Goal: Information Seeking & Learning: Learn about a topic

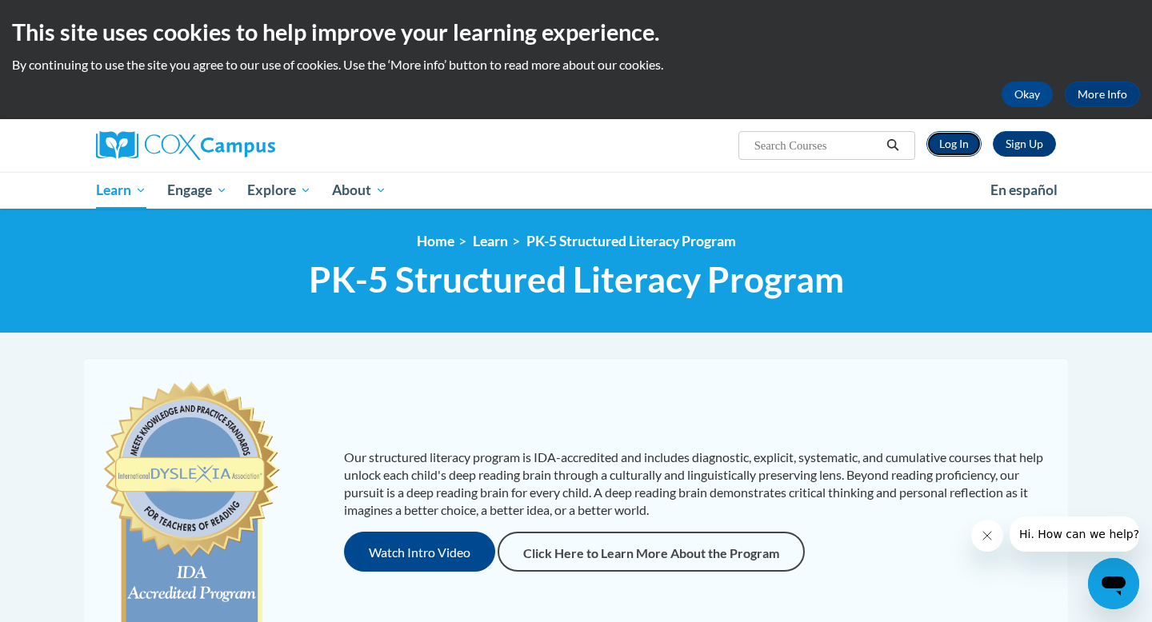
click at [944, 149] on link "Log In" at bounding box center [953, 144] width 55 height 26
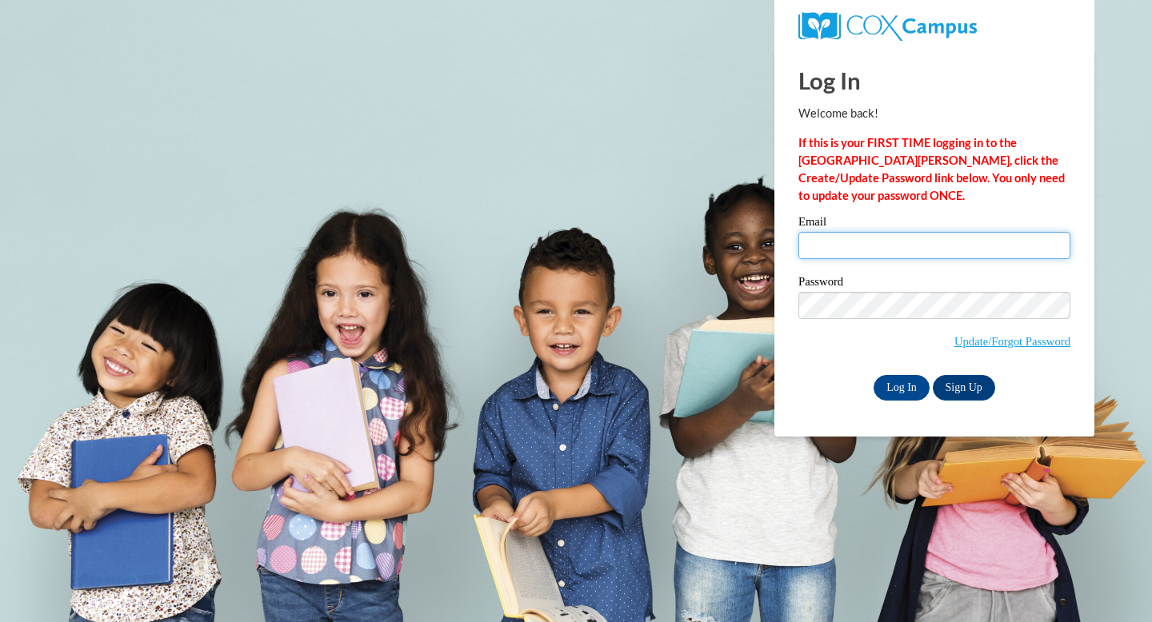
click at [918, 254] on input "Email" at bounding box center [934, 245] width 272 height 27
type input "rschultz@waupun.k12.wi.us"
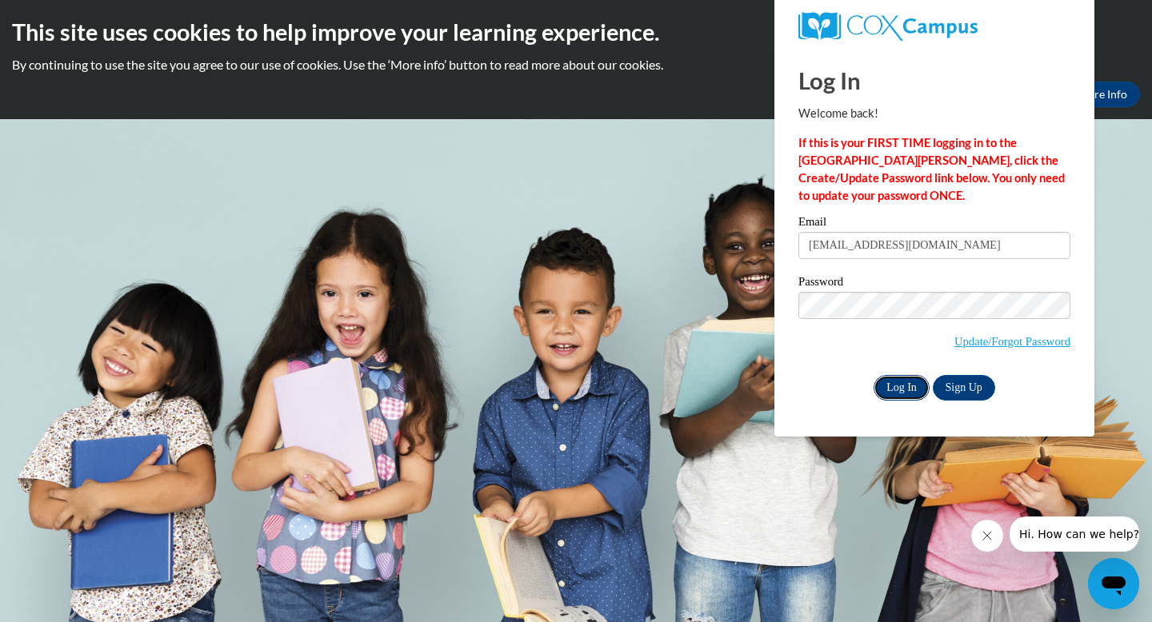
click at [903, 383] on input "Log In" at bounding box center [901, 388] width 56 height 26
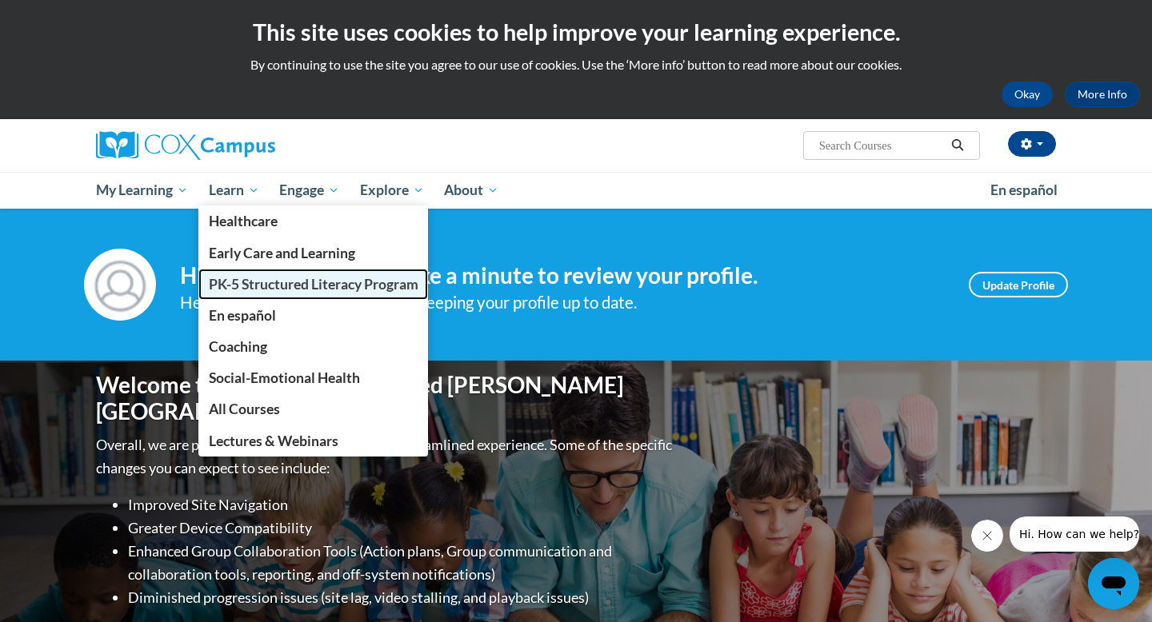
click at [276, 289] on span "PK-5 Structured Literacy Program" at bounding box center [314, 284] width 210 height 17
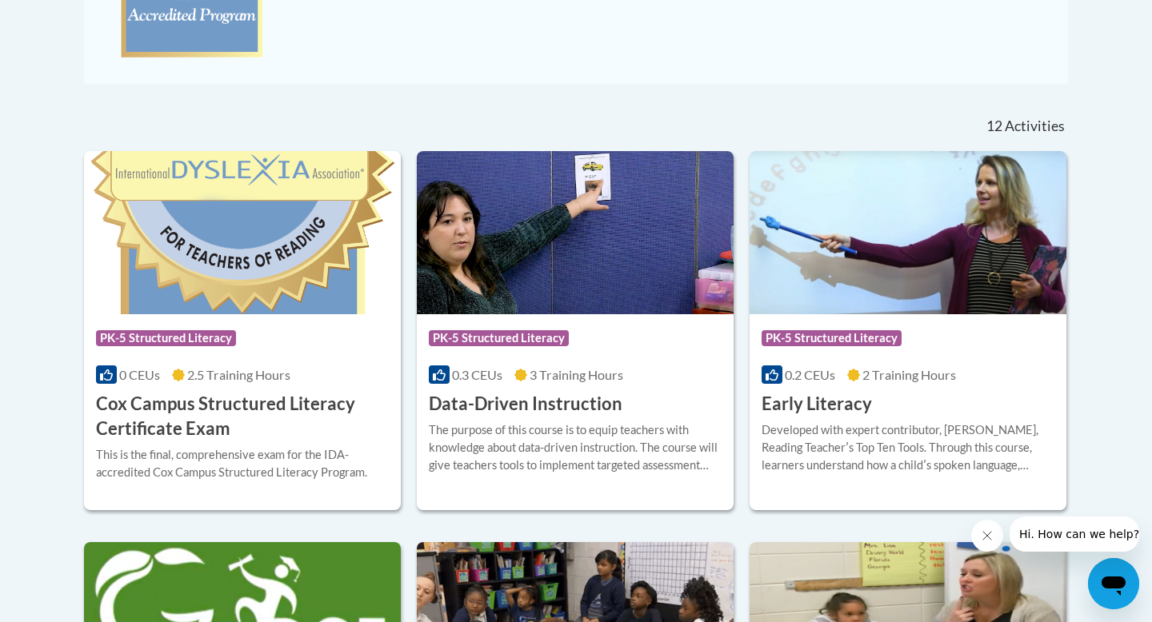
scroll to position [581, 0]
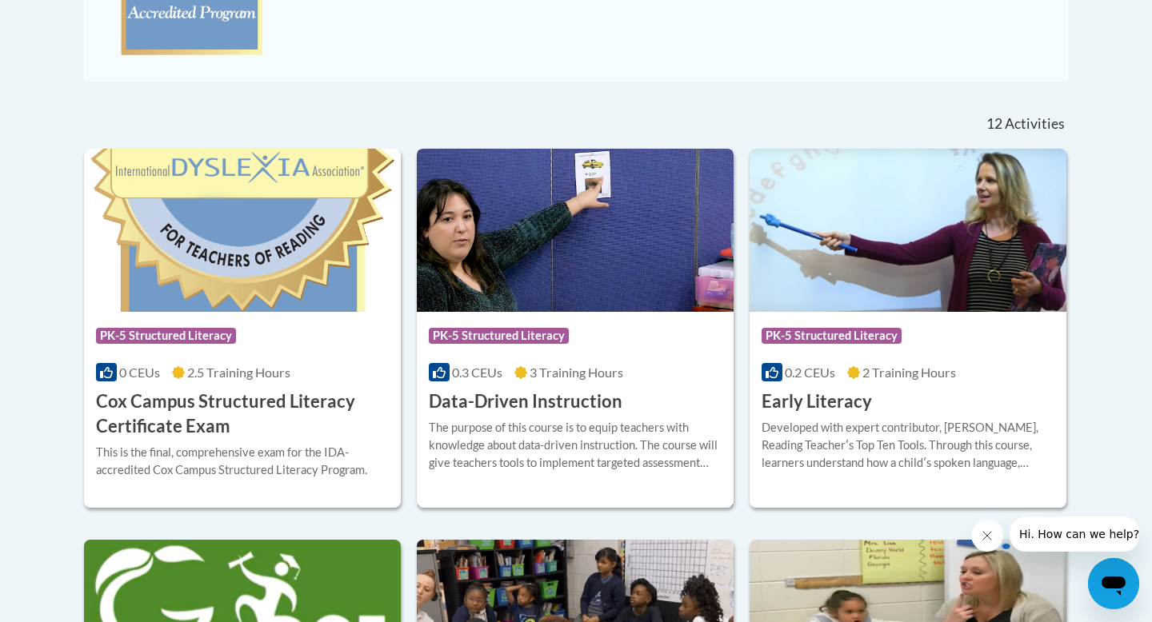
click at [519, 404] on h3 "Data-Driven Instruction" at bounding box center [526, 402] width 194 height 25
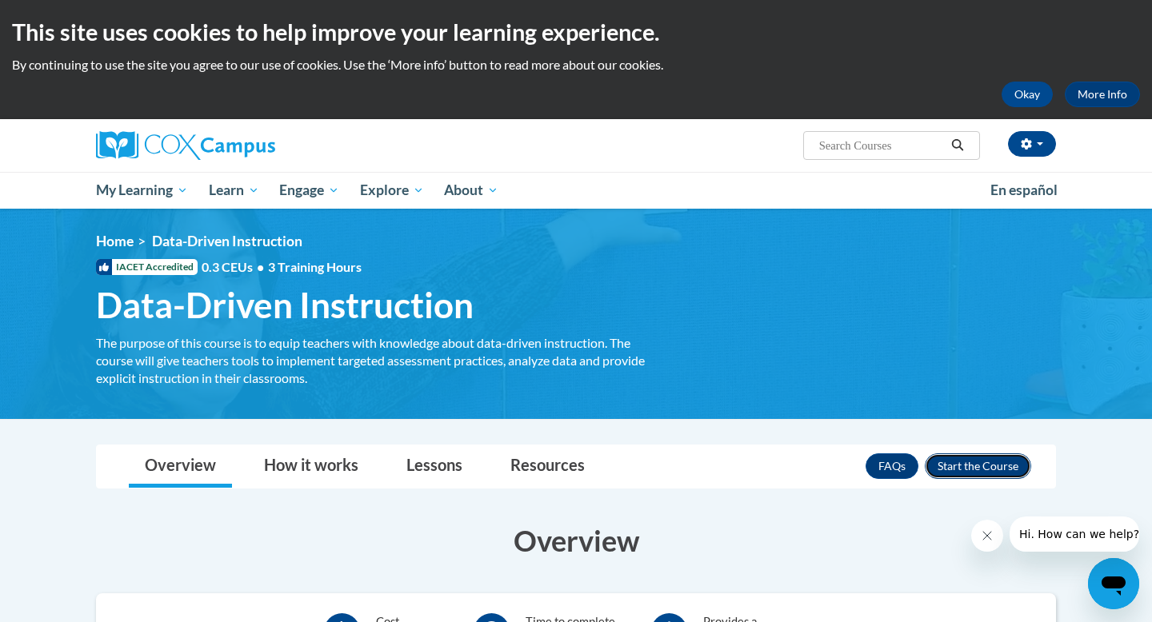
click at [962, 469] on button "Enroll" at bounding box center [978, 467] width 106 height 26
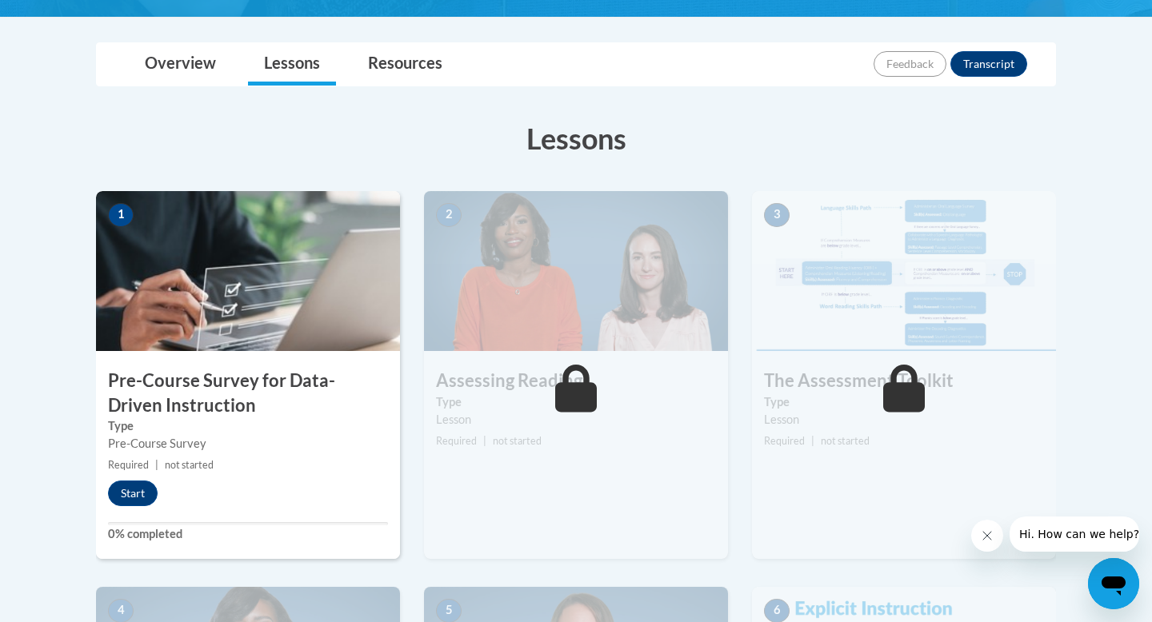
scroll to position [344, 0]
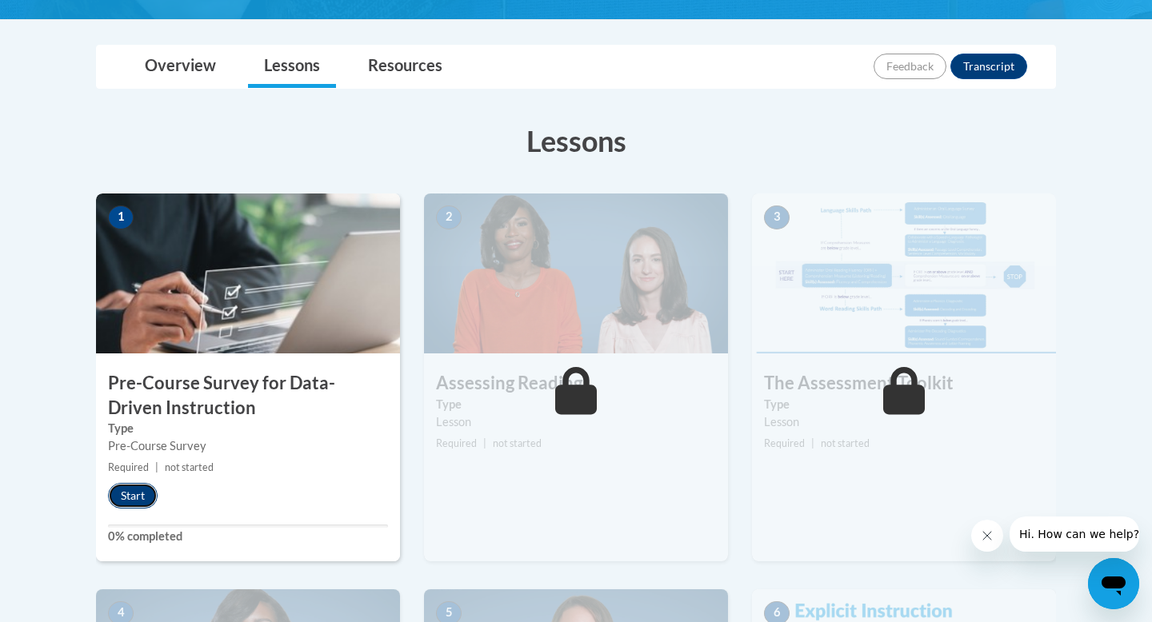
click at [142, 501] on button "Start" at bounding box center [133, 496] width 50 height 26
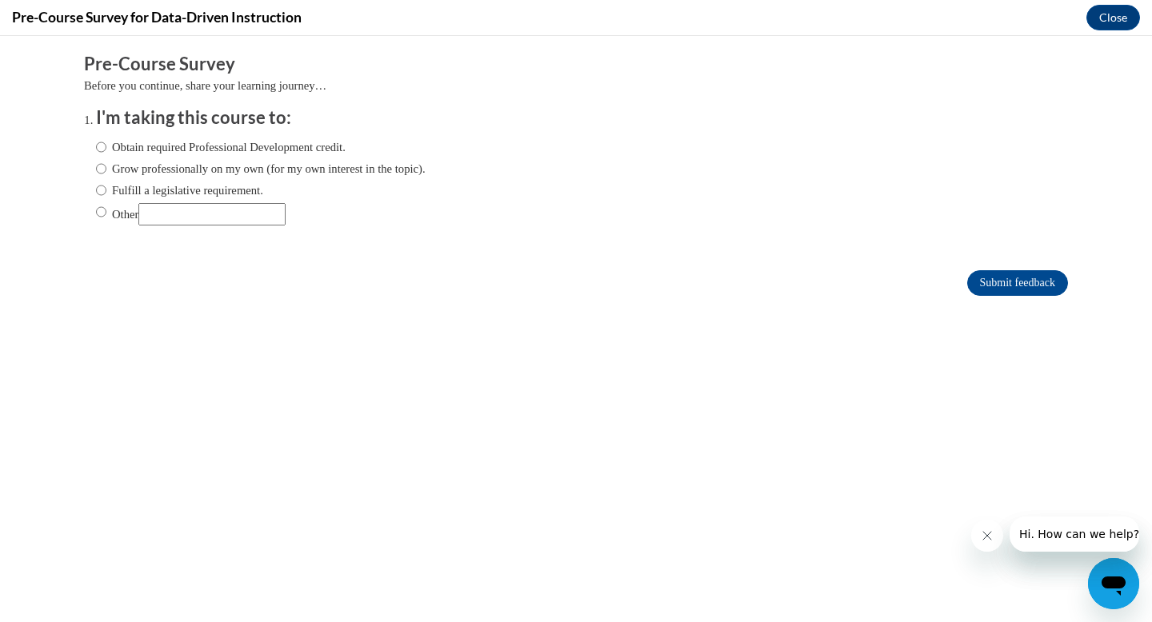
scroll to position [0, 0]
click at [103, 147] on input "Obtain required Professional Development credit." at bounding box center [101, 147] width 10 height 18
radio input "true"
click at [984, 286] on input "Submit feedback" at bounding box center [1017, 283] width 101 height 26
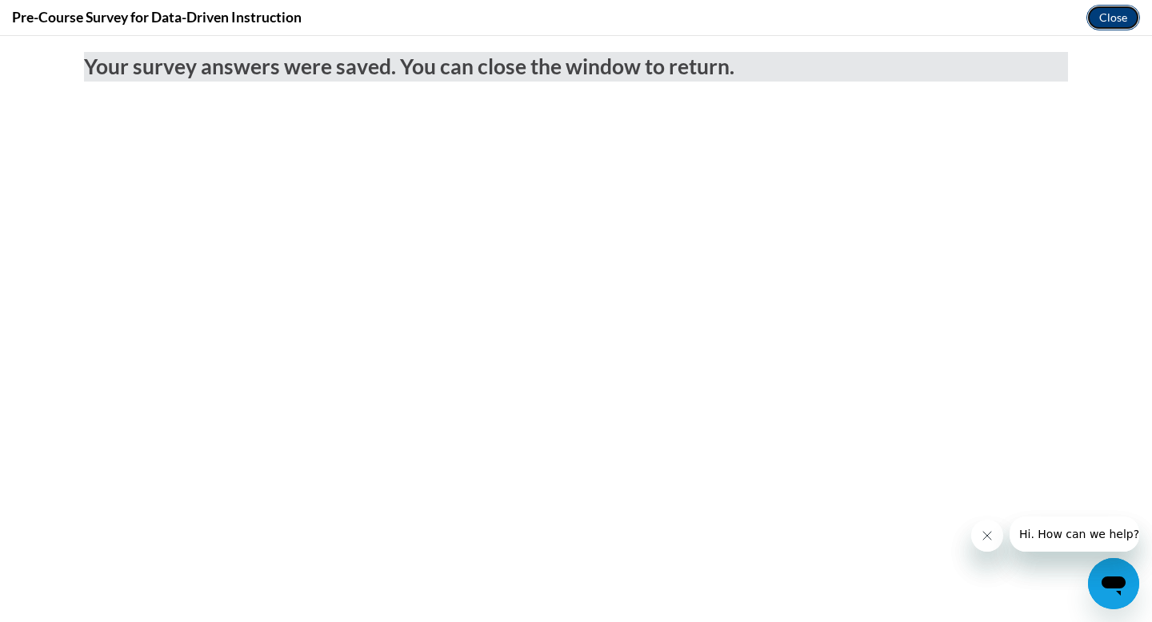
click at [1105, 19] on button "Close" at bounding box center [1113, 18] width 54 height 26
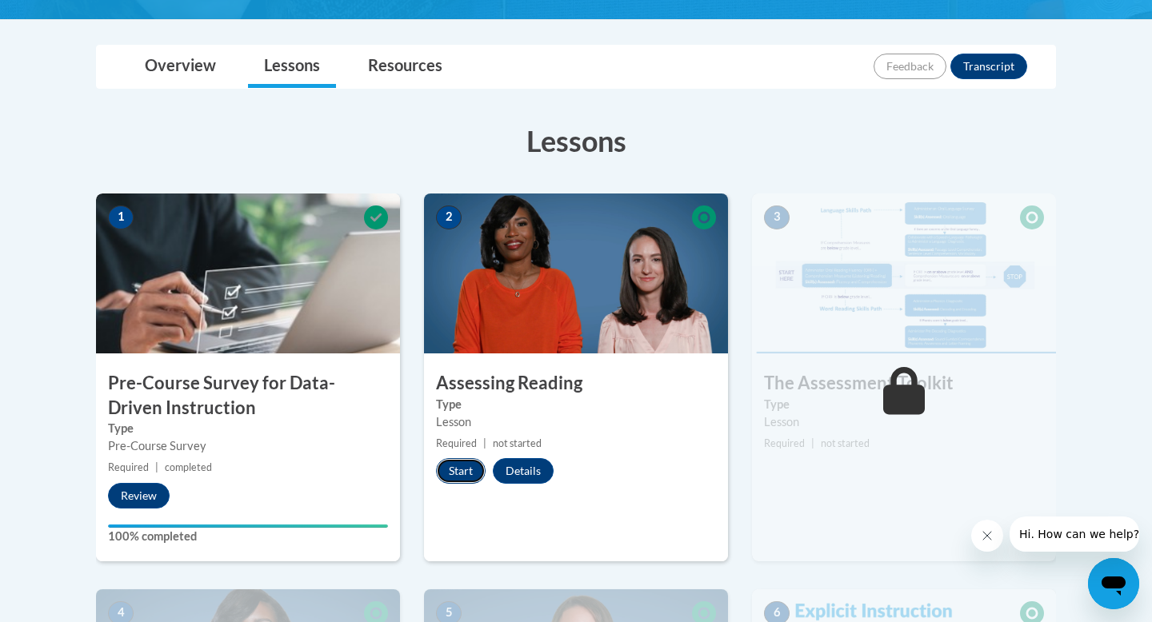
click at [469, 468] on button "Start" at bounding box center [461, 471] width 50 height 26
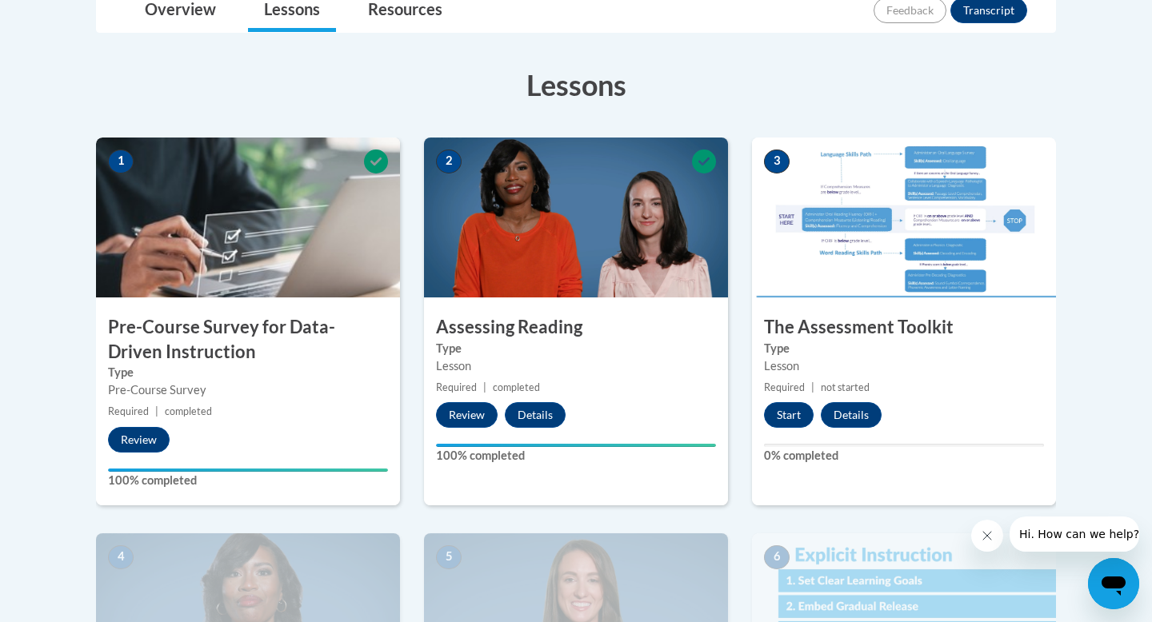
scroll to position [402, 0]
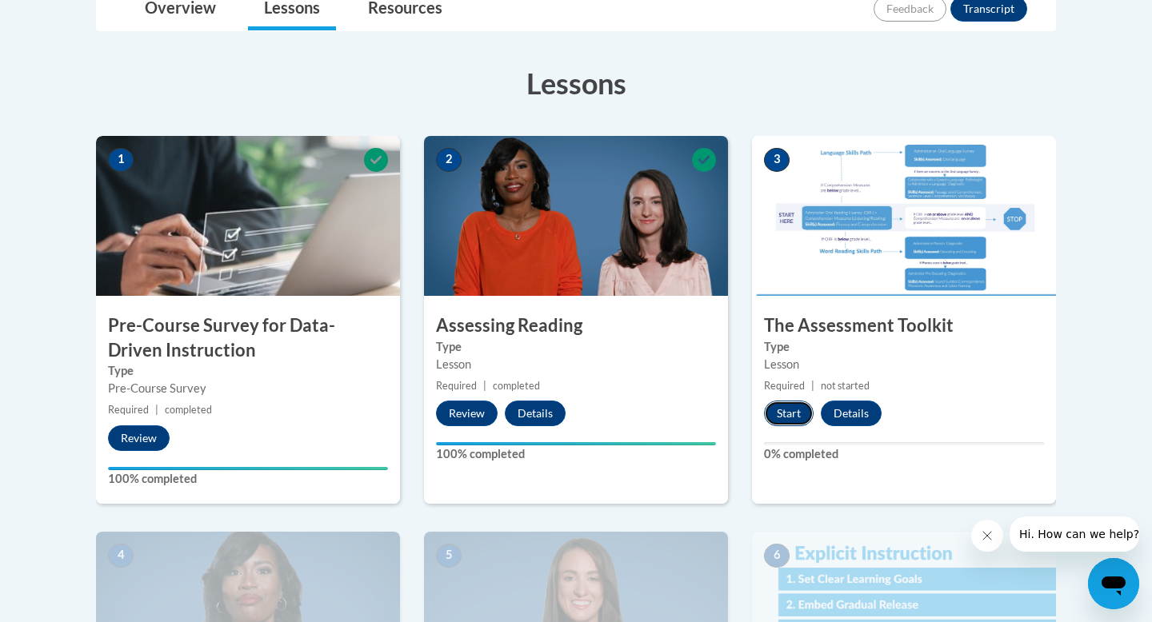
click at [798, 417] on button "Start" at bounding box center [789, 414] width 50 height 26
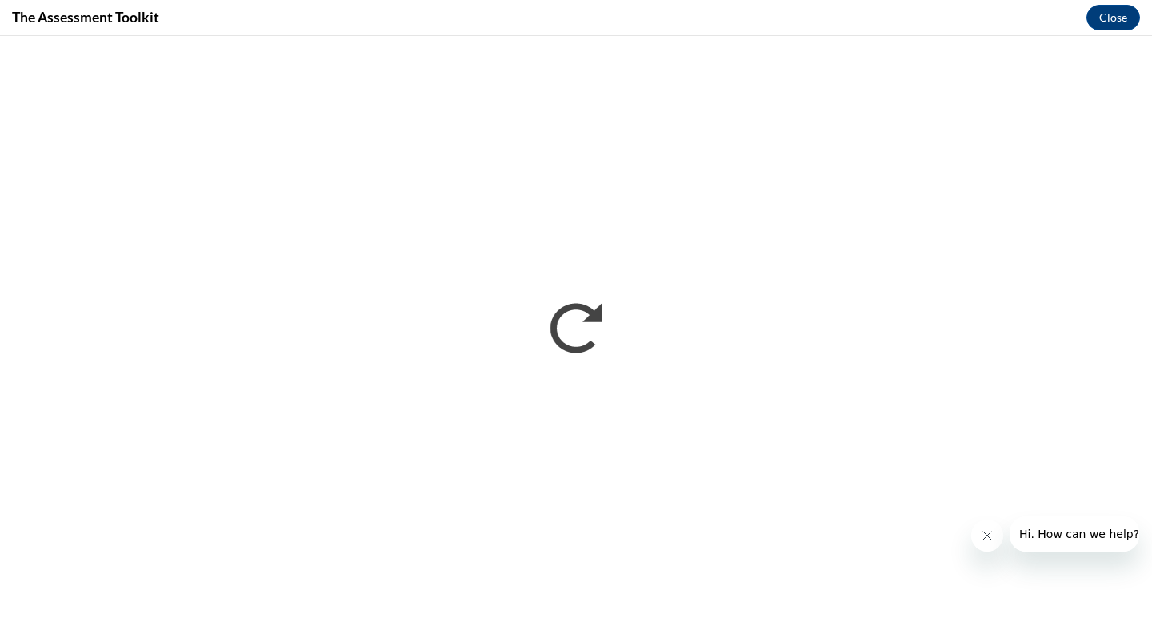
scroll to position [0, 0]
click at [1121, 16] on button "Close" at bounding box center [1113, 18] width 54 height 26
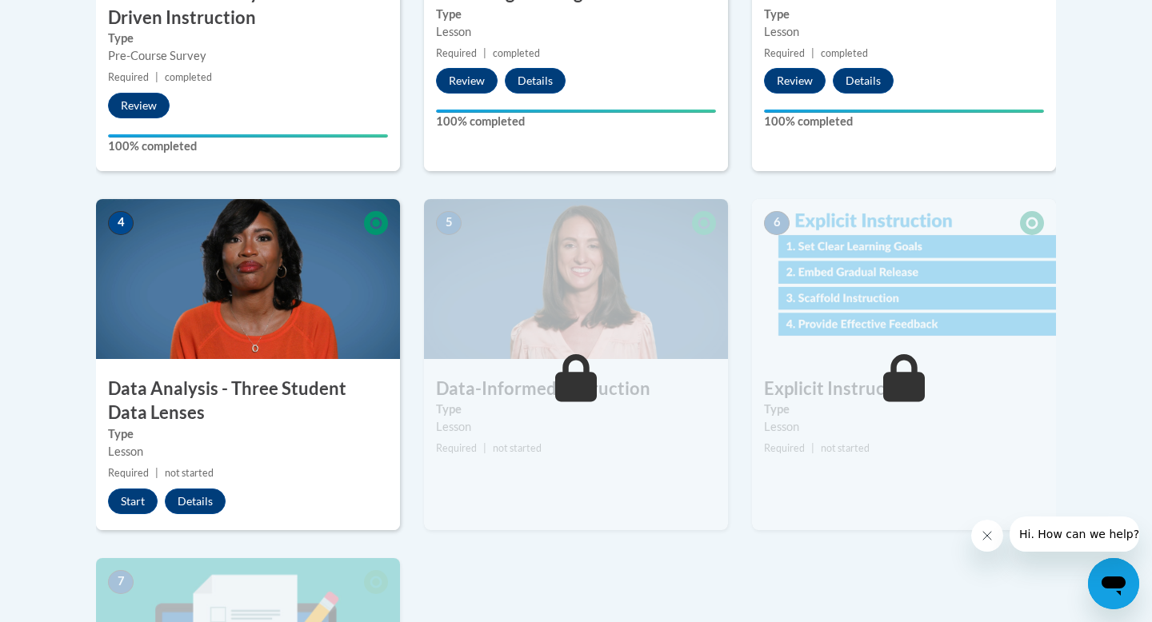
scroll to position [735, 0]
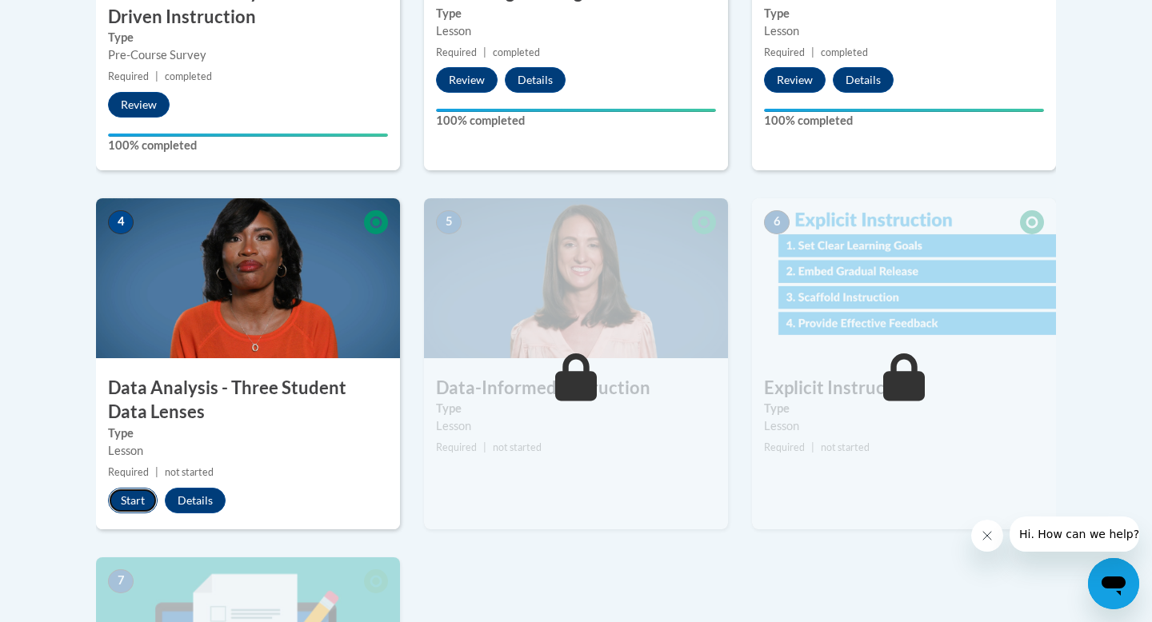
click at [128, 501] on button "Start" at bounding box center [133, 501] width 50 height 26
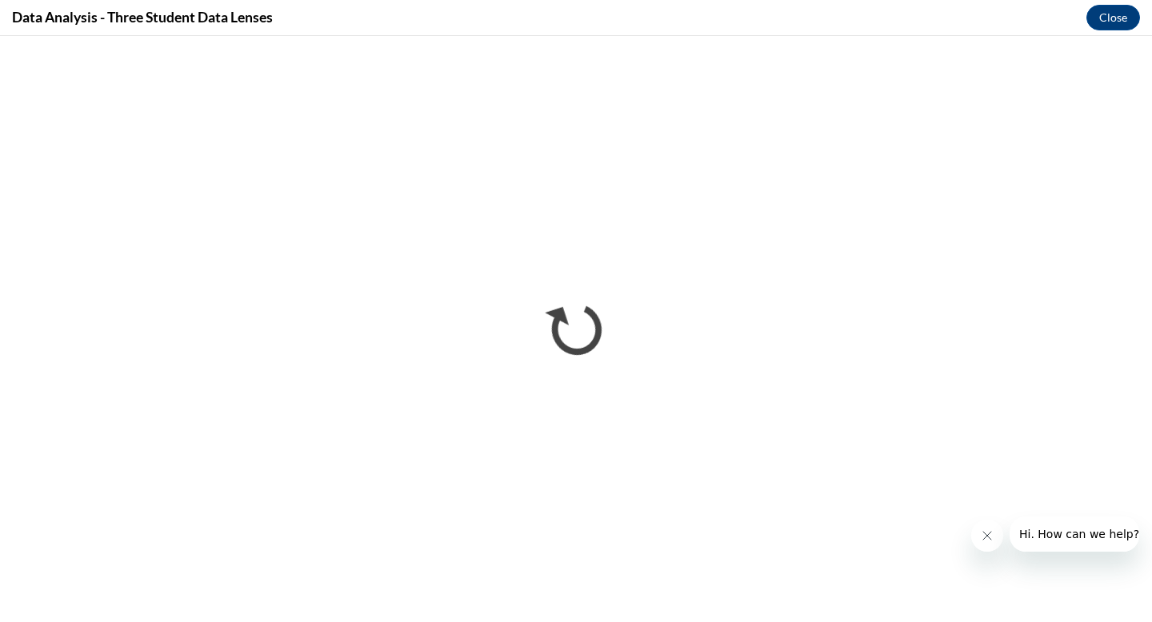
scroll to position [0, 0]
click at [1108, 17] on button "Close" at bounding box center [1113, 18] width 54 height 26
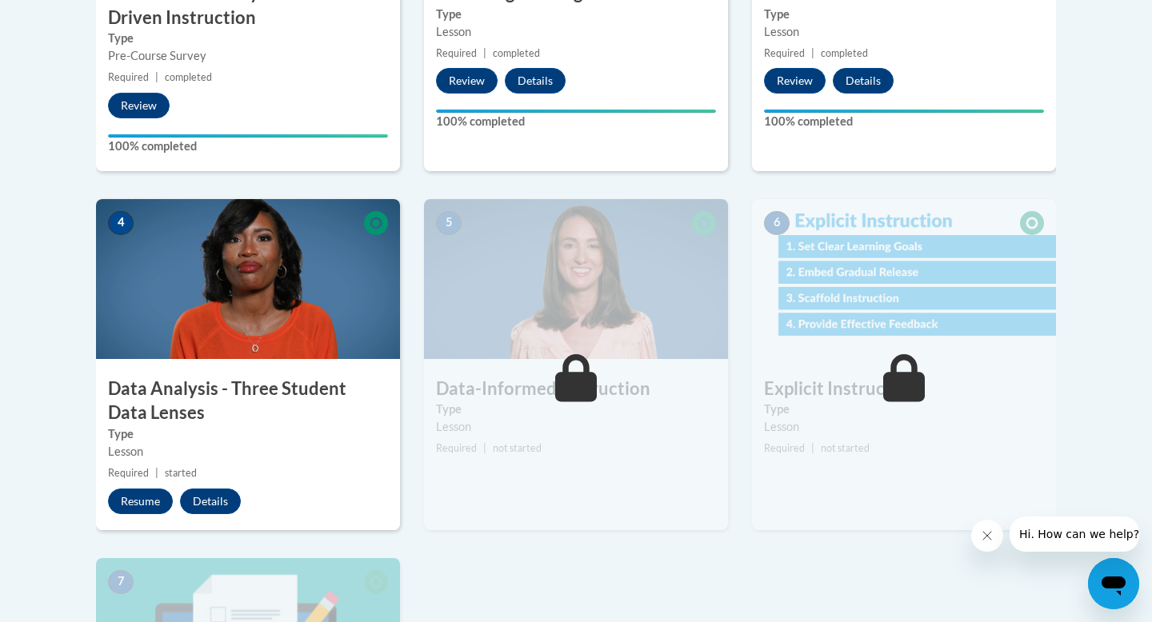
scroll to position [739, 0]
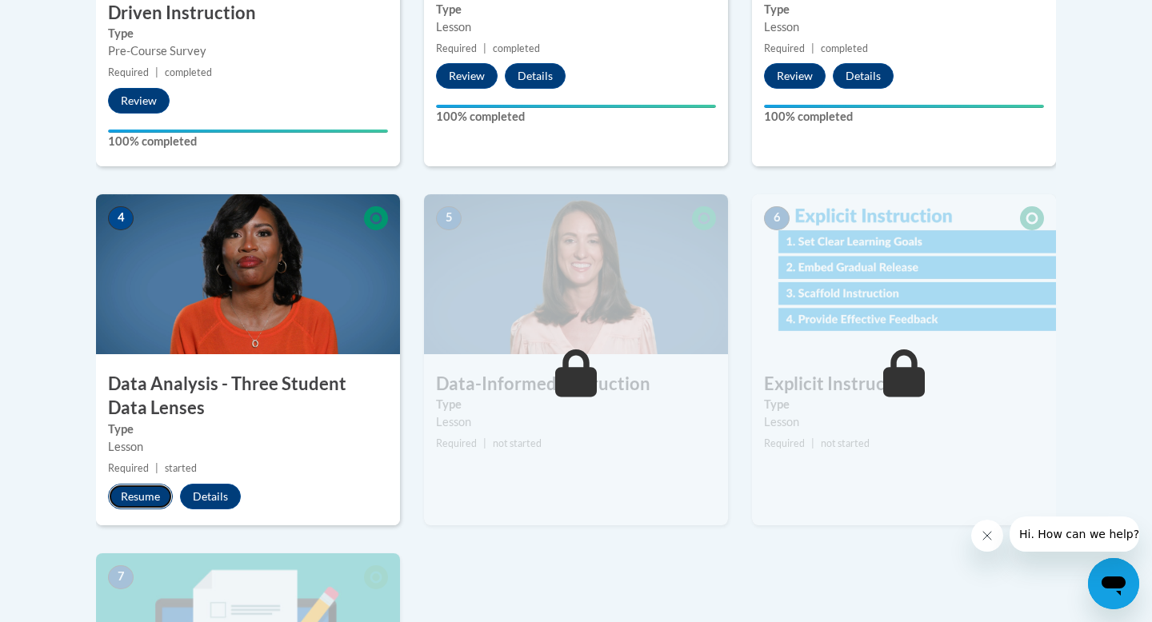
click at [139, 497] on button "Resume" at bounding box center [140, 497] width 65 height 26
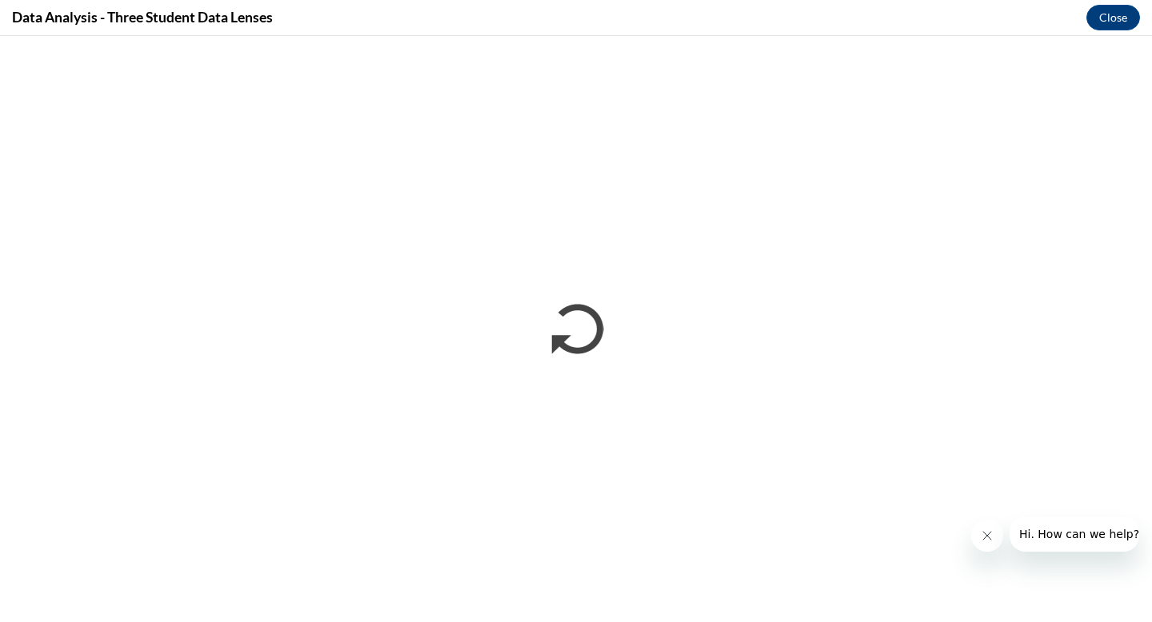
scroll to position [0, 0]
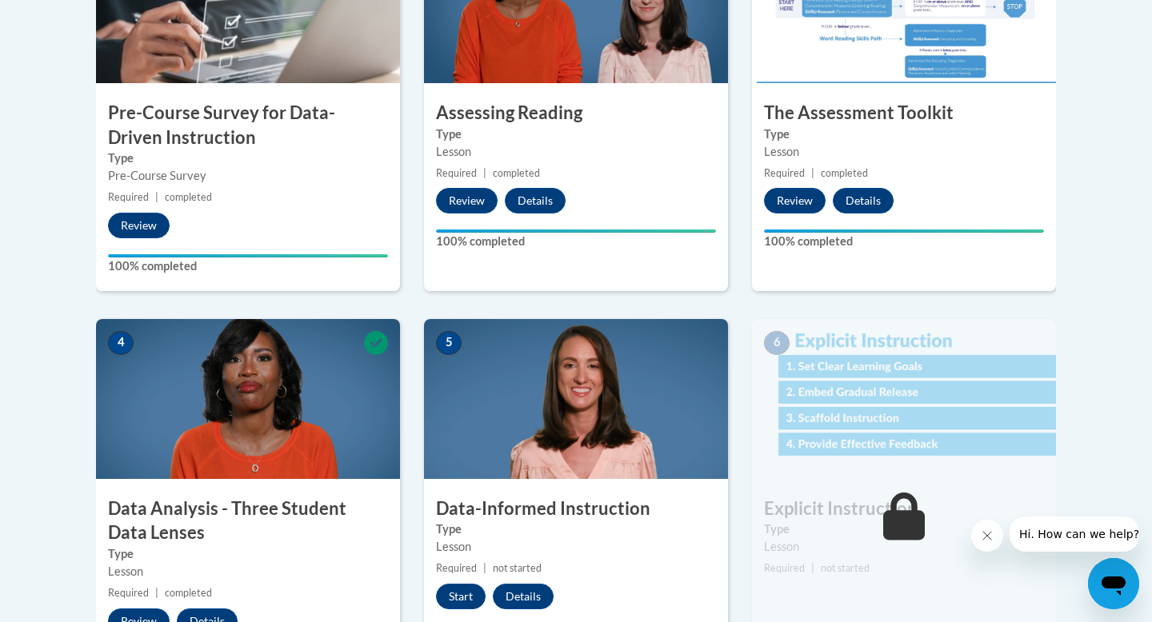
scroll to position [640, 0]
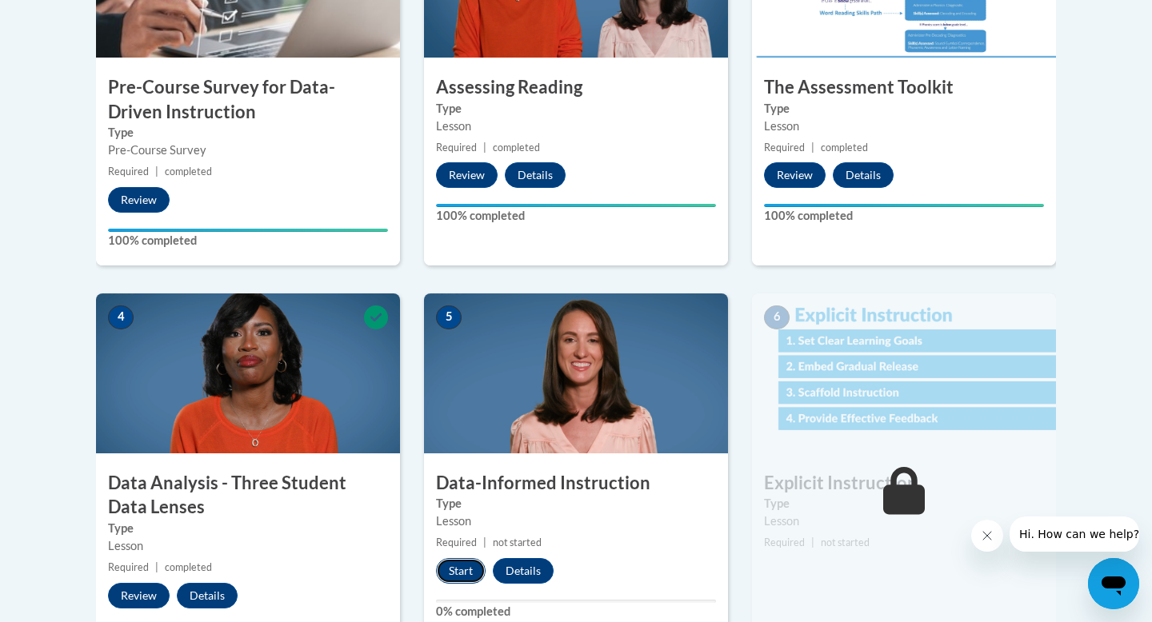
click at [466, 565] on button "Start" at bounding box center [461, 571] width 50 height 26
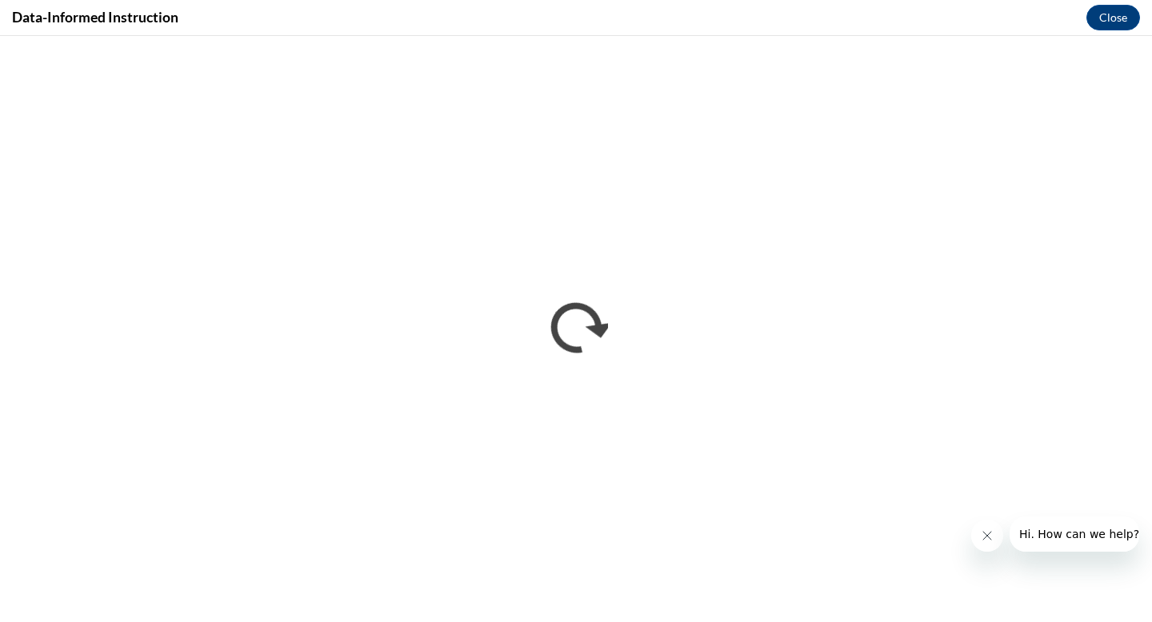
scroll to position [0, 0]
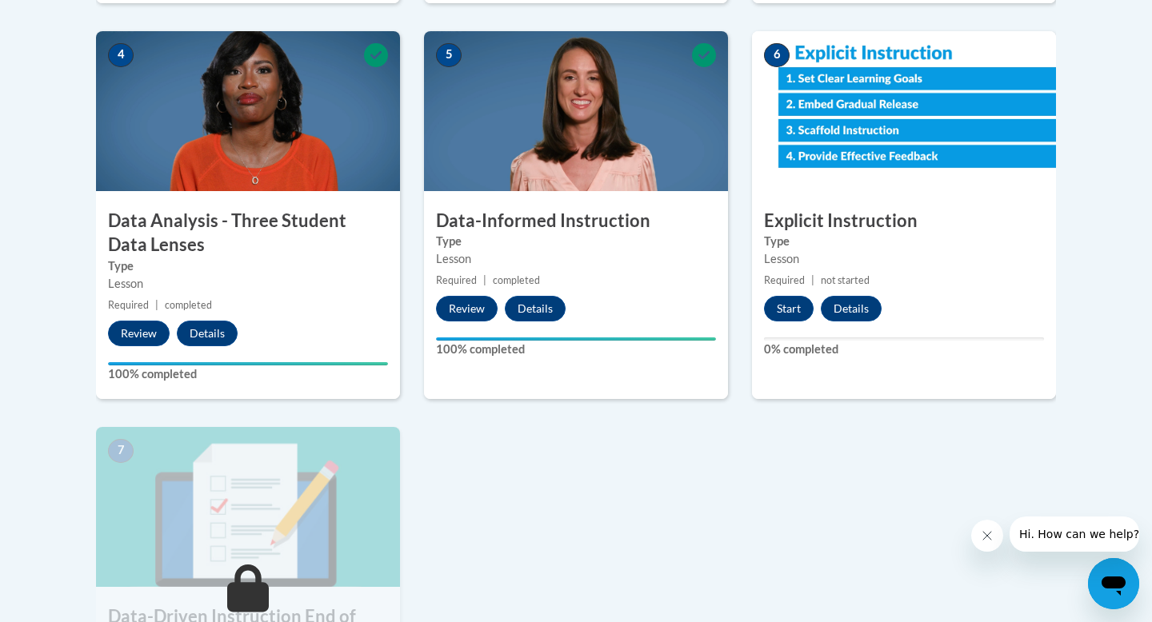
scroll to position [906, 0]
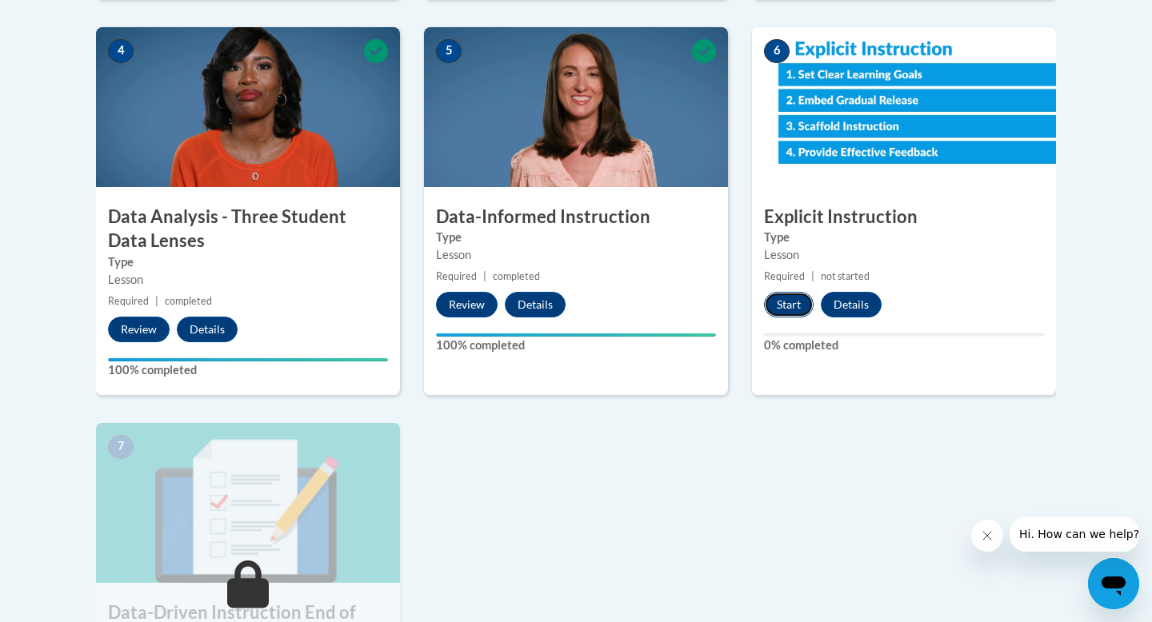
click at [784, 302] on button "Start" at bounding box center [789, 305] width 50 height 26
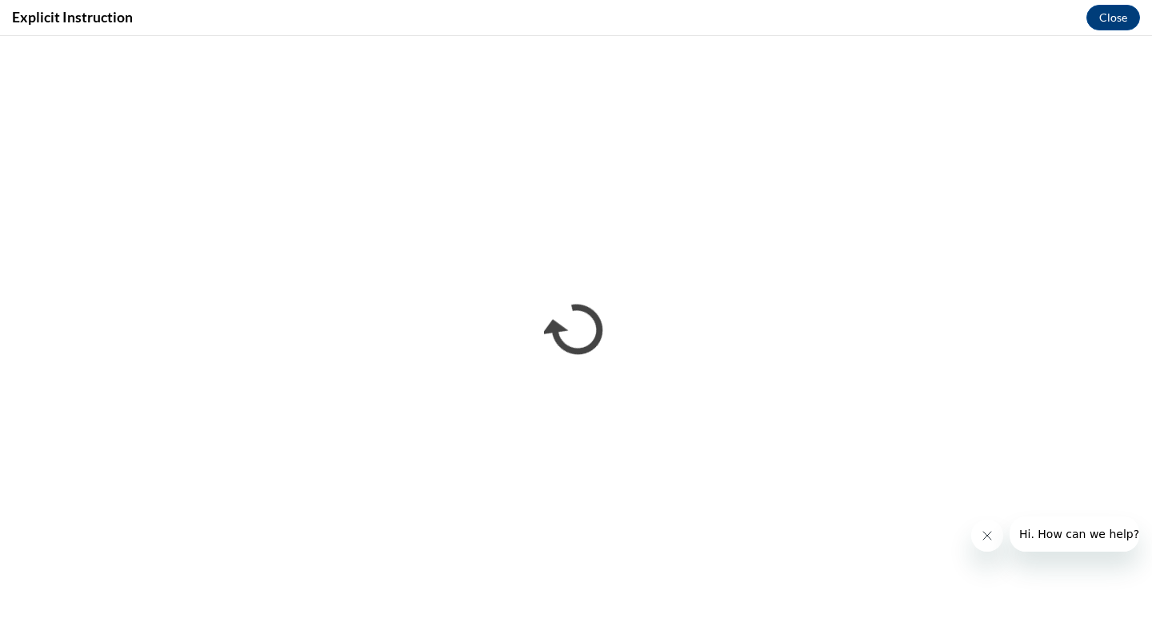
scroll to position [0, 0]
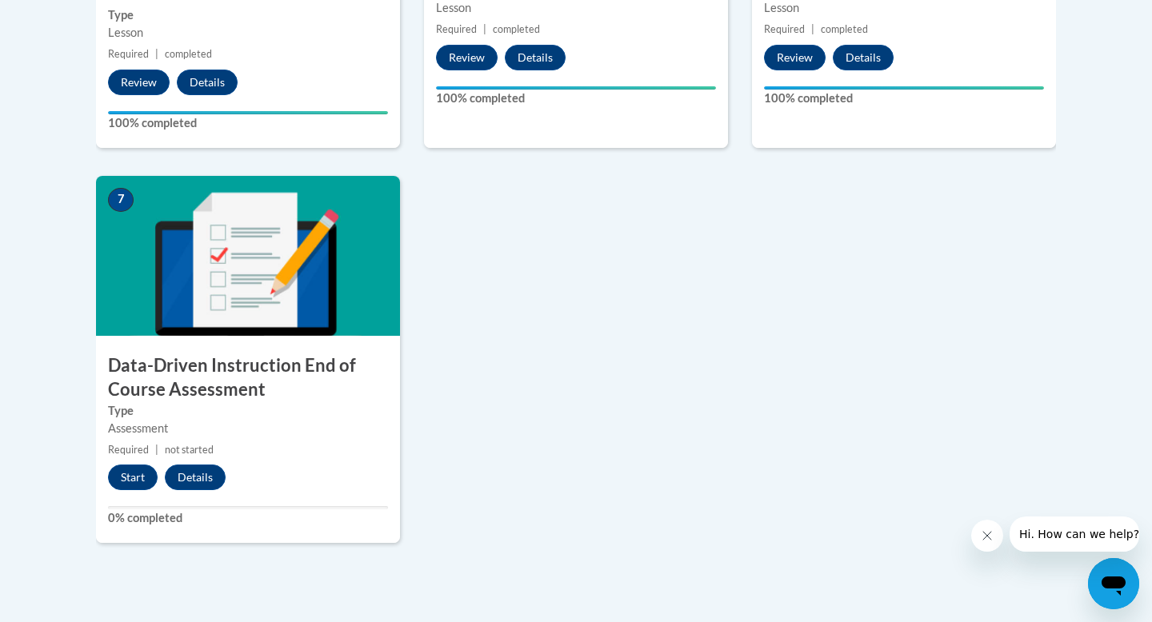
scroll to position [1155, 0]
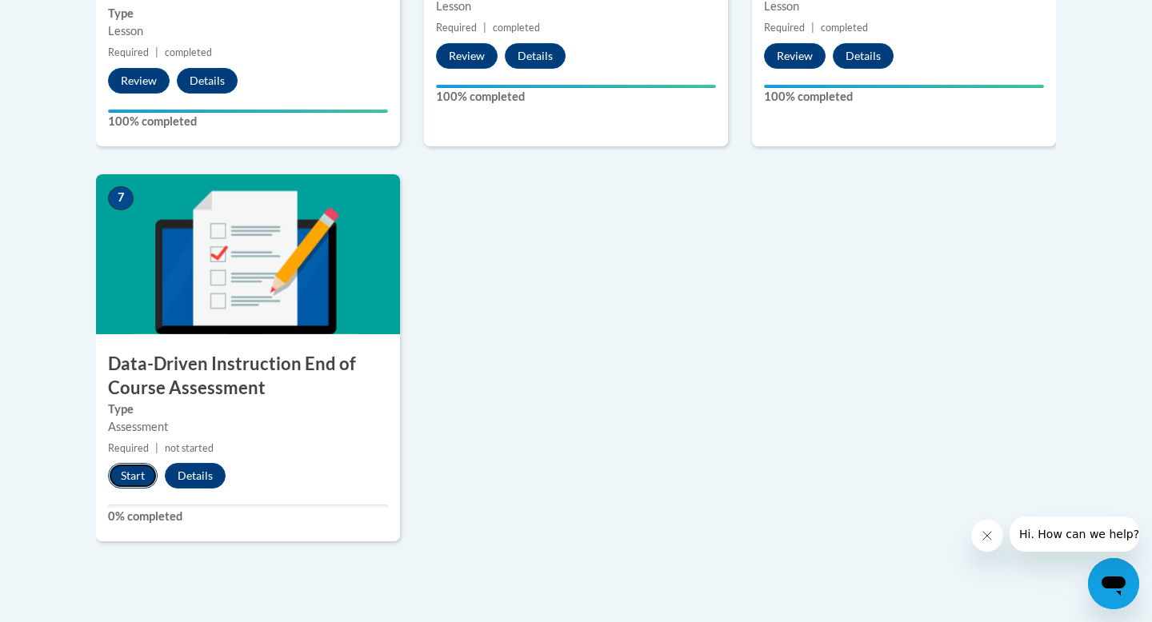
click at [136, 481] on button "Start" at bounding box center [133, 476] width 50 height 26
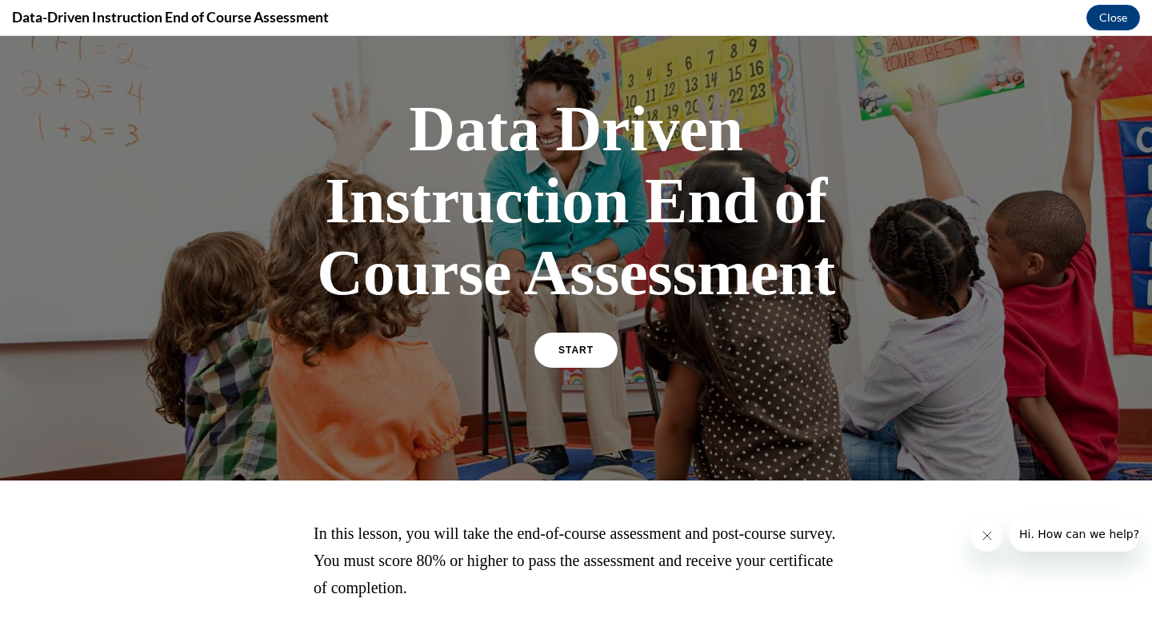
scroll to position [93, 0]
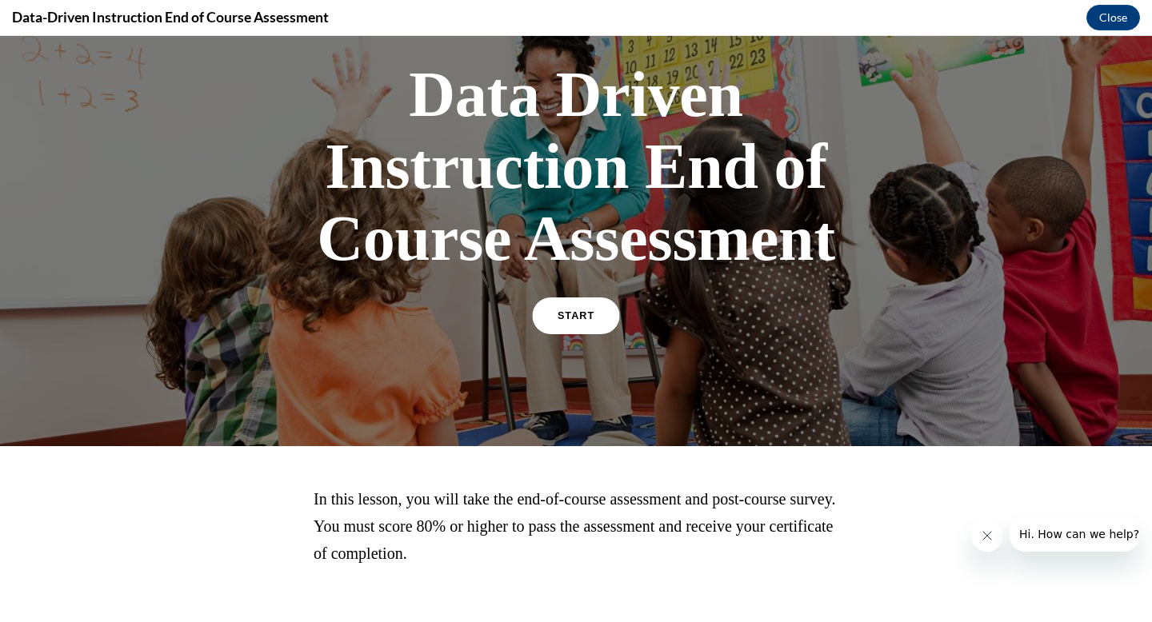
click at [601, 311] on link "START" at bounding box center [575, 316] width 87 height 37
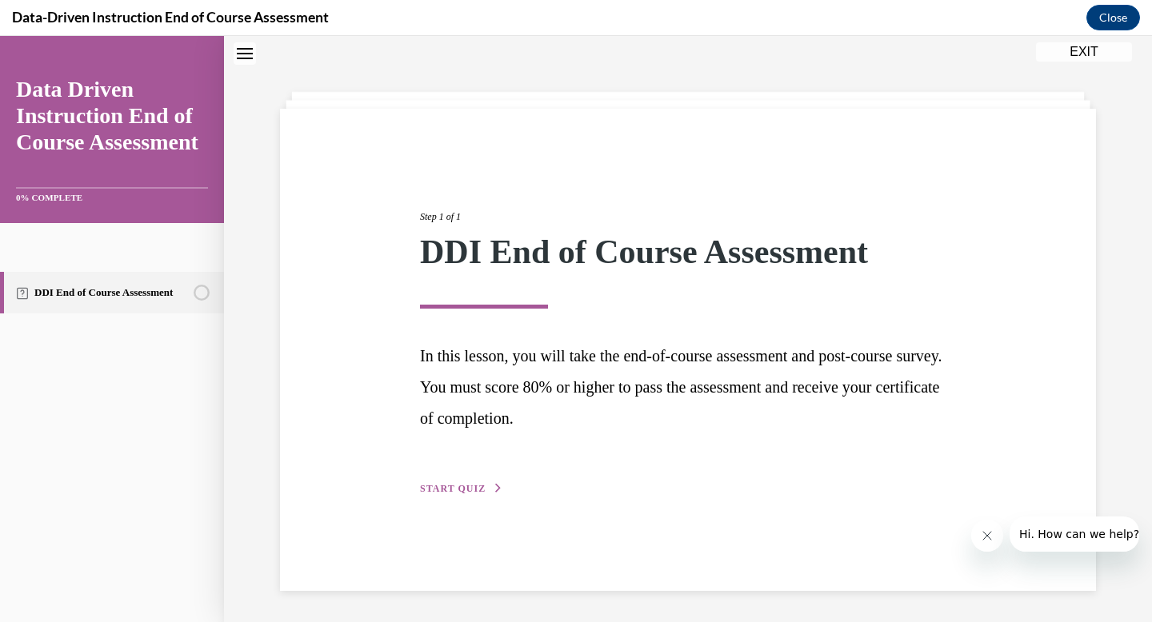
scroll to position [50, 0]
click at [465, 486] on span "START QUIZ" at bounding box center [453, 487] width 66 height 11
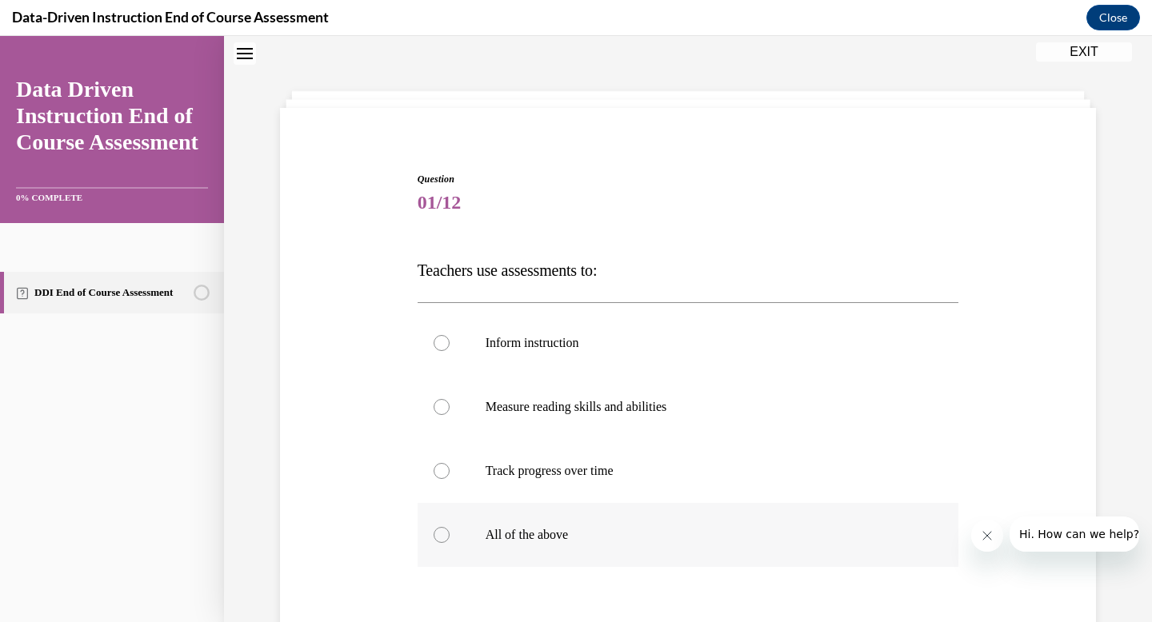
click at [448, 517] on label "All of the above" at bounding box center [688, 535] width 541 height 64
click at [448, 527] on input "All of the above" at bounding box center [442, 535] width 16 height 16
radio input "true"
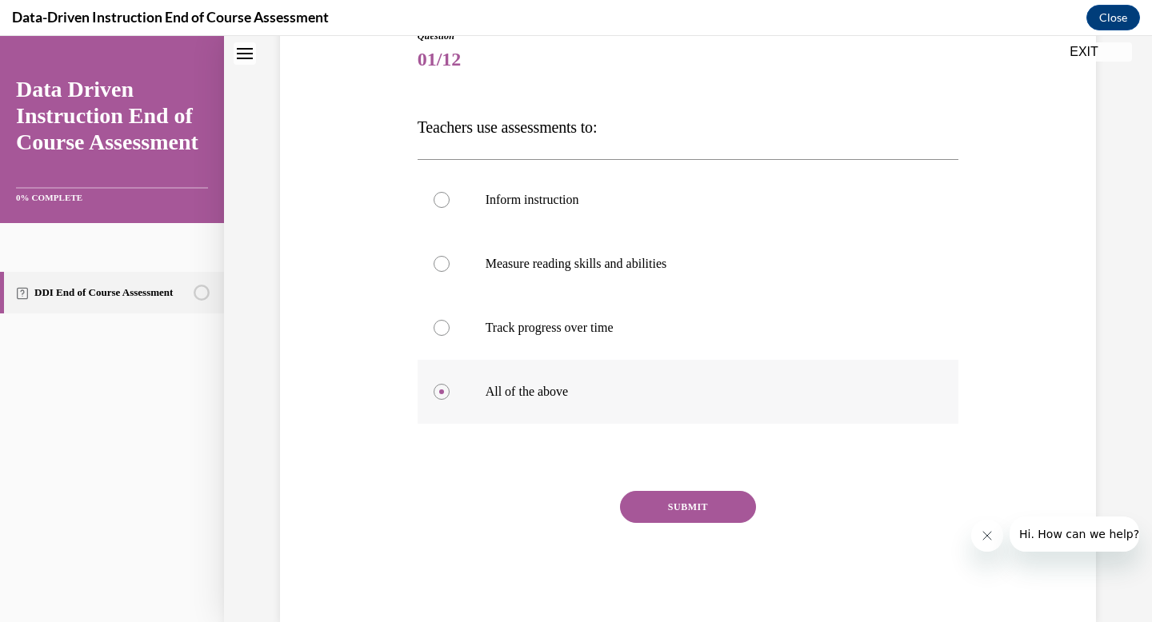
scroll to position [226, 0]
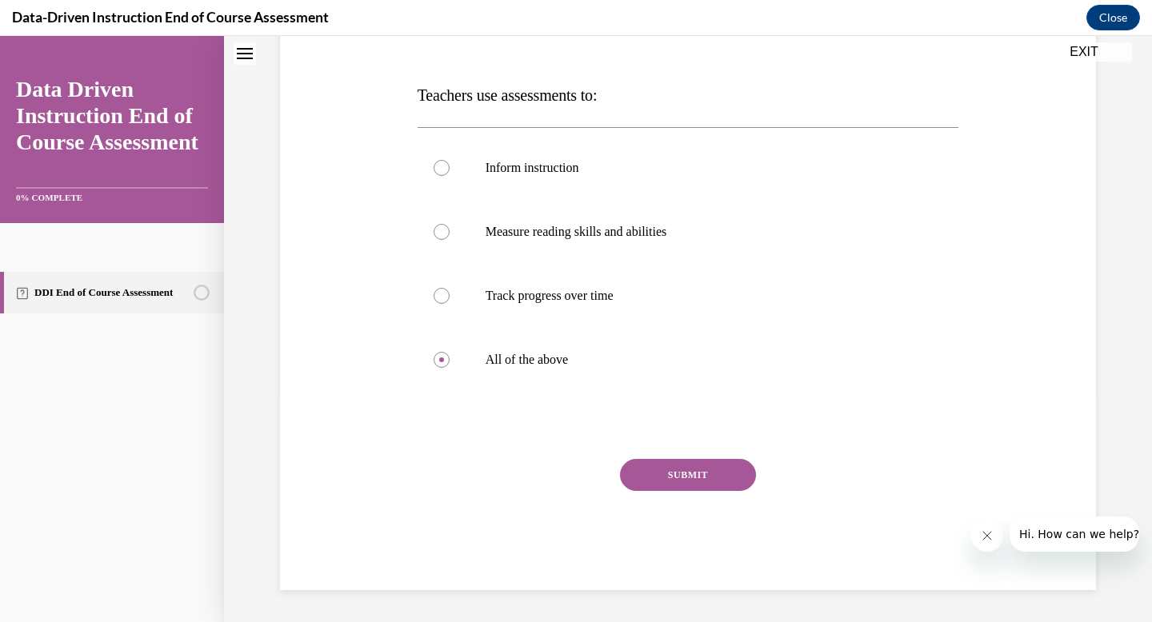
click at [725, 469] on button "SUBMIT" at bounding box center [688, 475] width 136 height 32
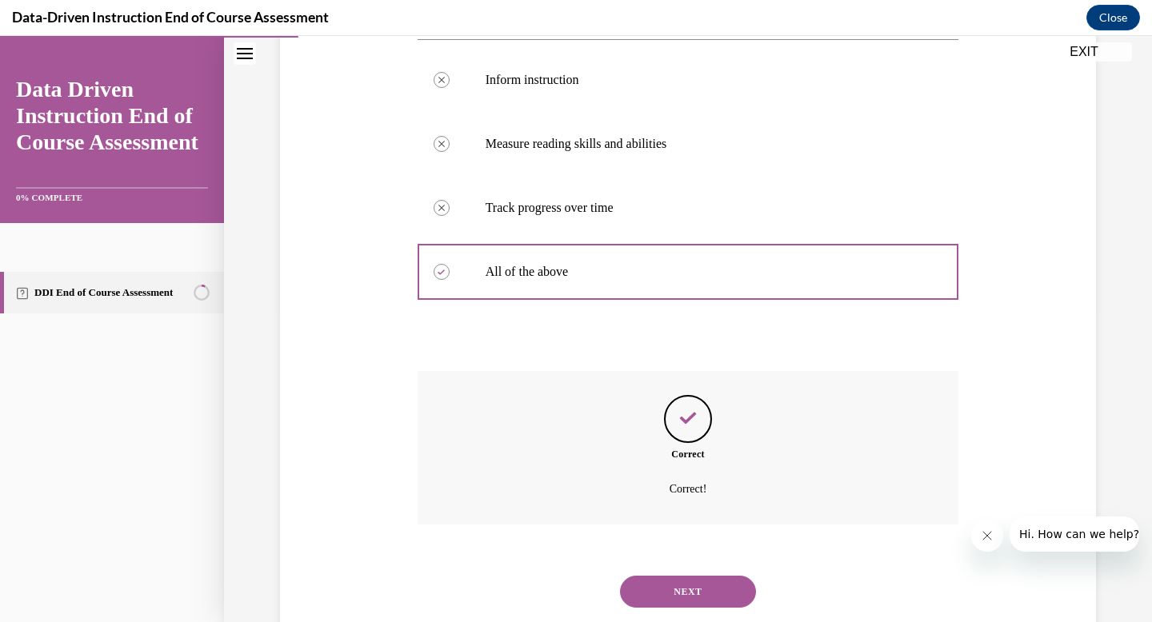
scroll to position [355, 0]
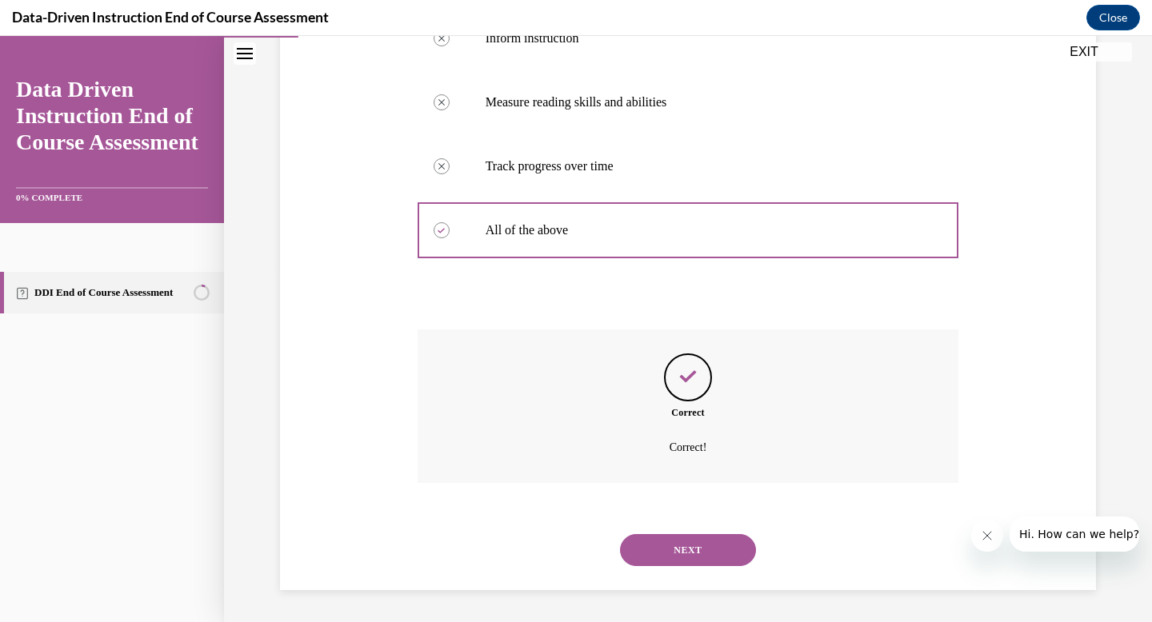
click at [732, 547] on button "NEXT" at bounding box center [688, 550] width 136 height 32
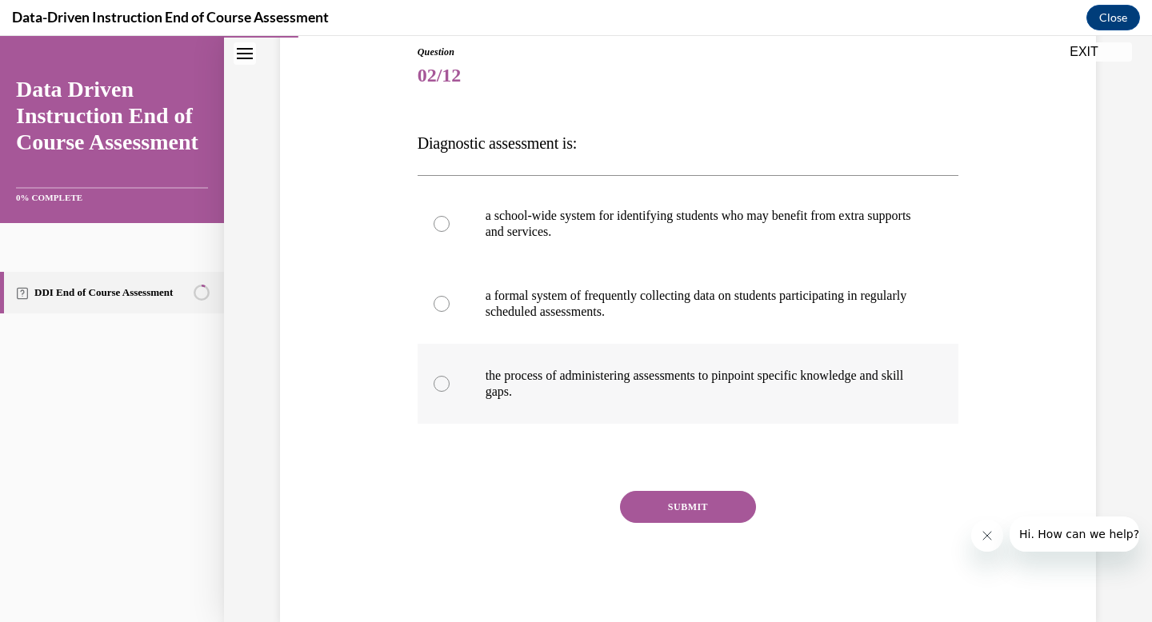
scroll to position [210, 0]
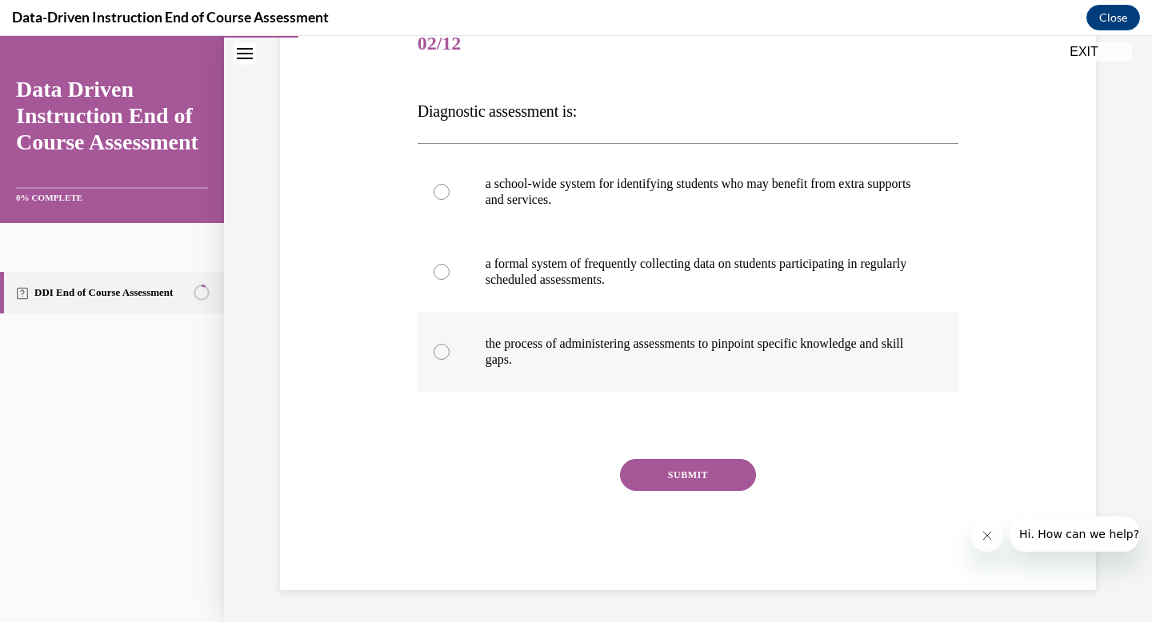
click at [549, 358] on p "the process of administering assessments to pinpoint specific knowledge and ski…" at bounding box center [702, 352] width 434 height 32
click at [450, 358] on input "the process of administering assessments to pinpoint specific knowledge and ski…" at bounding box center [442, 352] width 16 height 16
radio input "true"
click at [712, 484] on button "SUBMIT" at bounding box center [688, 475] width 136 height 32
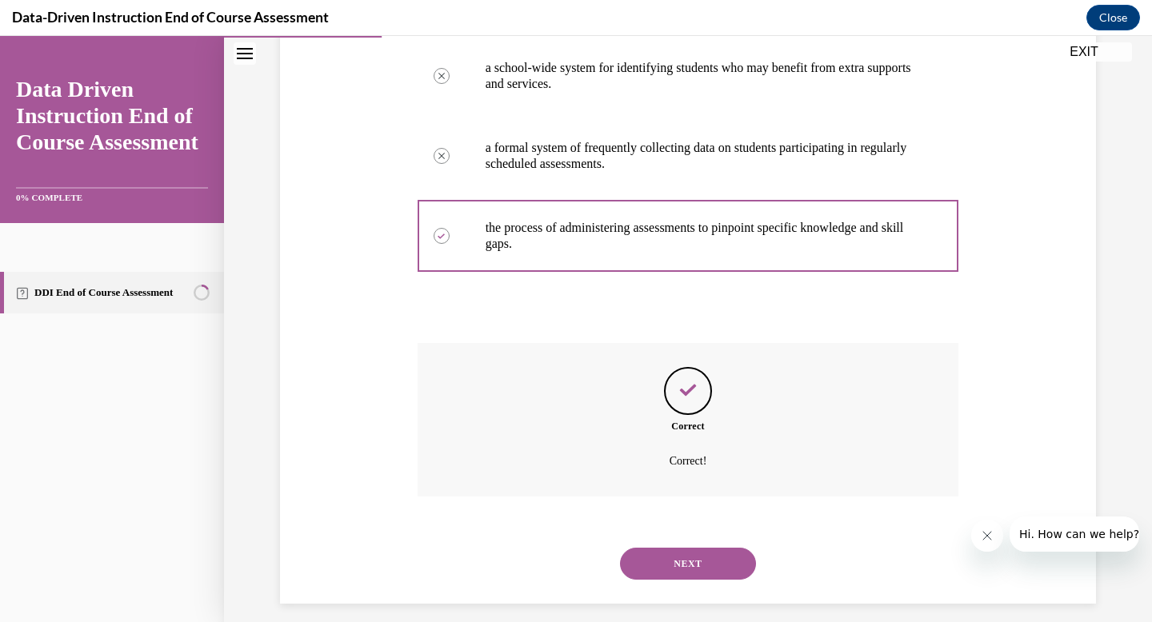
scroll to position [339, 0]
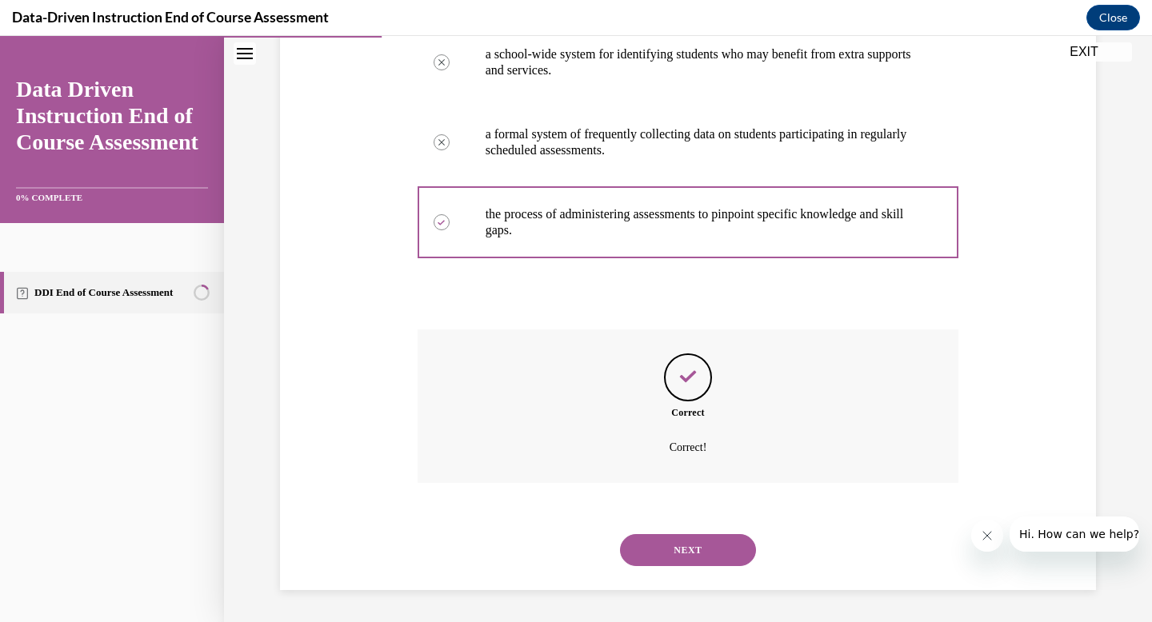
click at [690, 549] on button "NEXT" at bounding box center [688, 550] width 136 height 32
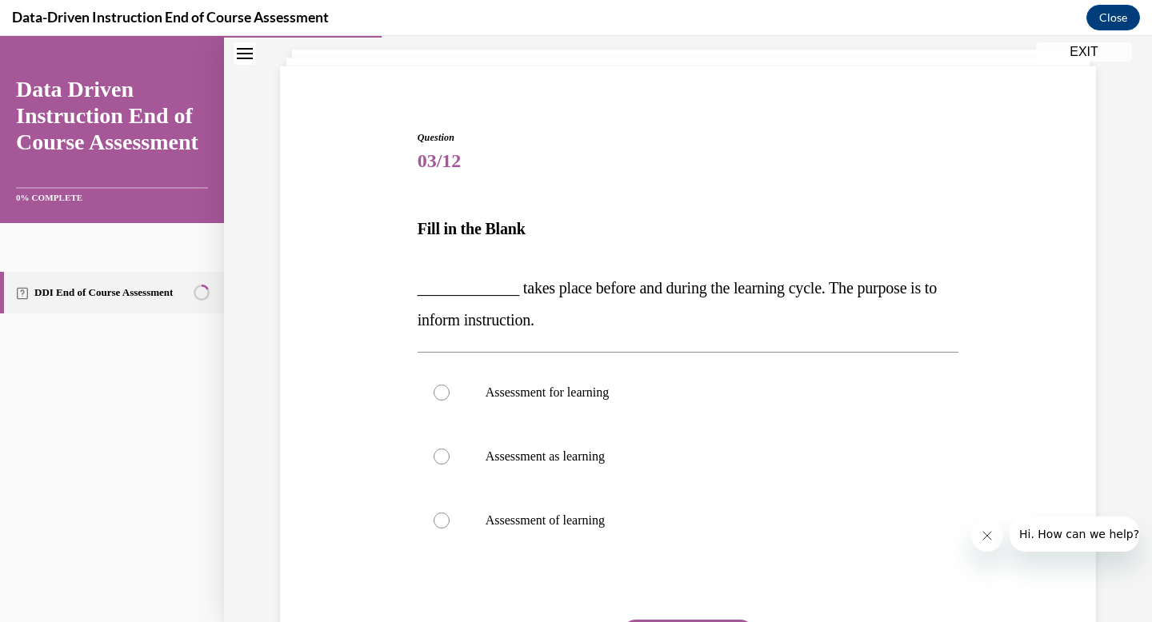
scroll to position [94, 0]
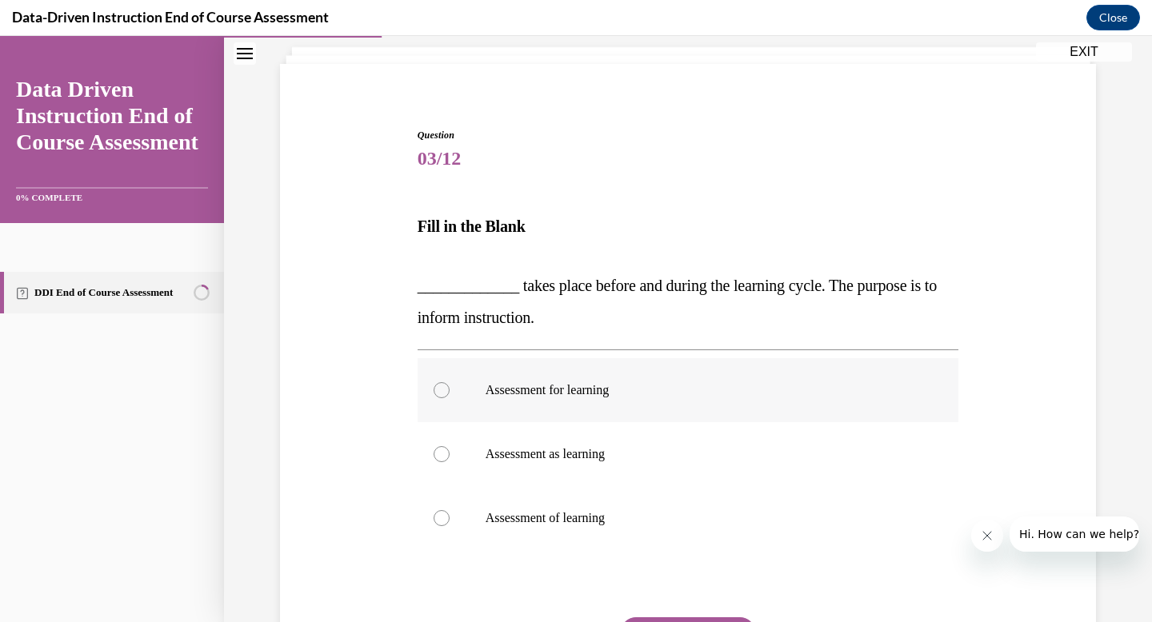
click at [612, 394] on p "Assessment for learning" at bounding box center [702, 390] width 434 height 16
click at [450, 394] on input "Assessment for learning" at bounding box center [442, 390] width 16 height 16
radio input "true"
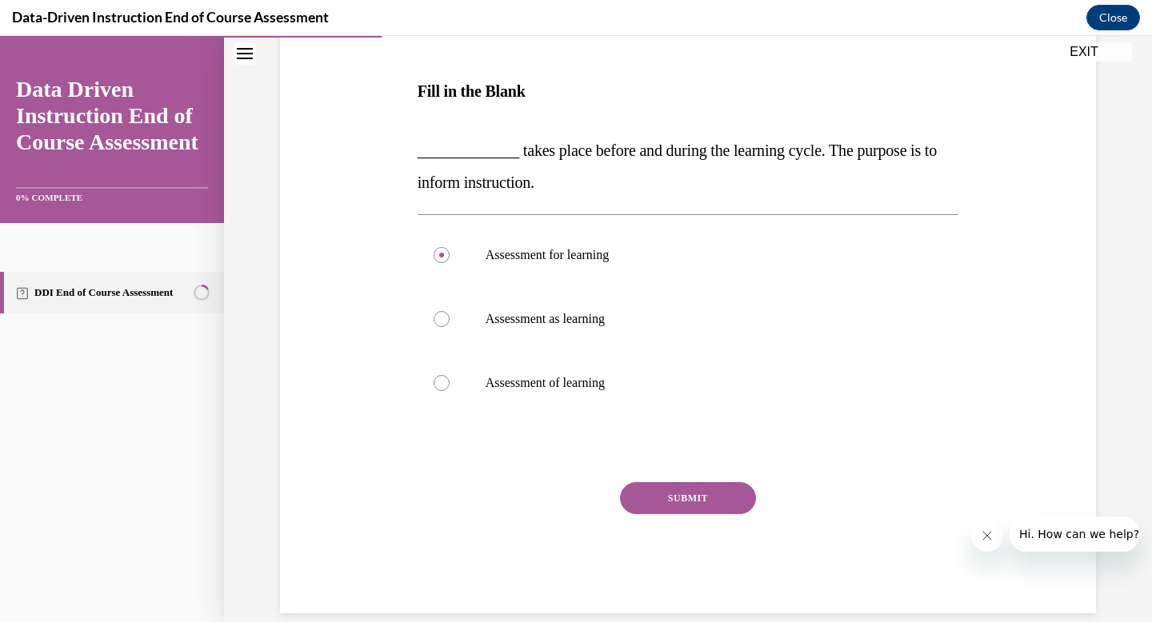
click at [678, 504] on button "SUBMIT" at bounding box center [688, 498] width 136 height 32
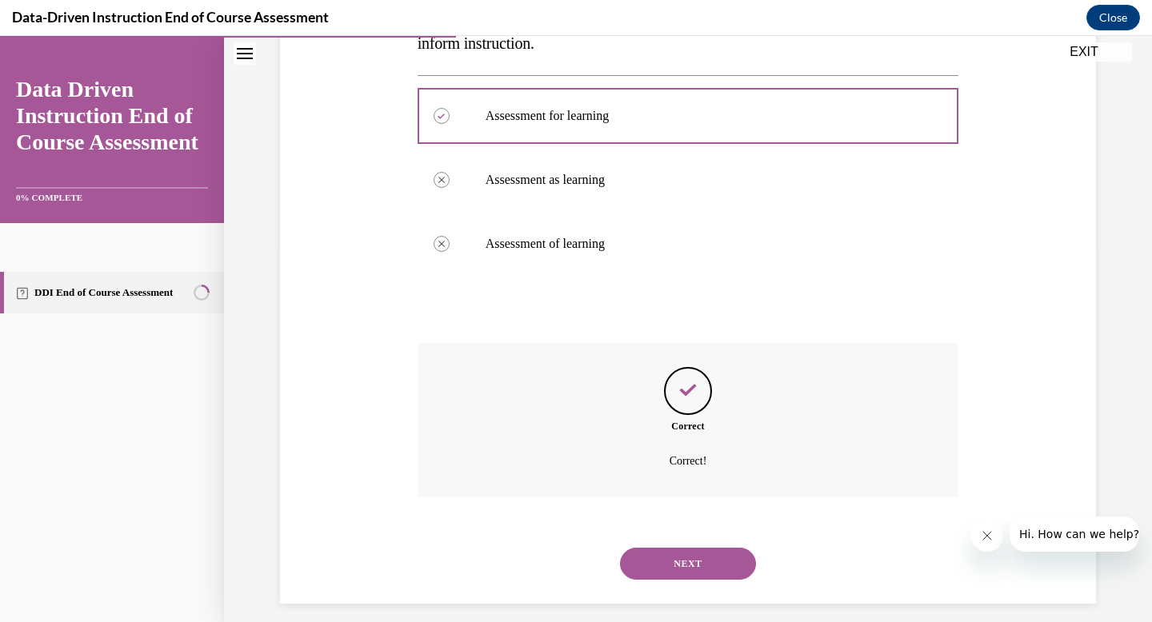
scroll to position [382, 0]
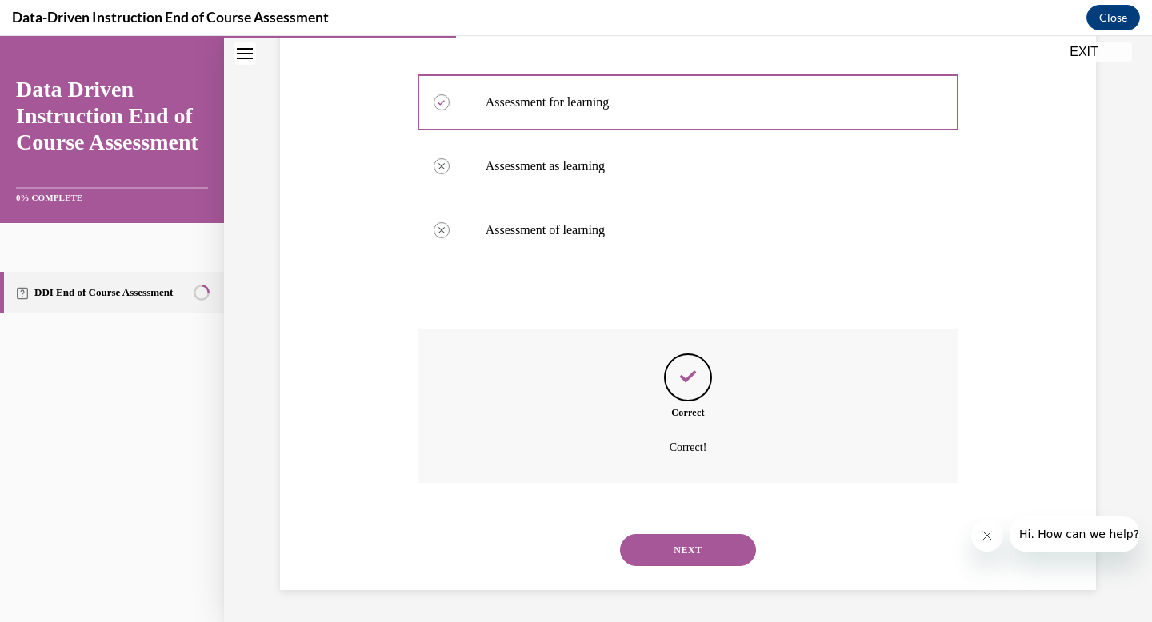
click at [680, 545] on button "NEXT" at bounding box center [688, 550] width 136 height 32
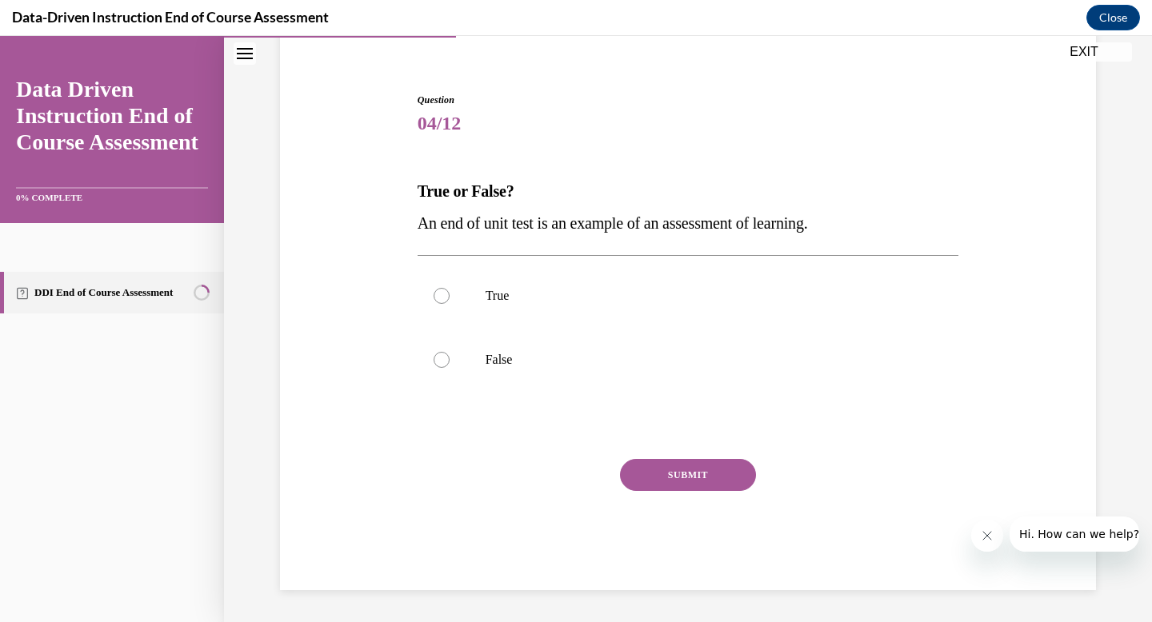
scroll to position [130, 0]
click at [657, 303] on p "True" at bounding box center [702, 296] width 434 height 16
click at [450, 303] on input "True" at bounding box center [442, 296] width 16 height 16
radio input "true"
click at [702, 469] on button "SUBMIT" at bounding box center [688, 475] width 136 height 32
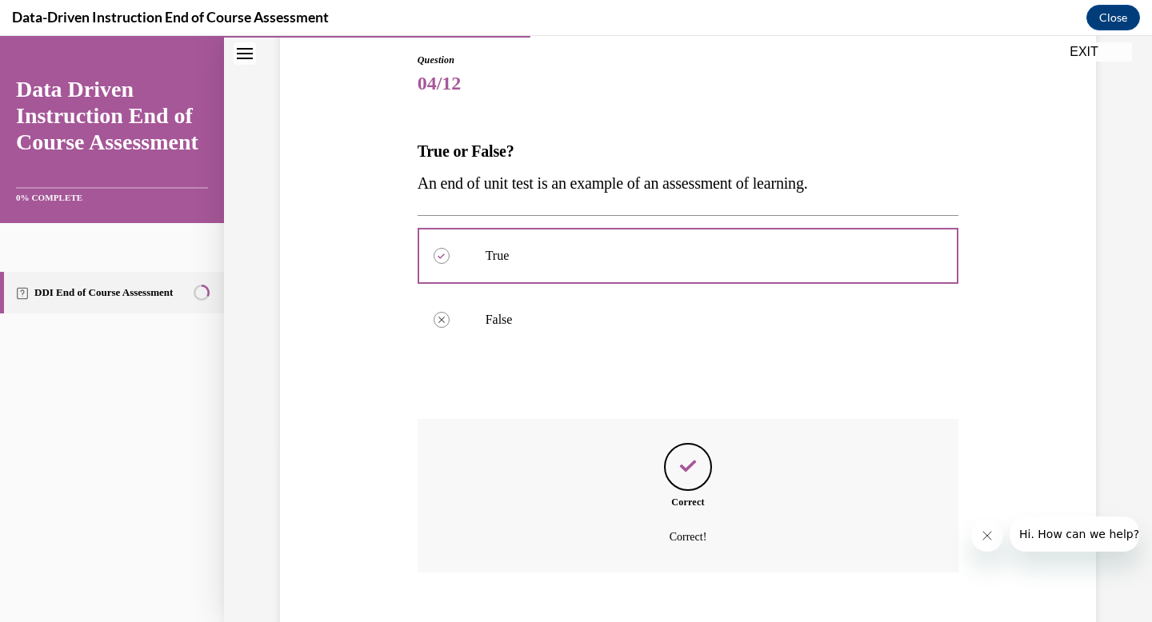
scroll to position [259, 0]
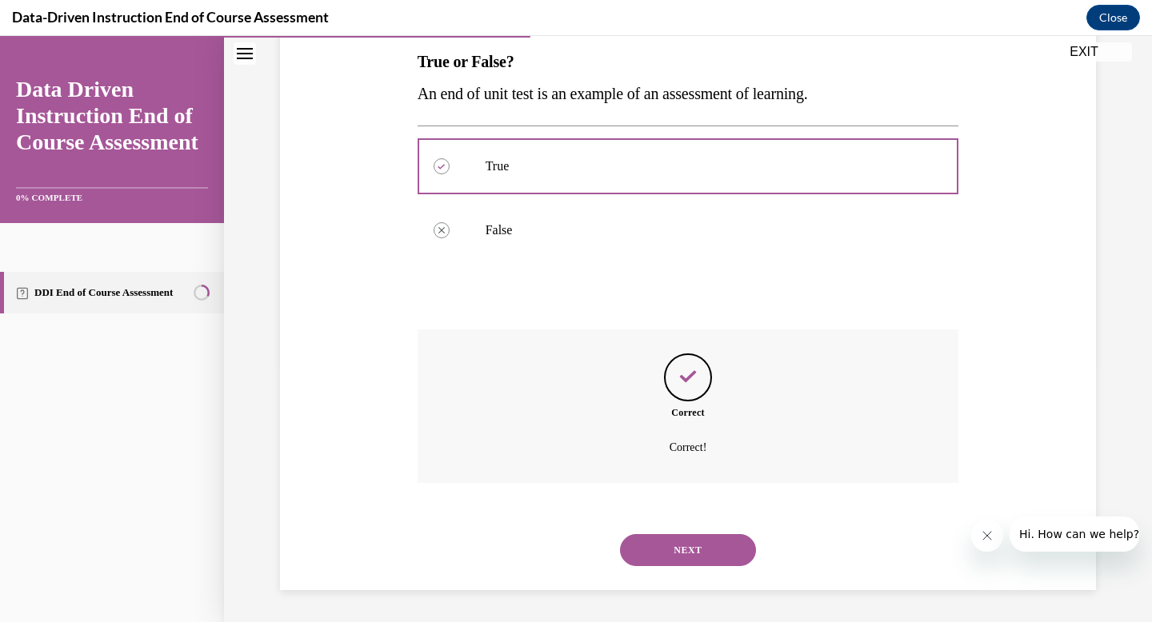
click at [692, 550] on button "NEXT" at bounding box center [688, 550] width 136 height 32
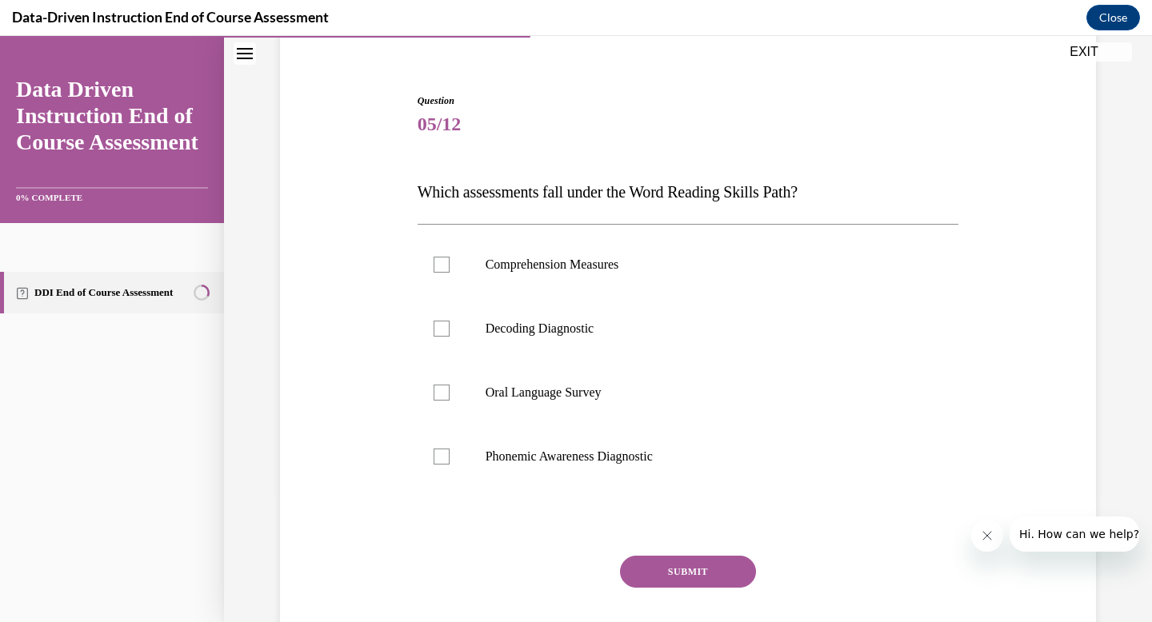
scroll to position [131, 0]
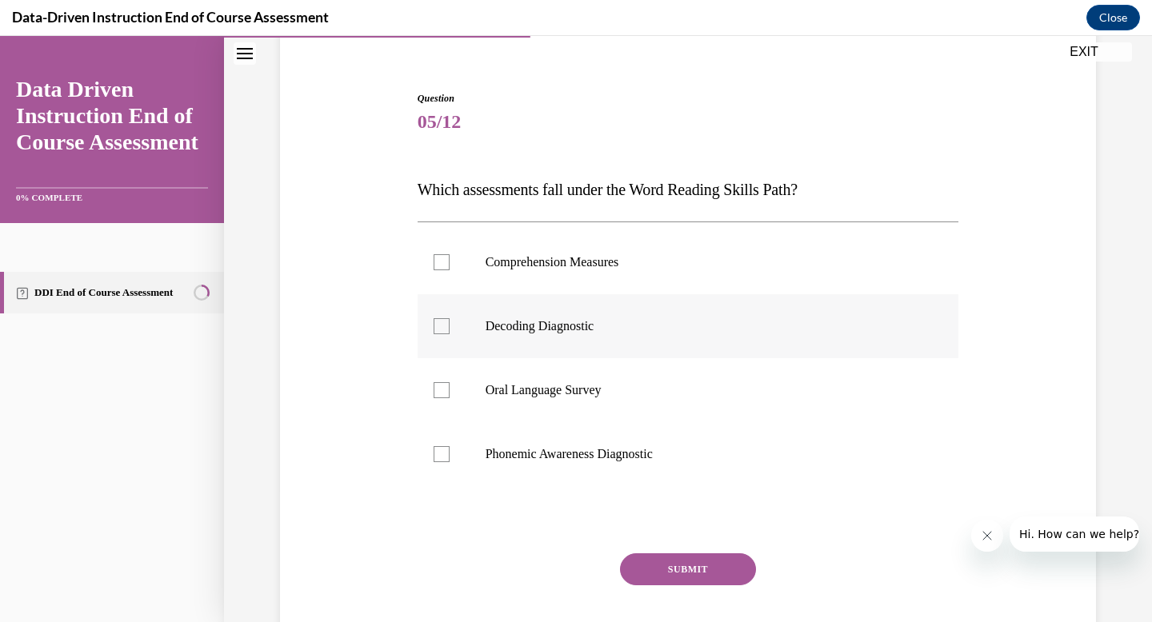
click at [636, 329] on p "Decoding Diagnostic" at bounding box center [702, 326] width 434 height 16
click at [450, 329] on input "Decoding Diagnostic" at bounding box center [442, 326] width 16 height 16
checkbox input "true"
click at [596, 439] on label "Phonemic Awareness Diagnostic" at bounding box center [688, 454] width 541 height 64
click at [450, 446] on input "Phonemic Awareness Diagnostic" at bounding box center [442, 454] width 16 height 16
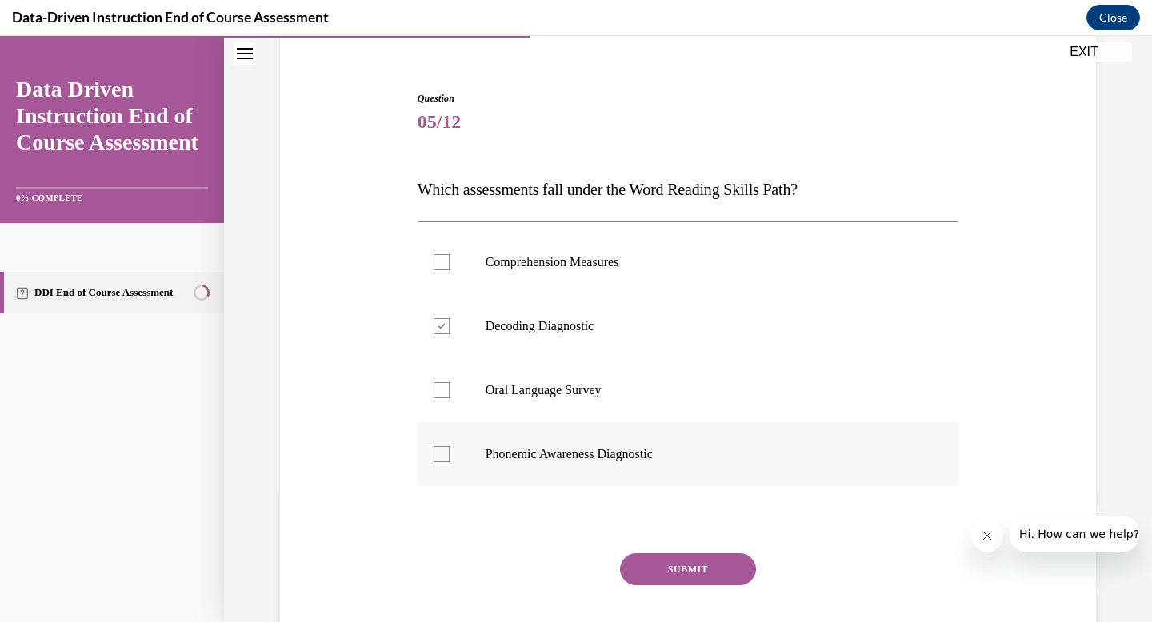
checkbox input "true"
click at [661, 575] on button "SUBMIT" at bounding box center [688, 569] width 136 height 32
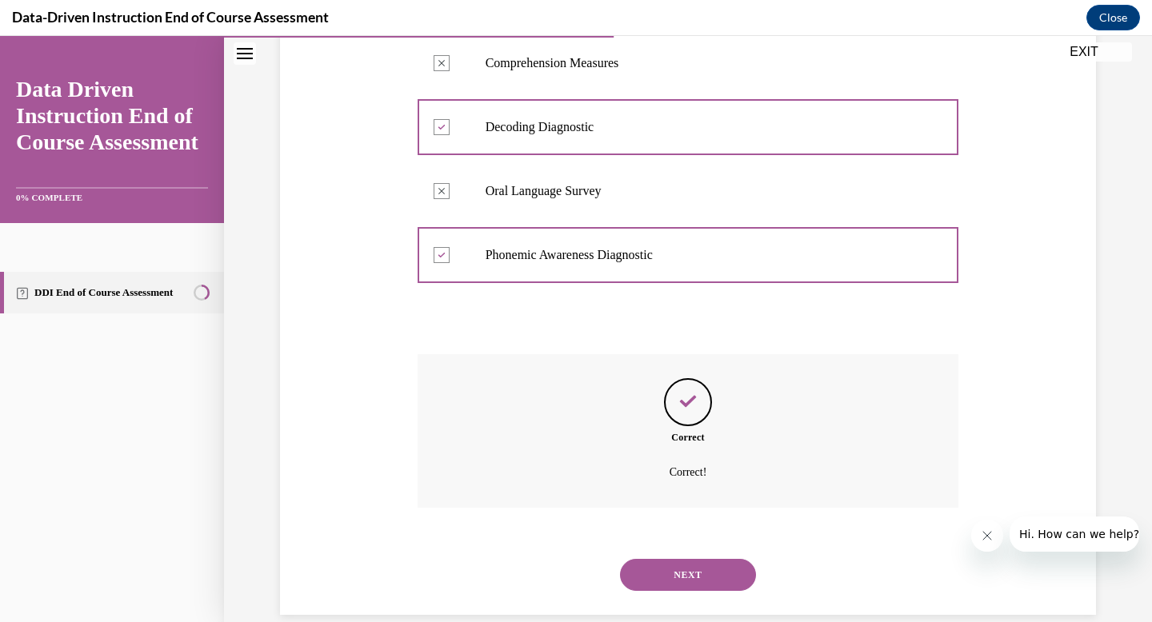
scroll to position [355, 0]
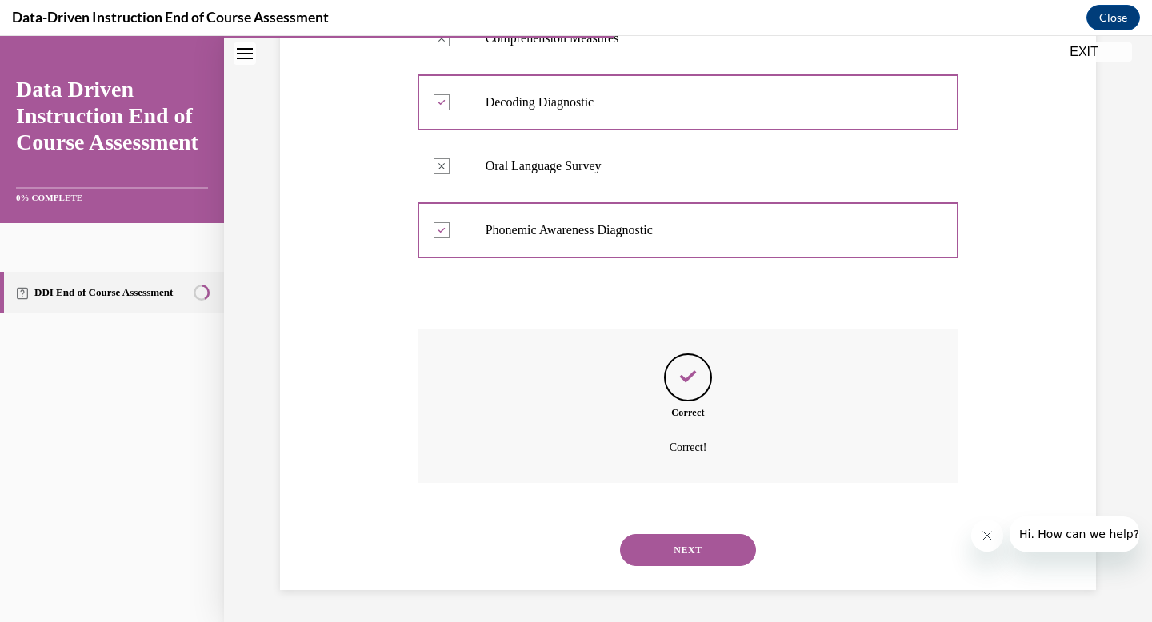
click at [685, 548] on button "NEXT" at bounding box center [688, 550] width 136 height 32
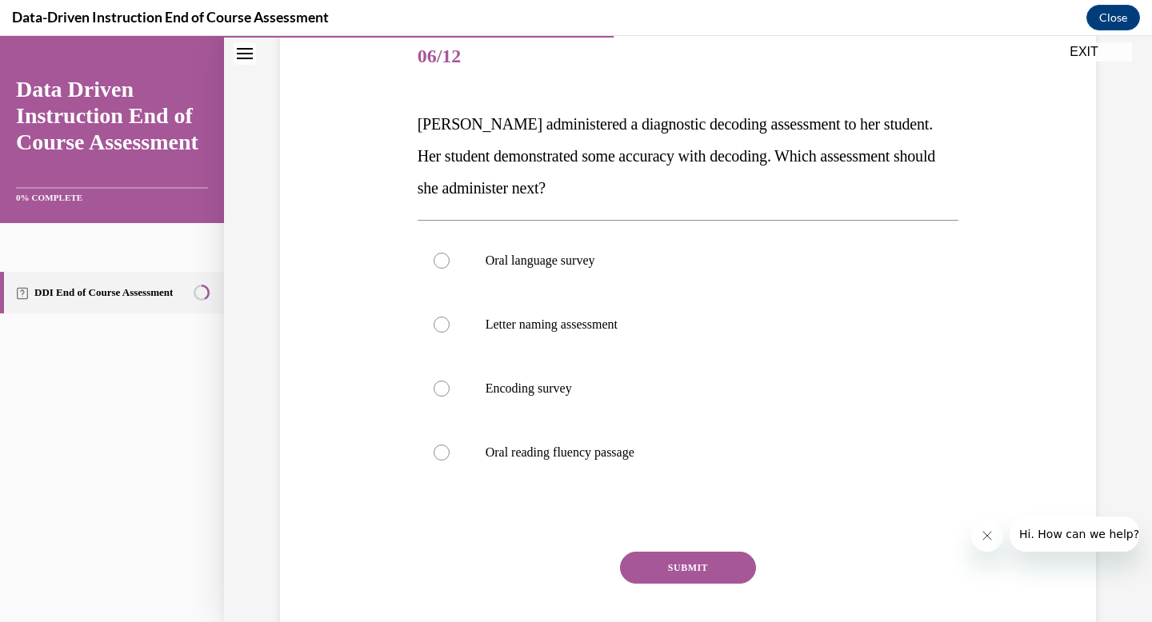
scroll to position [198, 0]
click at [570, 331] on p "Letter naming assessment" at bounding box center [702, 324] width 434 height 16
click at [450, 331] on input "Letter naming assessment" at bounding box center [442, 324] width 16 height 16
radio input "true"
click at [558, 389] on p "Encoding survey" at bounding box center [702, 388] width 434 height 16
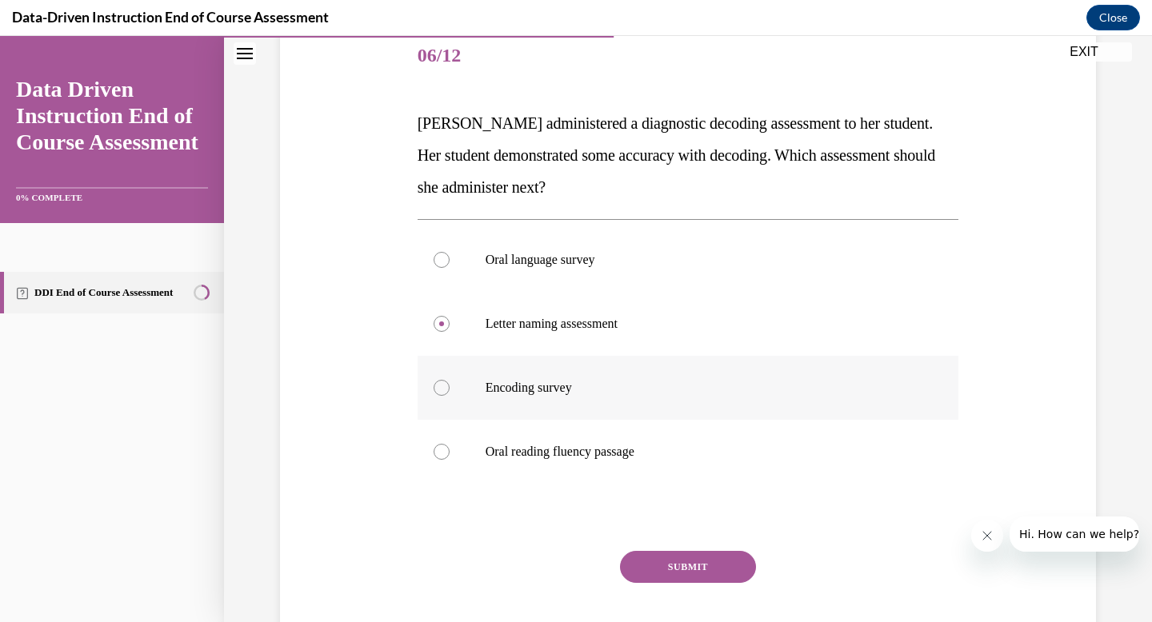
click at [450, 389] on input "Encoding survey" at bounding box center [442, 388] width 16 height 16
radio input "true"
click at [666, 548] on div "Question 06/12 Mrs. Lee administered a diagnostic decoding assessment to her st…" at bounding box center [688, 353] width 541 height 657
click at [677, 566] on button "SUBMIT" at bounding box center [688, 567] width 136 height 32
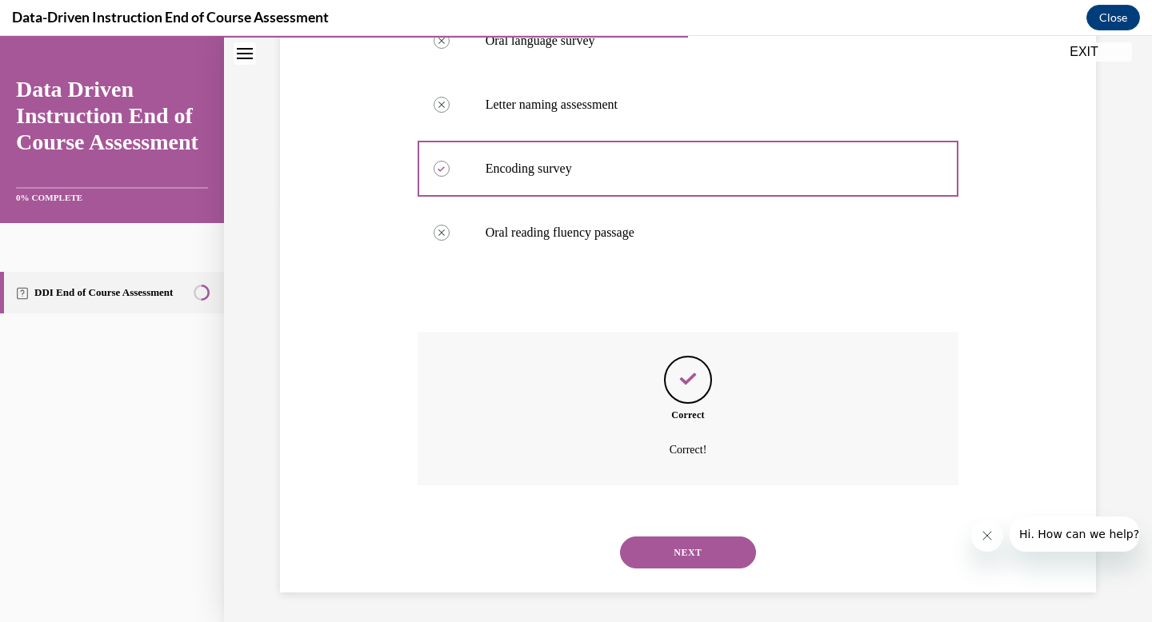
scroll to position [419, 0]
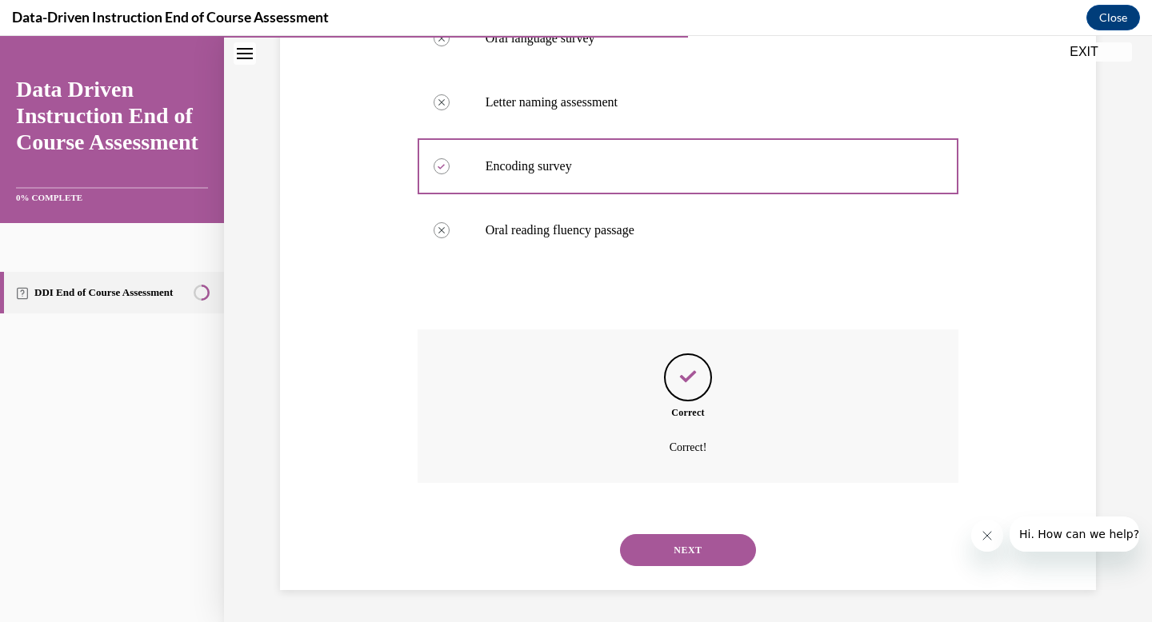
click at [677, 566] on div "NEXT" at bounding box center [688, 550] width 541 height 64
click at [684, 552] on button "NEXT" at bounding box center [688, 550] width 136 height 32
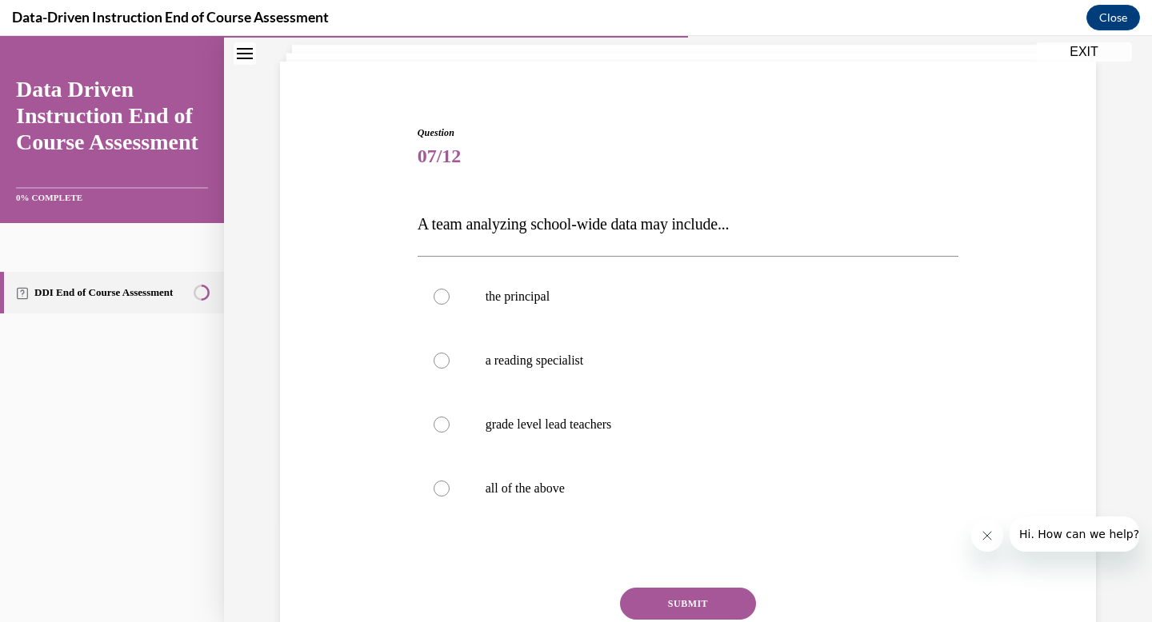
scroll to position [110, 0]
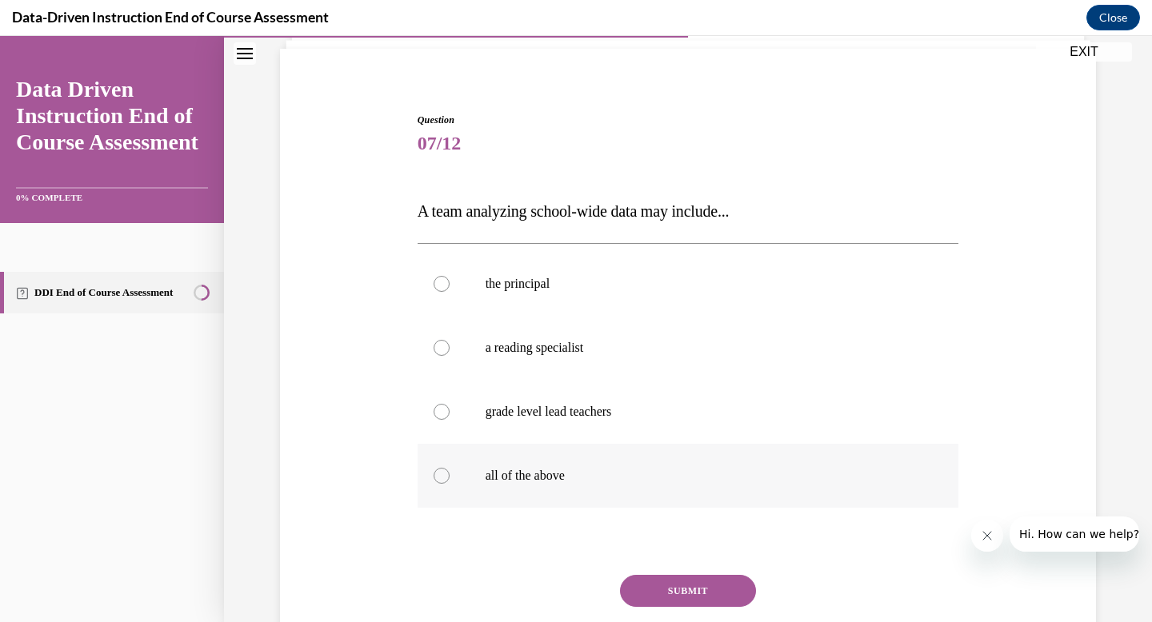
click at [639, 475] on p "all of the above" at bounding box center [702, 476] width 434 height 16
click at [450, 475] on input "all of the above" at bounding box center [442, 476] width 16 height 16
radio input "true"
click at [682, 596] on button "SUBMIT" at bounding box center [688, 591] width 136 height 32
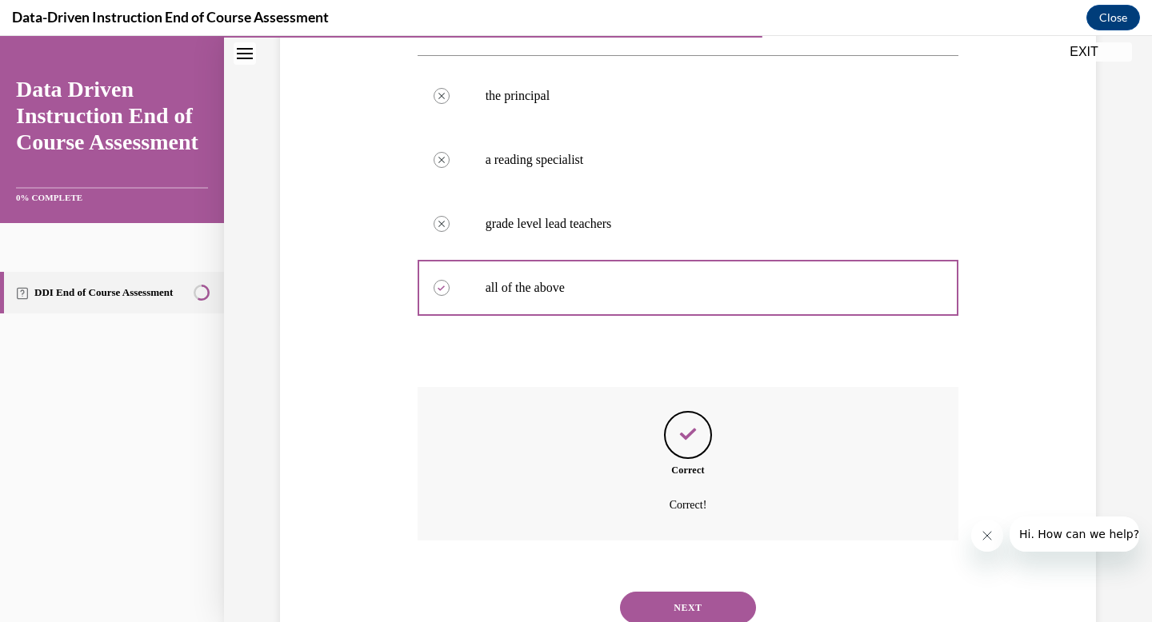
scroll to position [355, 0]
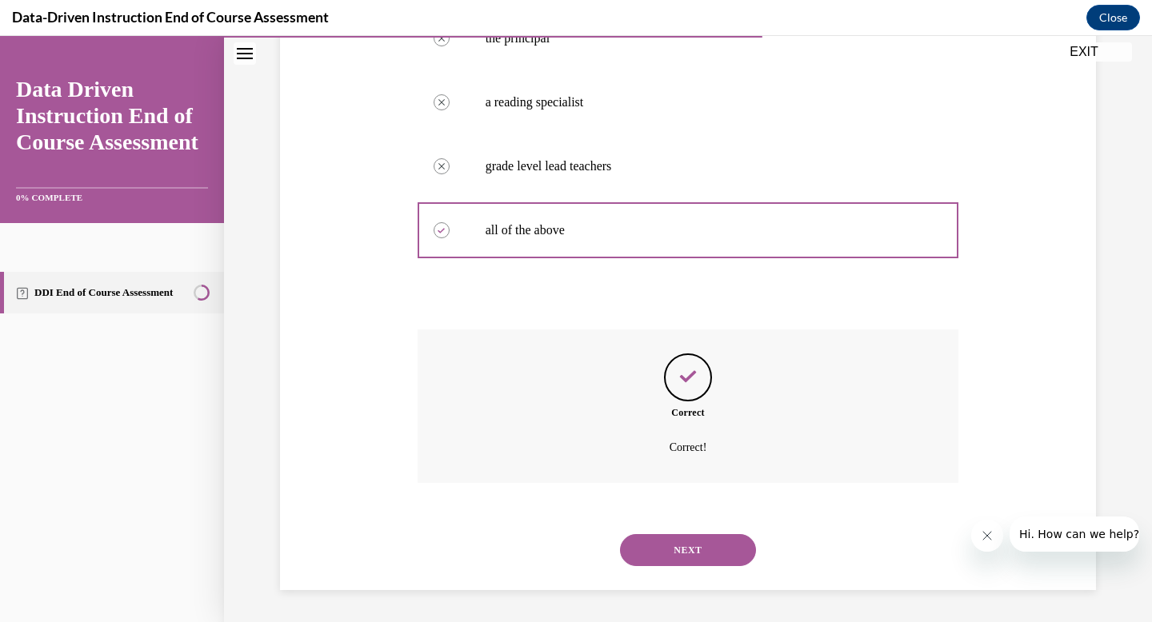
click at [679, 556] on button "NEXT" at bounding box center [688, 550] width 136 height 32
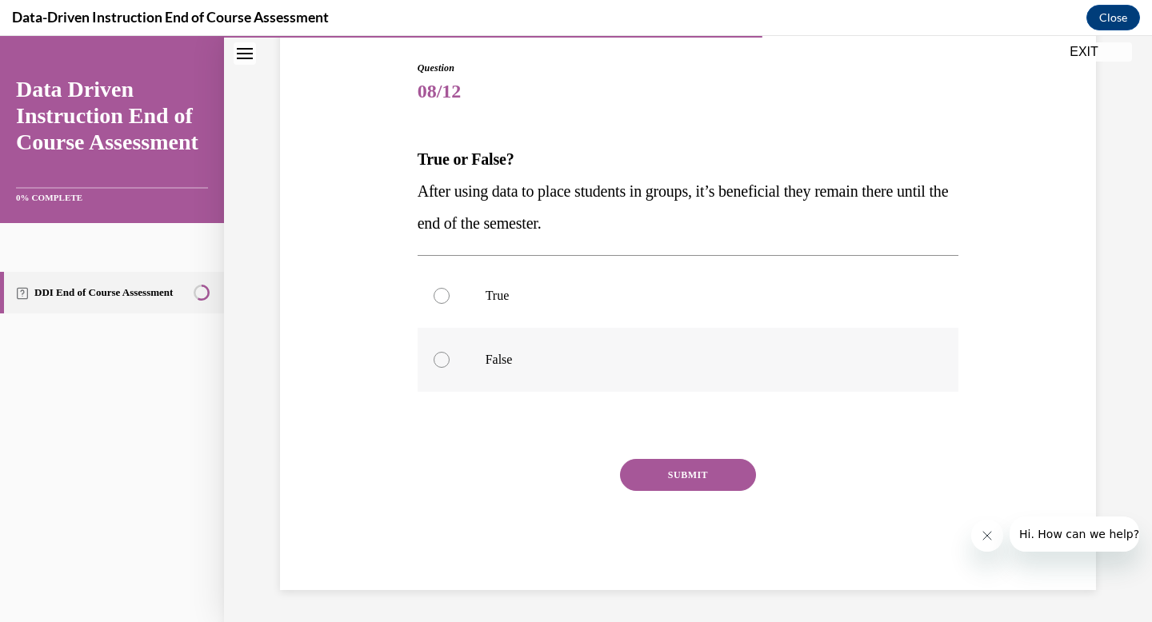
click at [506, 350] on label "False" at bounding box center [688, 360] width 541 height 64
click at [450, 352] on input "False" at bounding box center [442, 360] width 16 height 16
radio input "true"
click at [649, 465] on button "SUBMIT" at bounding box center [688, 475] width 136 height 32
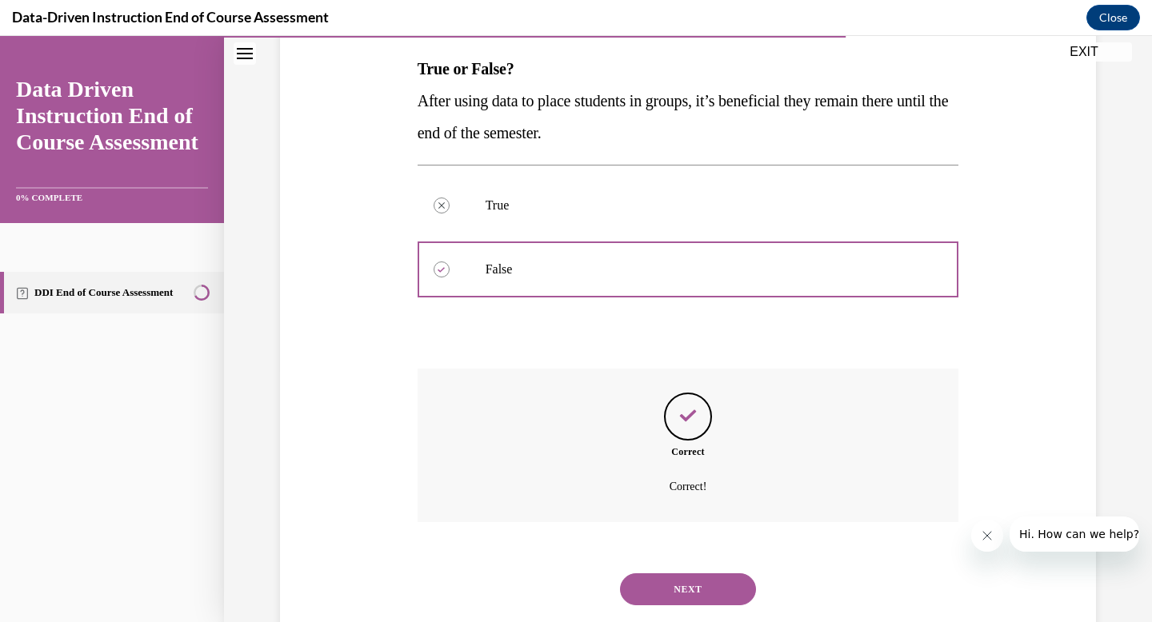
scroll to position [291, 0]
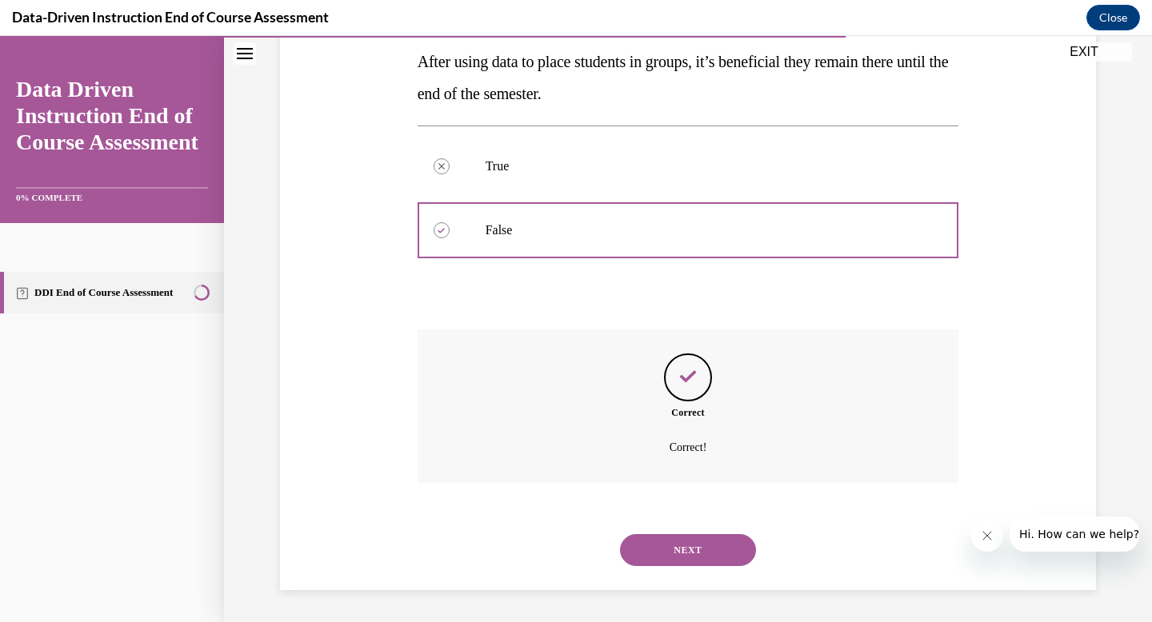
click at [681, 549] on button "NEXT" at bounding box center [688, 550] width 136 height 32
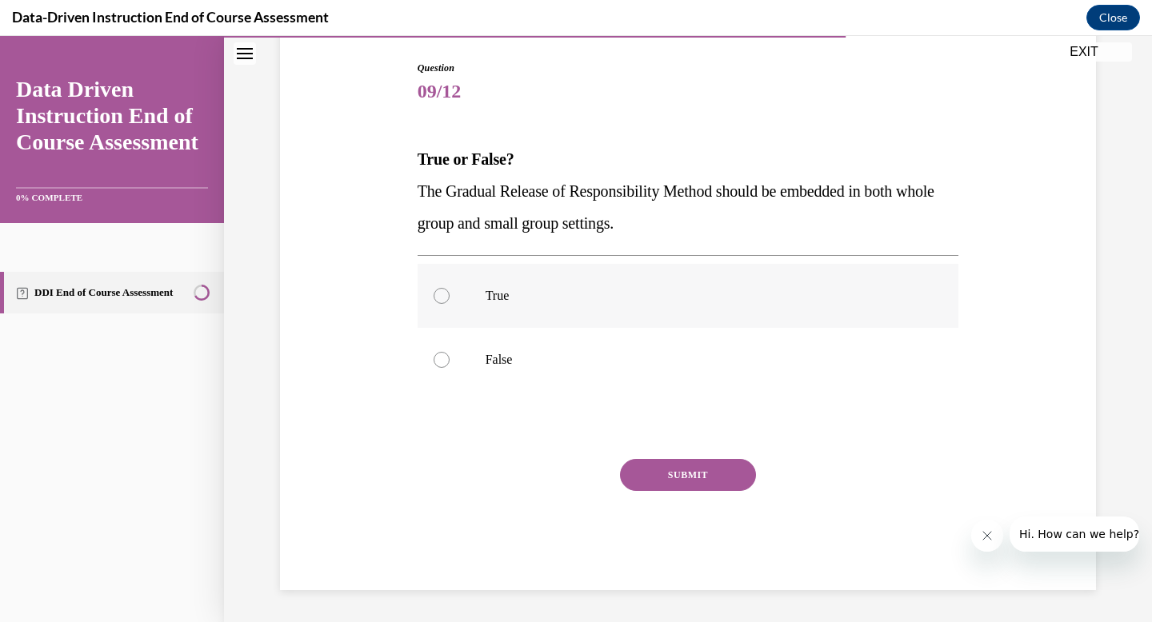
click at [507, 308] on label "True" at bounding box center [688, 296] width 541 height 64
click at [450, 304] on input "True" at bounding box center [442, 296] width 16 height 16
radio input "true"
click at [648, 476] on button "SUBMIT" at bounding box center [688, 475] width 136 height 32
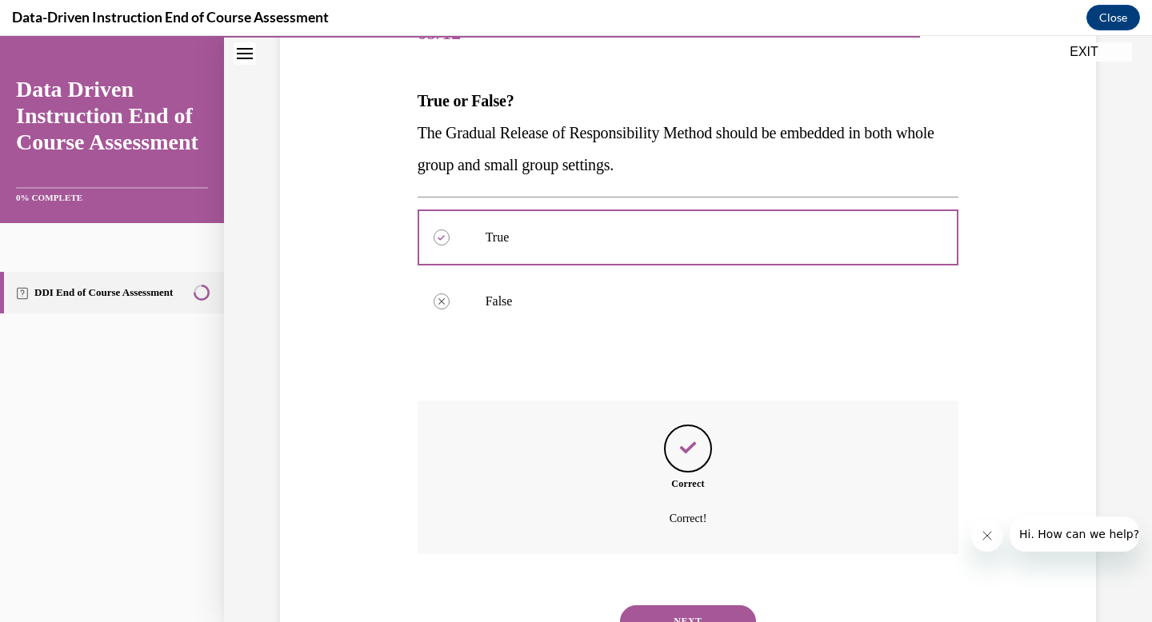
scroll to position [291, 0]
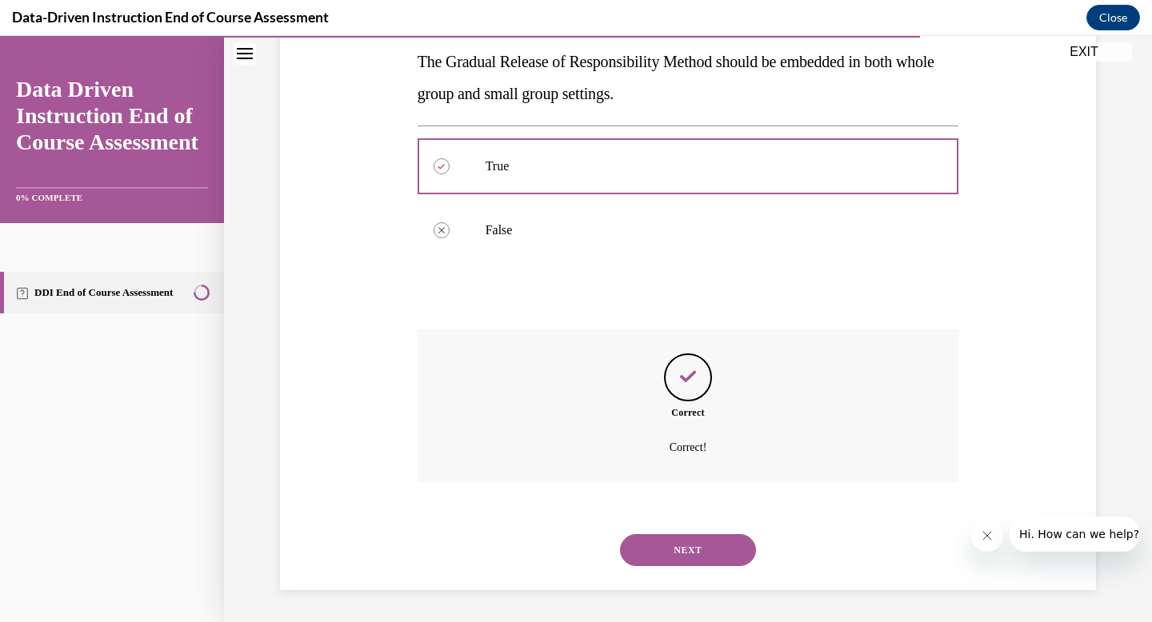
click at [674, 540] on button "NEXT" at bounding box center [688, 550] width 136 height 32
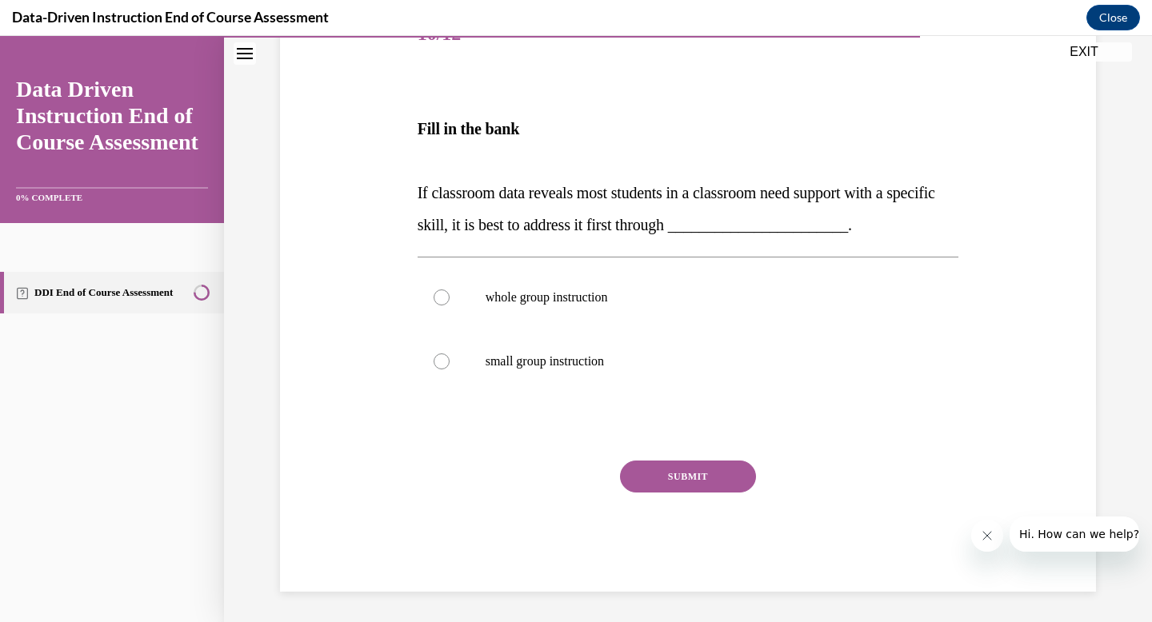
scroll to position [221, 0]
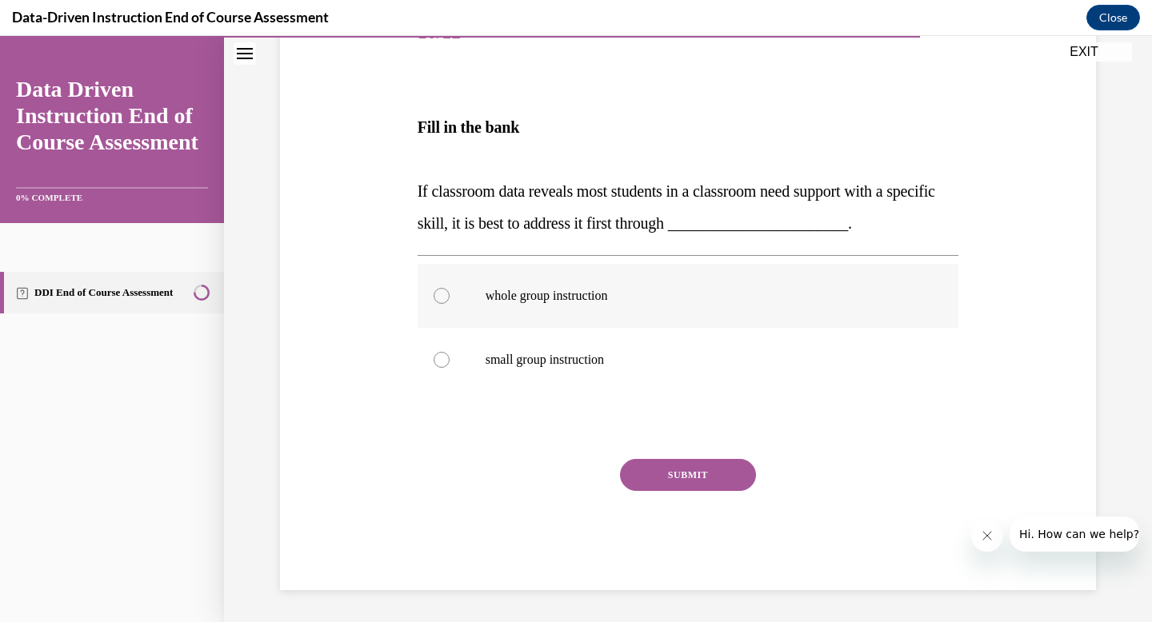
click at [602, 306] on label "whole group instruction" at bounding box center [688, 296] width 541 height 64
click at [450, 304] on input "whole group instruction" at bounding box center [442, 296] width 16 height 16
radio input "true"
click at [693, 472] on button "SUBMIT" at bounding box center [688, 475] width 136 height 32
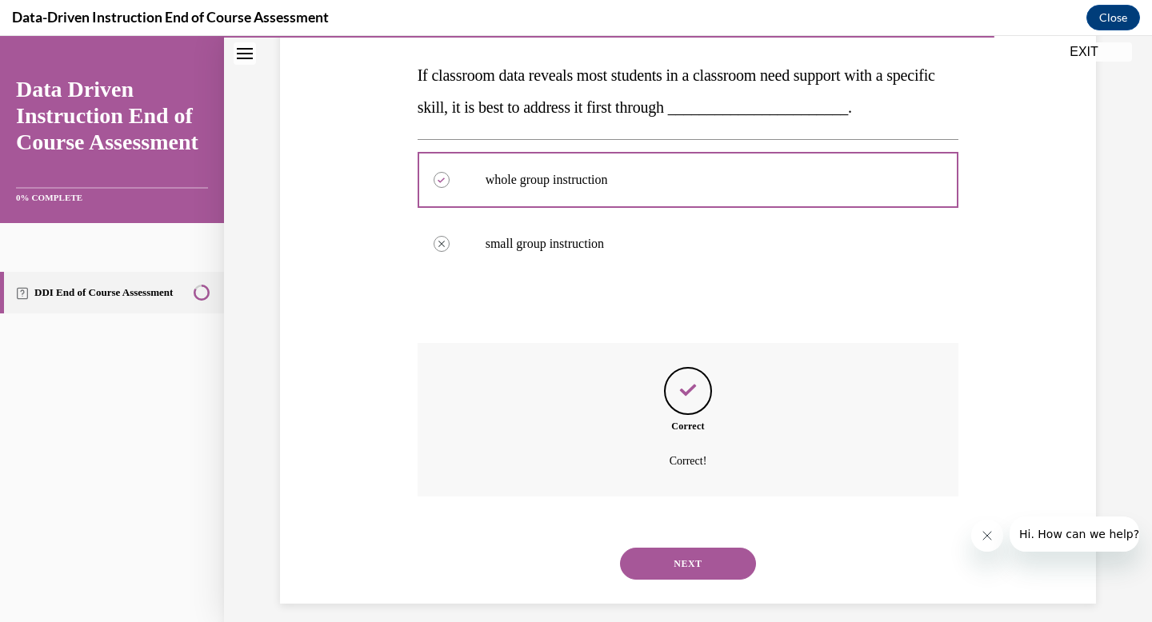
scroll to position [350, 0]
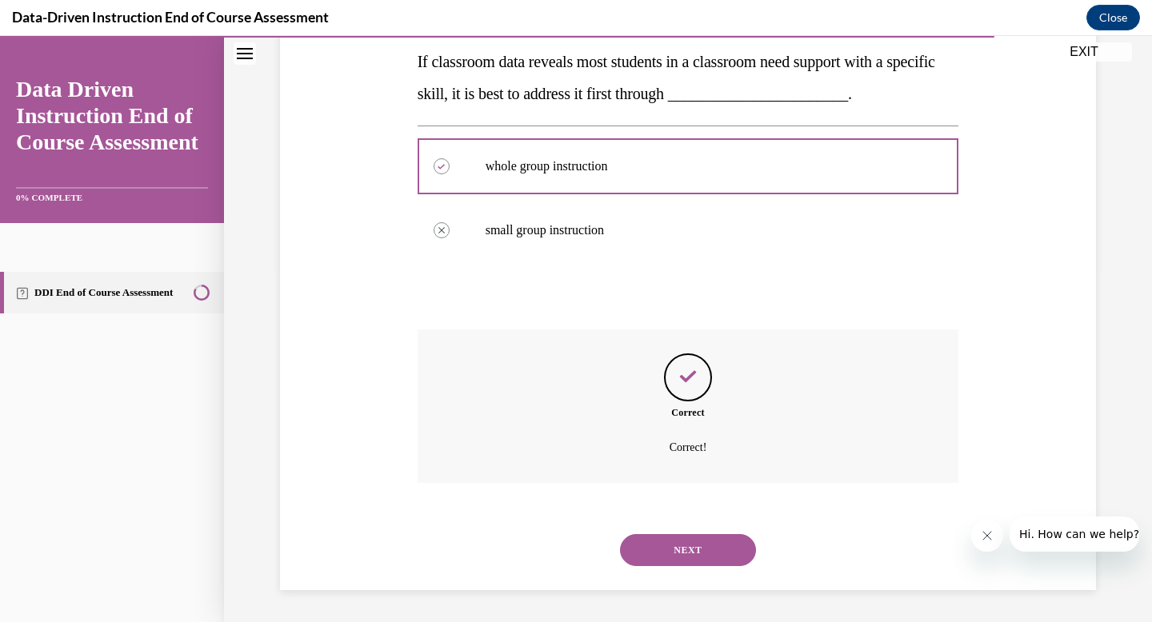
click at [697, 549] on button "NEXT" at bounding box center [688, 550] width 136 height 32
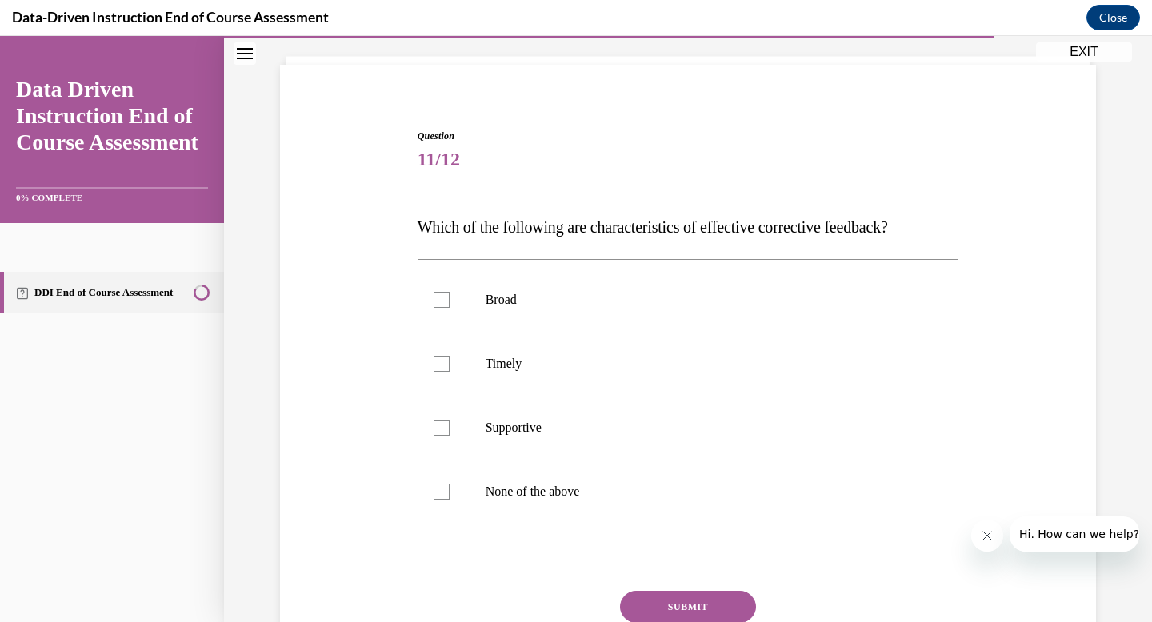
scroll to position [98, 0]
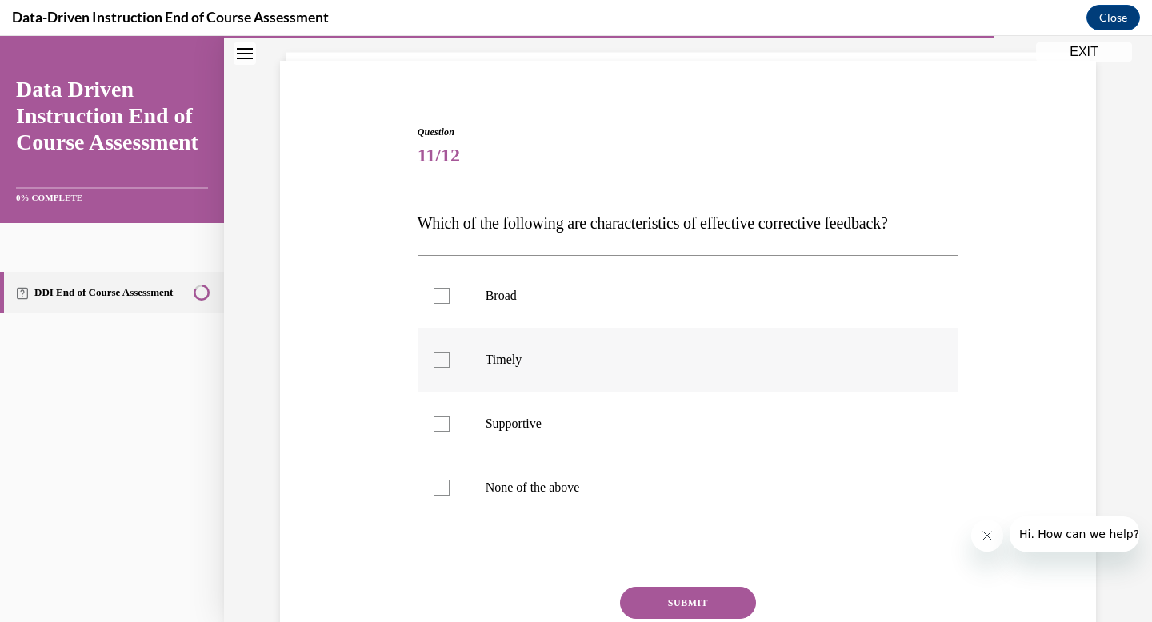
click at [565, 375] on label "Timely" at bounding box center [688, 360] width 541 height 64
click at [450, 368] on input "Timely" at bounding box center [442, 360] width 16 height 16
checkbox input "true"
click at [575, 421] on p "Supportive" at bounding box center [702, 424] width 434 height 16
click at [450, 421] on input "Supportive" at bounding box center [442, 424] width 16 height 16
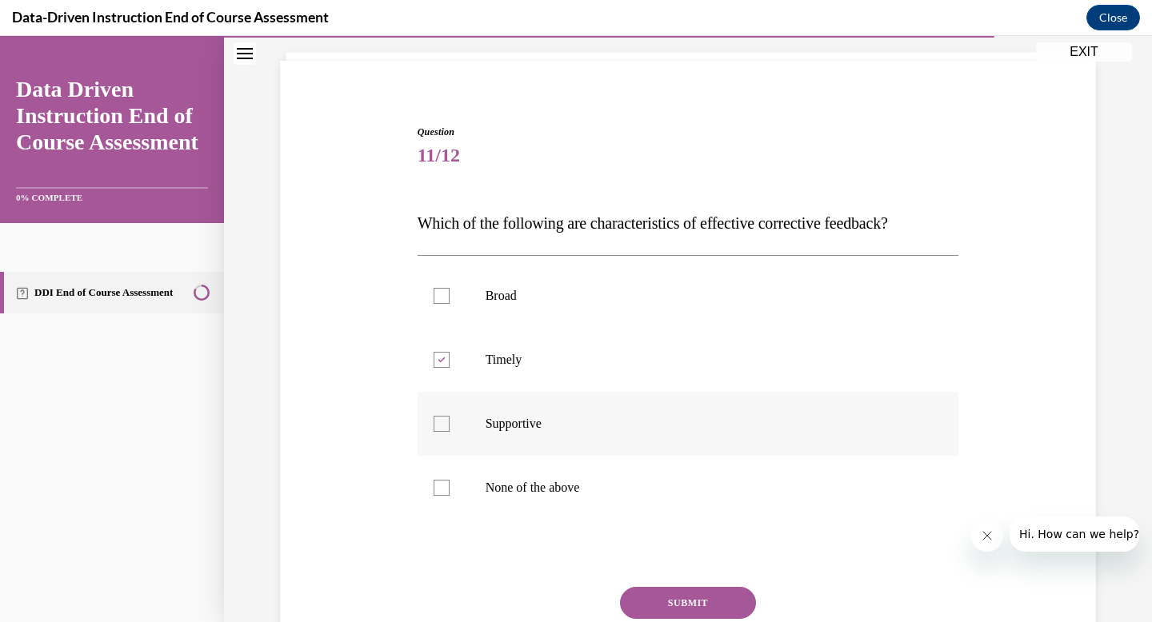
checkbox input "true"
click at [658, 597] on button "SUBMIT" at bounding box center [688, 603] width 136 height 32
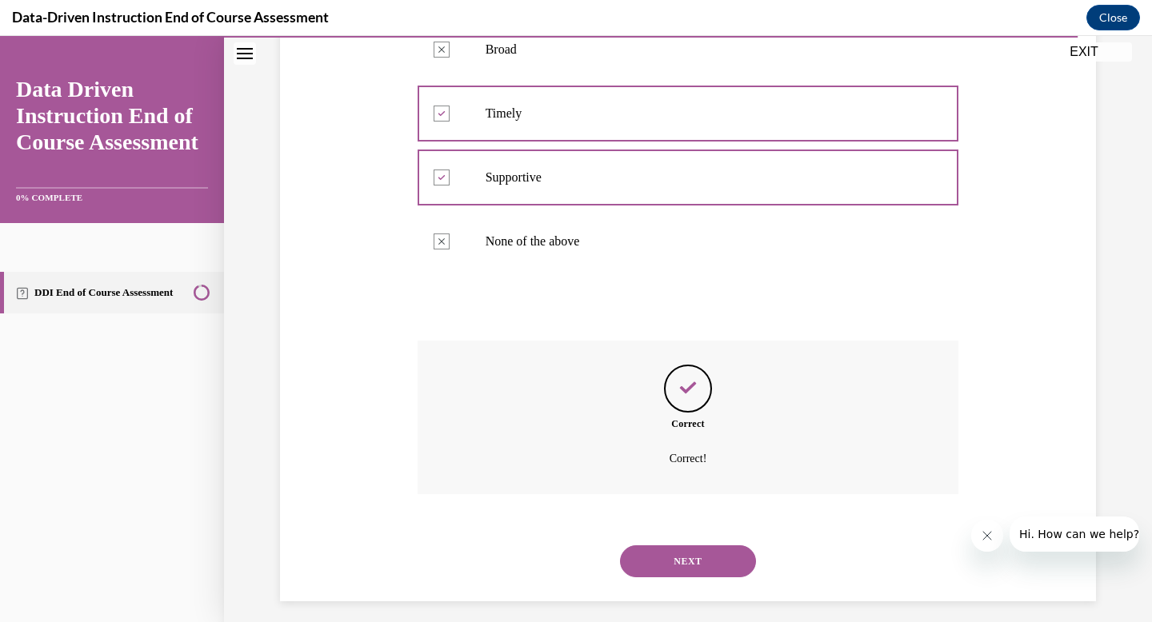
scroll to position [355, 0]
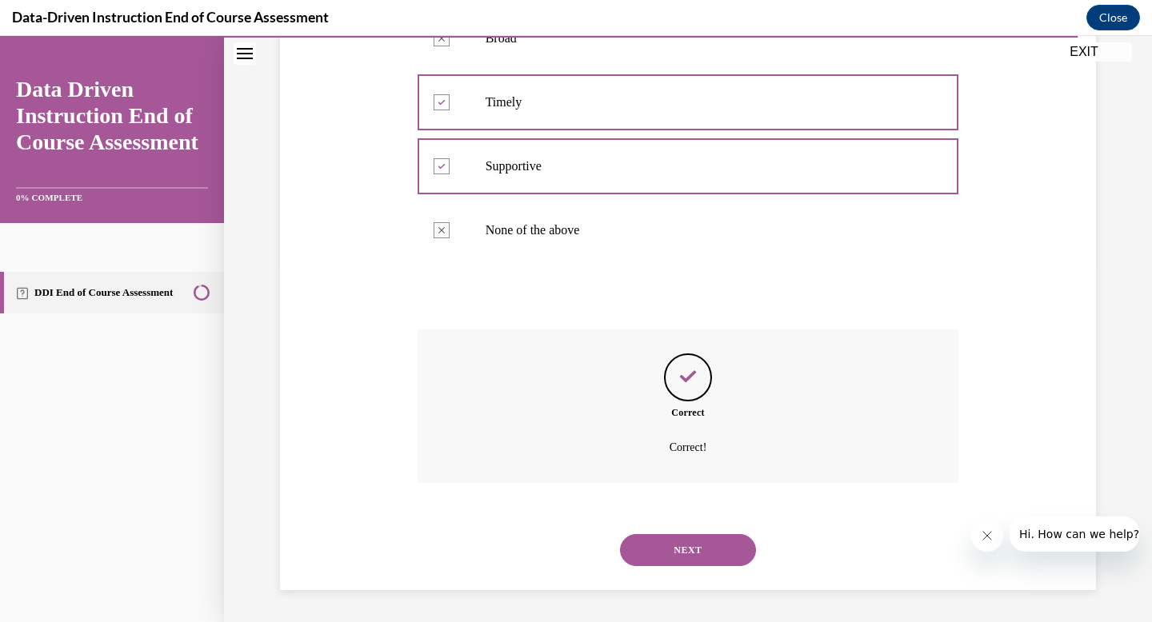
click at [670, 545] on button "NEXT" at bounding box center [688, 550] width 136 height 32
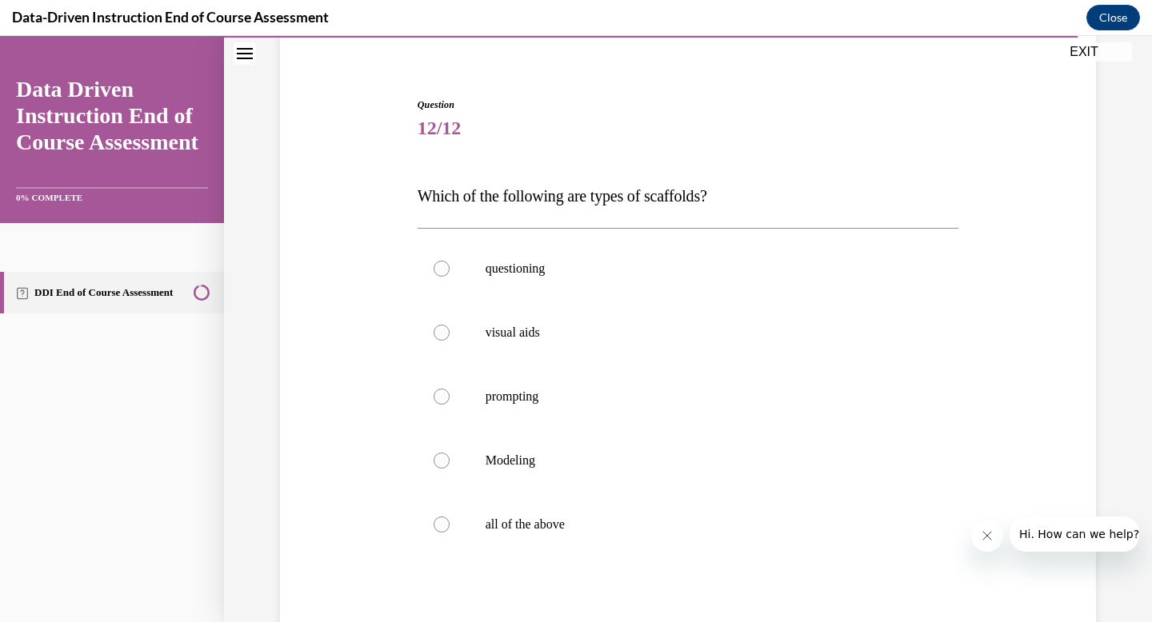
scroll to position [138, 0]
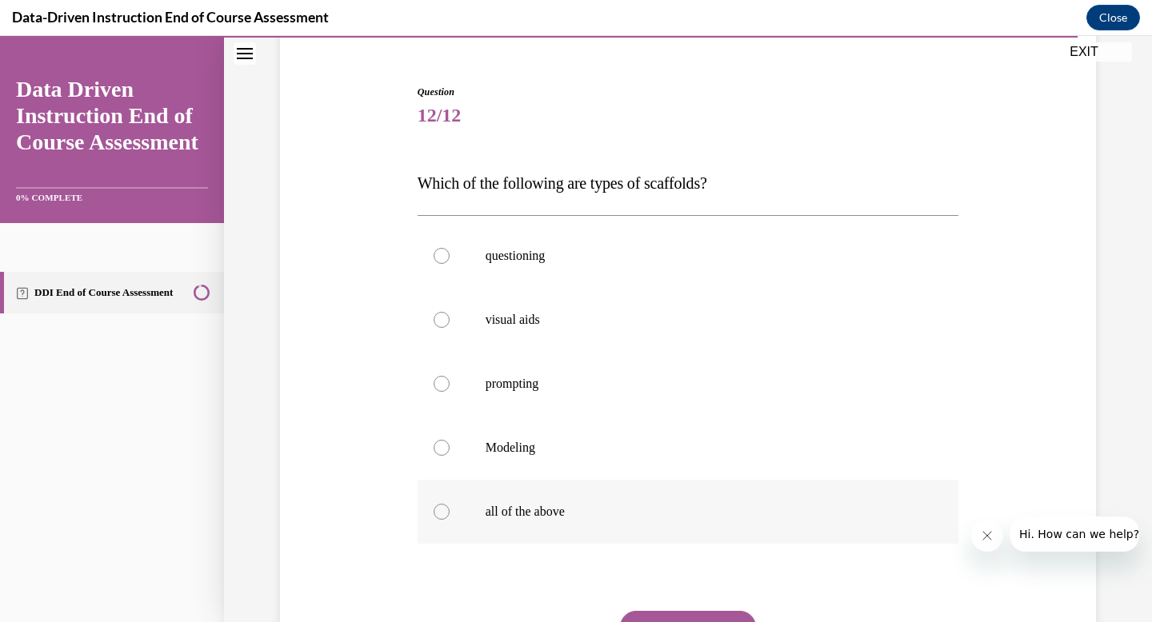
click at [653, 525] on label "all of the above" at bounding box center [688, 512] width 541 height 64
click at [450, 520] on input "all of the above" at bounding box center [442, 512] width 16 height 16
radio input "true"
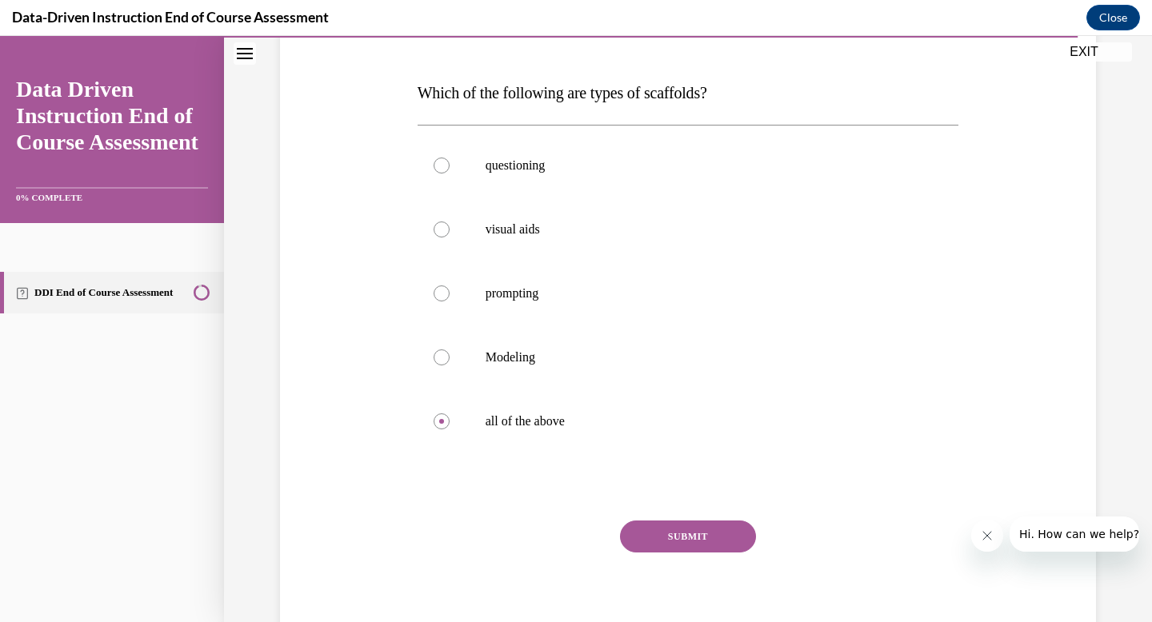
click at [668, 537] on button "SUBMIT" at bounding box center [688, 537] width 136 height 32
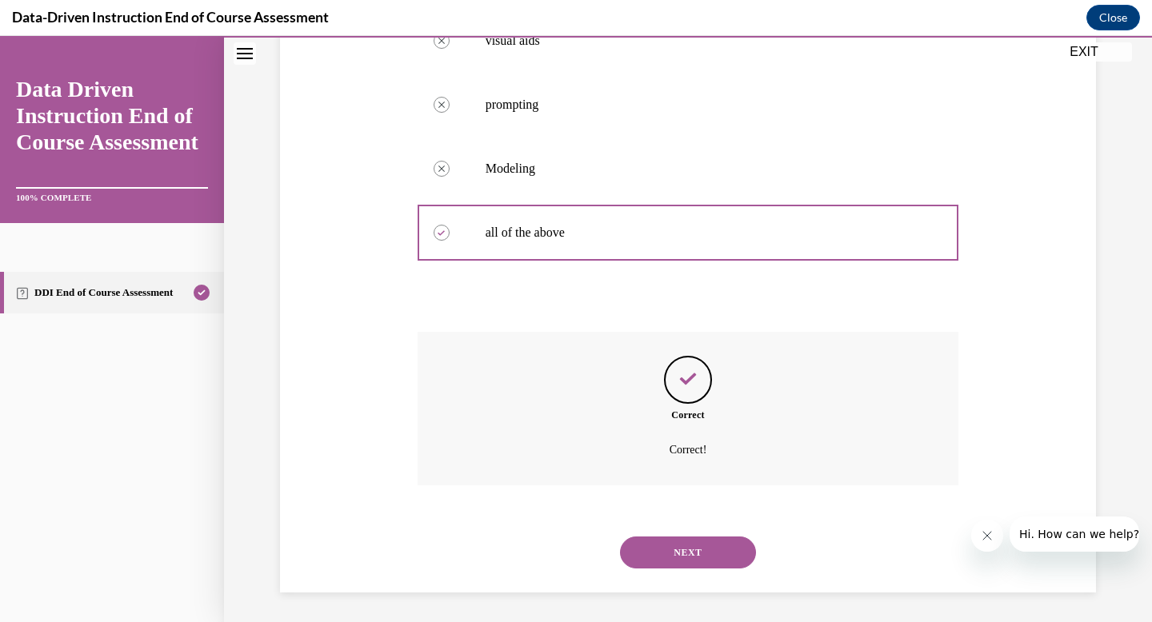
scroll to position [419, 0]
click at [675, 546] on button "NEXT" at bounding box center [688, 550] width 136 height 32
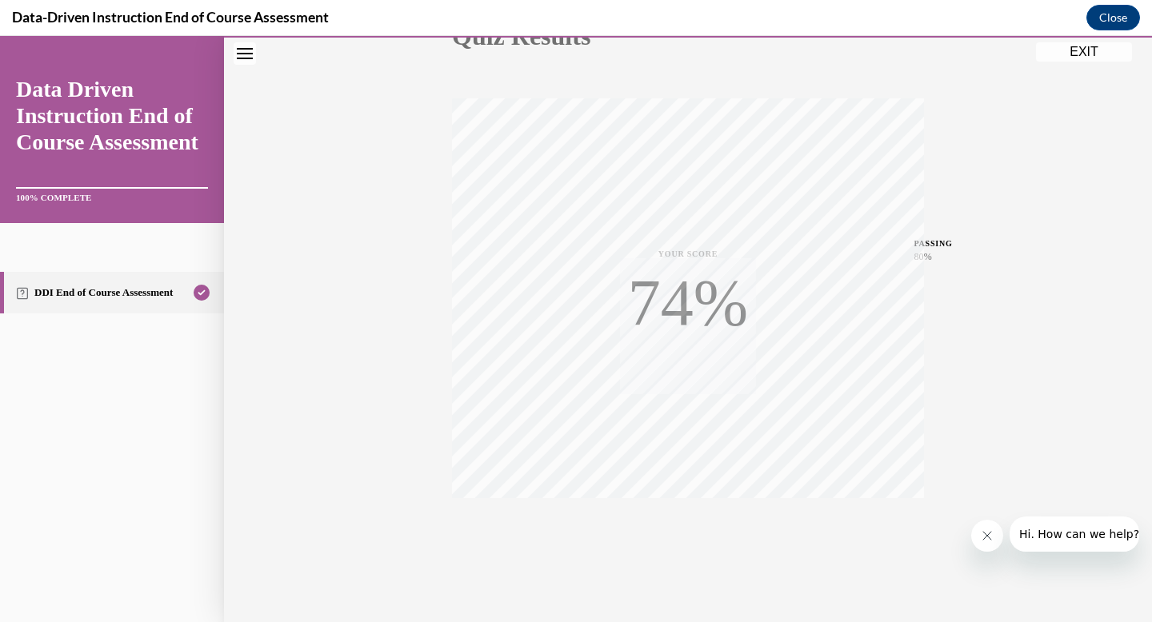
scroll to position [234, 0]
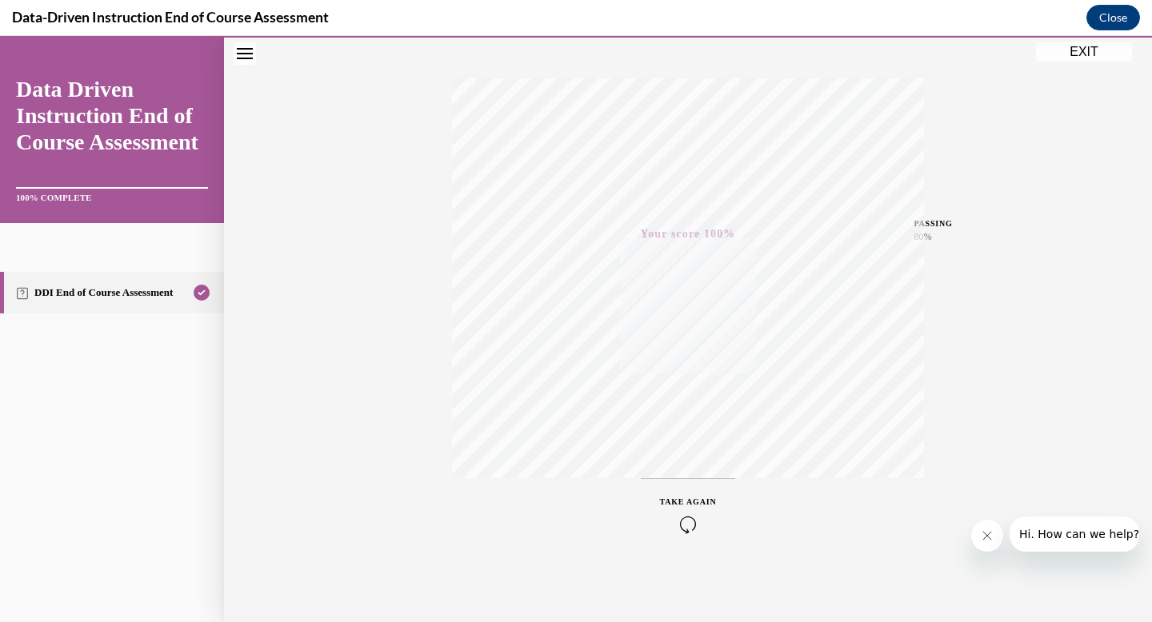
click at [1076, 51] on button "EXIT" at bounding box center [1084, 51] width 96 height 19
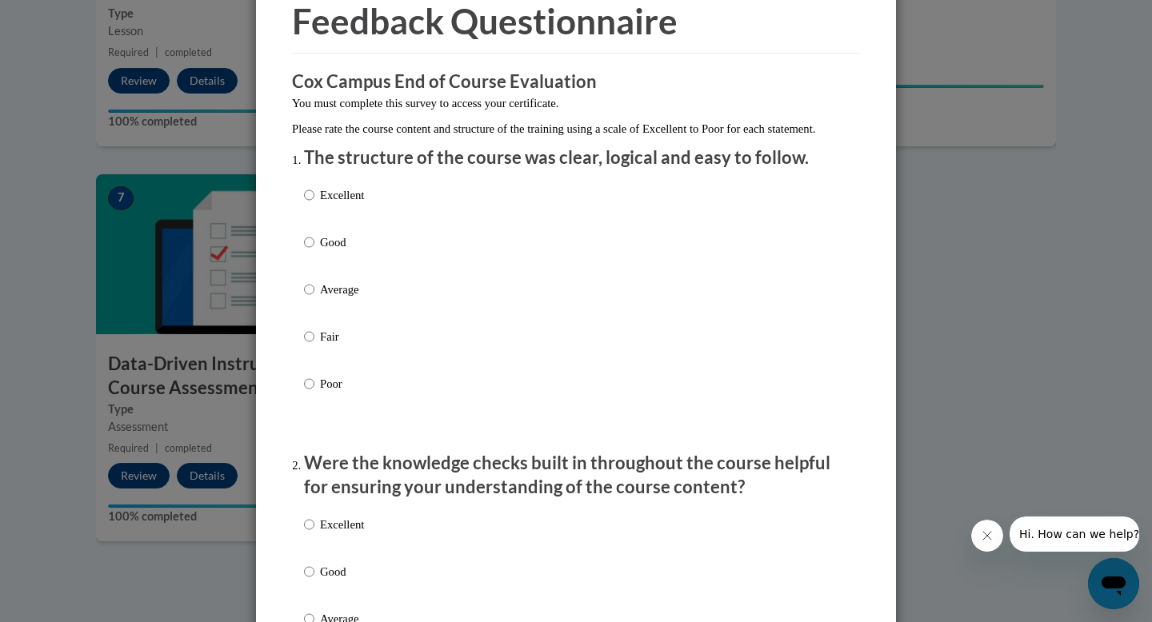
scroll to position [82, 0]
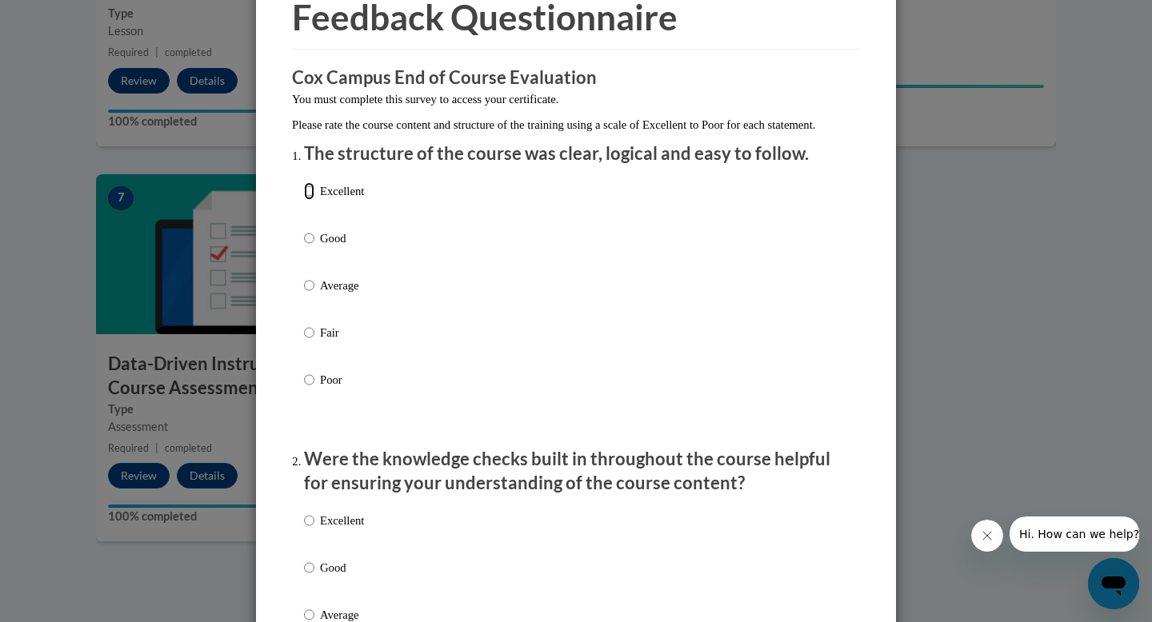
click at [311, 200] on input "Excellent" at bounding box center [309, 191] width 10 height 18
radio input "true"
click at [314, 294] on label "Average" at bounding box center [334, 298] width 60 height 43
click at [314, 294] on input "Average" at bounding box center [309, 286] width 10 height 18
radio input "true"
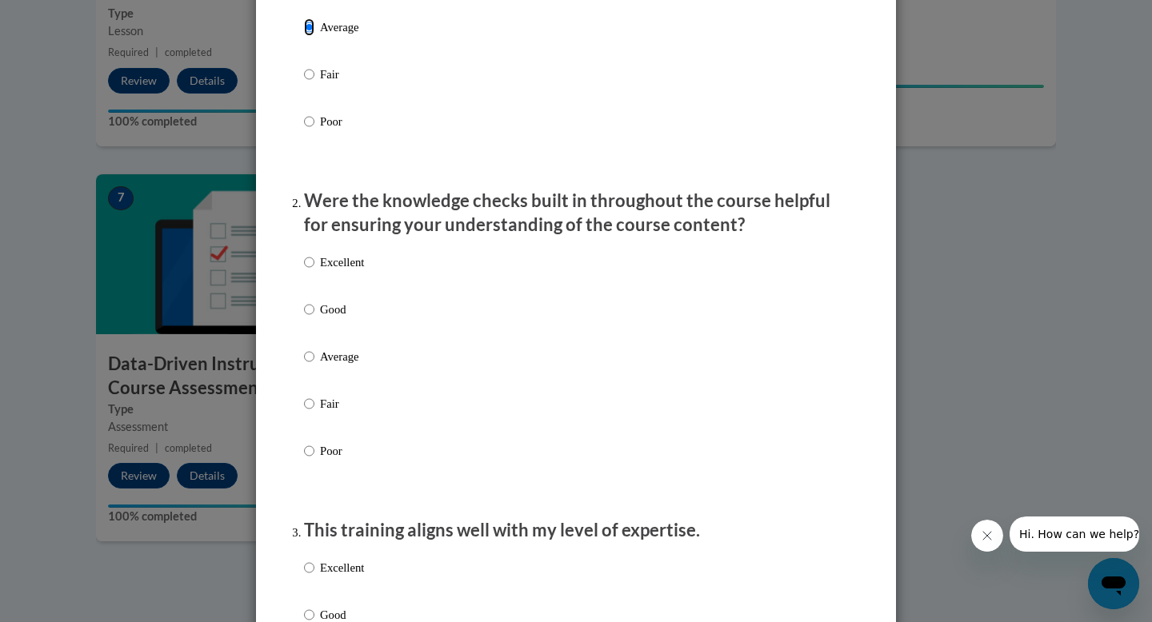
scroll to position [341, 0]
click at [311, 386] on label "Average" at bounding box center [334, 368] width 60 height 43
click at [311, 365] on input "Average" at bounding box center [309, 356] width 10 height 18
radio input "true"
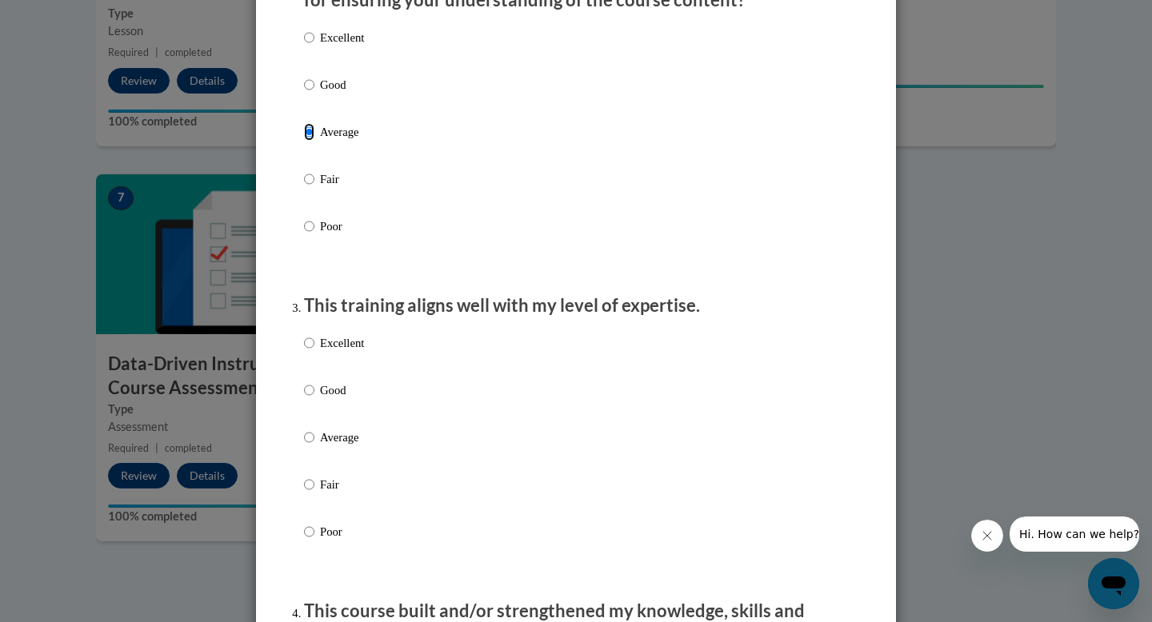
scroll to position [595, 0]
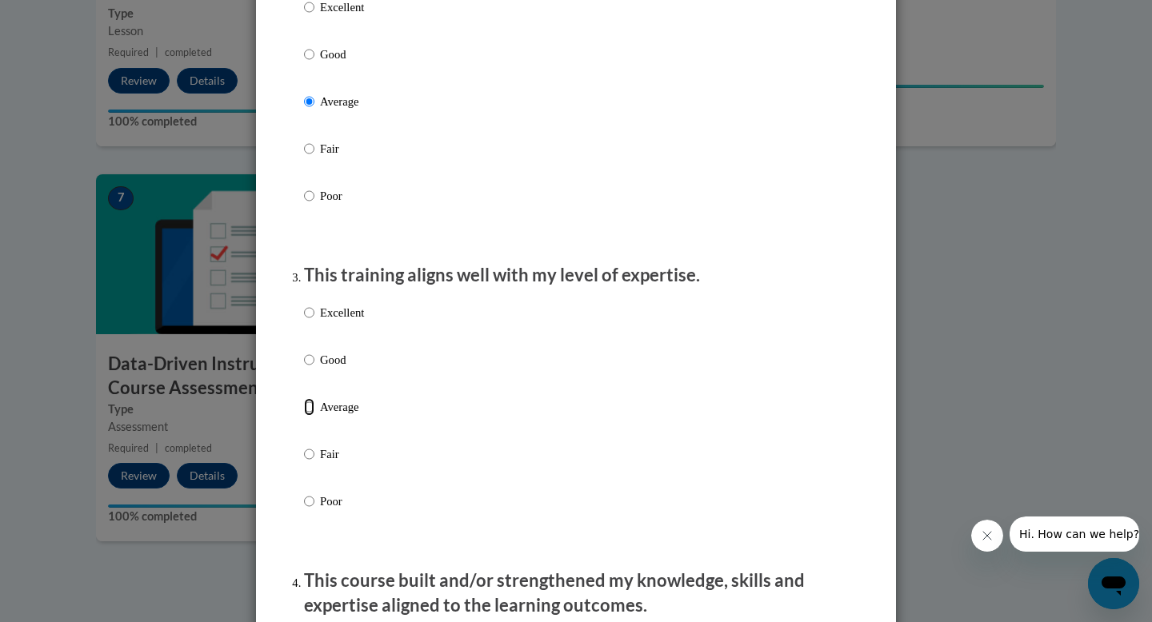
click at [309, 416] on input "Average" at bounding box center [309, 407] width 10 height 18
radio input "true"
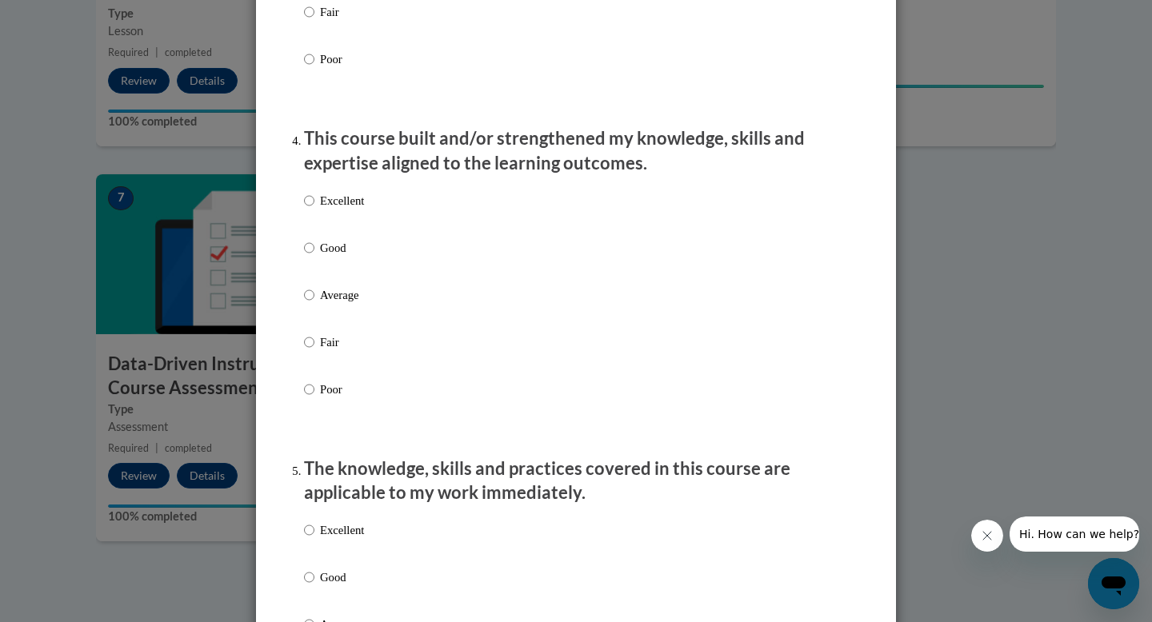
scroll to position [1065, 0]
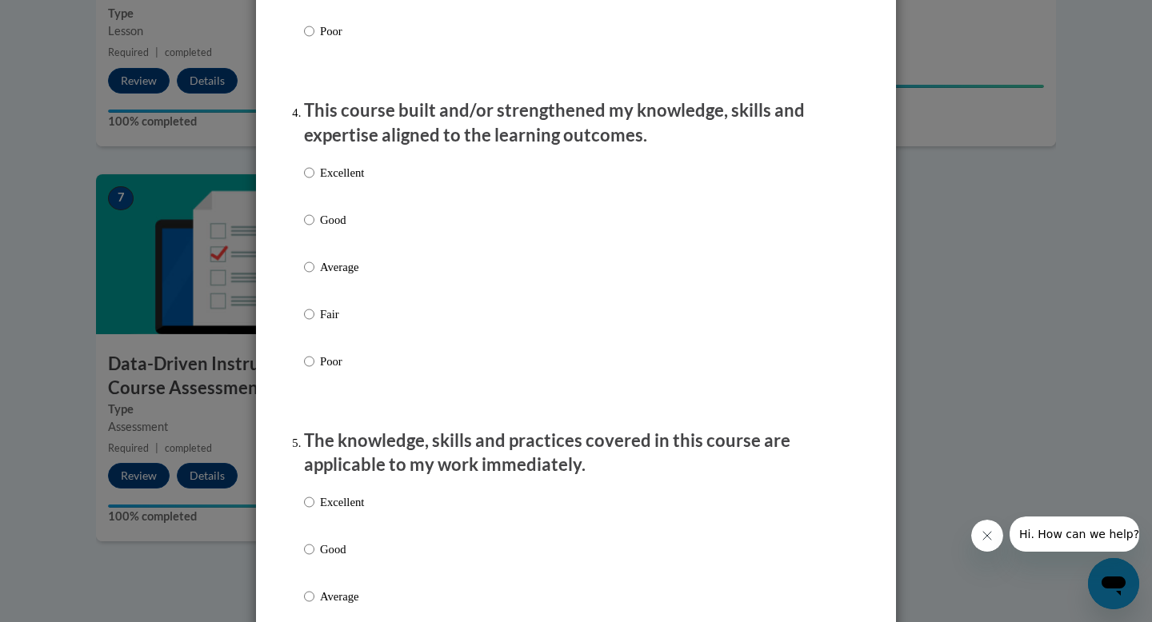
click at [317, 279] on label "Average" at bounding box center [334, 279] width 60 height 43
click at [314, 276] on input "Average" at bounding box center [309, 267] width 10 height 18
radio input "true"
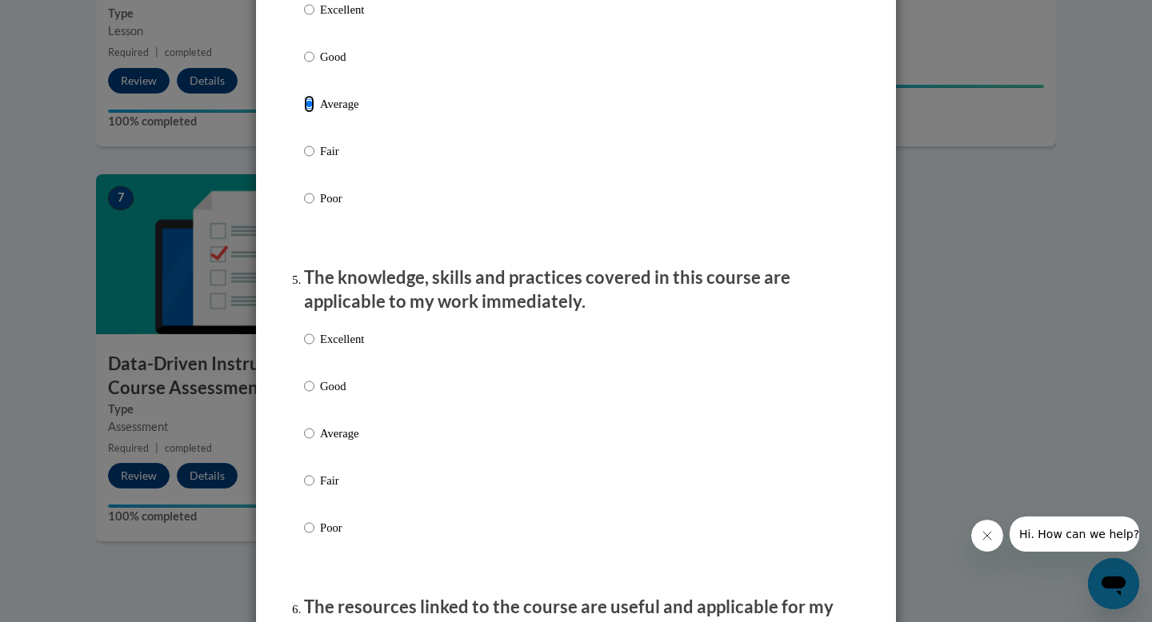
scroll to position [1233, 0]
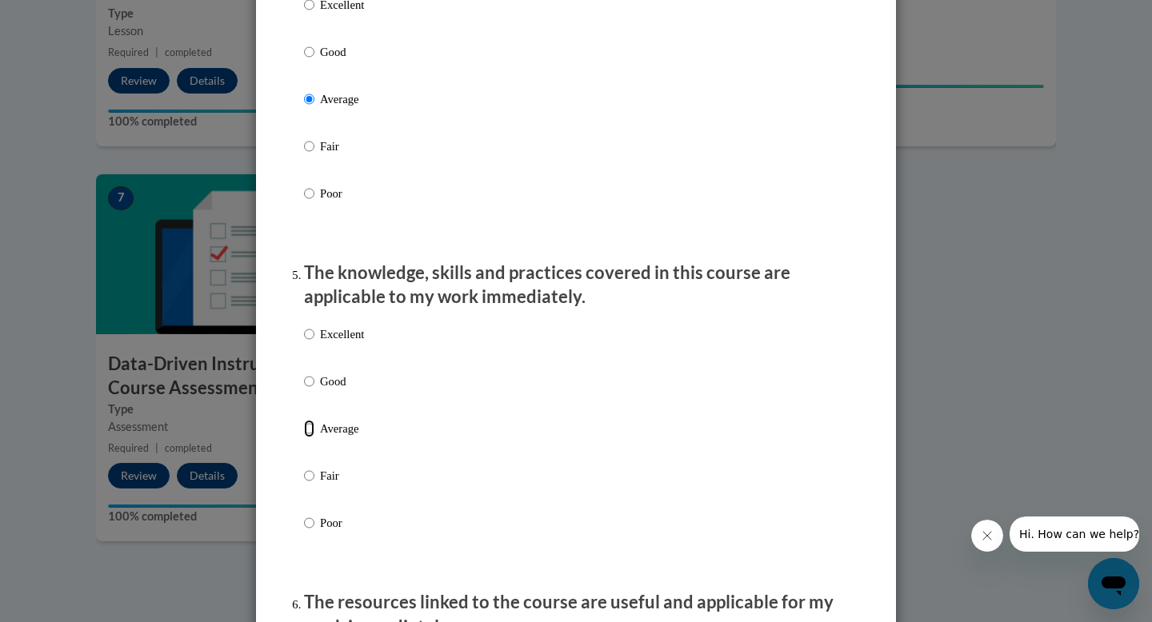
click at [311, 438] on input "Average" at bounding box center [309, 429] width 10 height 18
radio input "true"
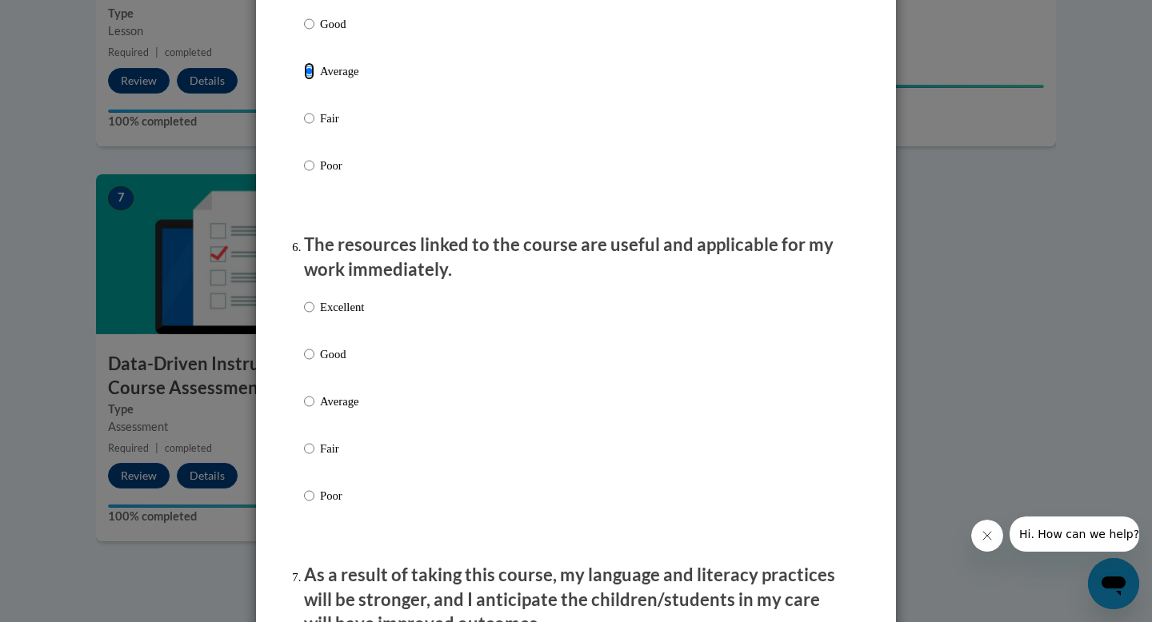
scroll to position [1635, 0]
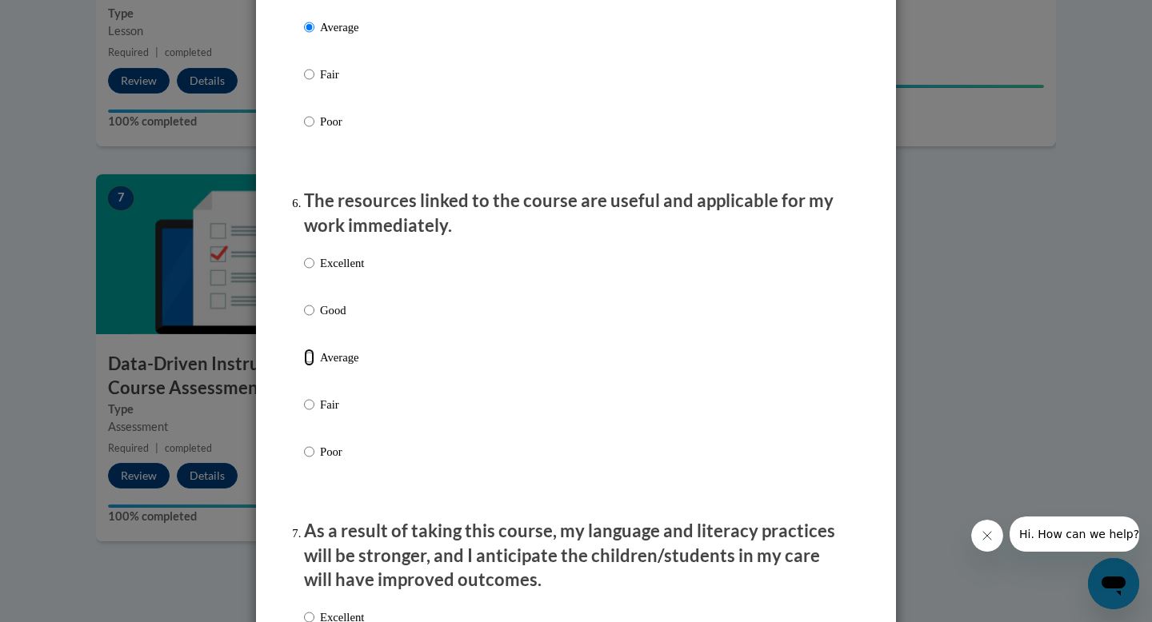
click at [313, 366] on input "Average" at bounding box center [309, 358] width 10 height 18
radio input "true"
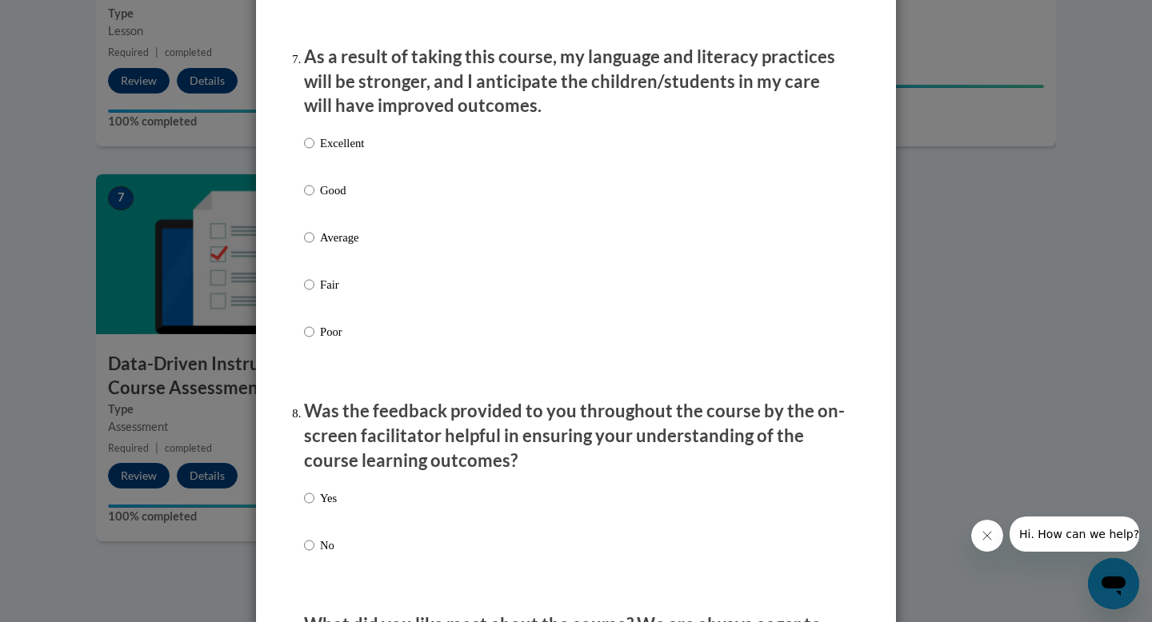
scroll to position [2166, 0]
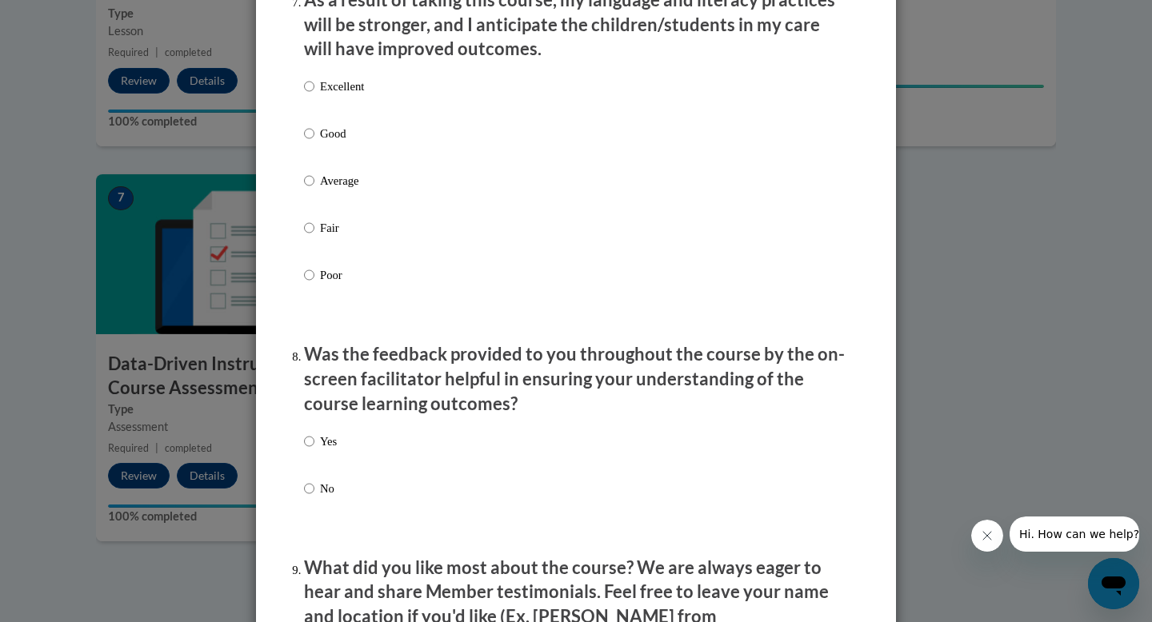
click at [321, 190] on p "Average" at bounding box center [342, 181] width 44 height 18
click at [314, 190] on input "Average" at bounding box center [309, 181] width 10 height 18
radio input "true"
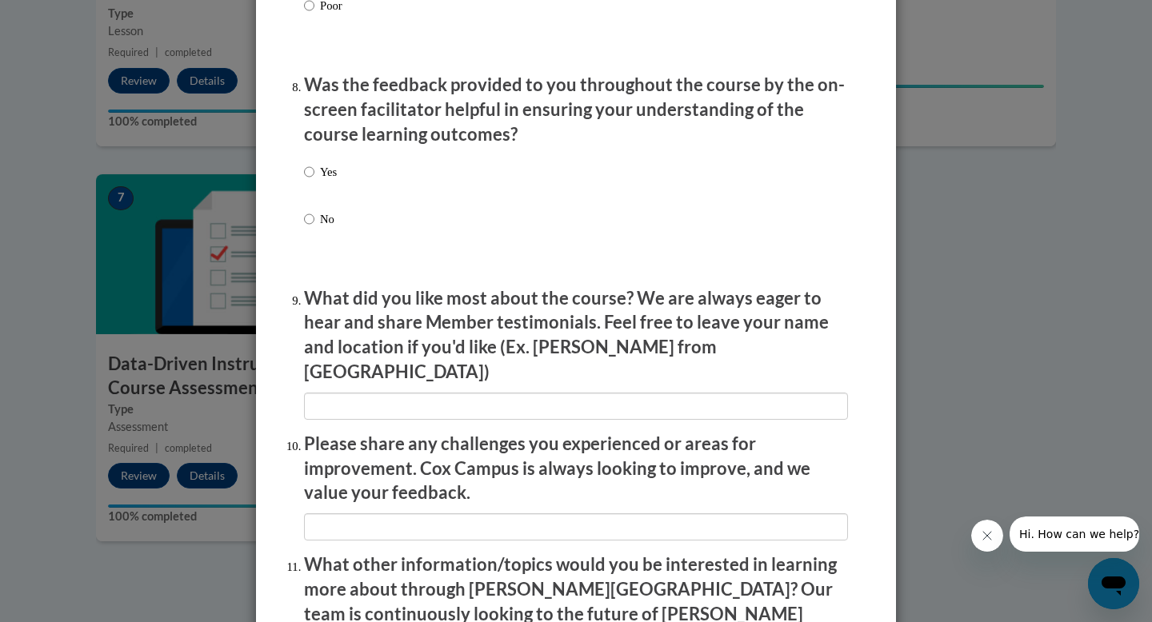
scroll to position [2435, 0]
click at [312, 182] on input "Yes" at bounding box center [309, 173] width 10 height 18
radio input "true"
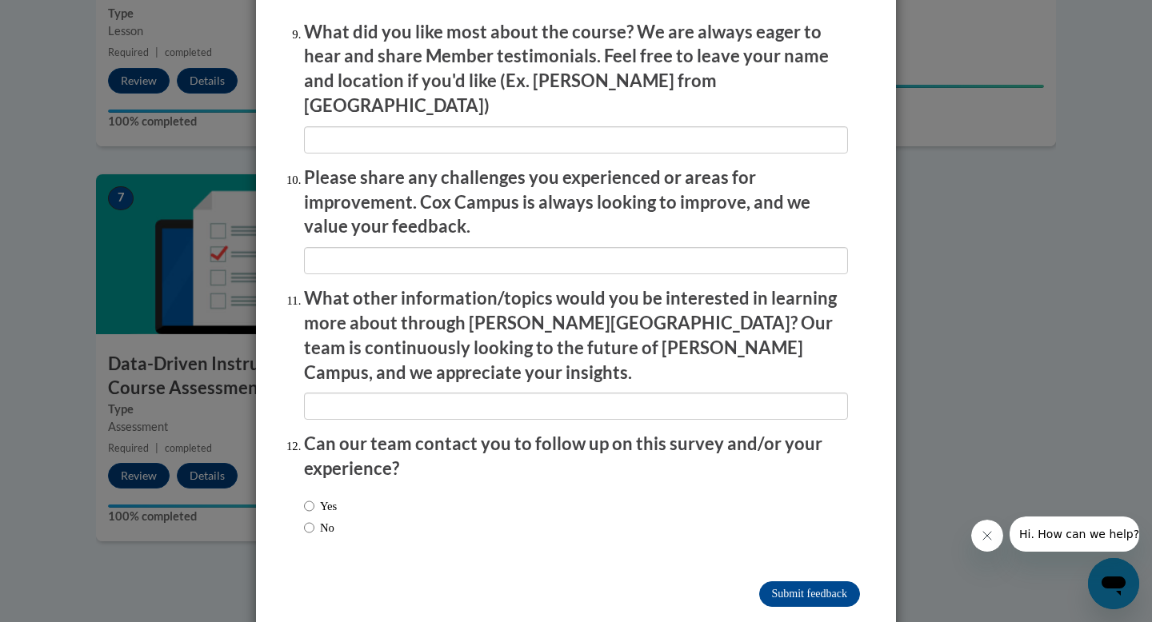
scroll to position [2705, 0]
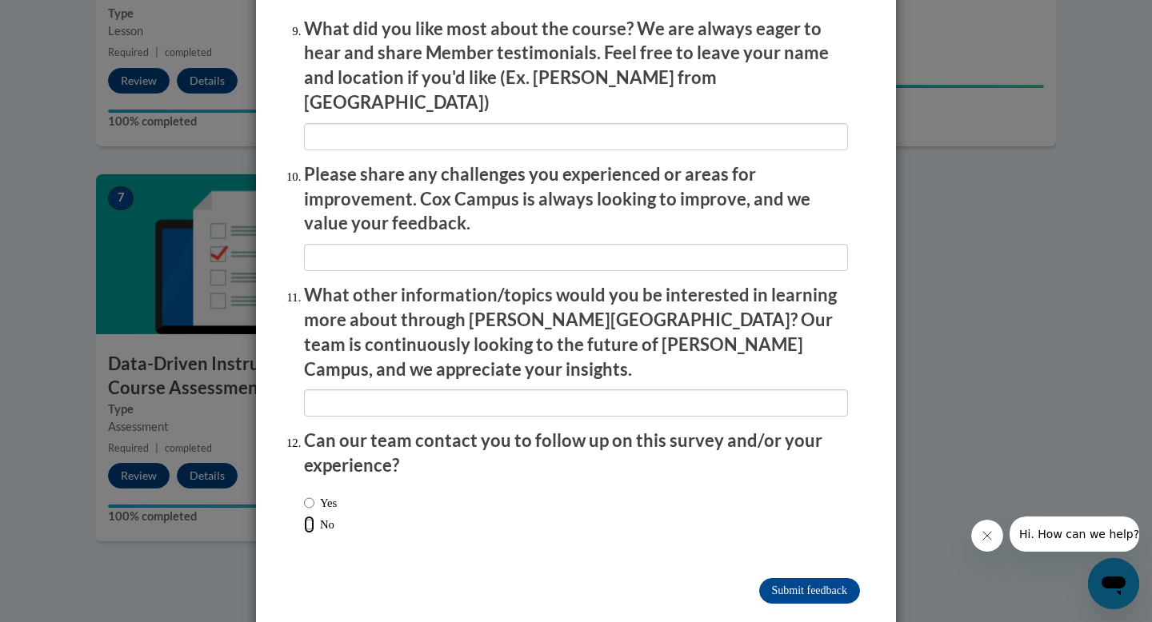
click at [308, 516] on input "No" at bounding box center [309, 525] width 10 height 18
radio input "true"
click at [788, 578] on input "Submit feedback" at bounding box center [809, 591] width 101 height 26
click at [788, 578] on input "Submitting" at bounding box center [809, 591] width 101 height 26
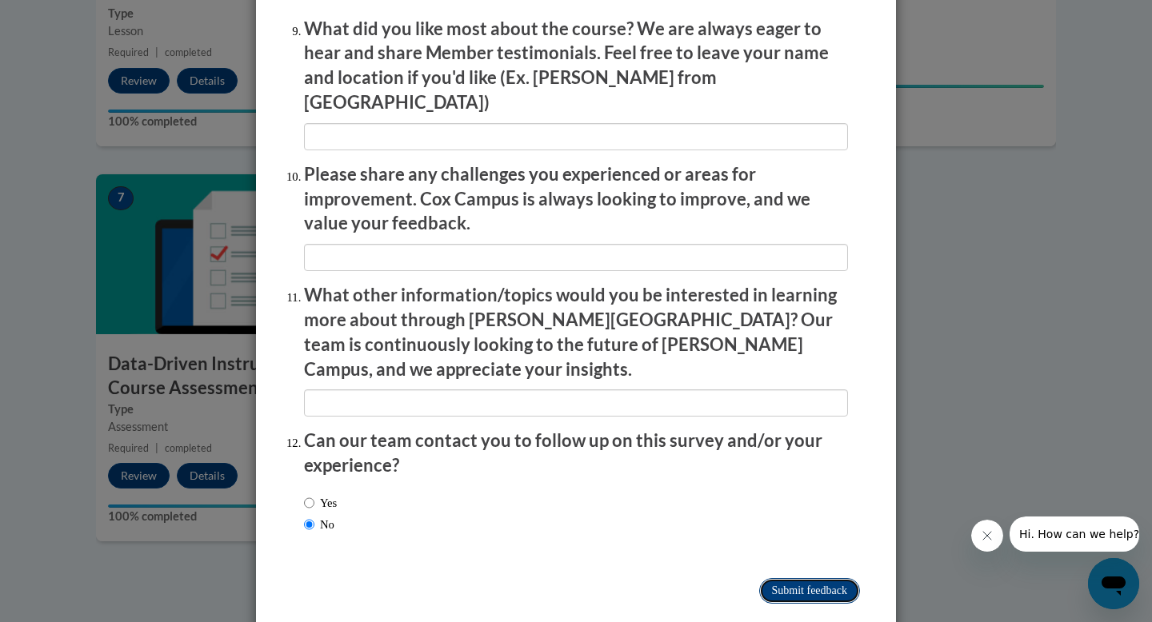
click at [825, 578] on input "Submitting" at bounding box center [809, 591] width 101 height 26
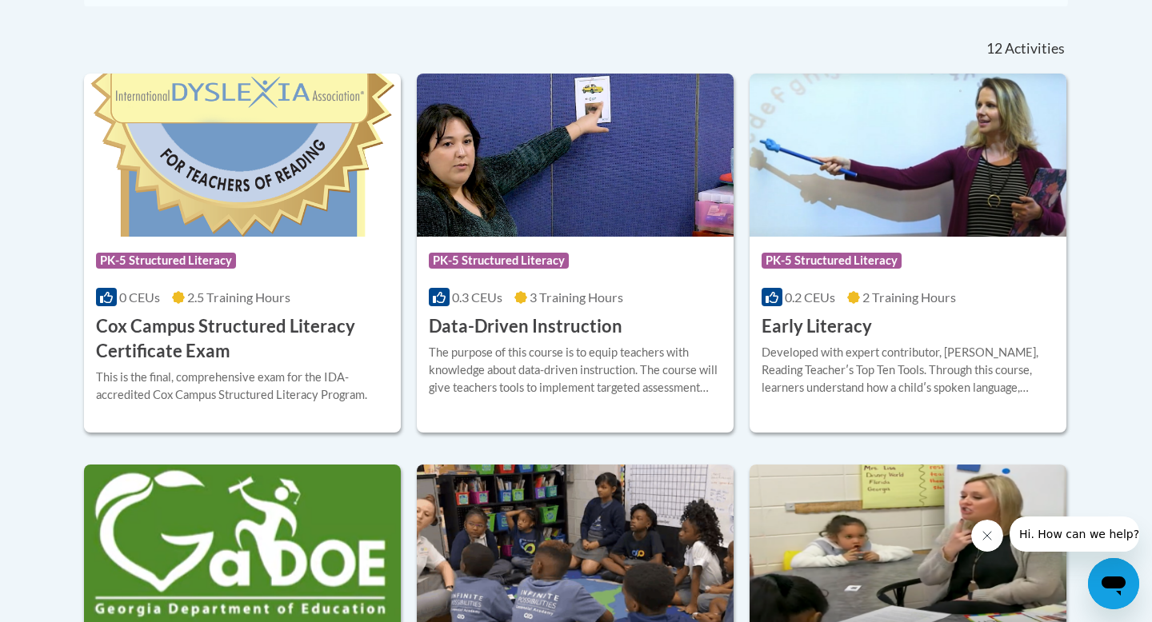
scroll to position [653, 0]
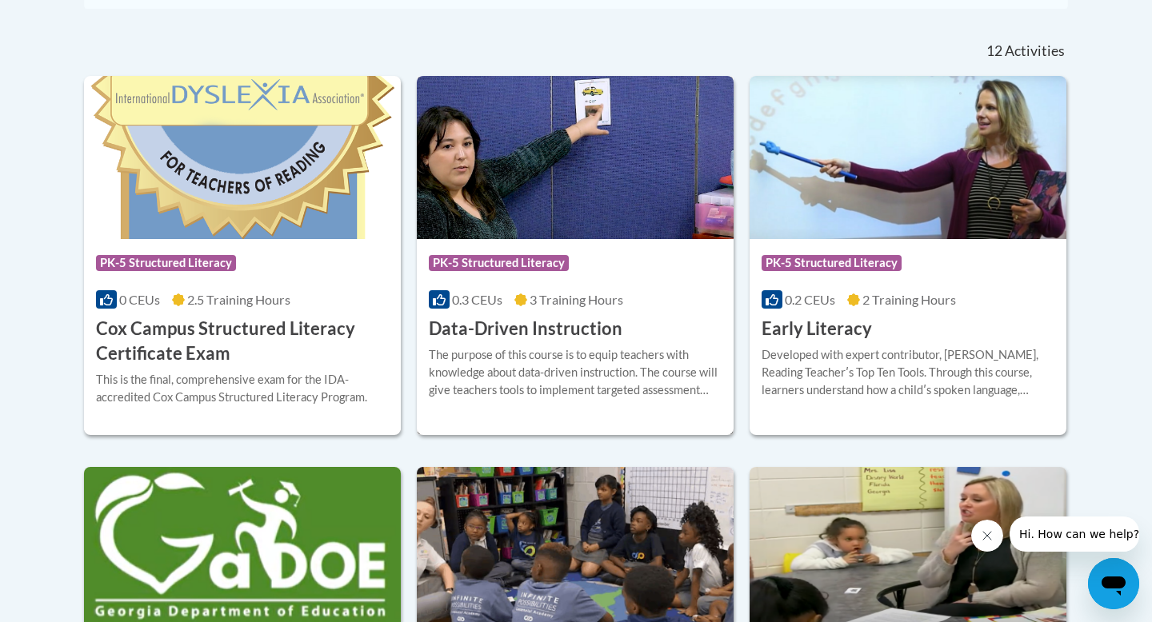
click at [560, 320] on h3 "Data-Driven Instruction" at bounding box center [526, 329] width 194 height 25
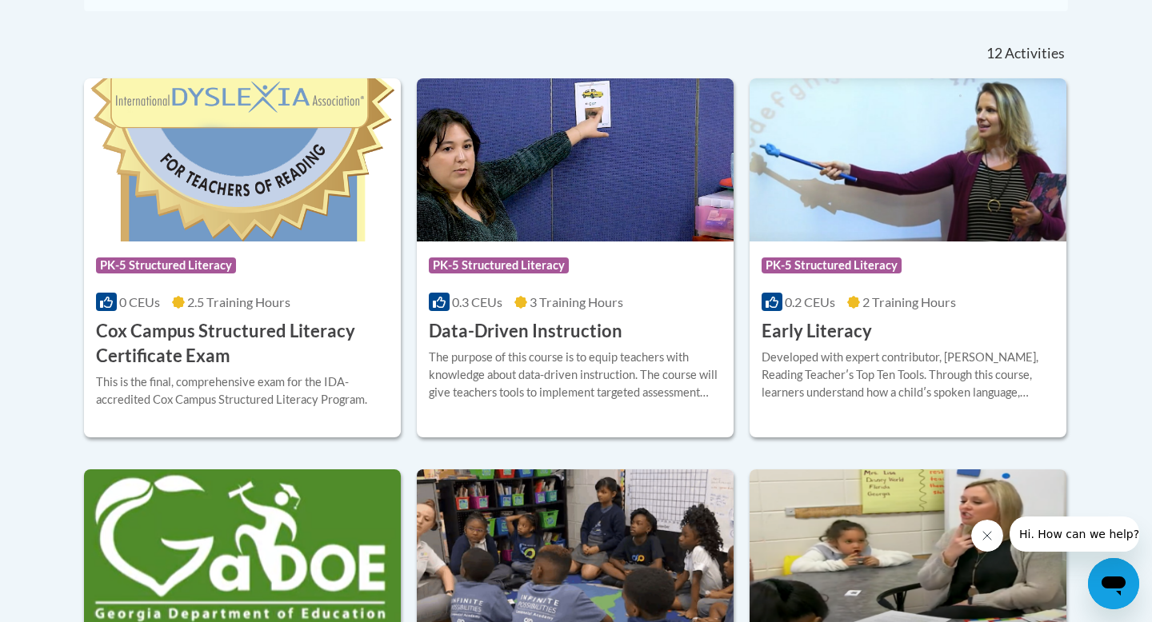
scroll to position [766, 0]
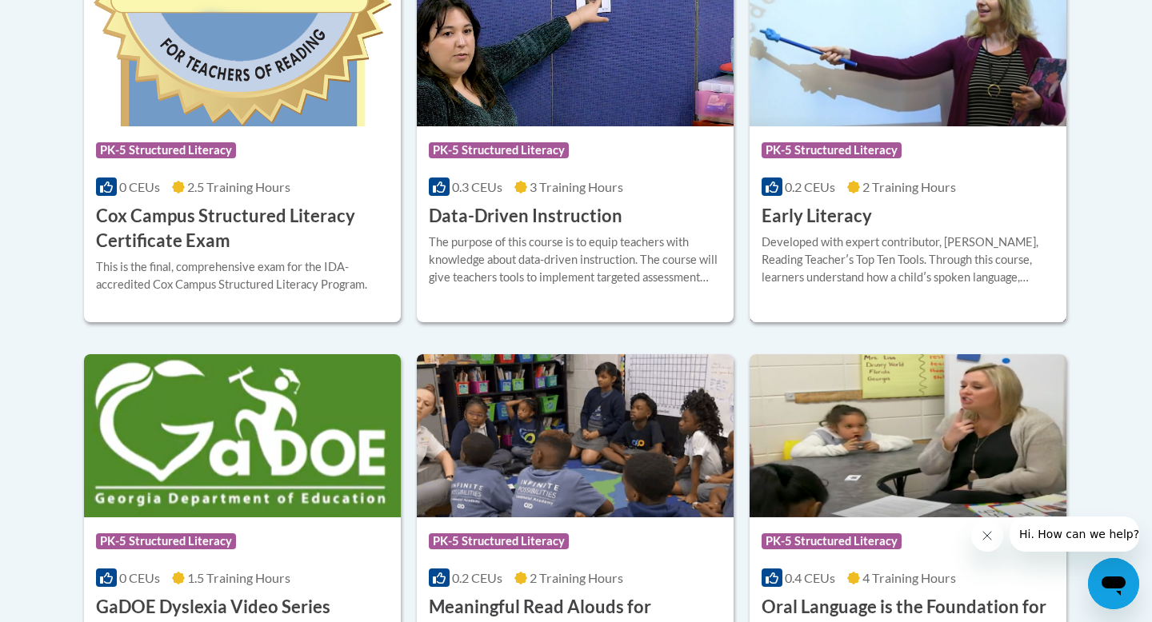
click at [913, 190] on span "2 Training Hours" at bounding box center [909, 186] width 94 height 15
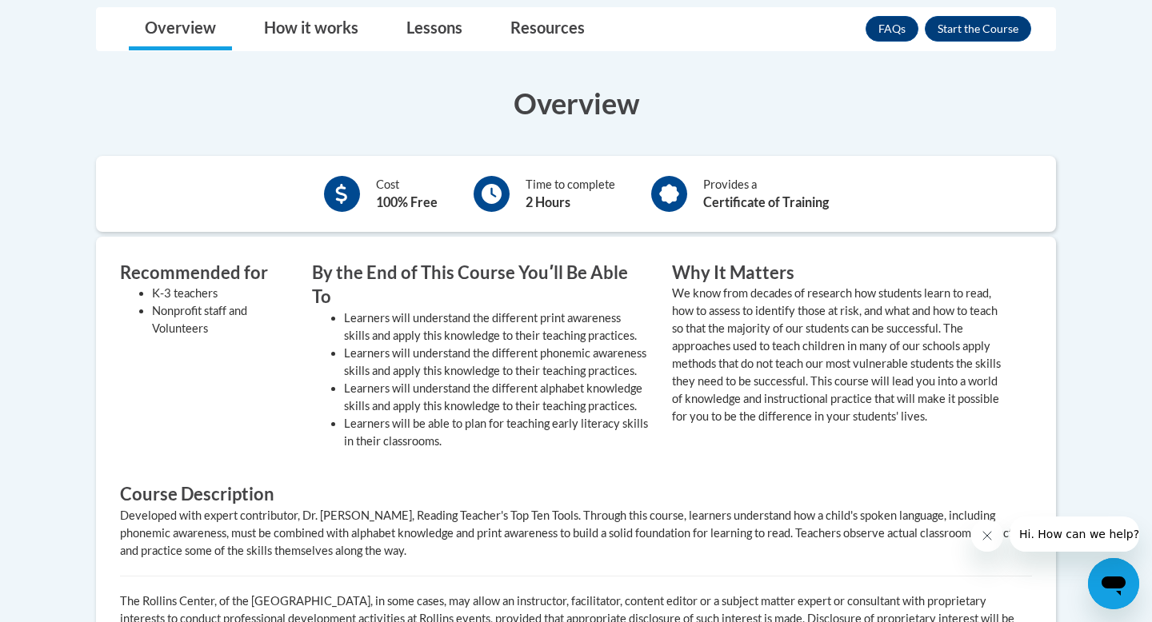
scroll to position [471, 0]
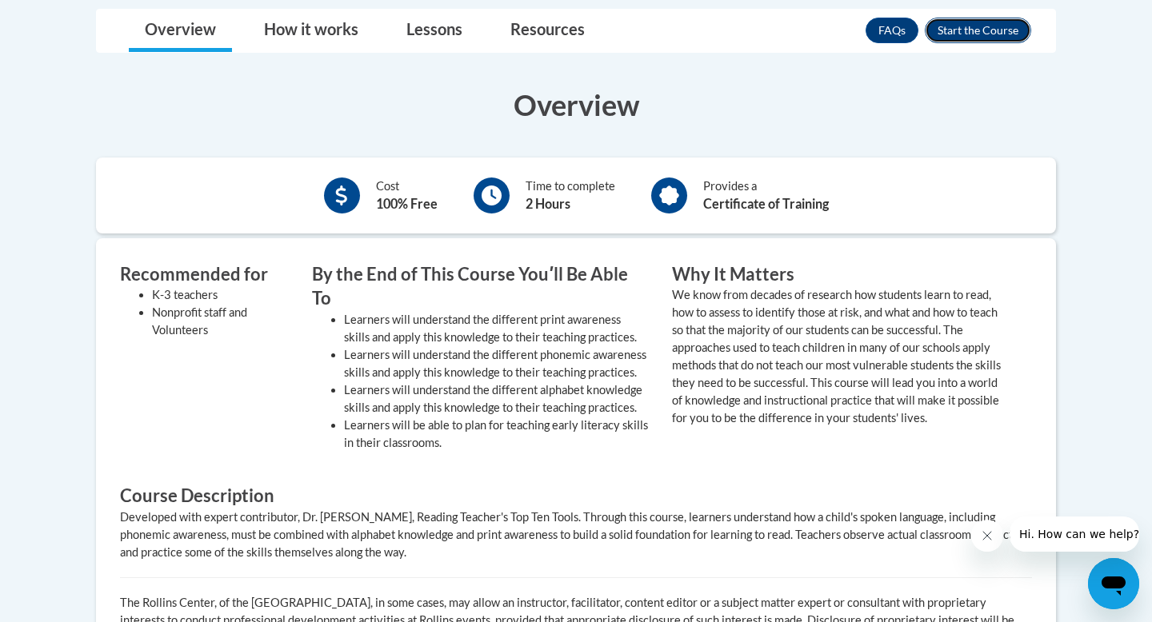
click at [1001, 26] on button "Enroll" at bounding box center [978, 31] width 106 height 26
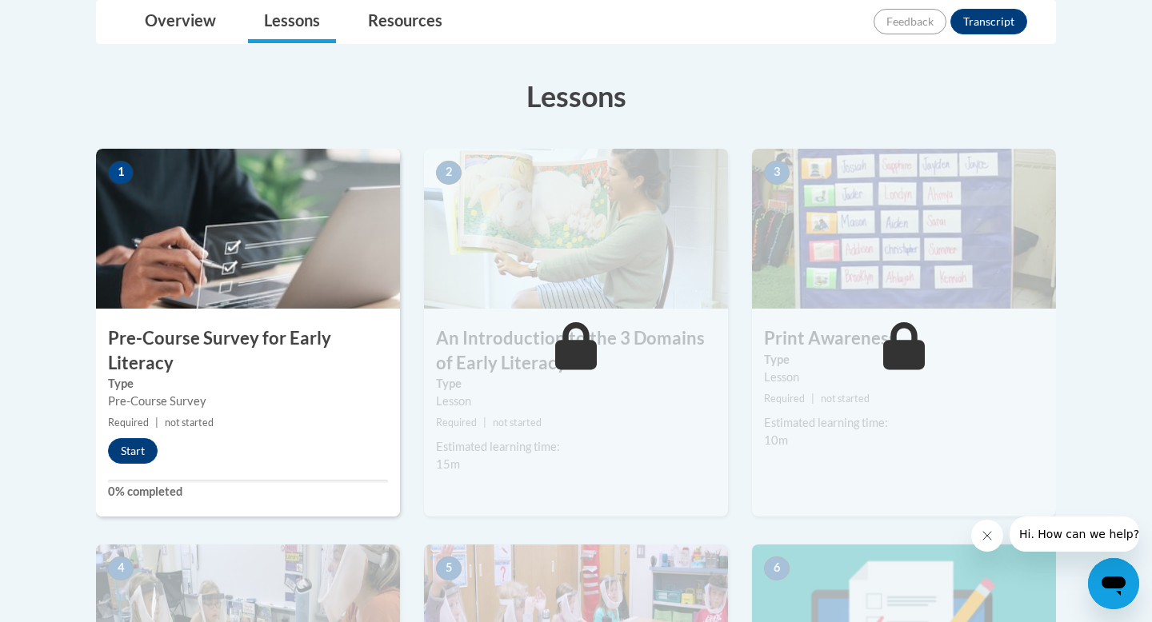
scroll to position [400, 0]
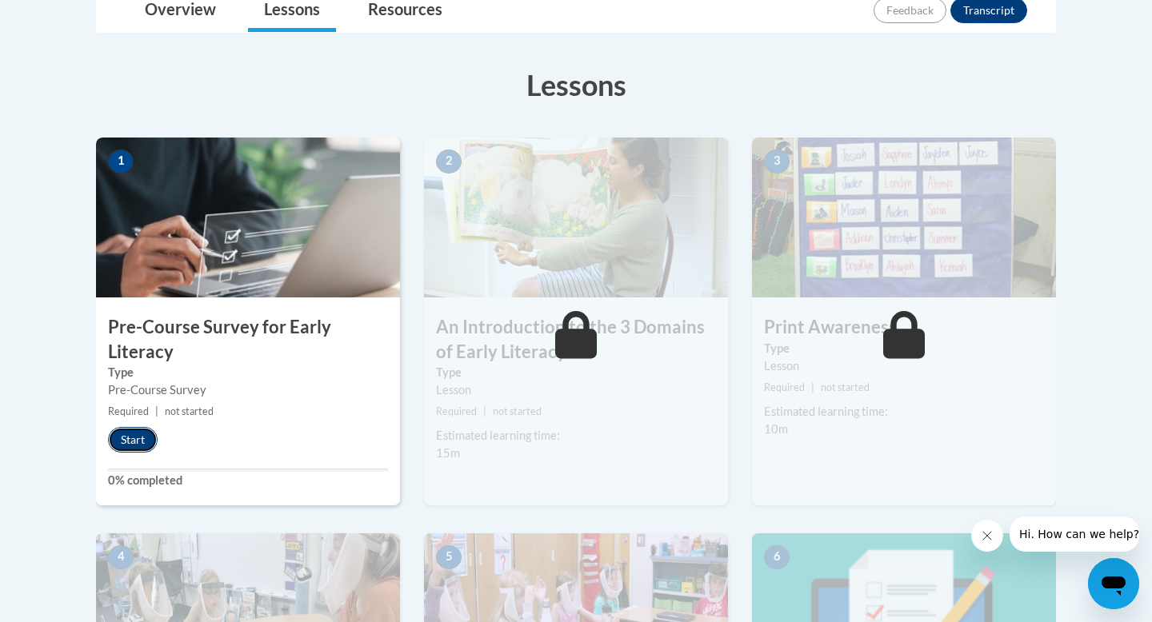
click at [138, 429] on button "Start" at bounding box center [133, 440] width 50 height 26
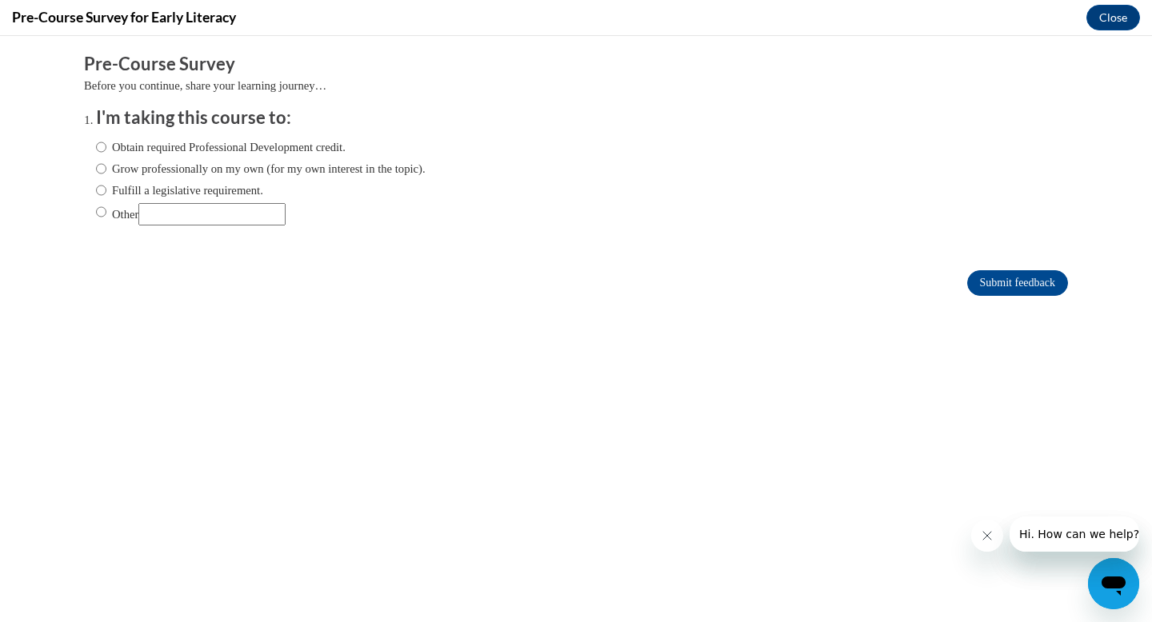
scroll to position [0, 0]
click at [97, 187] on input "Fulfill a legislative requirement." at bounding box center [101, 191] width 10 height 18
radio input "true"
click at [1033, 285] on input "Submit feedback" at bounding box center [1017, 283] width 101 height 26
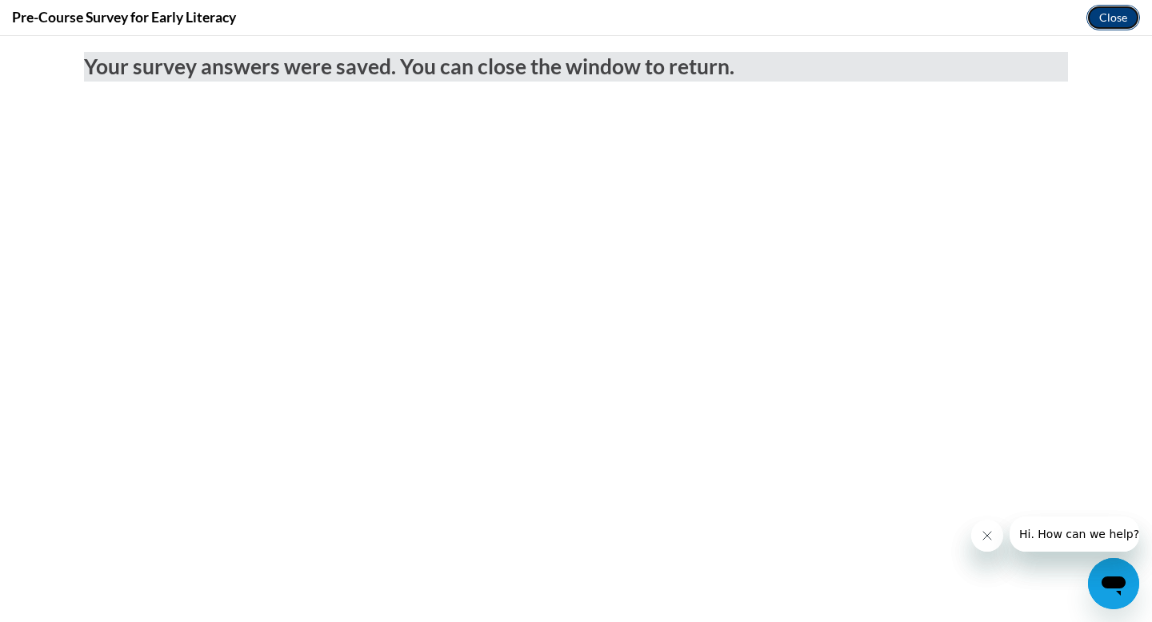
click at [1113, 16] on button "Close" at bounding box center [1113, 18] width 54 height 26
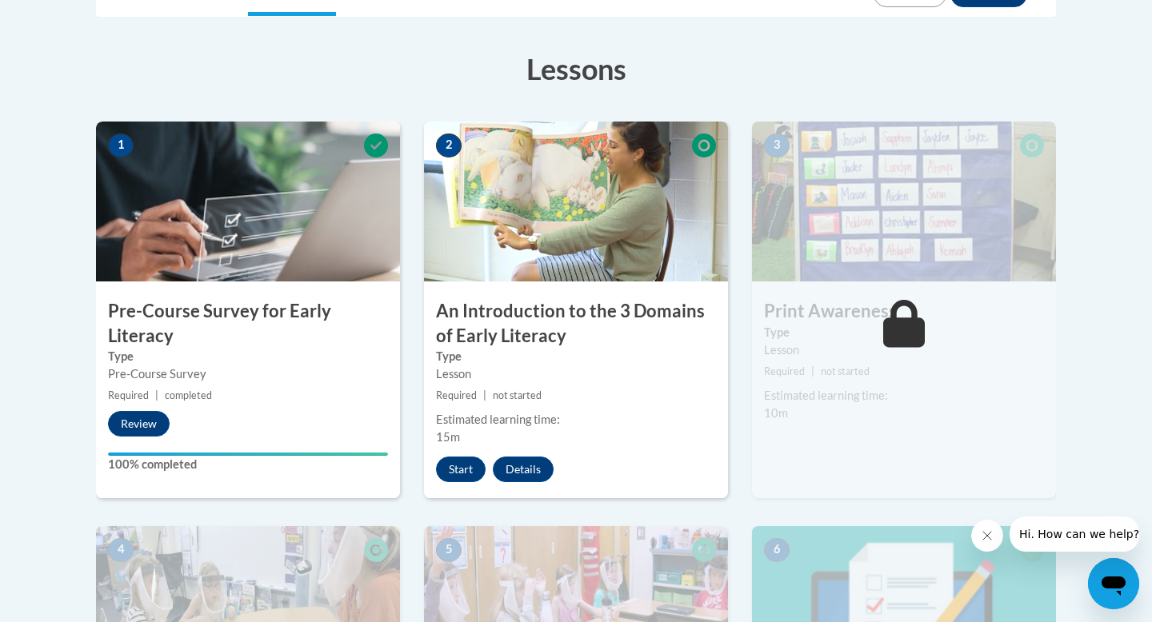
scroll to position [421, 0]
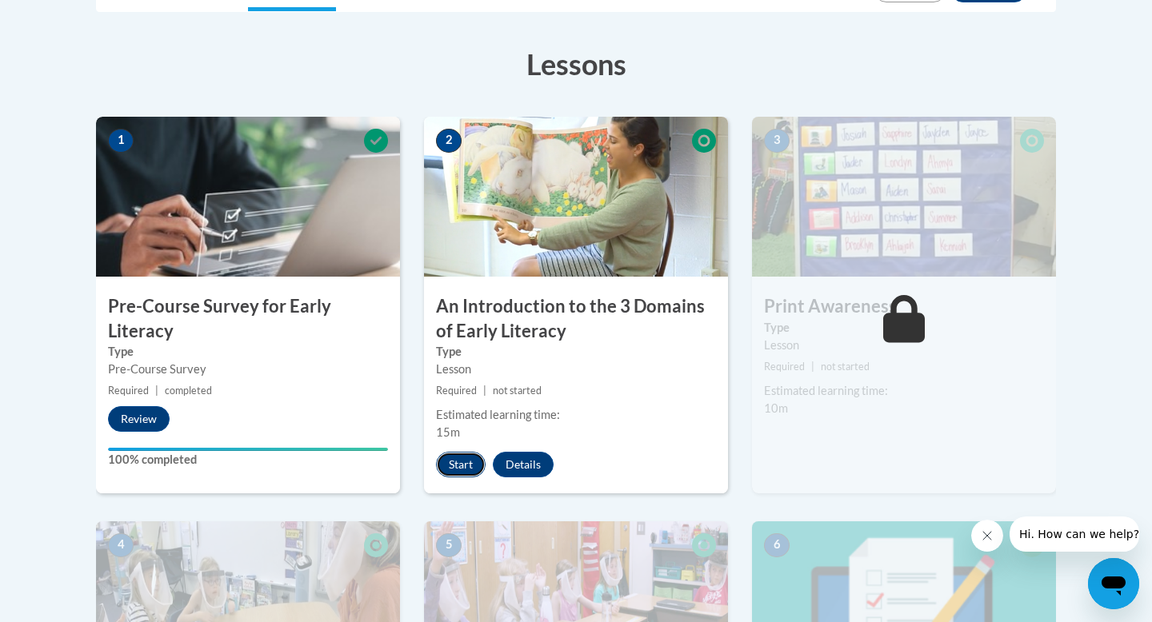
click at [460, 466] on button "Start" at bounding box center [461, 465] width 50 height 26
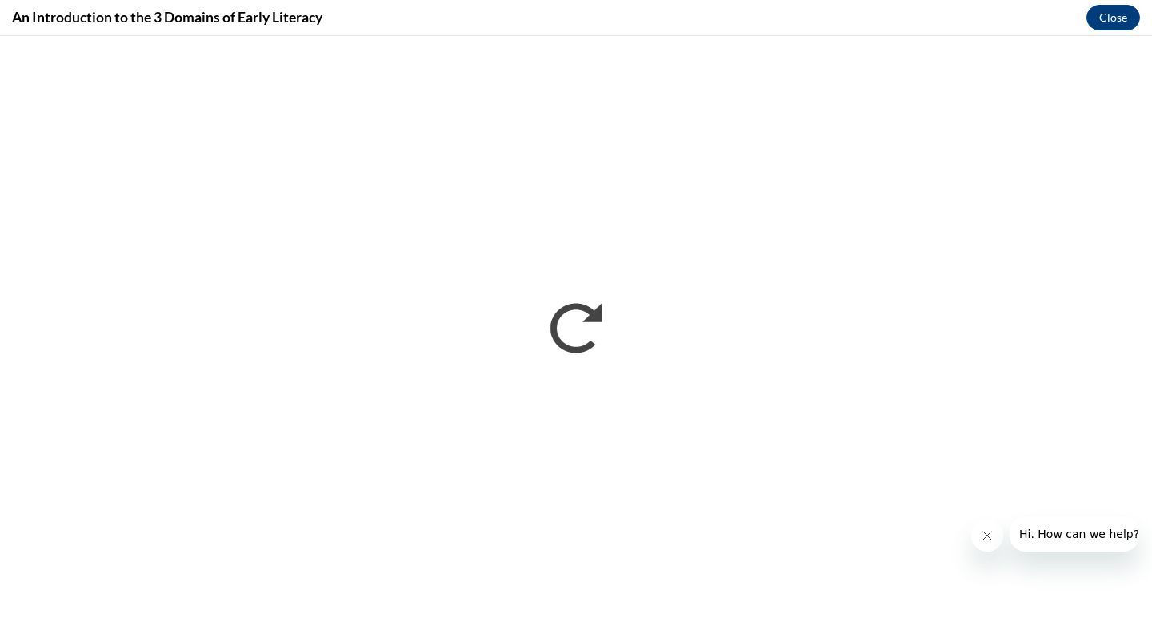
scroll to position [0, 0]
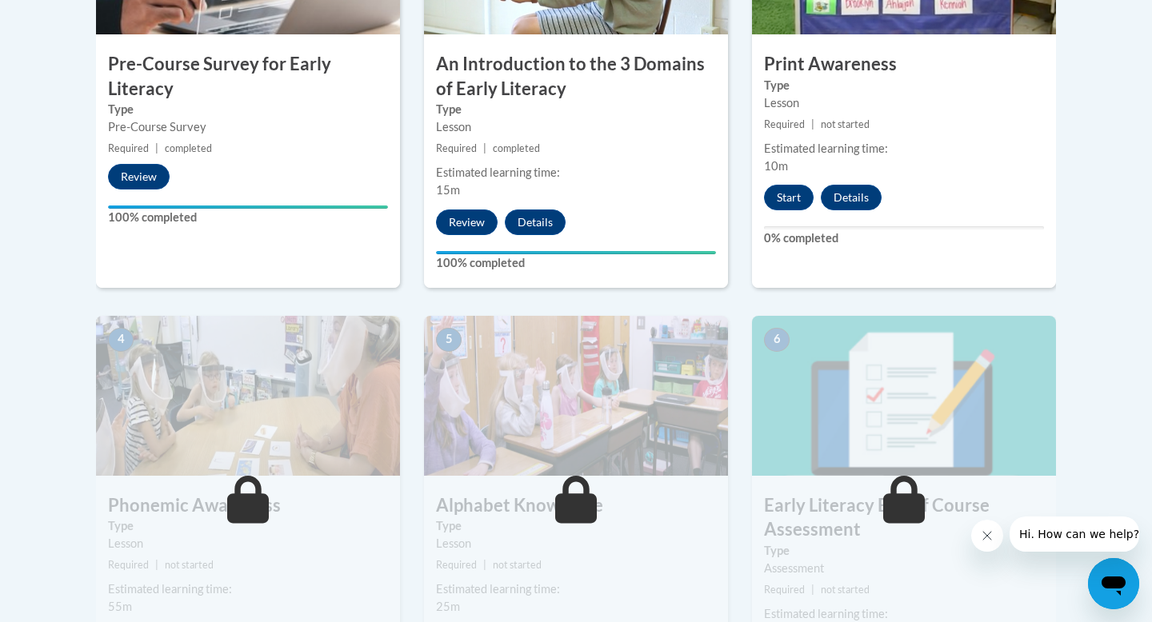
scroll to position [647, 0]
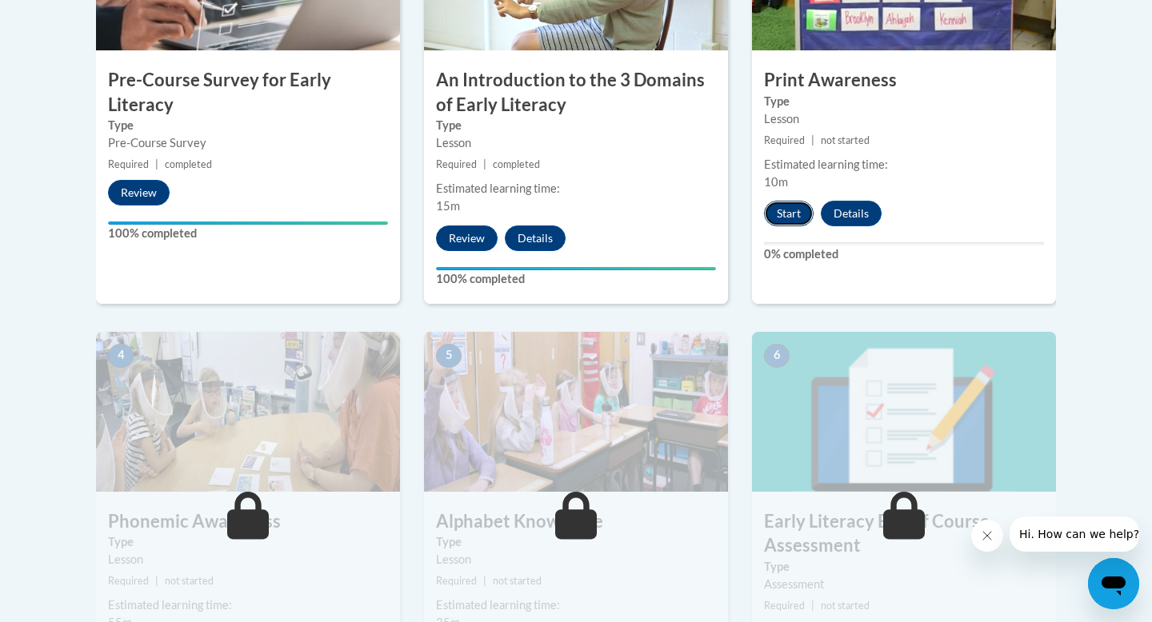
click at [791, 207] on button "Start" at bounding box center [789, 214] width 50 height 26
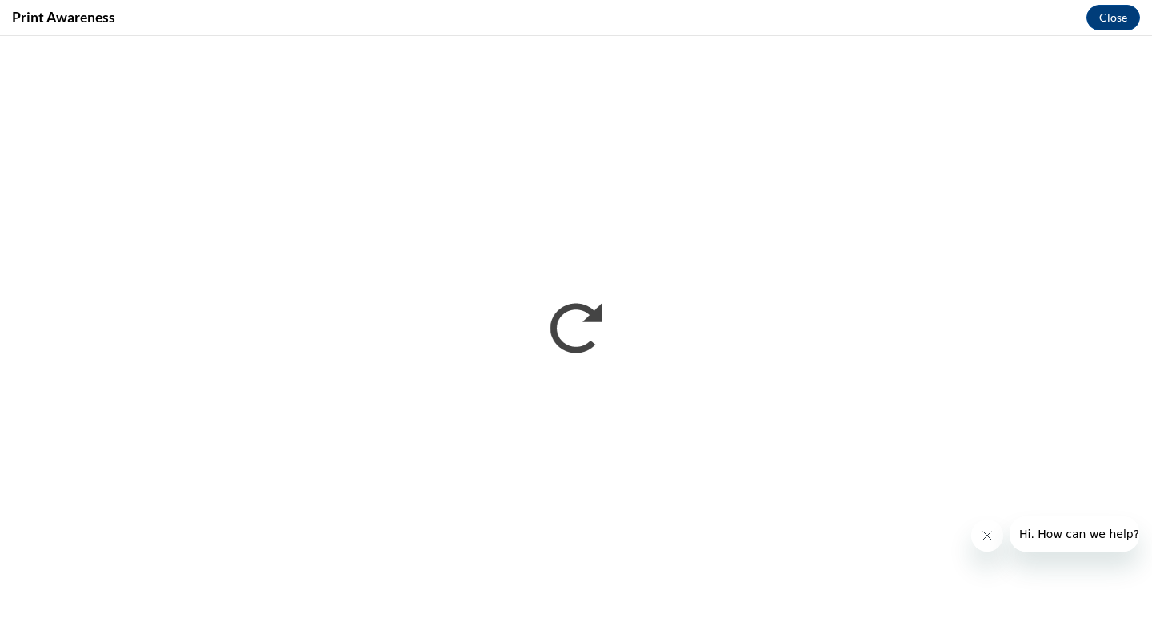
scroll to position [0, 0]
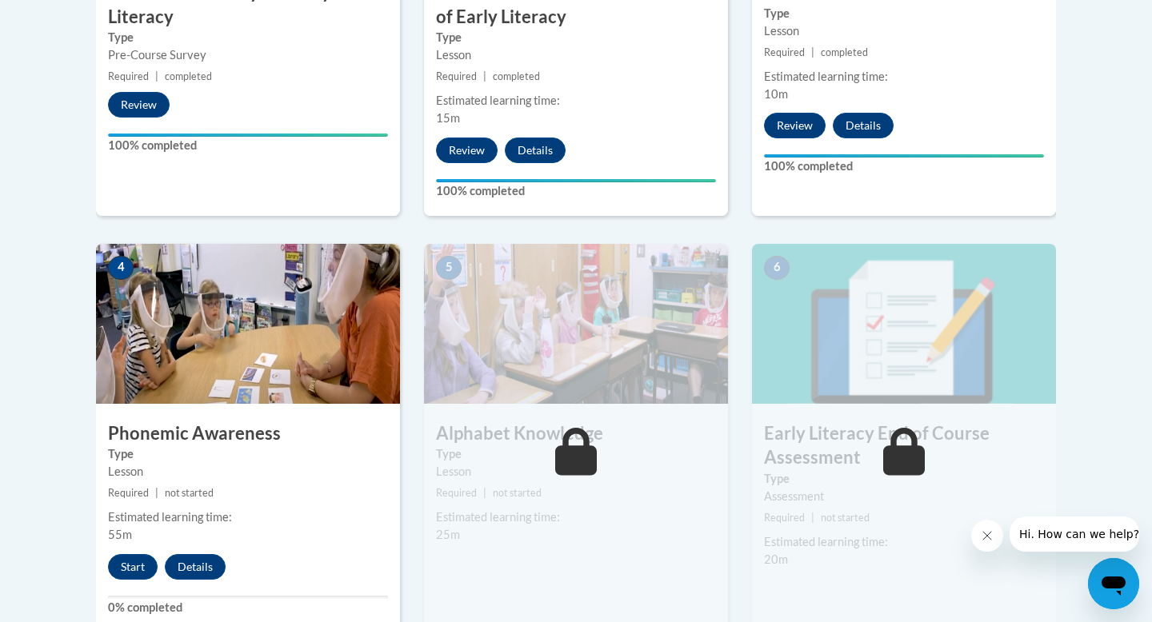
scroll to position [774, 0]
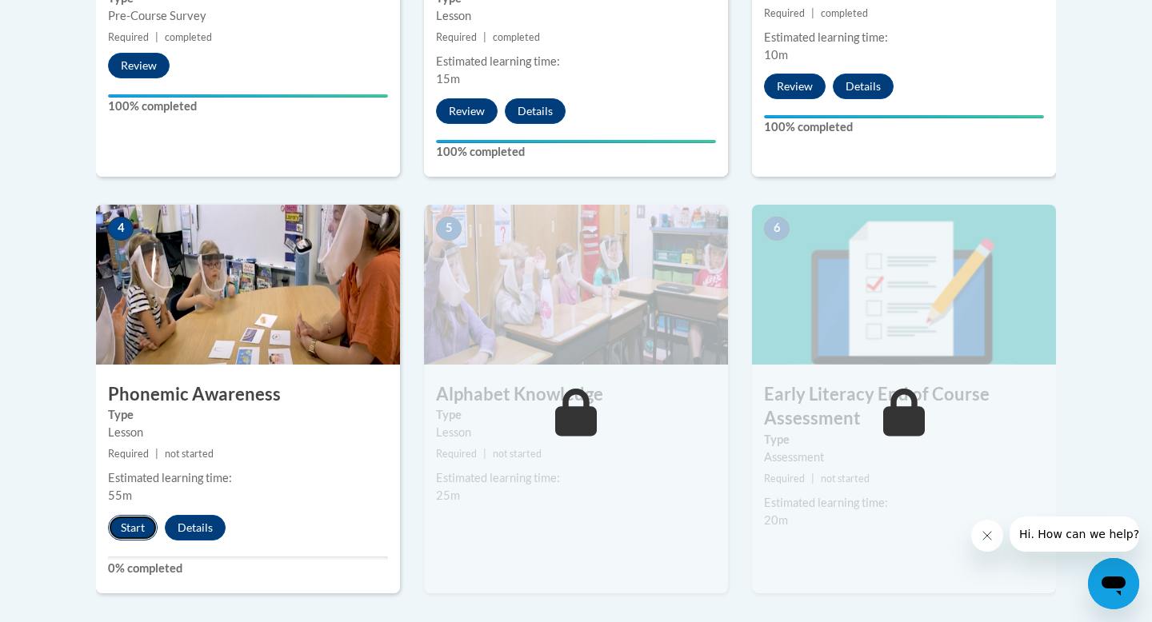
click at [139, 519] on button "Start" at bounding box center [133, 528] width 50 height 26
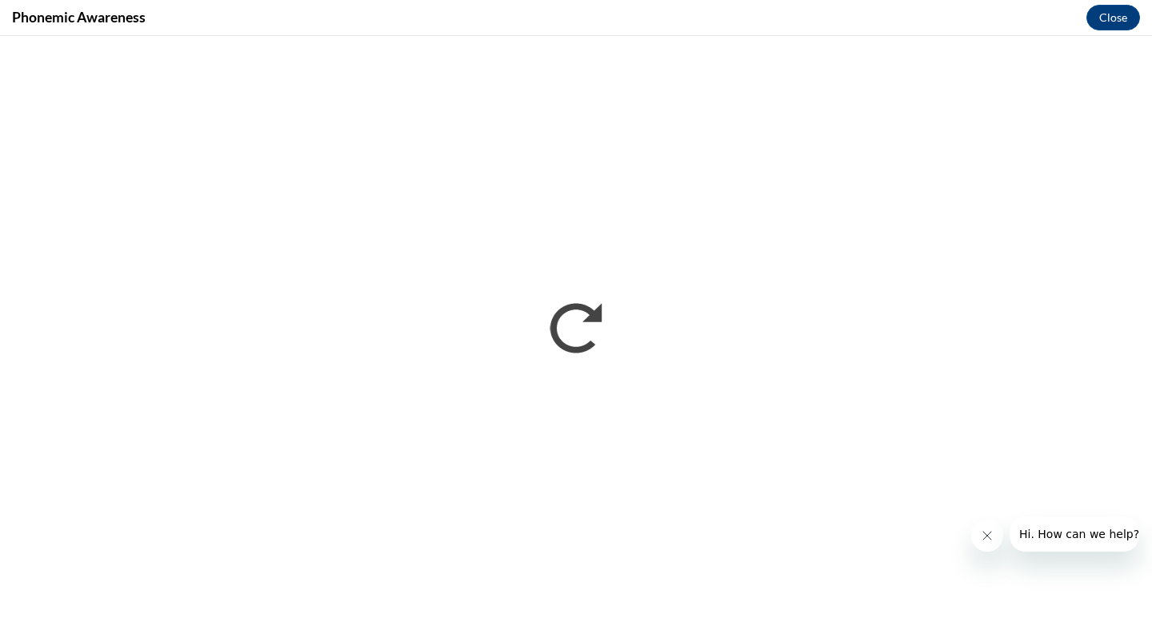
scroll to position [0, 0]
click at [985, 537] on icon "Close message from company" at bounding box center [987, 535] width 13 height 13
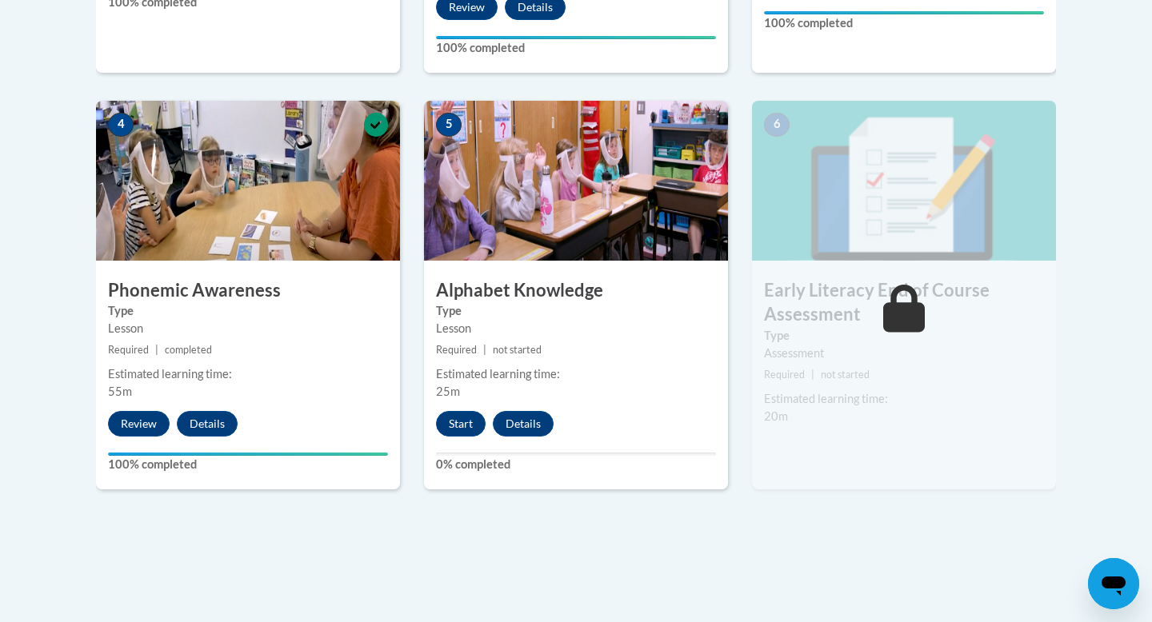
scroll to position [877, 0]
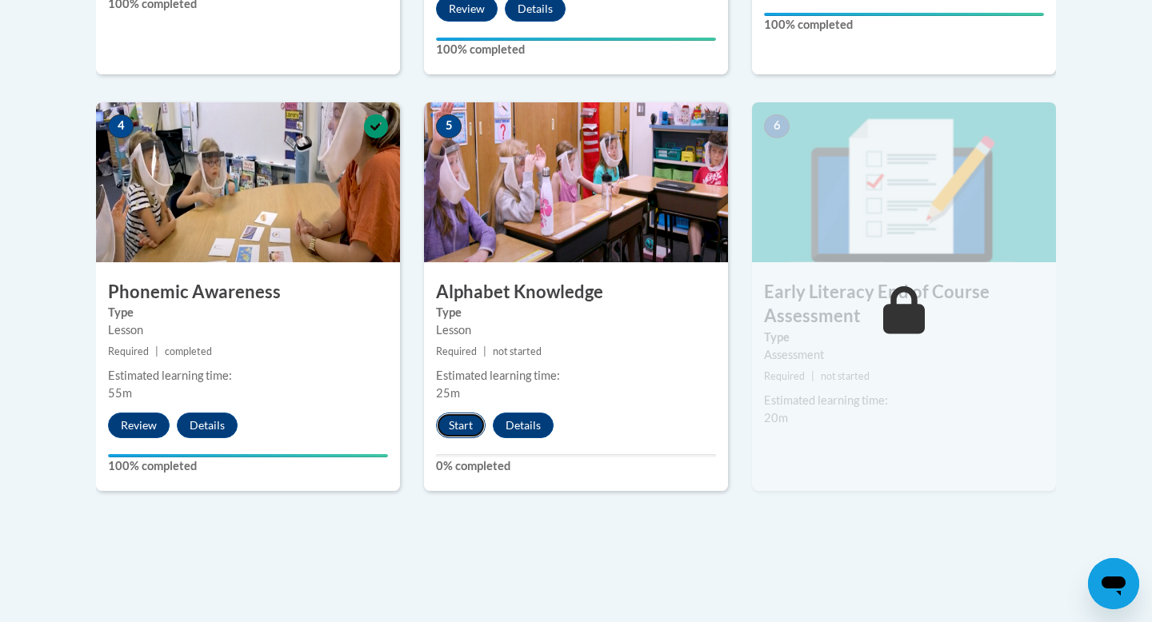
click at [470, 426] on button "Start" at bounding box center [461, 426] width 50 height 26
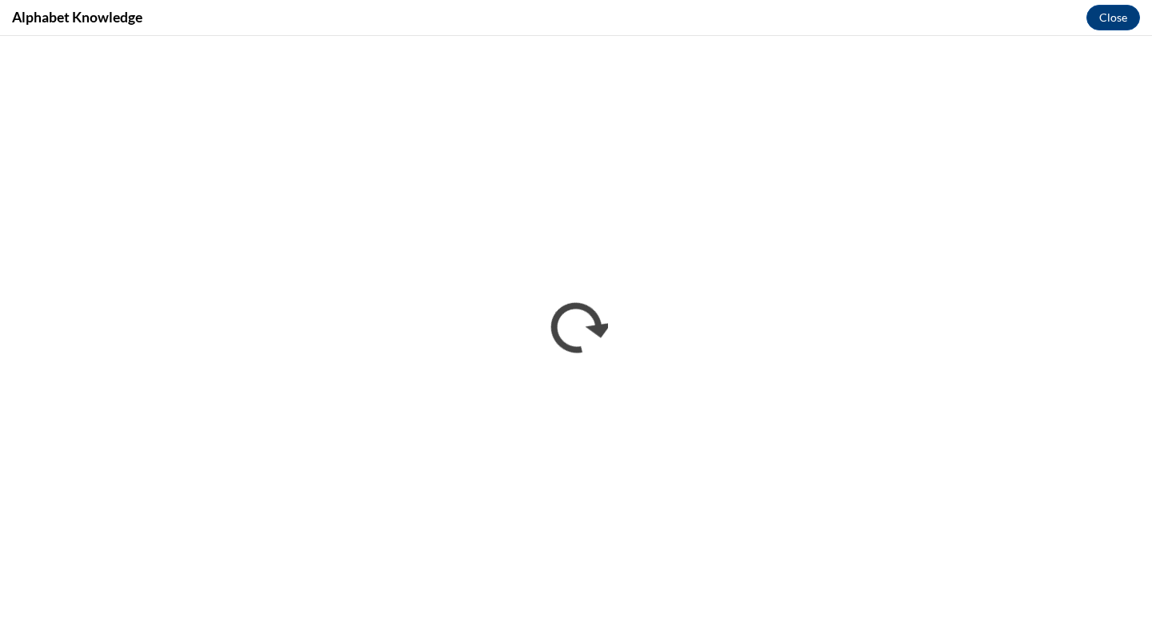
scroll to position [0, 0]
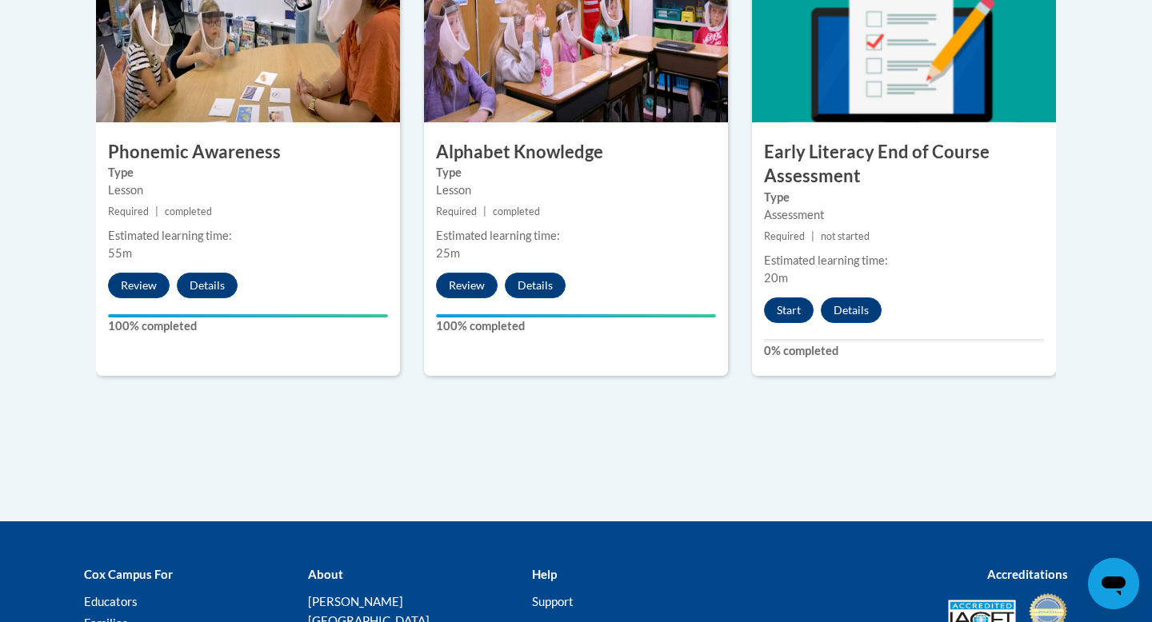
scroll to position [1013, 0]
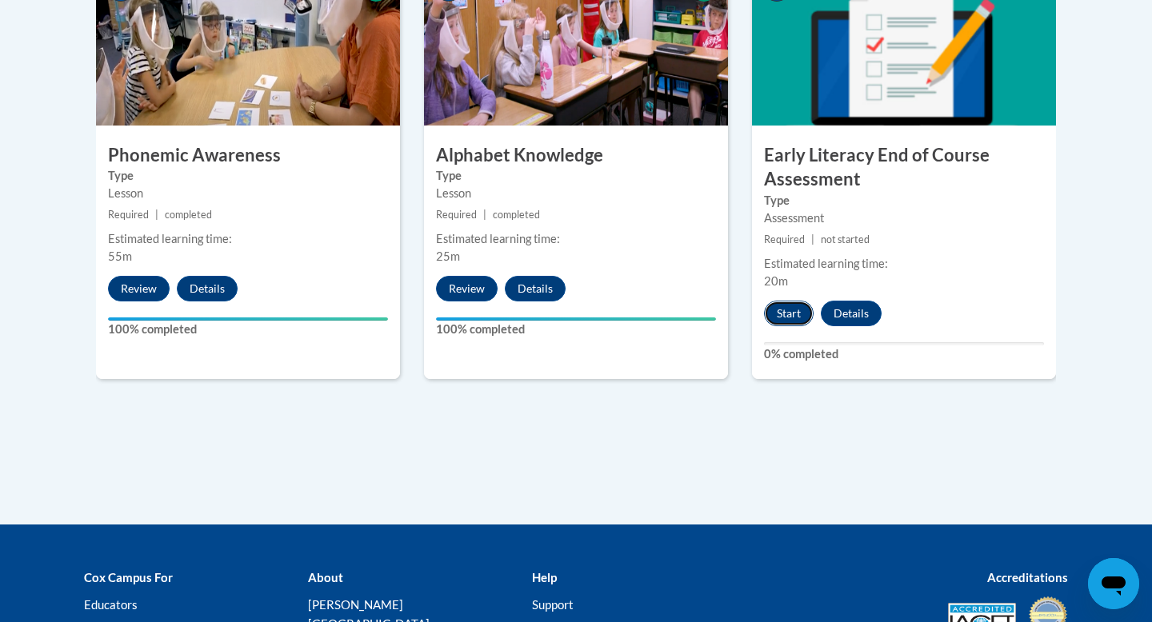
click at [796, 314] on button "Start" at bounding box center [789, 314] width 50 height 26
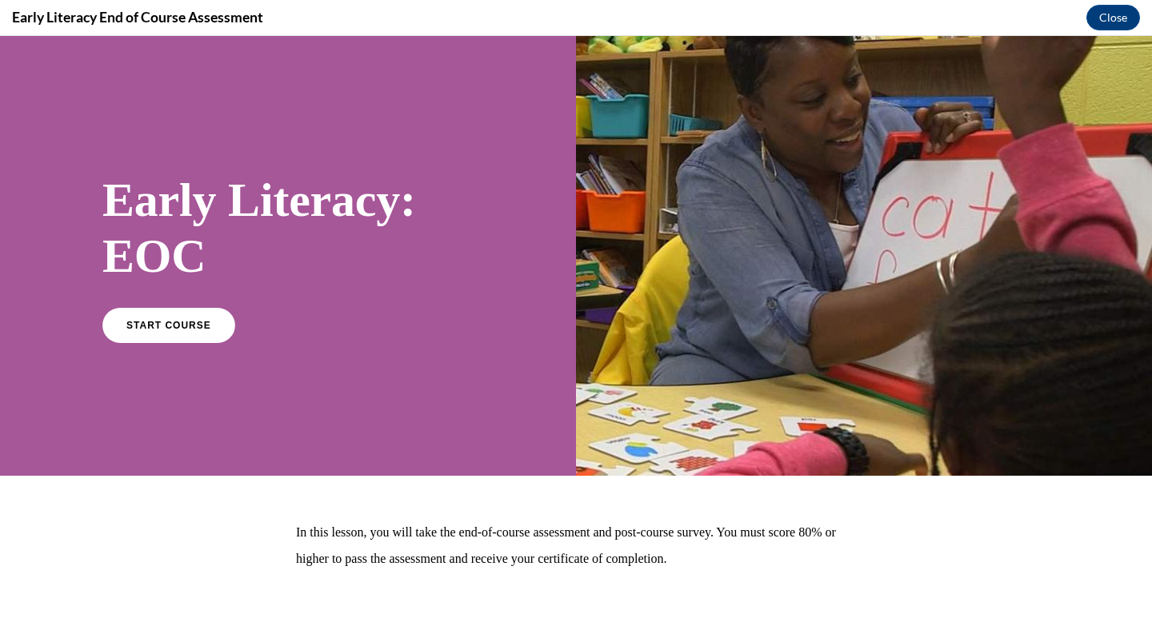
scroll to position [0, 0]
click at [196, 334] on link "START COURSE" at bounding box center [168, 324] width 139 height 37
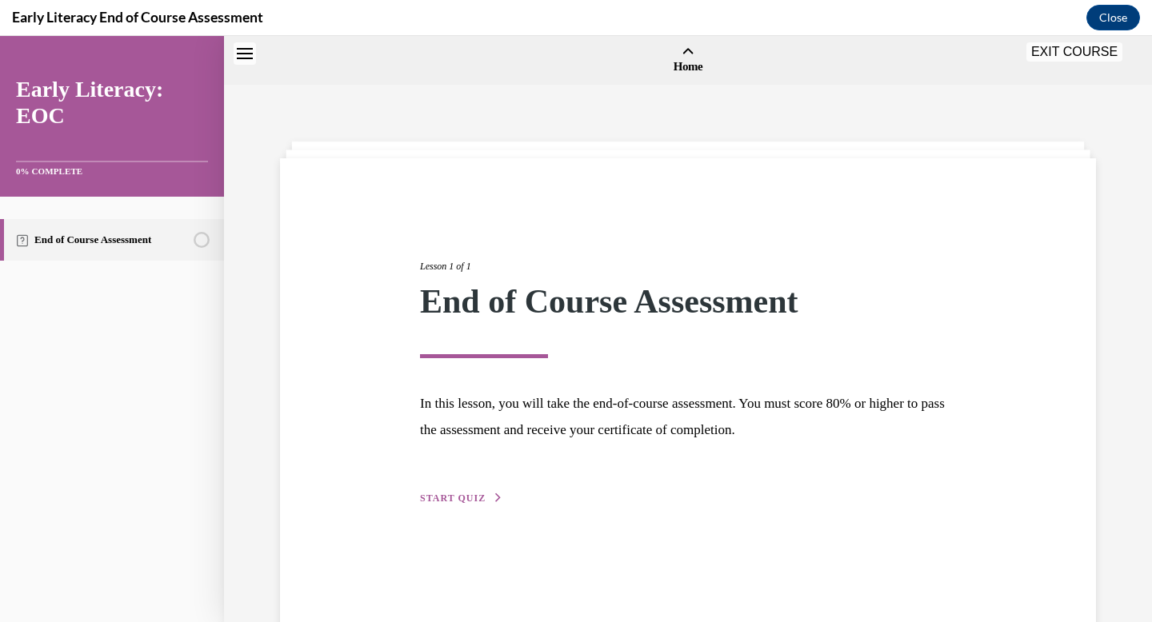
scroll to position [50, 0]
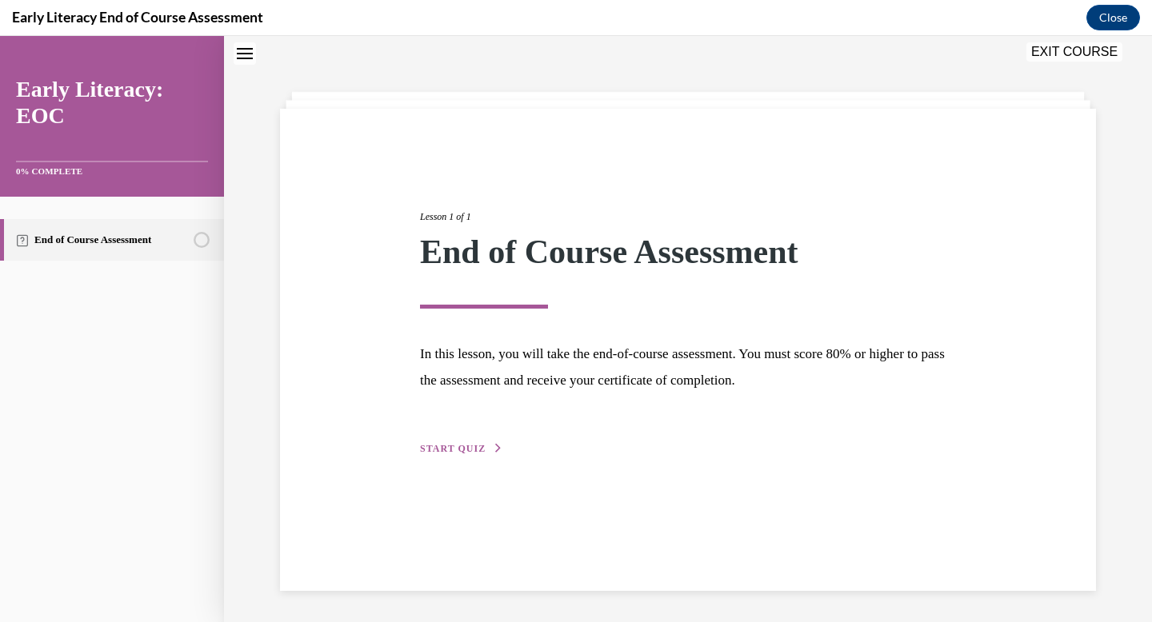
click at [470, 446] on span "START QUIZ" at bounding box center [453, 448] width 66 height 11
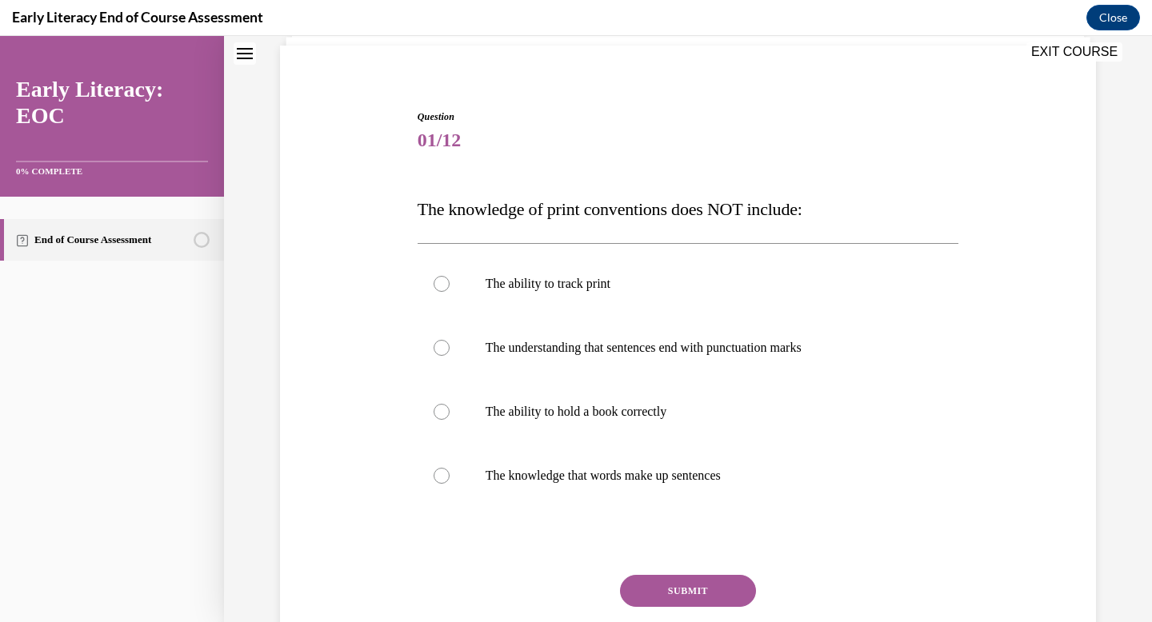
scroll to position [118, 0]
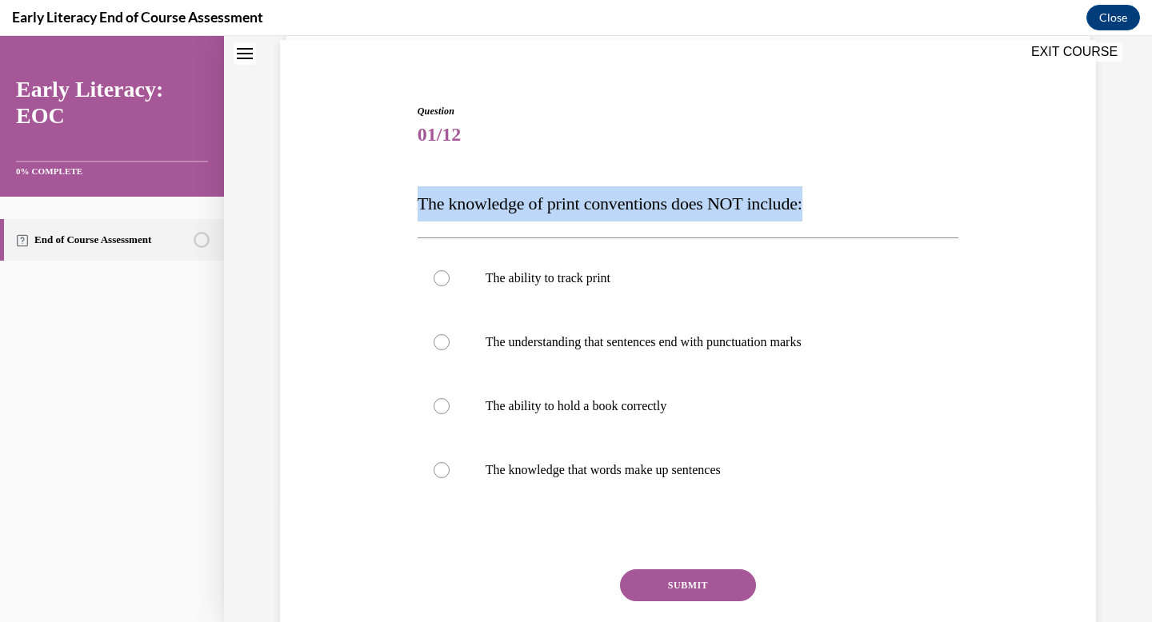
drag, startPoint x: 874, startPoint y: 211, endPoint x: 390, endPoint y: 213, distance: 484.7
click at [390, 213] on div "Question 01/12 The knowledge of print conventions does NOT include: The ability…" at bounding box center [688, 378] width 824 height 645
copy span "The knowledge of print conventions does NOT include:"
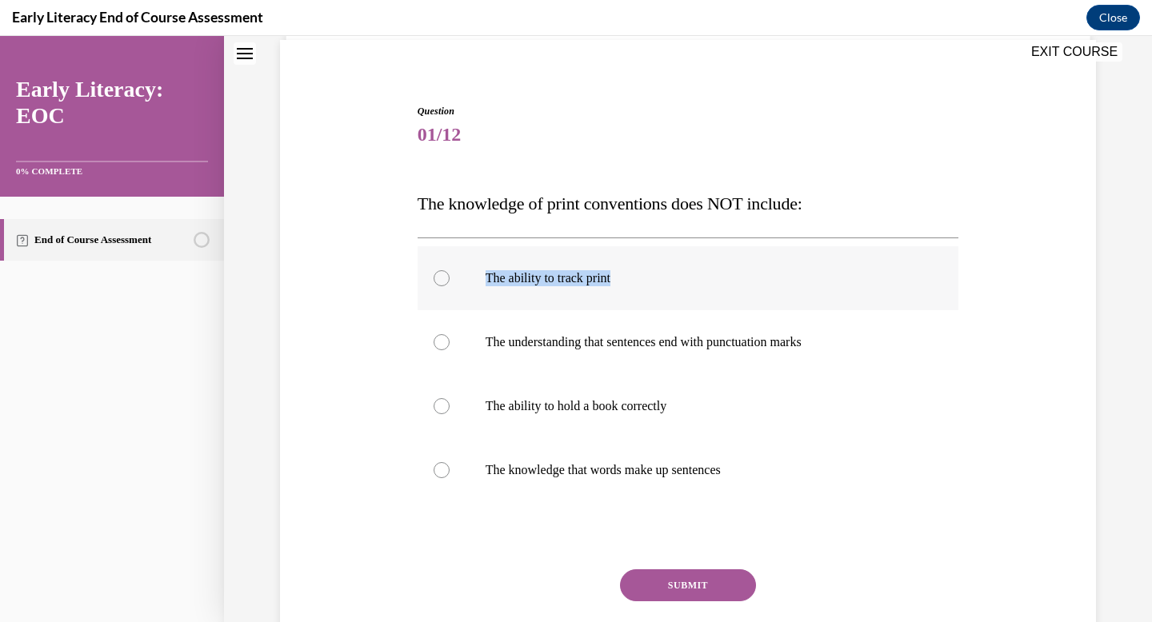
drag, startPoint x: 627, startPoint y: 278, endPoint x: 479, endPoint y: 280, distance: 148.0
click at [479, 280] on div "The ability to track print" at bounding box center [688, 278] width 541 height 64
copy p "The ability to track print"
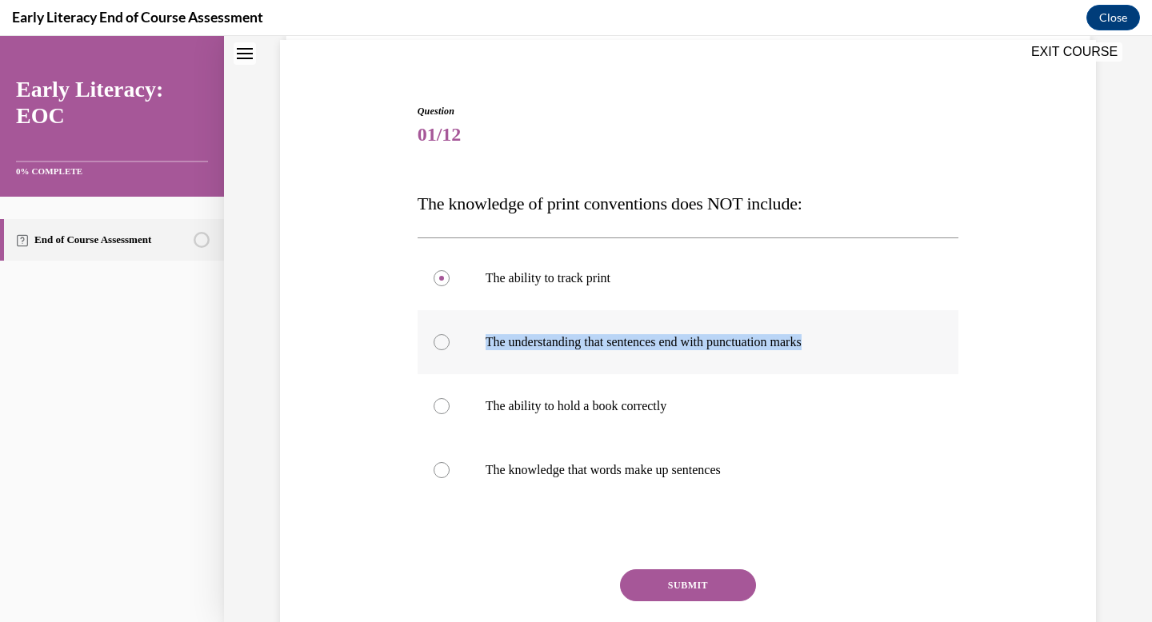
drag, startPoint x: 833, startPoint y: 346, endPoint x: 484, endPoint y: 338, distance: 348.8
click at [484, 338] on div "The understanding that sentences end with punctuation marks" at bounding box center [688, 342] width 541 height 64
copy p "The understanding that sentences end with punctuation marks"
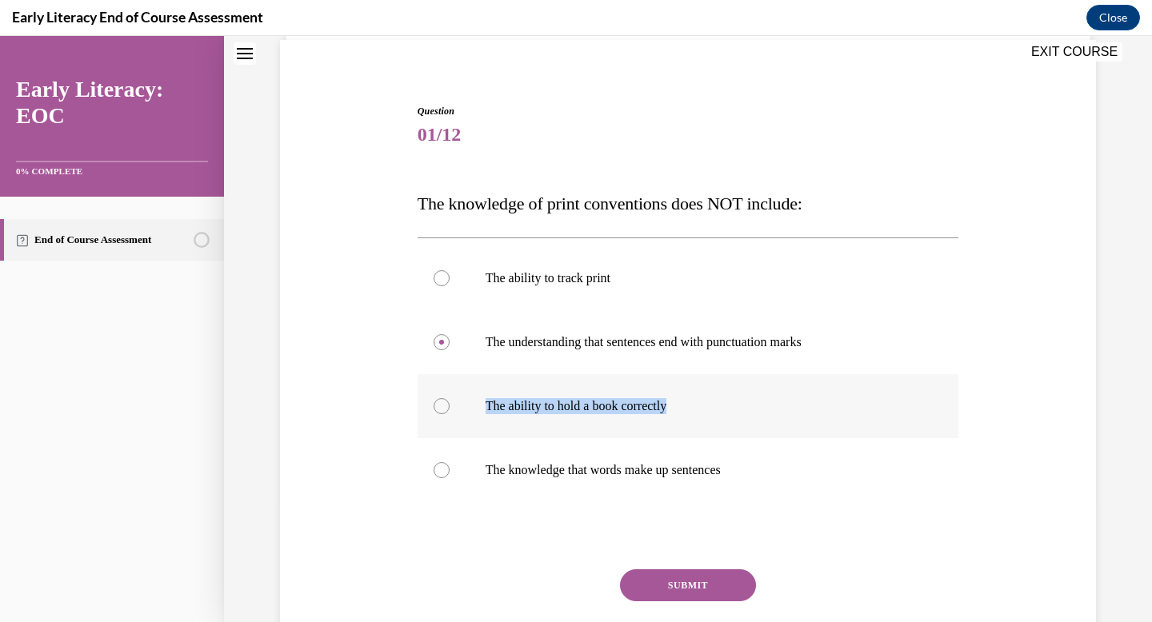
drag, startPoint x: 686, startPoint y: 406, endPoint x: 491, endPoint y: 423, distance: 195.9
click at [491, 423] on div "The ability to hold a book correctly" at bounding box center [688, 406] width 541 height 64
copy p "The ability to hold a book correctly"
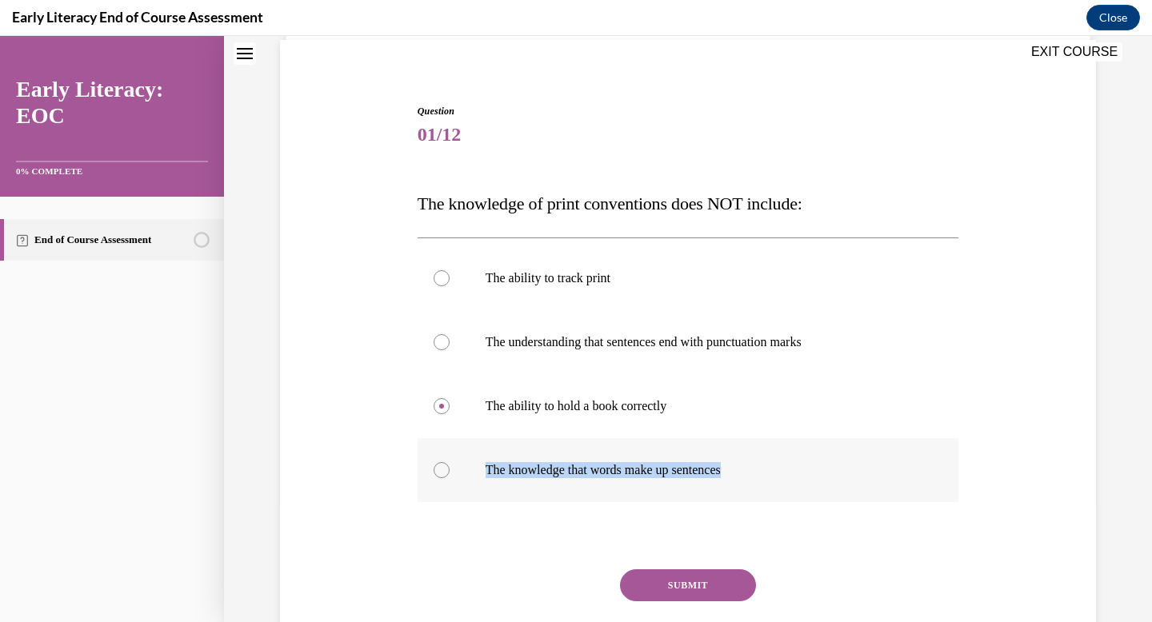
drag, startPoint x: 753, startPoint y: 472, endPoint x: 482, endPoint y: 471, distance: 271.1
click at [482, 471] on div "The knowledge that words make up sentences" at bounding box center [688, 470] width 541 height 64
copy p "The knowledge that words make up sentences"
click at [477, 399] on div at bounding box center [688, 406] width 541 height 64
click at [721, 589] on button "SUBMIT" at bounding box center [688, 585] width 136 height 32
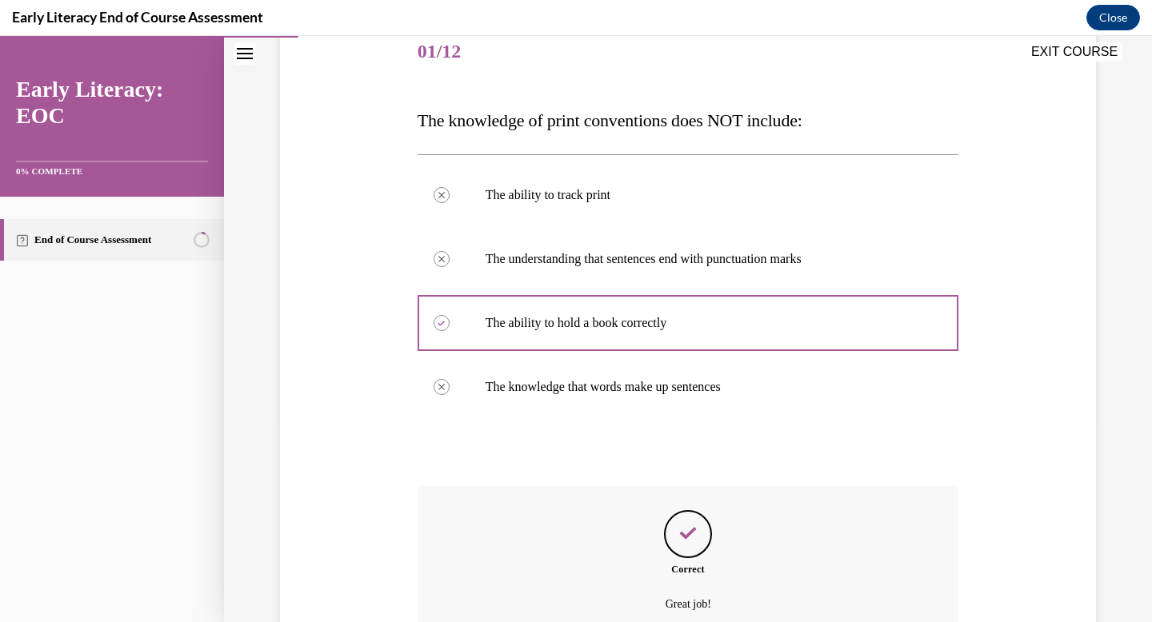
scroll to position [358, 0]
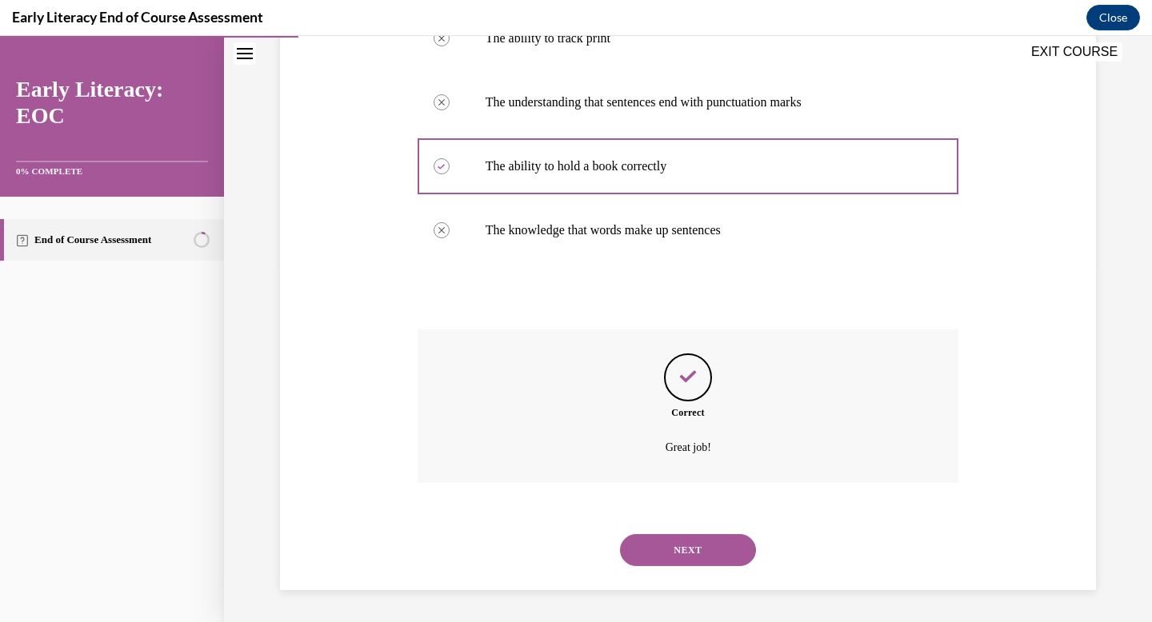
click at [705, 547] on button "NEXT" at bounding box center [688, 550] width 136 height 32
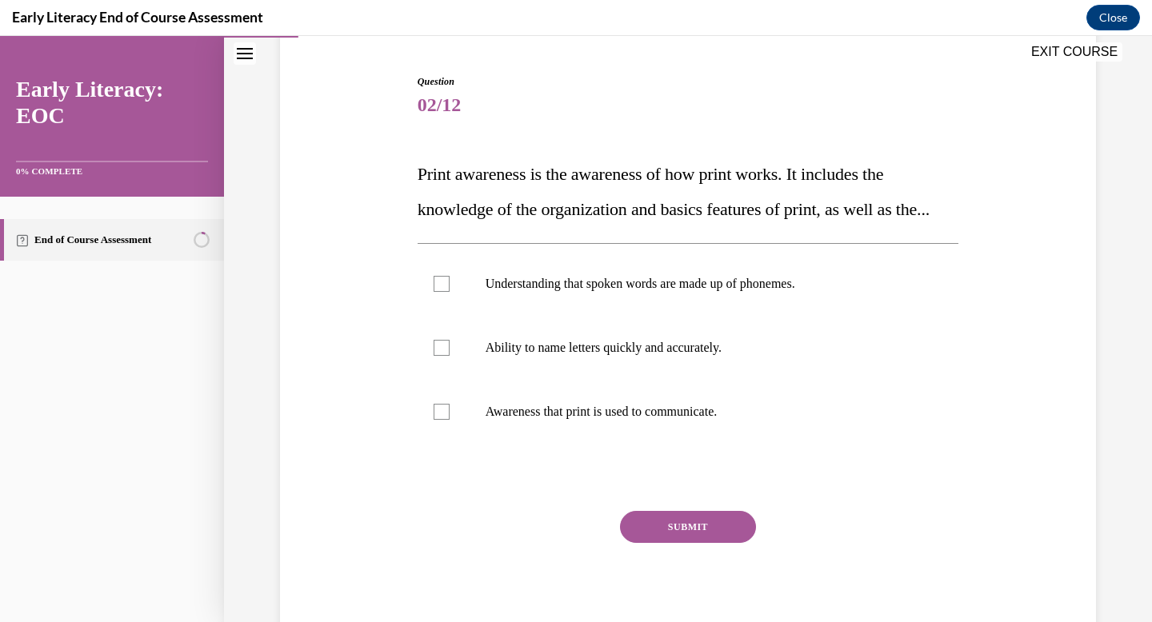
scroll to position [150, 0]
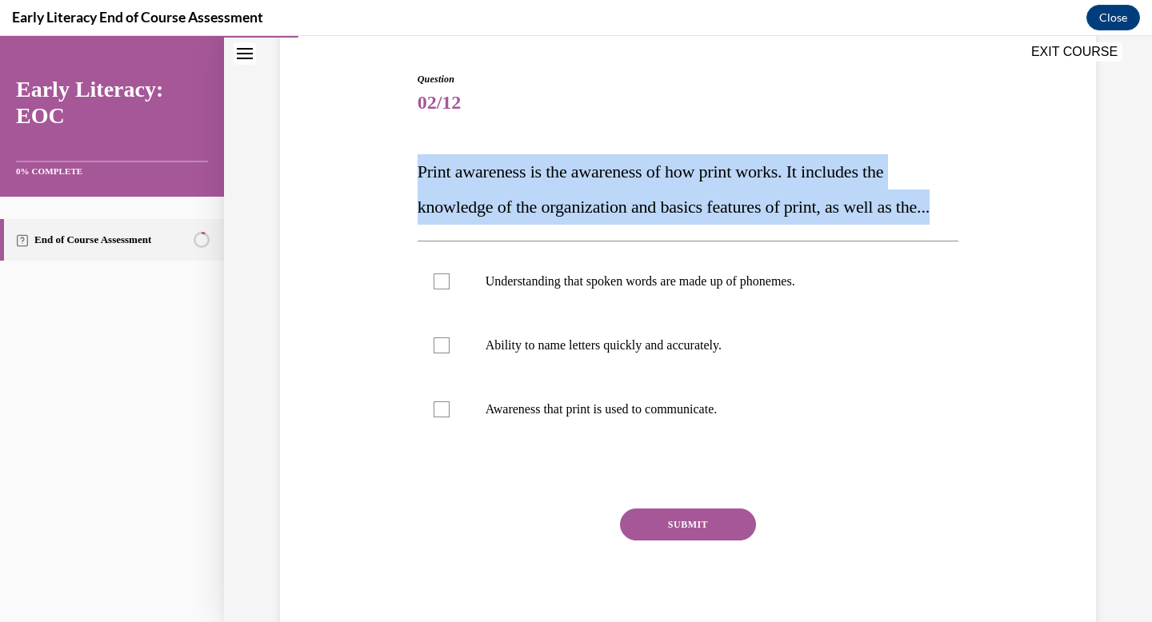
drag, startPoint x: 469, startPoint y: 245, endPoint x: 394, endPoint y: 161, distance: 112.2
click at [394, 161] on div "Question 02/12 Print awareness is the awareness of how print works. It includes…" at bounding box center [688, 332] width 824 height 616
copy span "Print awareness is the awareness of how print works. It includes the knowledge …"
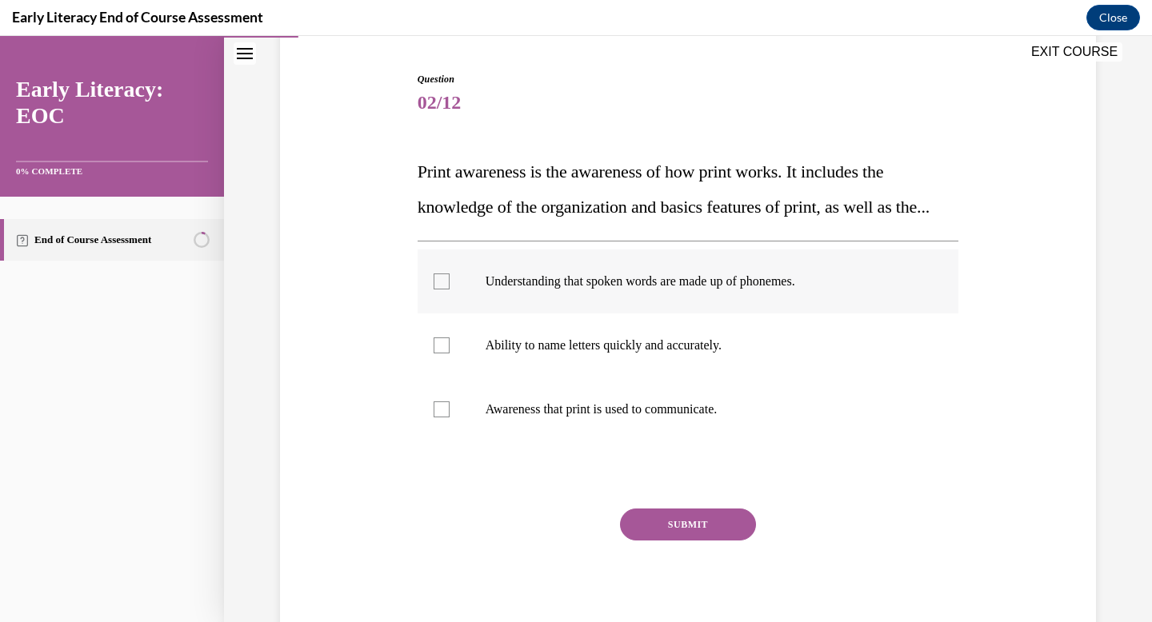
drag, startPoint x: 841, startPoint y: 294, endPoint x: 783, endPoint y: 313, distance: 60.7
click at [697, 310] on li "Understanding that spoken words are made up of phonemes." at bounding box center [688, 282] width 541 height 64
drag, startPoint x: 797, startPoint y: 320, endPoint x: 816, endPoint y: 317, distance: 18.7
click at [813, 290] on p "Understanding that spoken words are made up of phonemes." at bounding box center [702, 282] width 434 height 16
click at [845, 290] on p "Understanding that spoken words are made up of phonemes." at bounding box center [702, 282] width 434 height 16
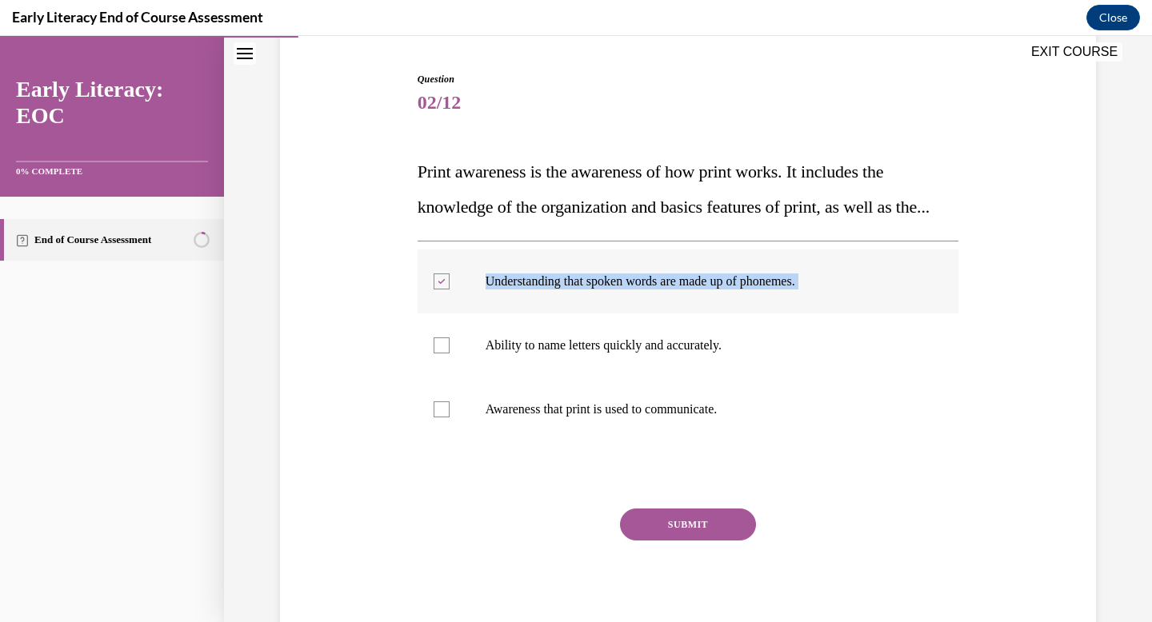
drag, startPoint x: 845, startPoint y: 318, endPoint x: 498, endPoint y: 318, distance: 346.3
click at [498, 290] on p "Understanding that spoken words are made up of phonemes." at bounding box center [702, 282] width 434 height 16
copy ul "Understanding that spoken words are made up of phonemes."
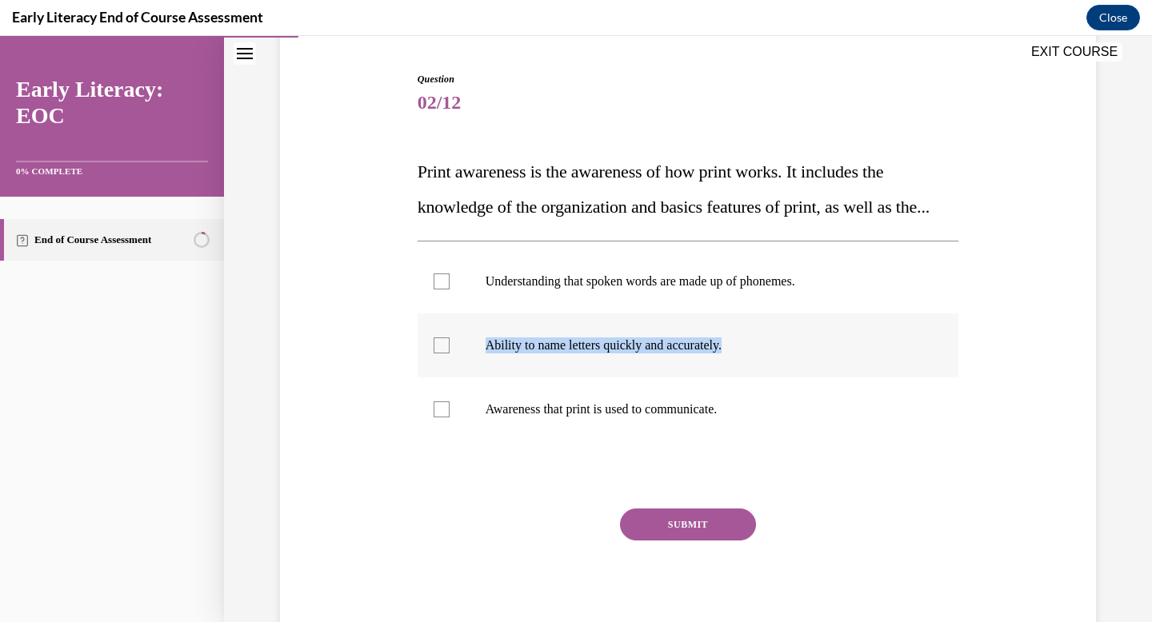
drag, startPoint x: 771, startPoint y: 381, endPoint x: 480, endPoint y: 366, distance: 291.5
click at [480, 366] on li "Ability to name letters quickly and accurately." at bounding box center [688, 346] width 541 height 64
copy p "Ability to name letters quickly and accurately."
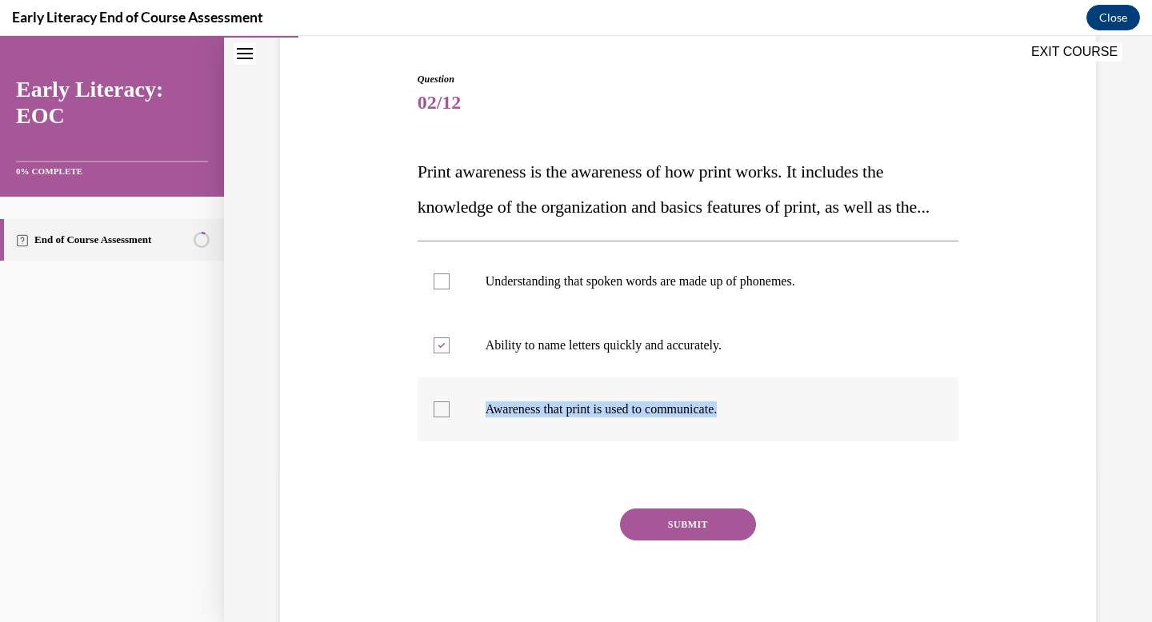
drag, startPoint x: 756, startPoint y: 448, endPoint x: 468, endPoint y: 439, distance: 288.1
click at [468, 439] on li "Awareness that print is used to communicate." at bounding box center [688, 410] width 541 height 64
copy p "Awareness that print is used to communicate."
click at [446, 314] on div at bounding box center [688, 282] width 541 height 64
click at [681, 541] on button "SUBMIT" at bounding box center [688, 525] width 136 height 32
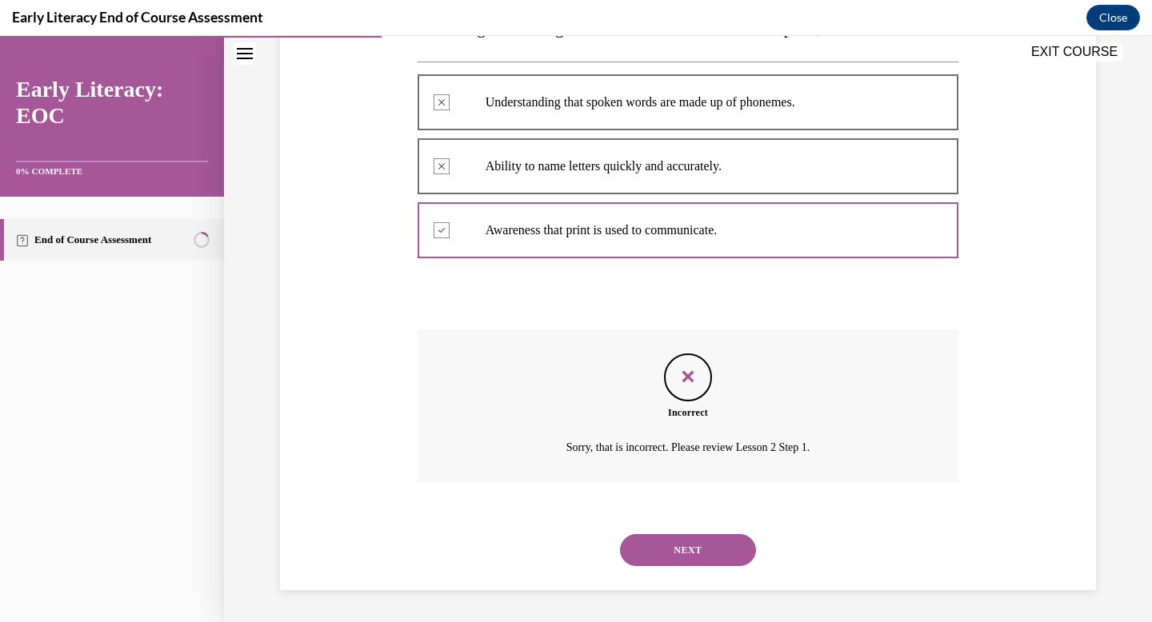
scroll to position [365, 0]
click at [692, 542] on button "NEXT" at bounding box center [688, 550] width 136 height 32
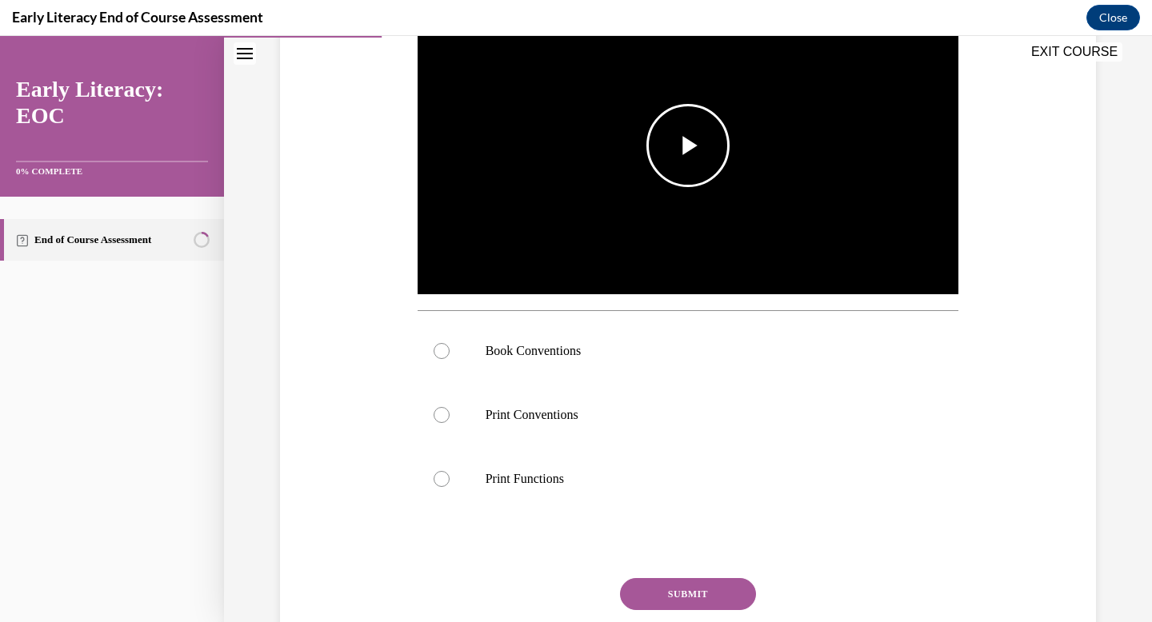
scroll to position [238, 0]
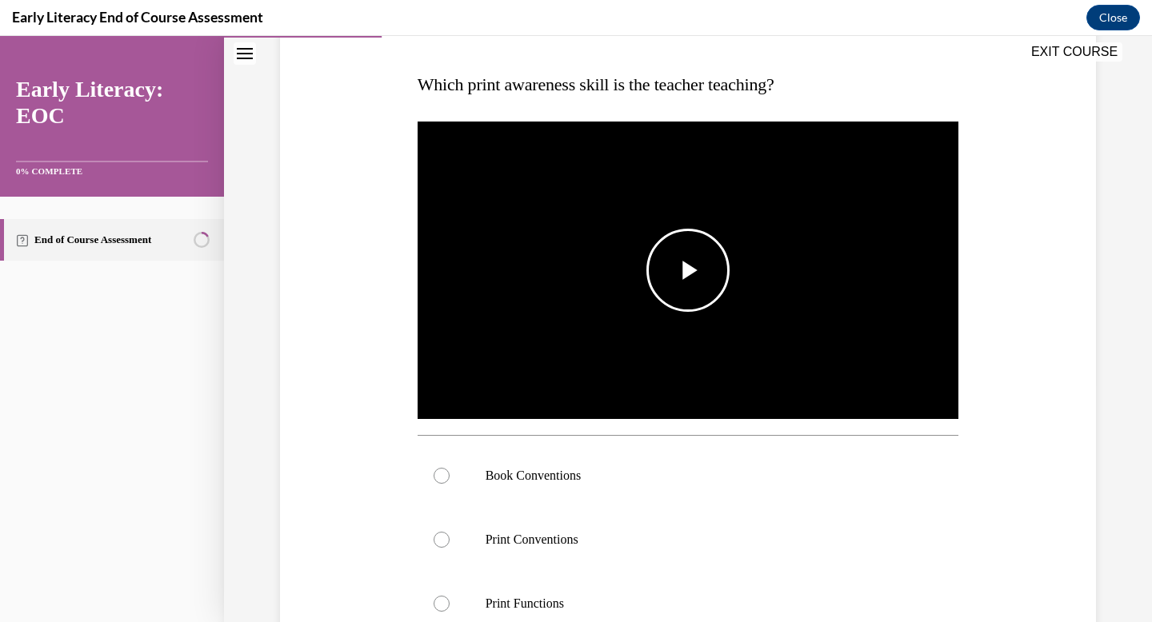
click at [688, 270] on span "Video player" at bounding box center [688, 270] width 0 height 0
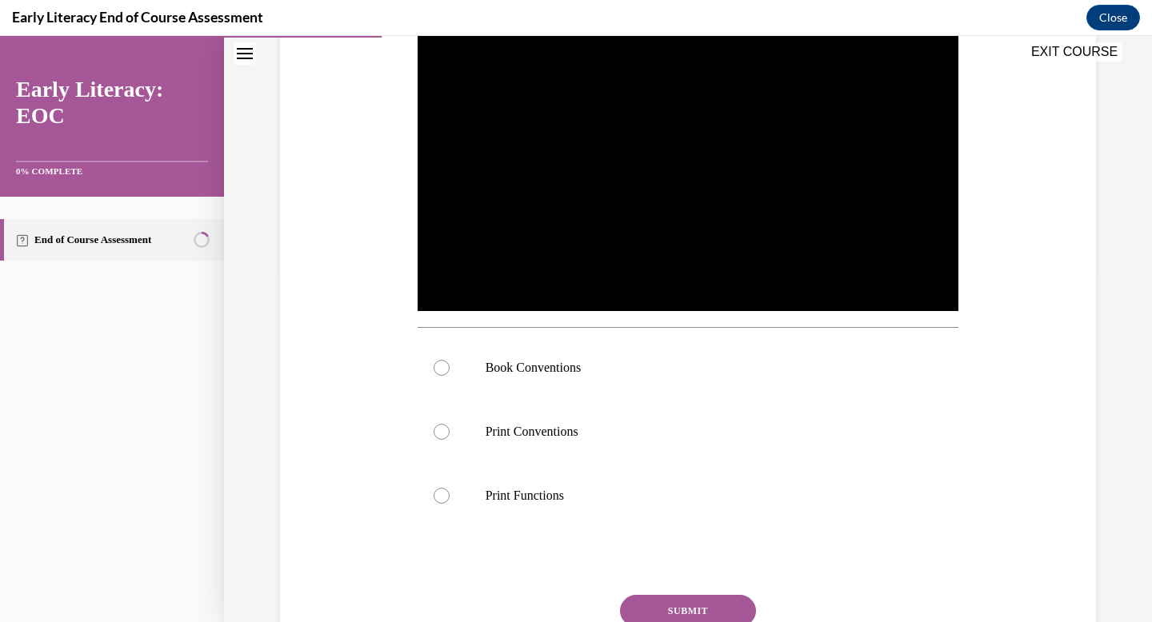
scroll to position [347, 0]
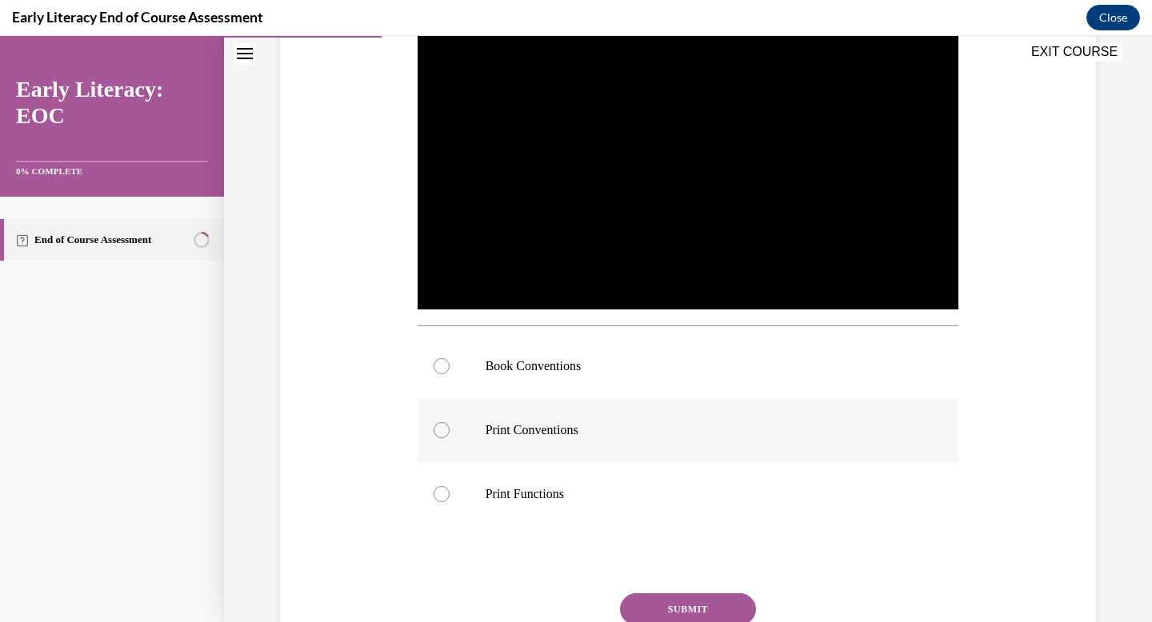
click at [505, 420] on div at bounding box center [688, 430] width 541 height 64
click at [656, 601] on button "SUBMIT" at bounding box center [688, 609] width 136 height 32
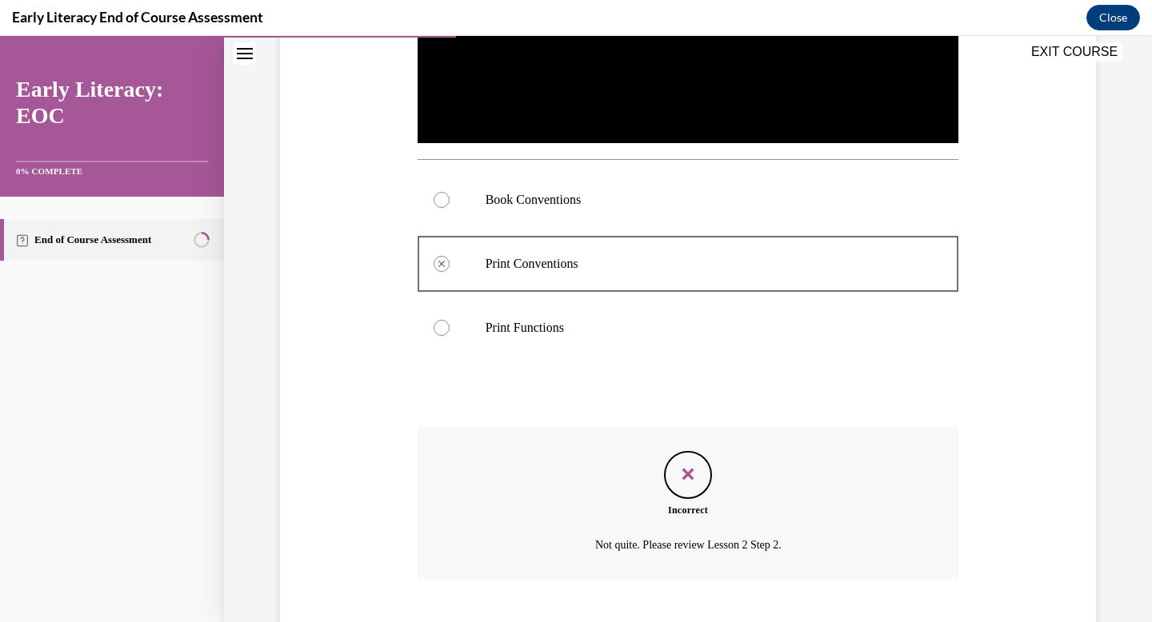
scroll to position [610, 0]
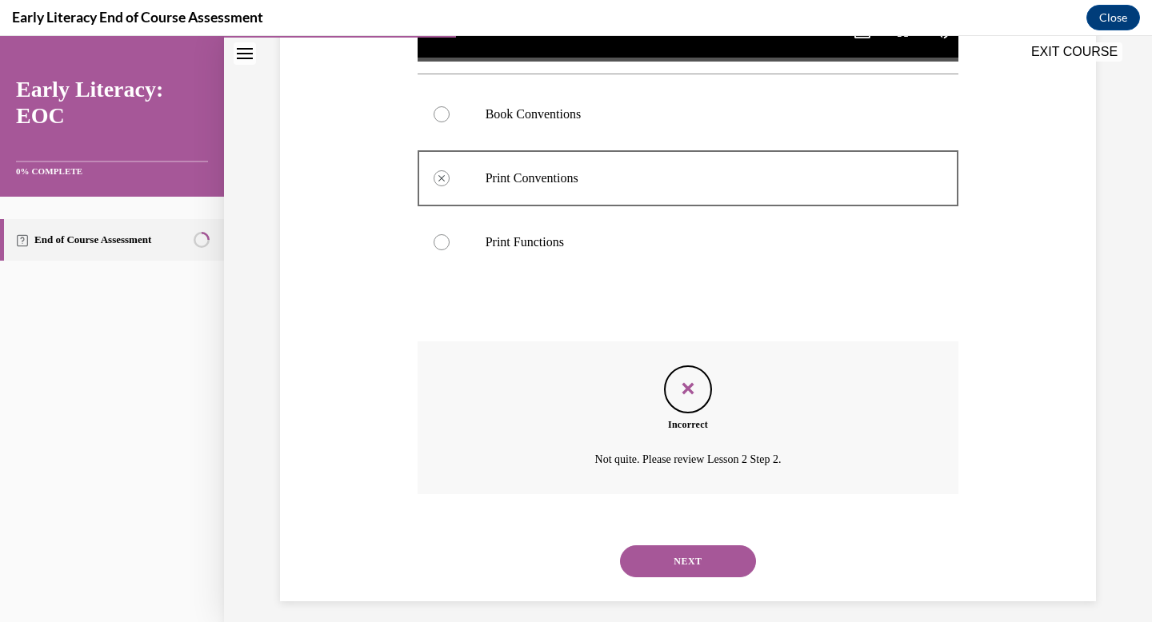
click at [692, 563] on button "NEXT" at bounding box center [688, 561] width 136 height 32
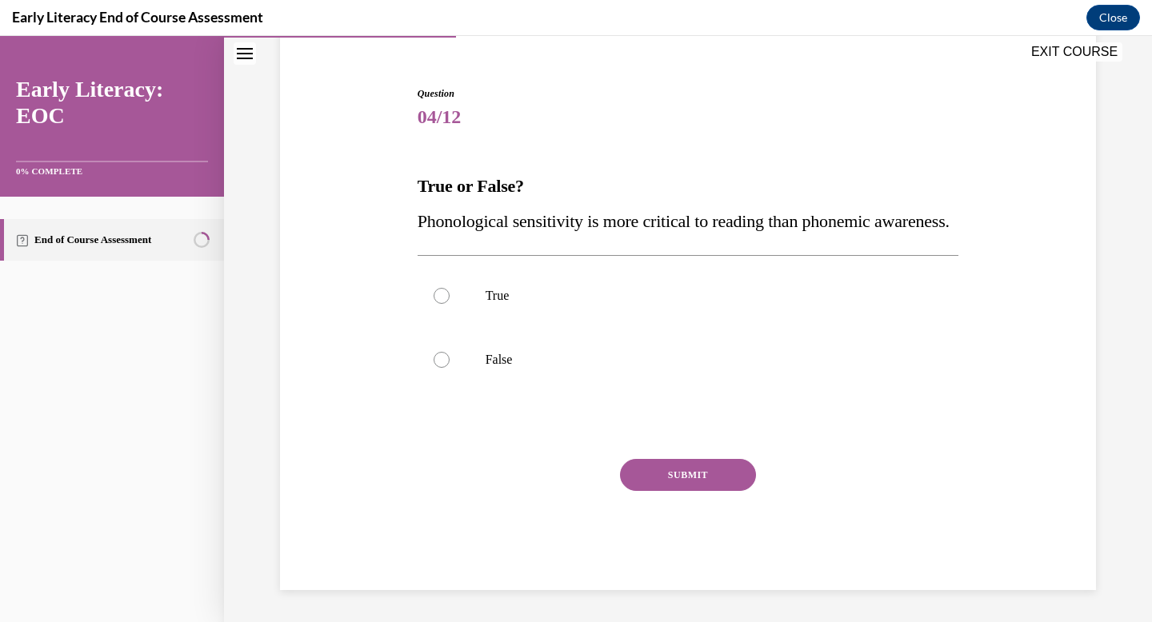
scroll to position [171, 0]
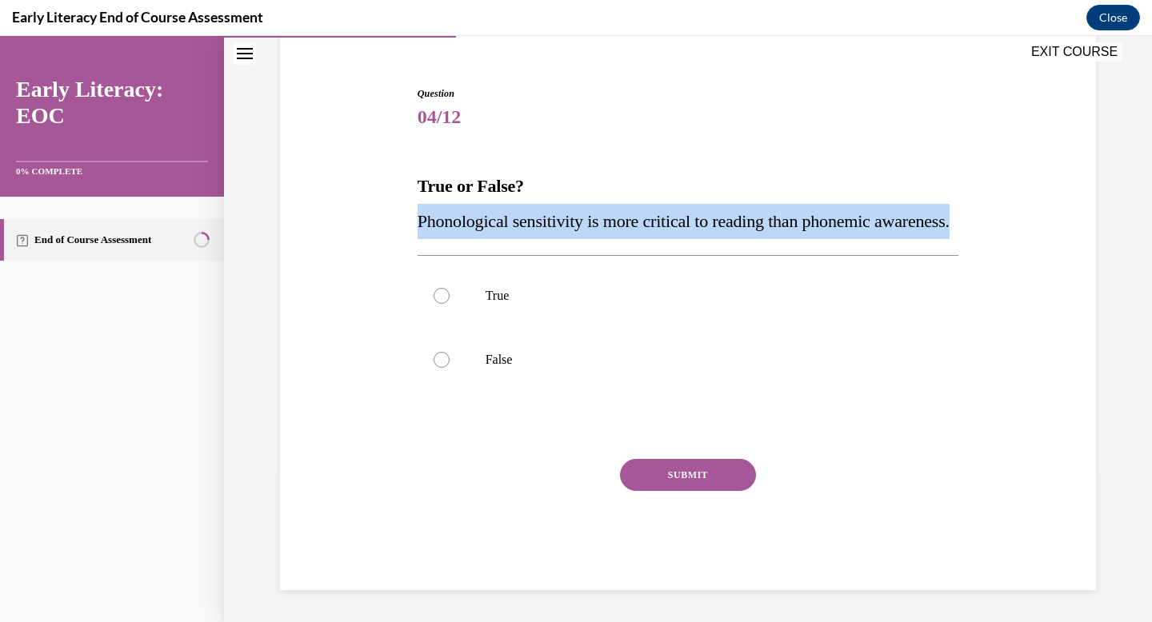
drag, startPoint x: 514, startPoint y: 215, endPoint x: 399, endPoint y: 181, distance: 120.2
click at [399, 181] on div "Question 04/12 True or False? Phonological sensitivity is more critical to read…" at bounding box center [688, 314] width 824 height 552
copy span "Phonological sensitivity is more critical to reading than phonemic awareness."
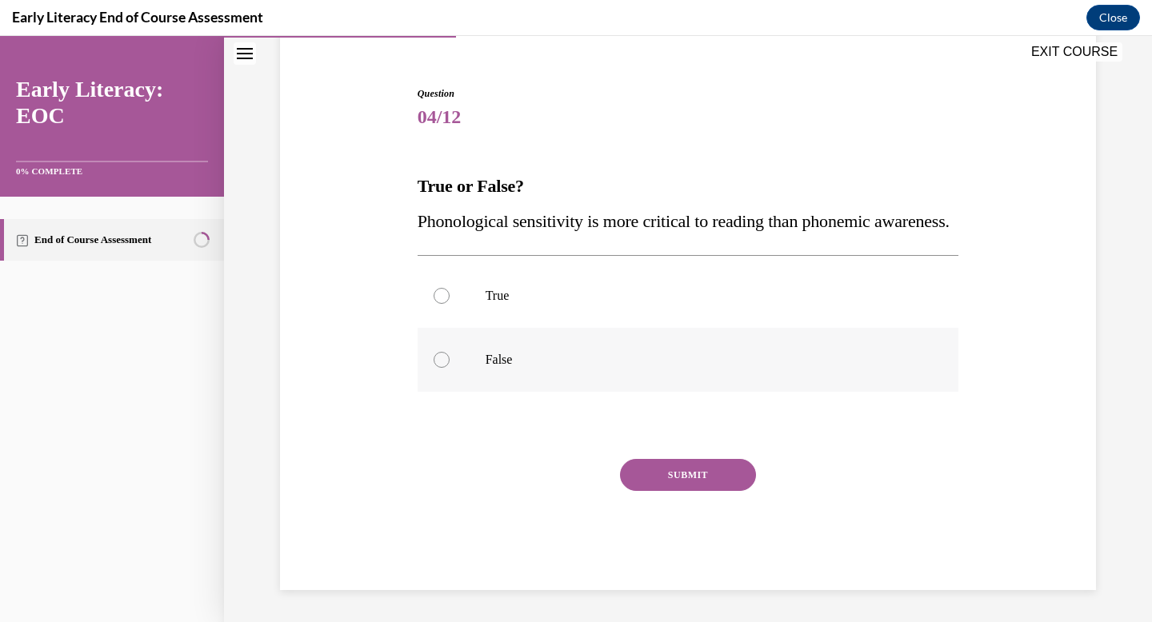
click at [451, 356] on div at bounding box center [688, 360] width 541 height 64
click at [677, 483] on button "SUBMIT" at bounding box center [688, 475] width 136 height 32
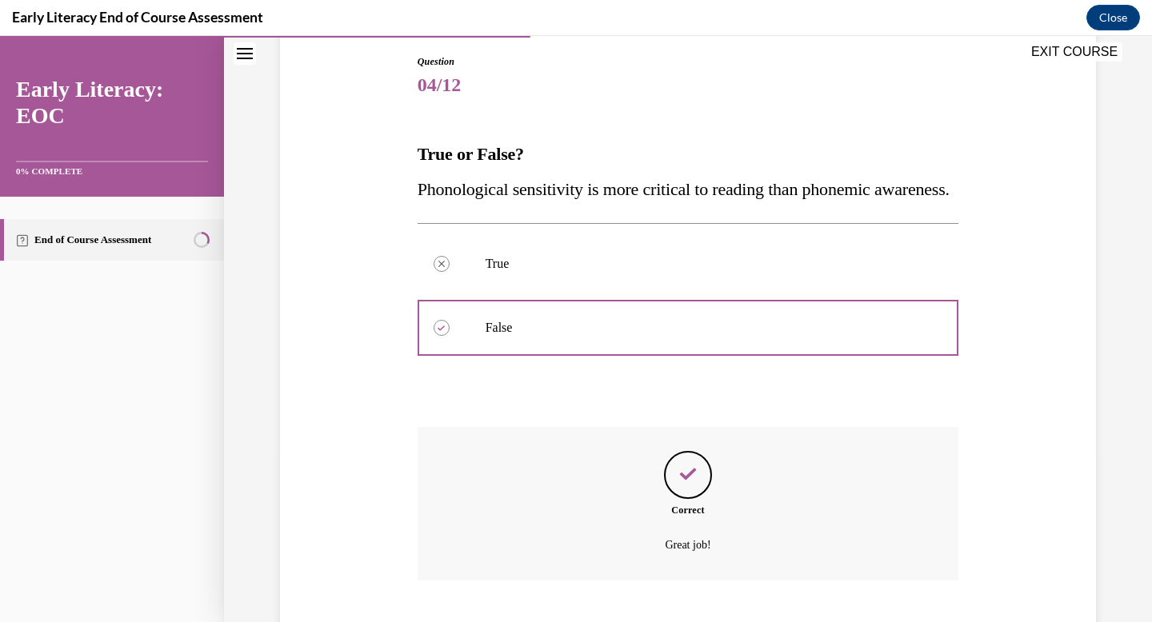
scroll to position [301, 0]
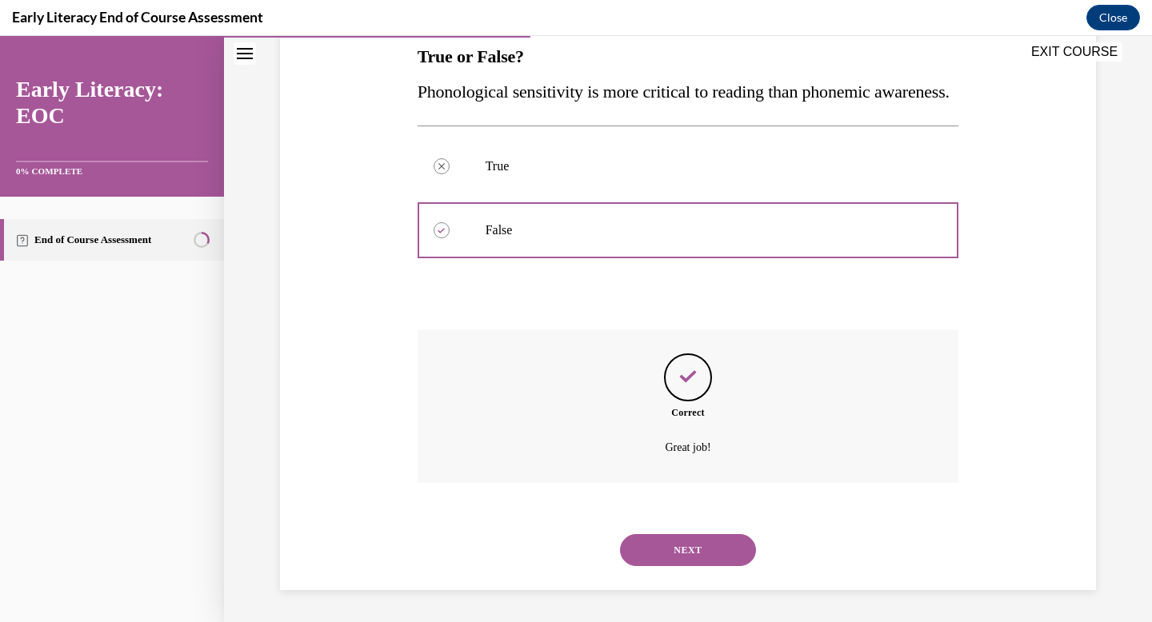
click at [718, 541] on button "NEXT" at bounding box center [688, 550] width 136 height 32
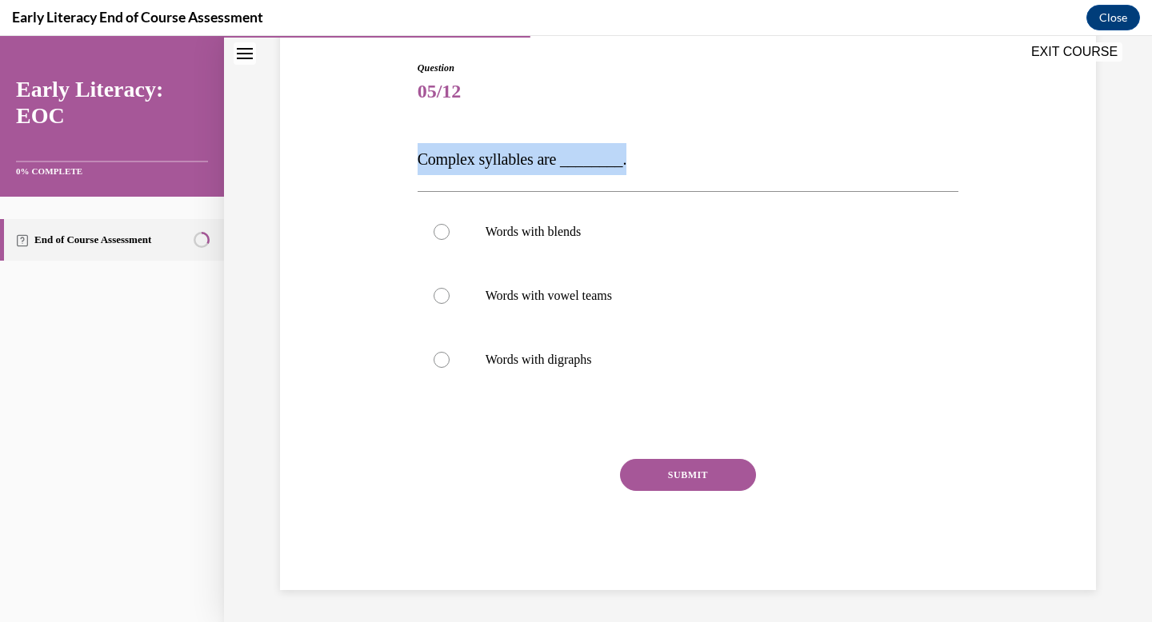
drag, startPoint x: 632, startPoint y: 154, endPoint x: 369, endPoint y: 147, distance: 263.2
click at [369, 147] on div "Question 05/12 Complex syllables are ________. Words with blends Words with vow…" at bounding box center [688, 301] width 824 height 577
click at [611, 230] on p "Words with blends" at bounding box center [702, 232] width 434 height 16
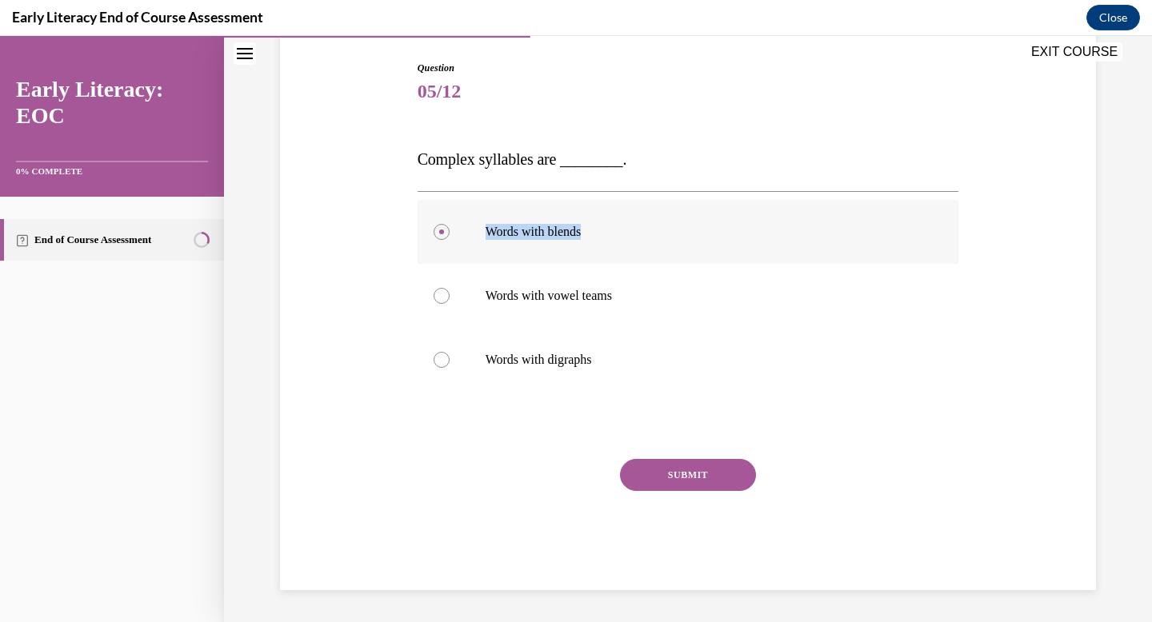
click at [621, 230] on p "Words with blends" at bounding box center [702, 232] width 434 height 16
drag, startPoint x: 641, startPoint y: 302, endPoint x: 484, endPoint y: 306, distance: 157.6
click at [484, 306] on div "Words with vowel teams" at bounding box center [688, 296] width 541 height 64
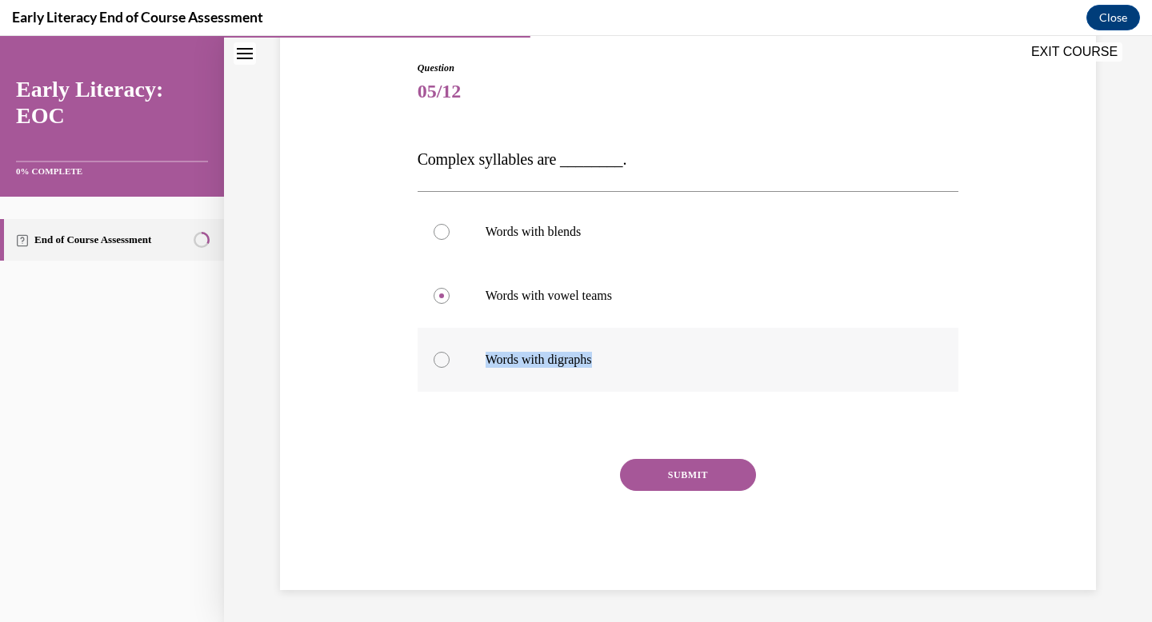
drag, startPoint x: 641, startPoint y: 362, endPoint x: 483, endPoint y: 363, distance: 157.6
click at [483, 363] on div "Words with digraphs" at bounding box center [688, 360] width 541 height 64
click at [596, 253] on div at bounding box center [688, 232] width 541 height 64
click at [691, 469] on button "SUBMIT" at bounding box center [688, 475] width 136 height 32
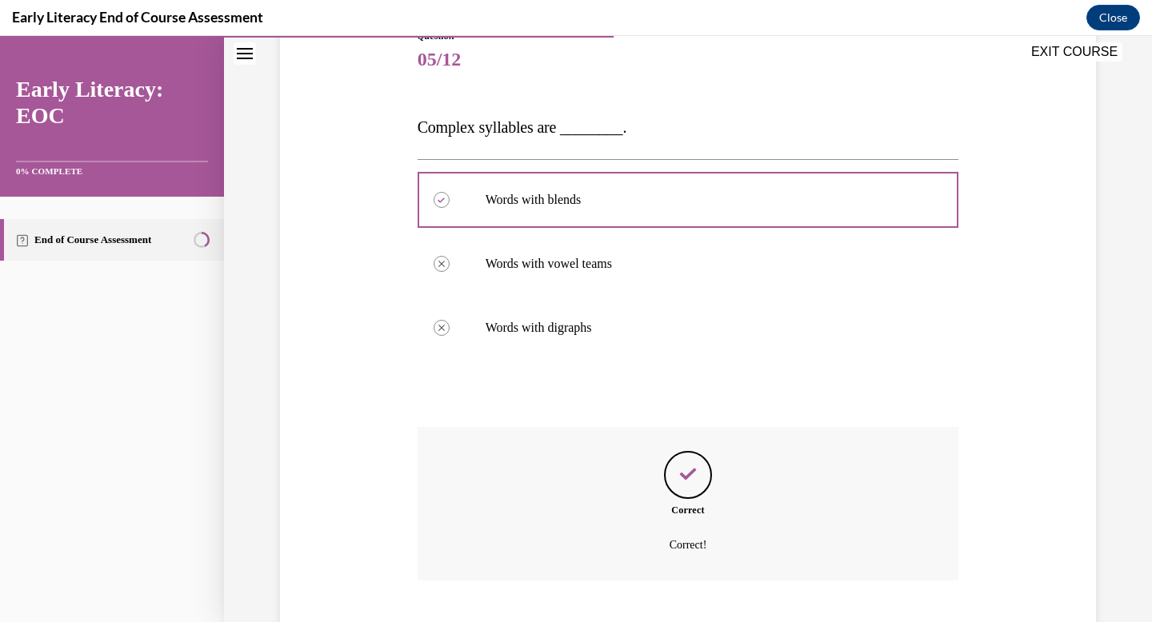
scroll to position [291, 0]
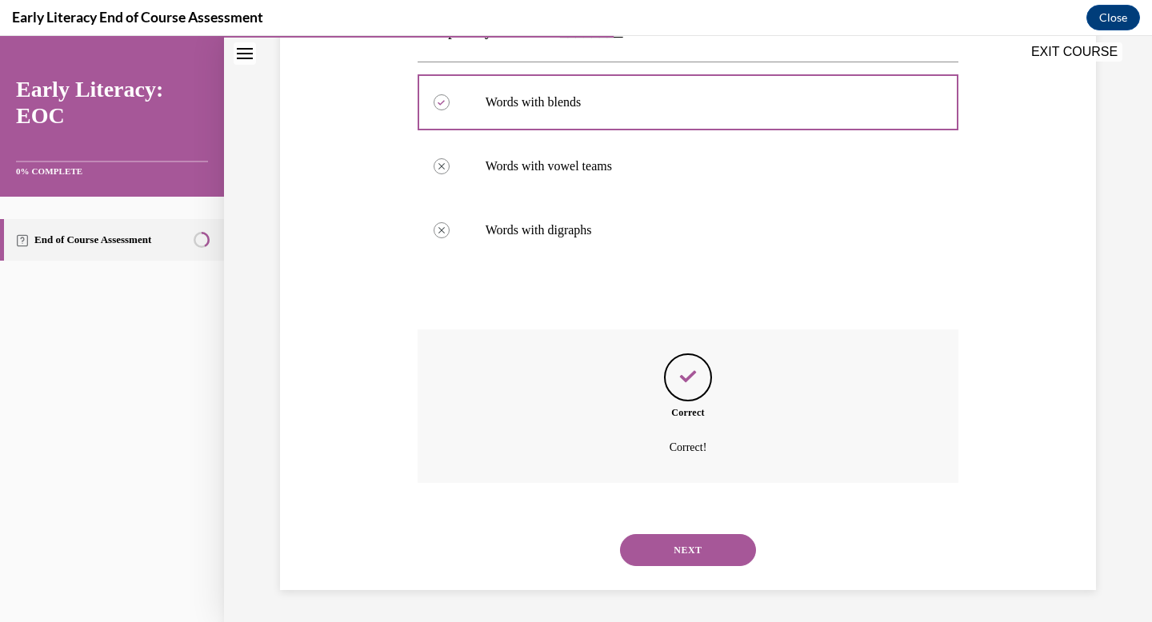
click at [701, 537] on button "NEXT" at bounding box center [688, 550] width 136 height 32
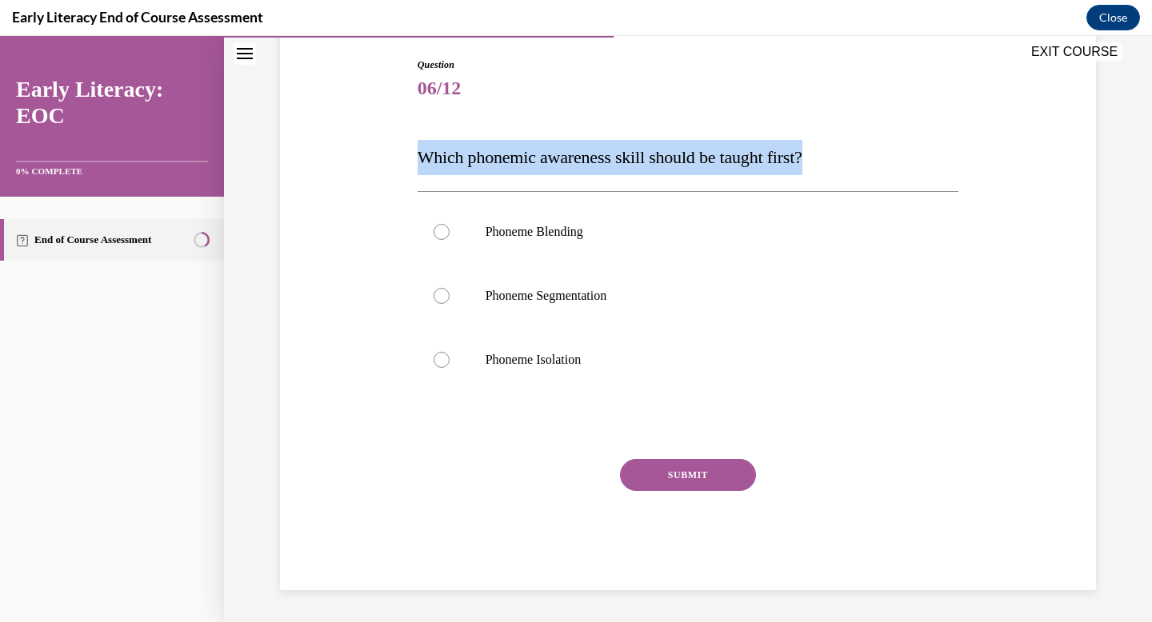
drag, startPoint x: 852, startPoint y: 154, endPoint x: 446, endPoint y: 114, distance: 407.4
click at [446, 114] on div "Question 06/12 Which phonemic awareness skill should be taught first? Phoneme B…" at bounding box center [688, 324] width 541 height 533
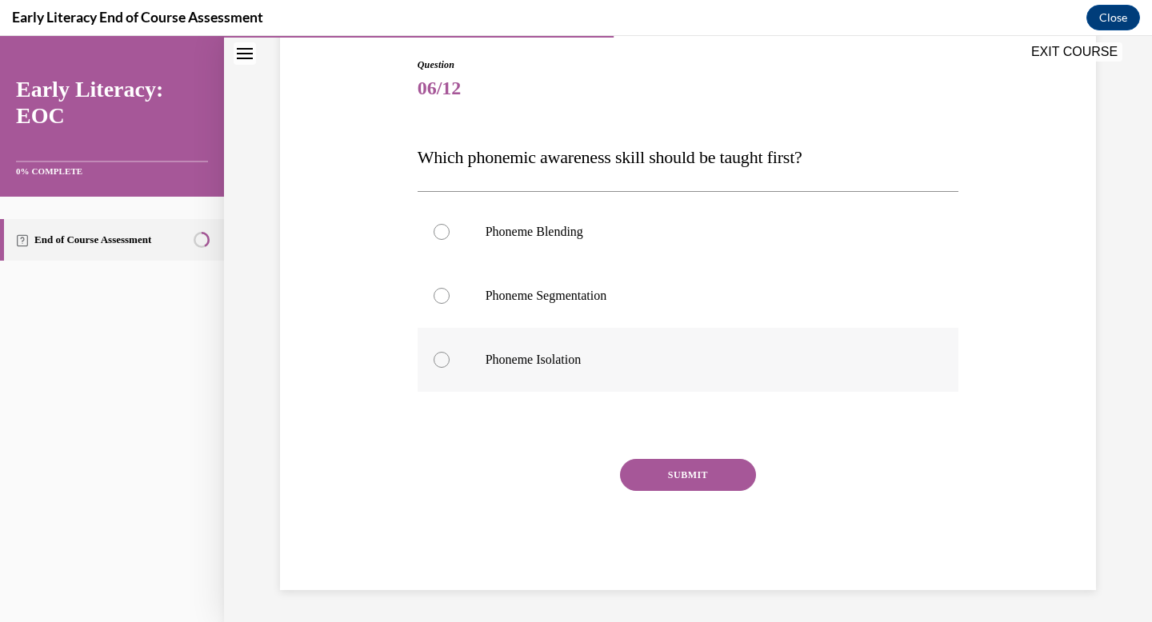
click at [597, 384] on div at bounding box center [688, 360] width 541 height 64
click at [689, 478] on button "SUBMIT" at bounding box center [688, 475] width 136 height 32
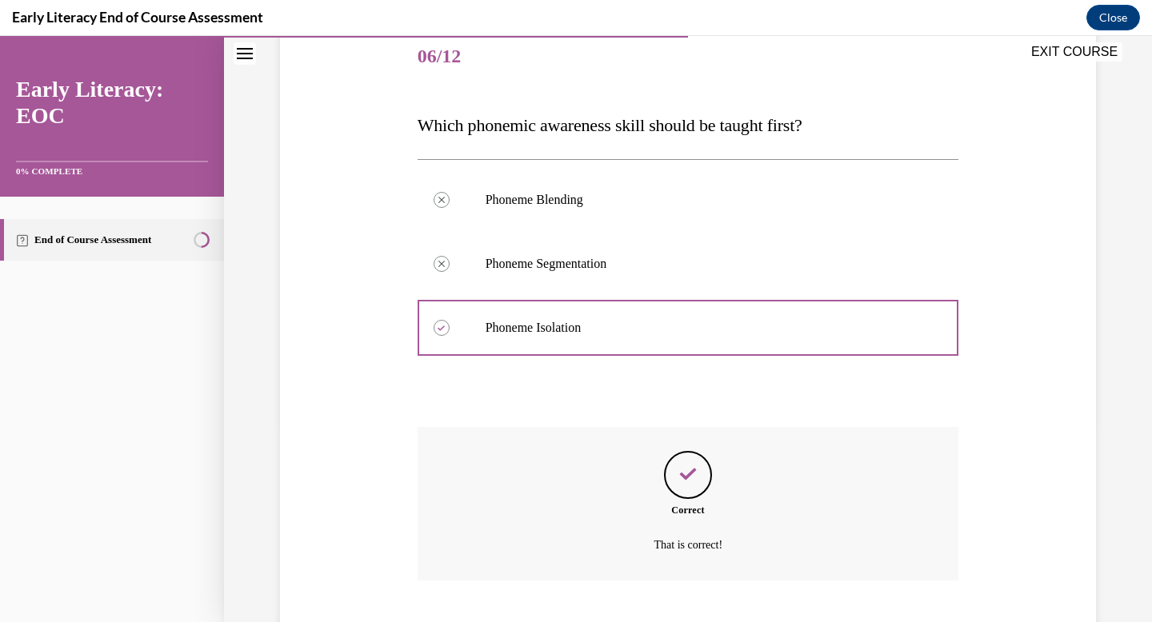
scroll to position [294, 0]
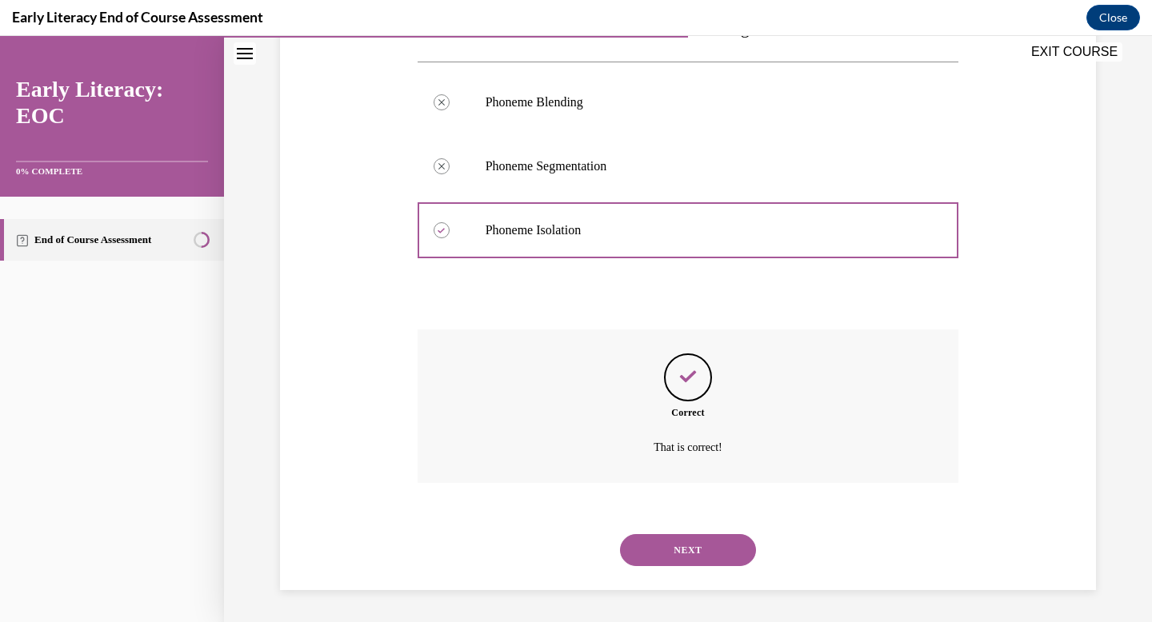
click at [693, 563] on button "NEXT" at bounding box center [688, 550] width 136 height 32
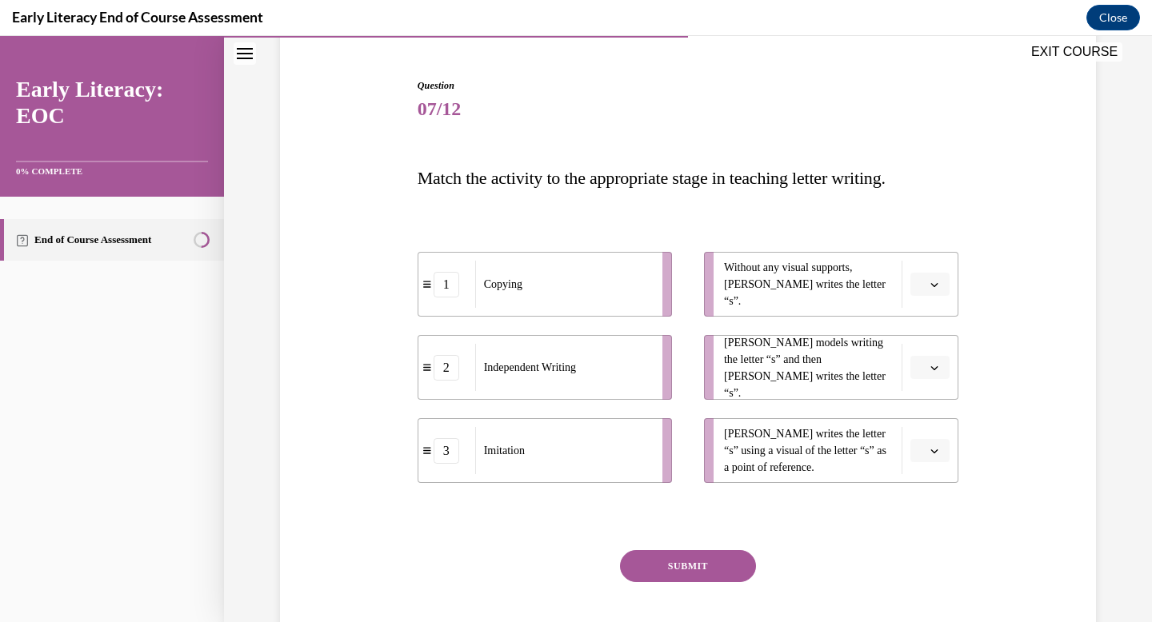
scroll to position [133, 0]
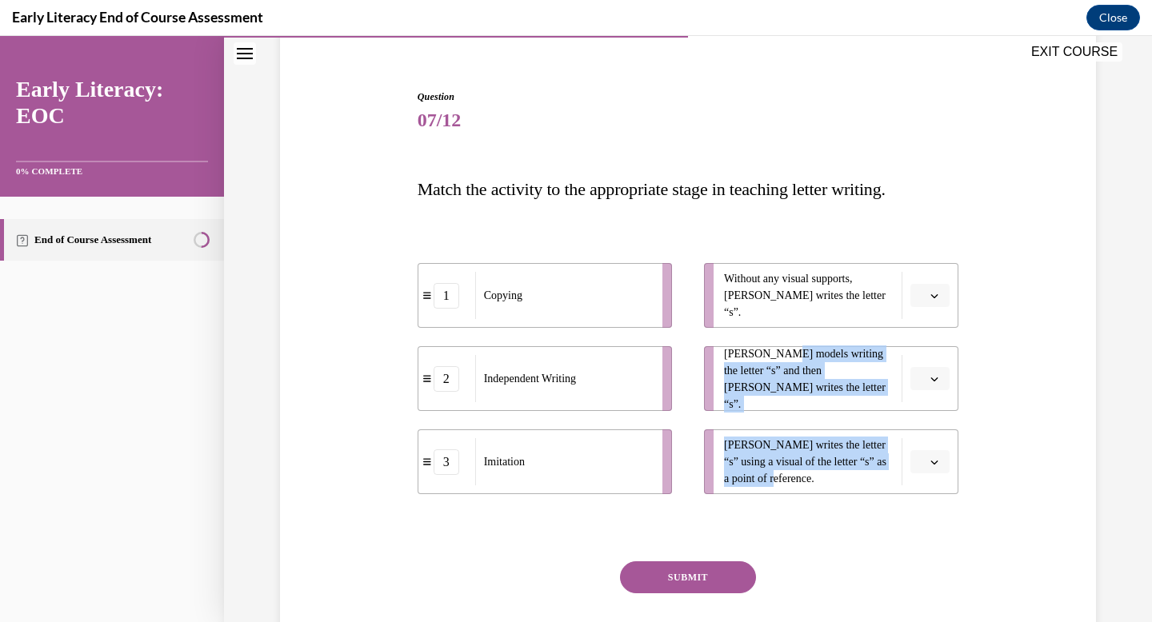
drag, startPoint x: 813, startPoint y: 471, endPoint x: 789, endPoint y: 370, distance: 103.6
click at [789, 370] on ul "Without any visual supports, Tina writes the letter “s”. Mr. Brown models writi…" at bounding box center [823, 378] width 270 height 231
click at [926, 466] on button "button" at bounding box center [929, 462] width 39 height 24
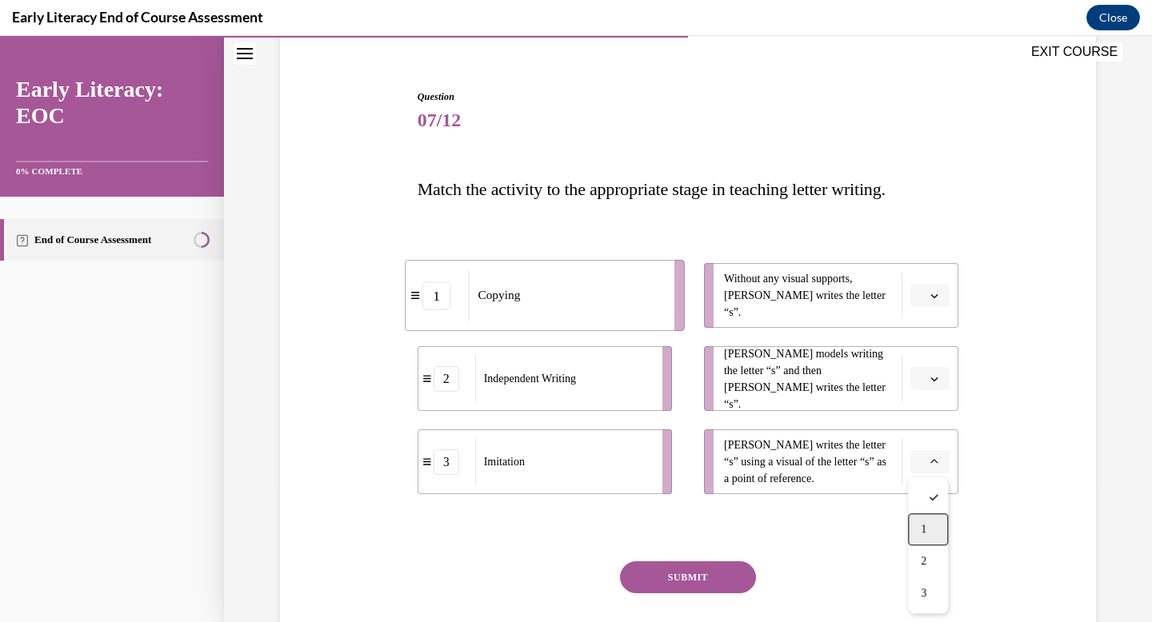
click at [936, 519] on div "1" at bounding box center [928, 529] width 40 height 32
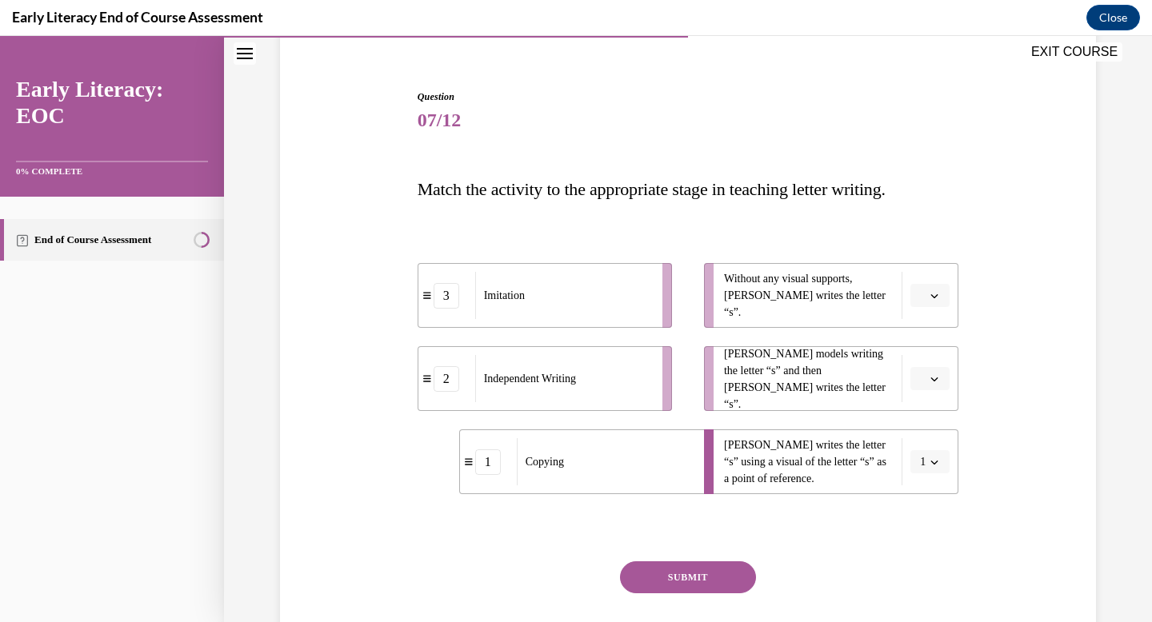
click at [928, 382] on button "button" at bounding box center [929, 379] width 39 height 24
click at [933, 504] on div "3" at bounding box center [928, 510] width 40 height 32
click at [929, 285] on button "button" at bounding box center [929, 296] width 39 height 24
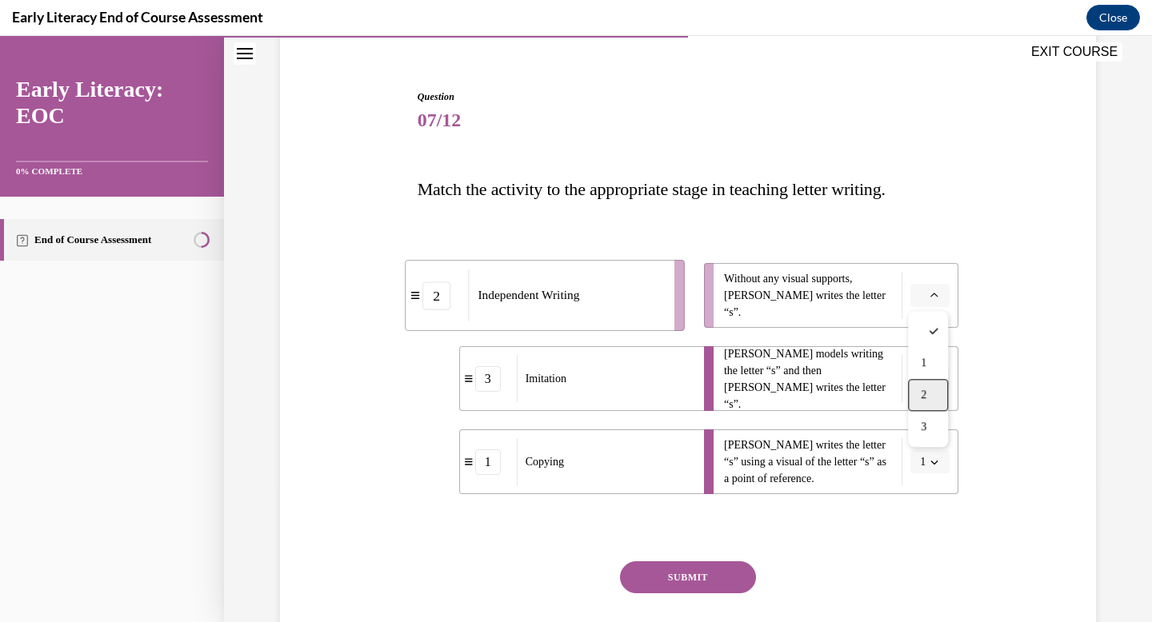
click at [937, 405] on div "2" at bounding box center [928, 395] width 40 height 32
click at [725, 572] on button "SUBMIT" at bounding box center [688, 577] width 136 height 32
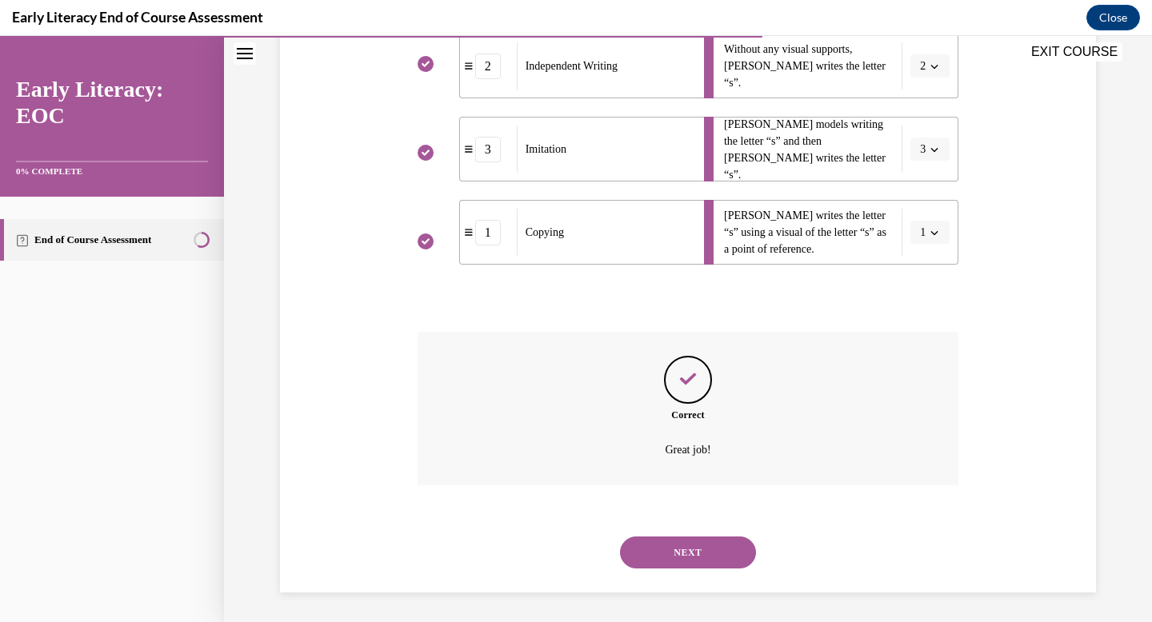
scroll to position [365, 0]
click at [691, 556] on button "NEXT" at bounding box center [688, 550] width 136 height 32
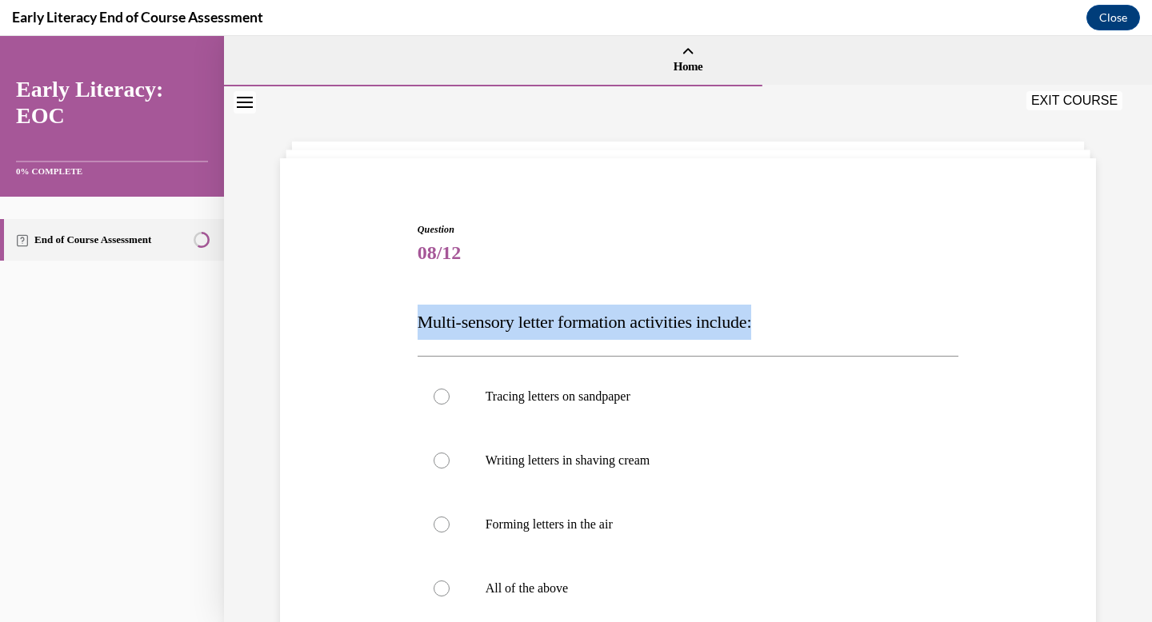
drag, startPoint x: 787, startPoint y: 320, endPoint x: 404, endPoint y: 322, distance: 383.1
click at [404, 322] on div "Question 08/12 Multi-sensory letter formation activities include: Tracing lette…" at bounding box center [688, 496] width 824 height 645
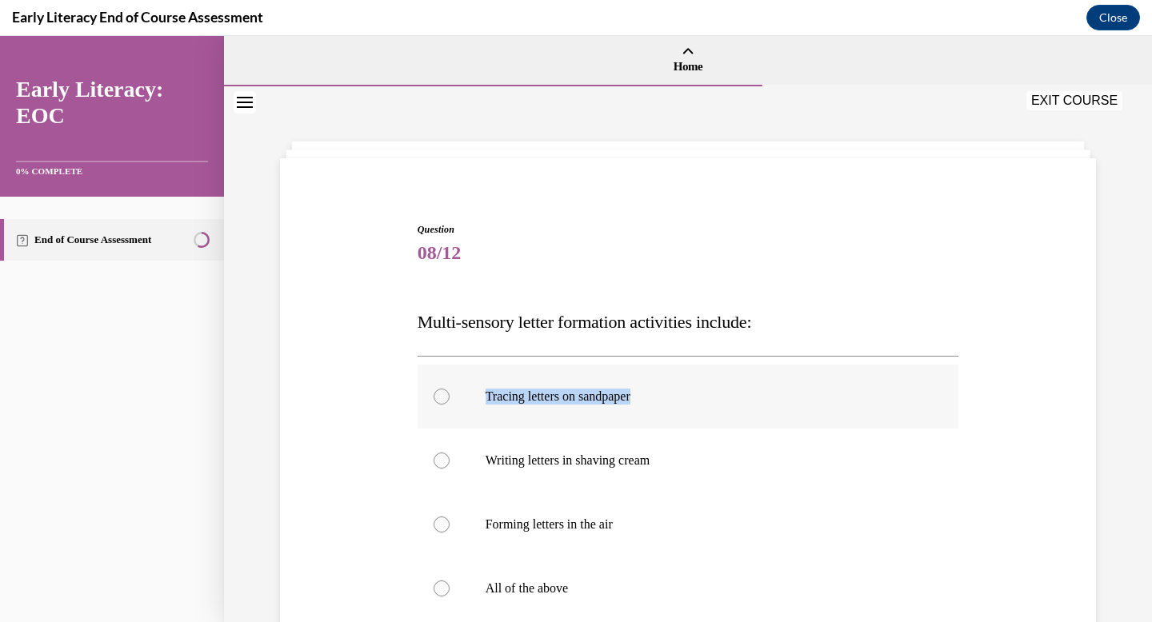
drag, startPoint x: 675, startPoint y: 402, endPoint x: 472, endPoint y: 398, distance: 203.2
click at [472, 398] on div "Tracing letters on sandpaper" at bounding box center [688, 397] width 541 height 64
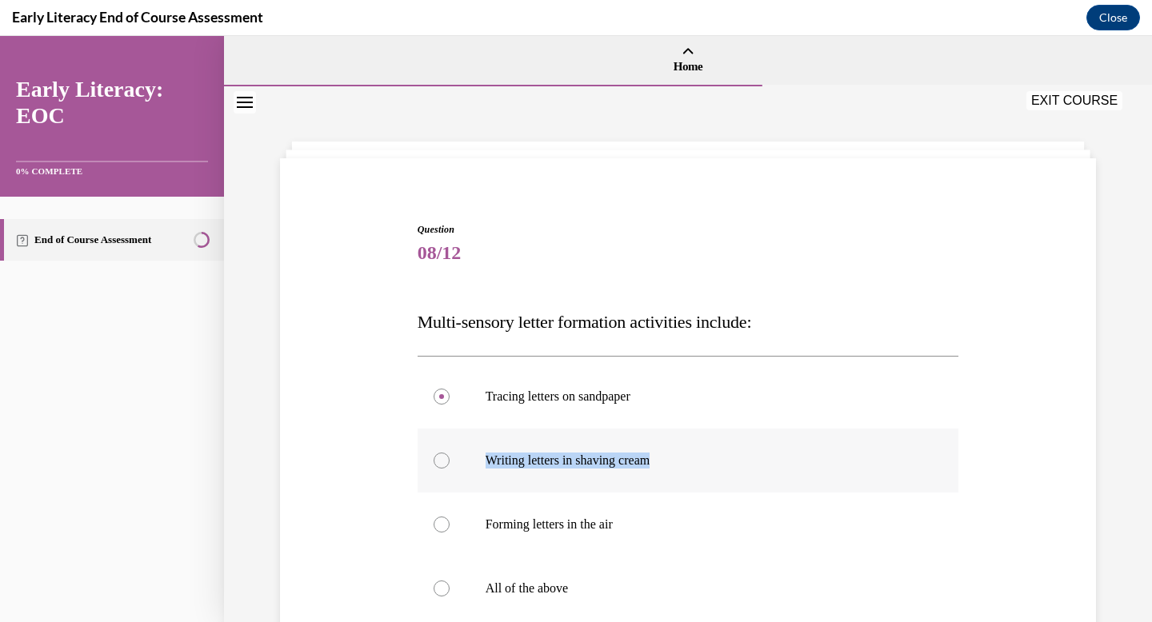
drag, startPoint x: 691, startPoint y: 457, endPoint x: 479, endPoint y: 470, distance: 212.4
click at [479, 470] on div "Writing letters in shaving cream" at bounding box center [688, 461] width 541 height 64
drag, startPoint x: 645, startPoint y: 533, endPoint x: 515, endPoint y: 523, distance: 130.7
click at [465, 524] on div at bounding box center [688, 525] width 541 height 64
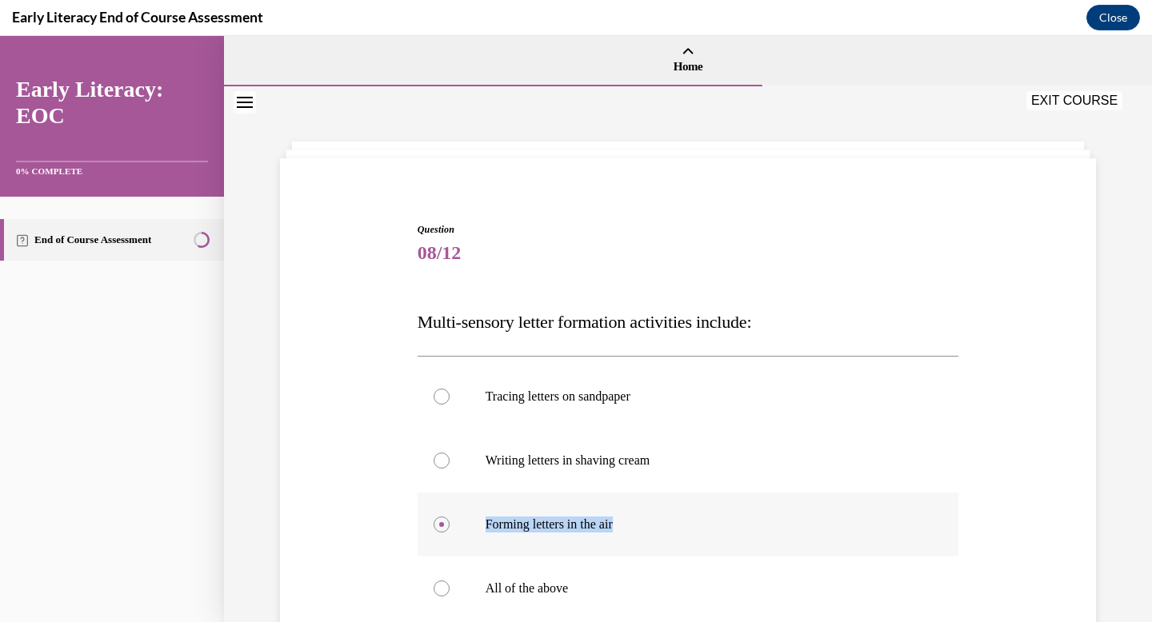
drag, startPoint x: 657, startPoint y: 525, endPoint x: 479, endPoint y: 532, distance: 178.5
click at [479, 532] on div "Forming letters in the air" at bounding box center [688, 525] width 541 height 64
click at [535, 598] on div at bounding box center [688, 589] width 541 height 64
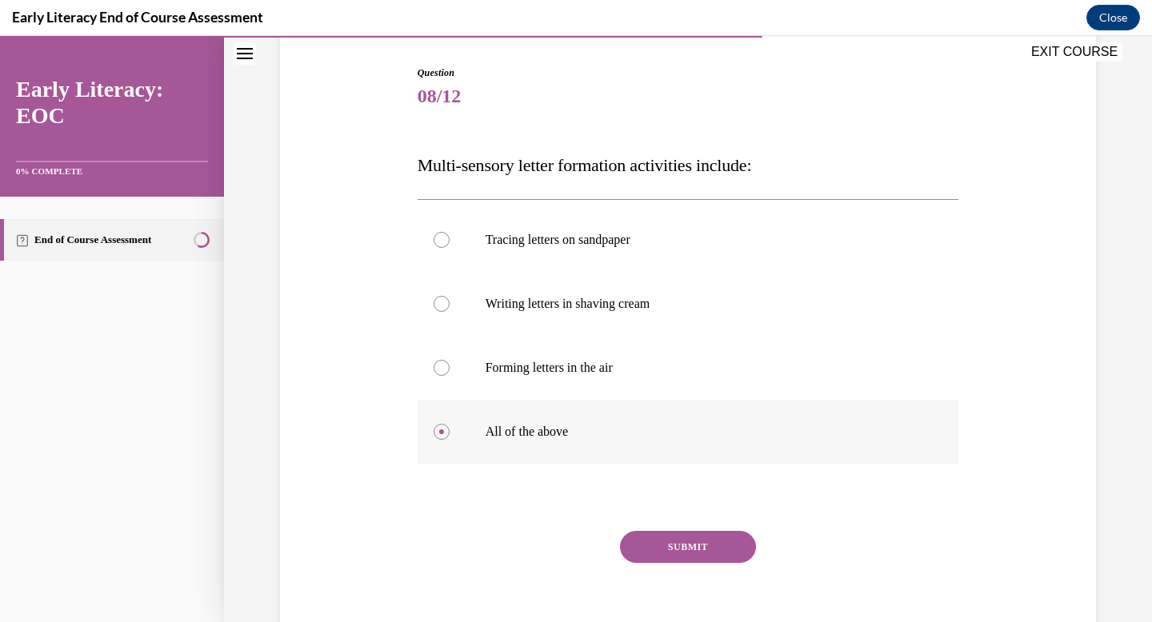
scroll to position [229, 0]
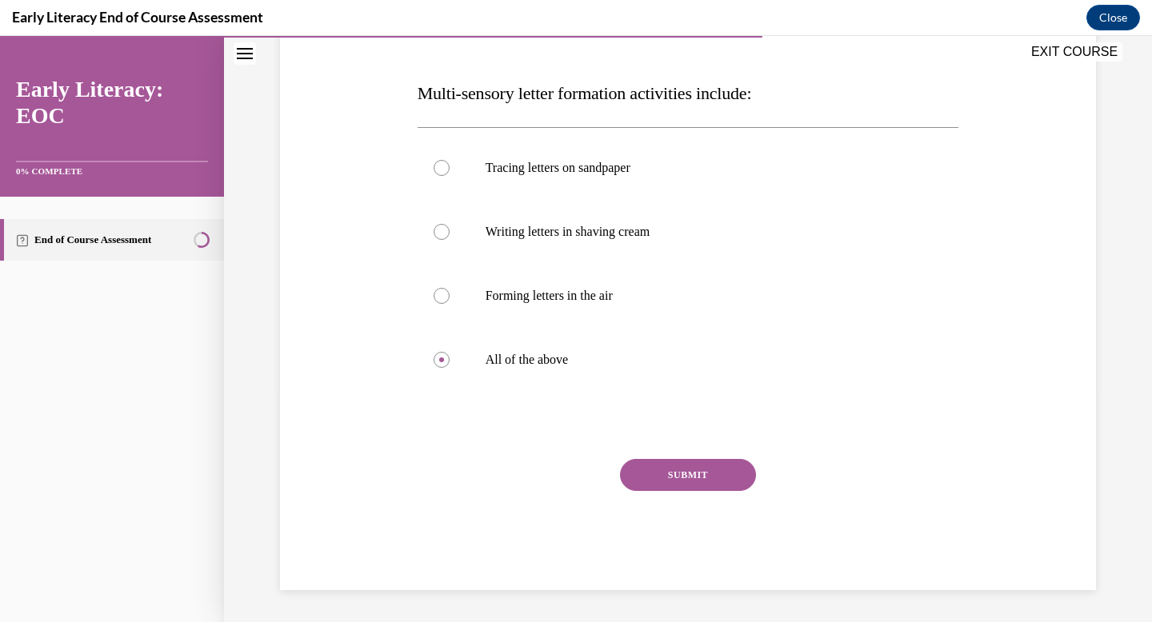
click at [729, 478] on button "SUBMIT" at bounding box center [688, 475] width 136 height 32
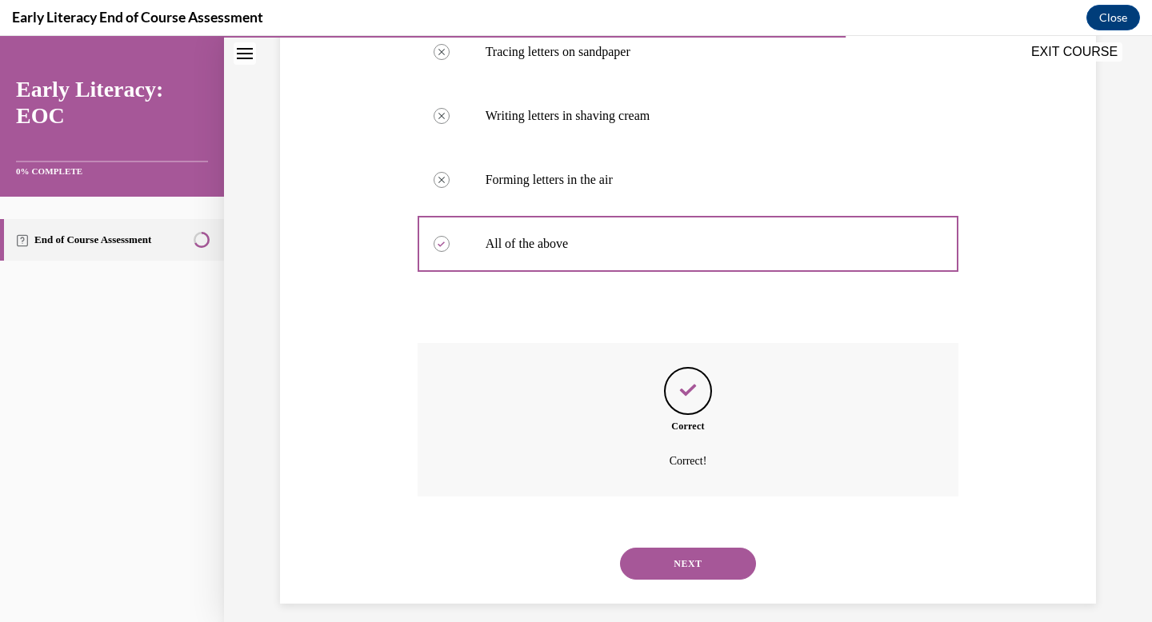
scroll to position [358, 0]
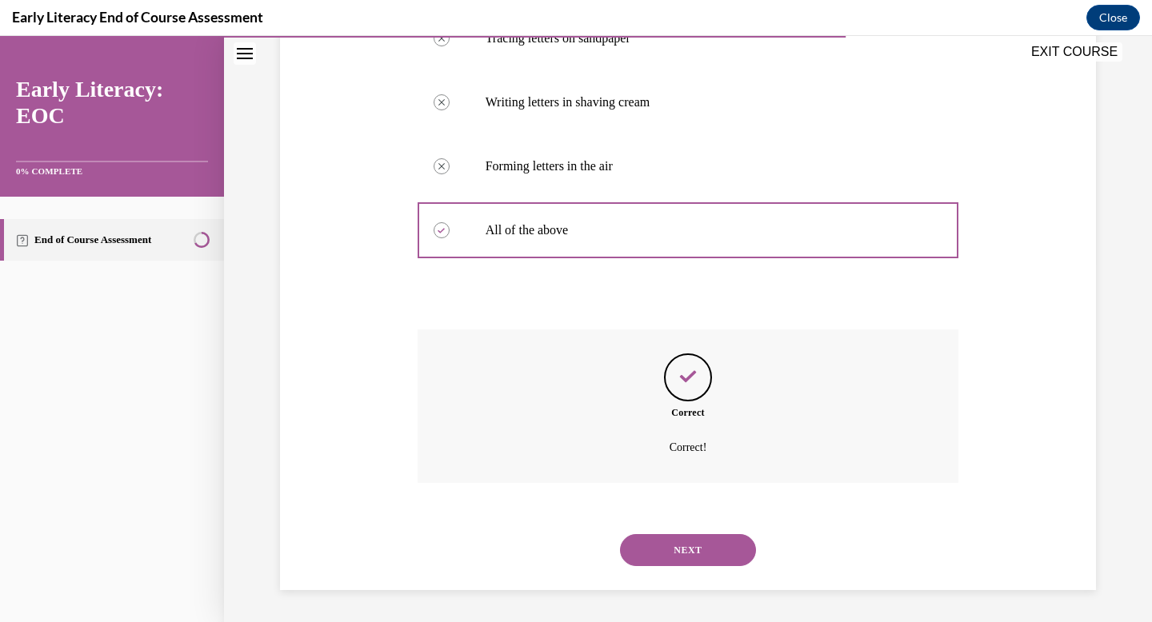
click at [697, 546] on button "NEXT" at bounding box center [688, 550] width 136 height 32
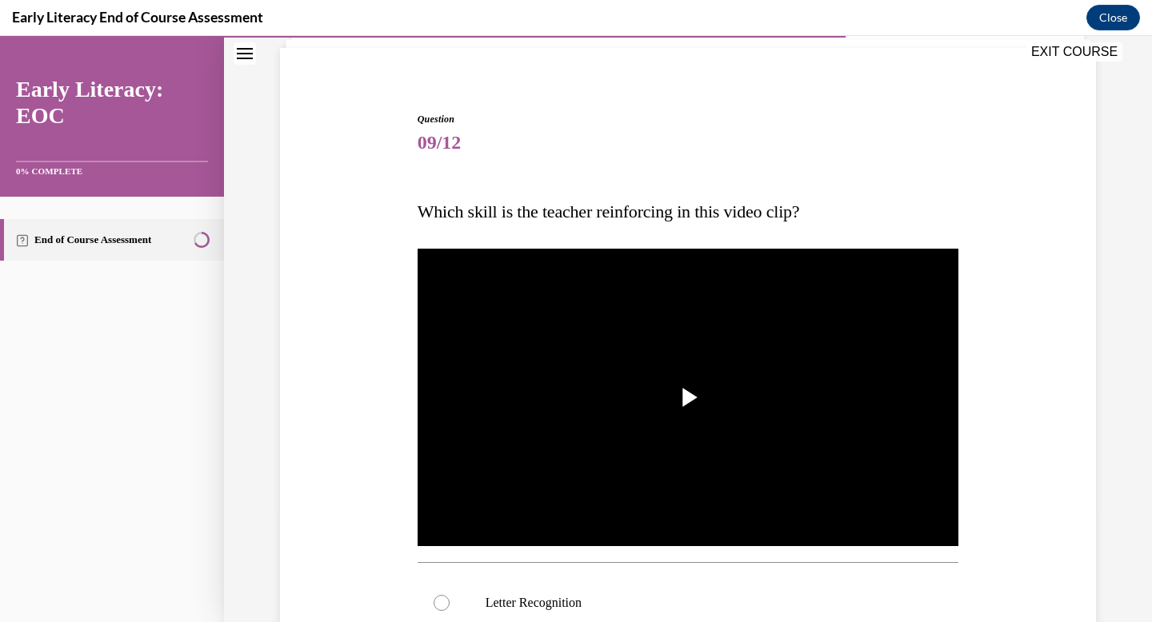
scroll to position [126, 0]
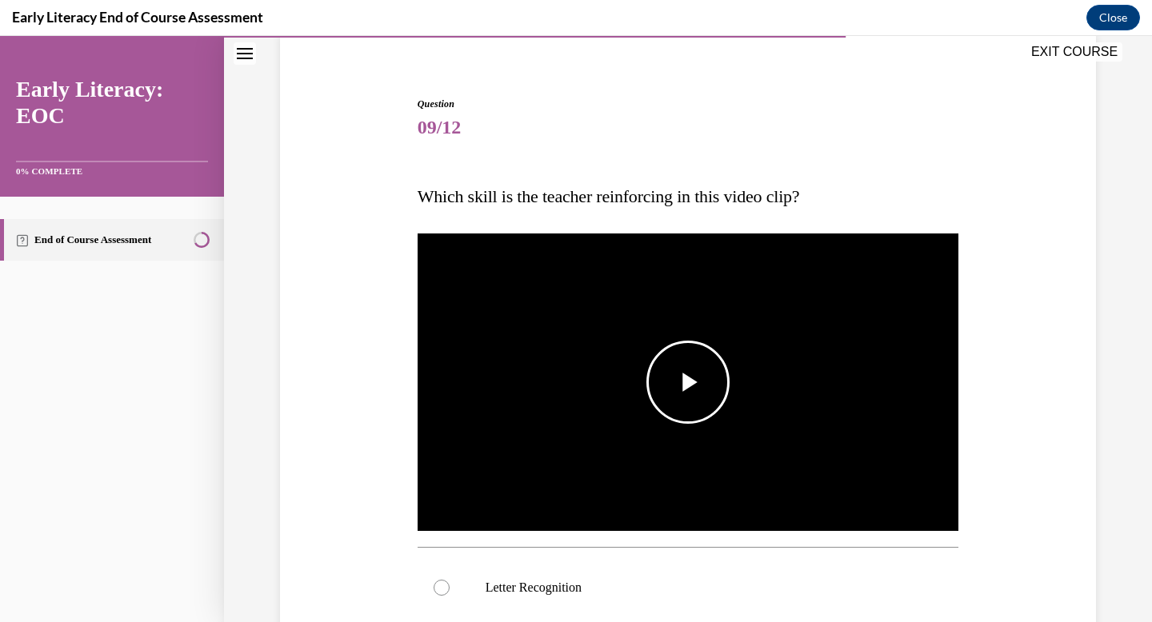
click at [688, 382] on span "Video player" at bounding box center [688, 382] width 0 height 0
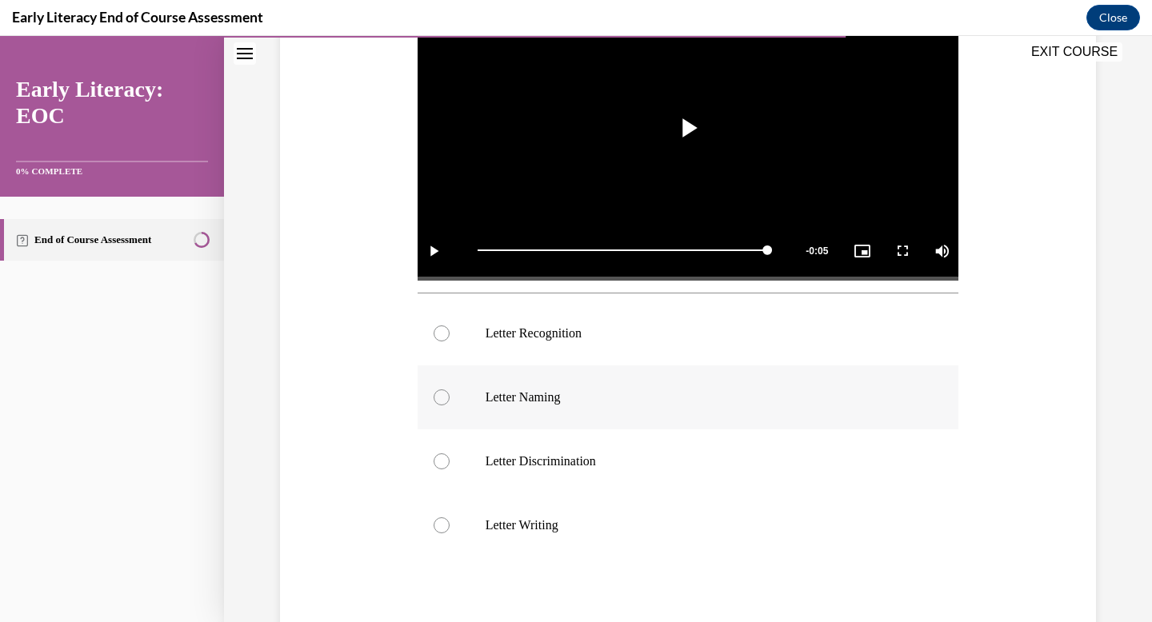
scroll to position [381, 0]
click at [703, 340] on div at bounding box center [688, 333] width 541 height 64
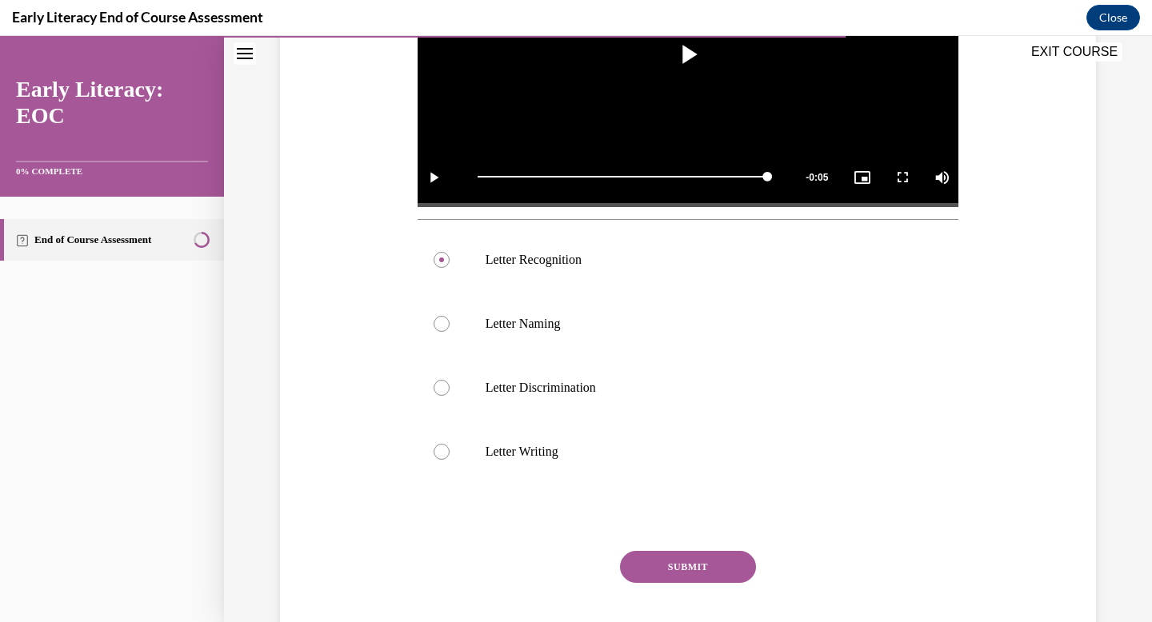
click at [685, 577] on button "SUBMIT" at bounding box center [688, 567] width 136 height 32
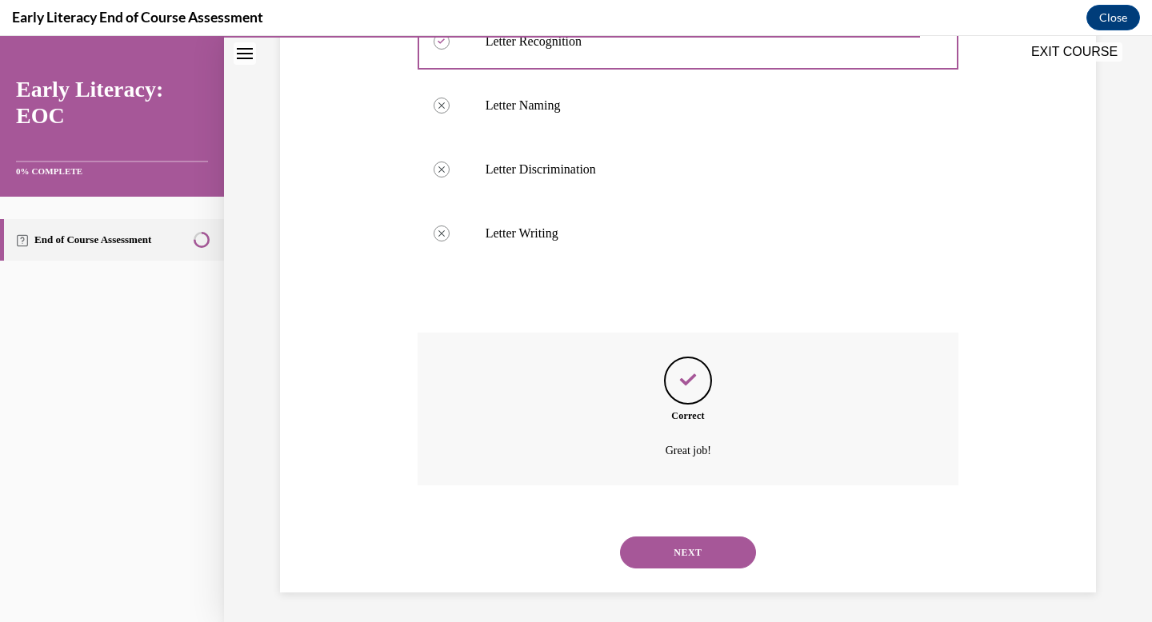
scroll to position [674, 0]
click at [694, 537] on button "NEXT" at bounding box center [688, 550] width 136 height 32
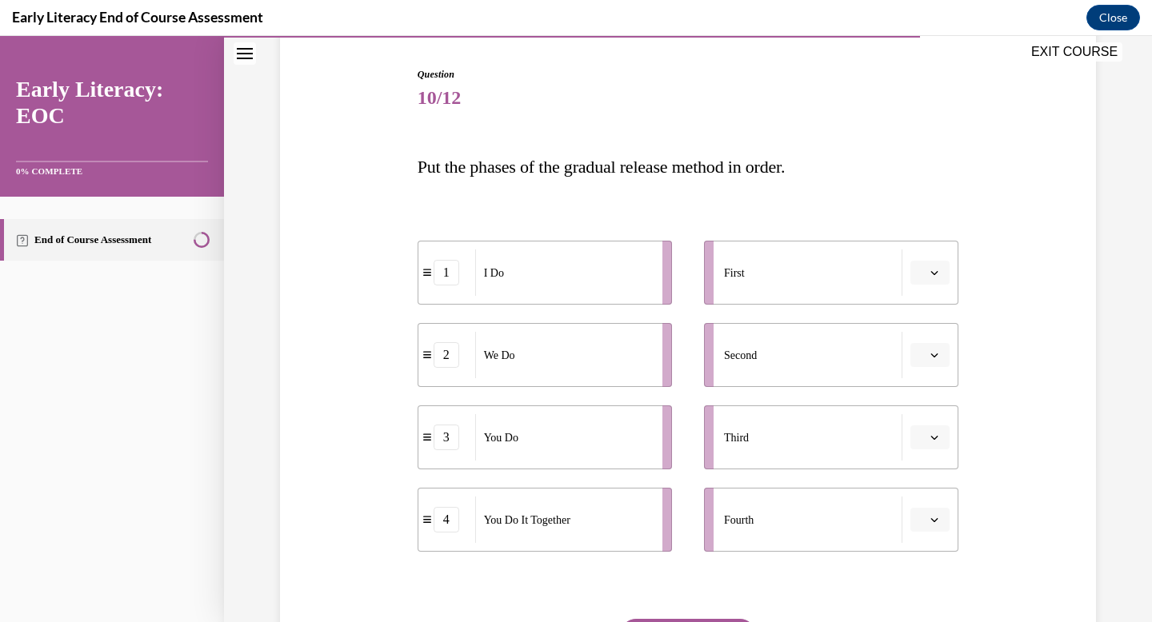
scroll to position [158, 0]
click at [941, 259] on button "button" at bounding box center [929, 270] width 39 height 24
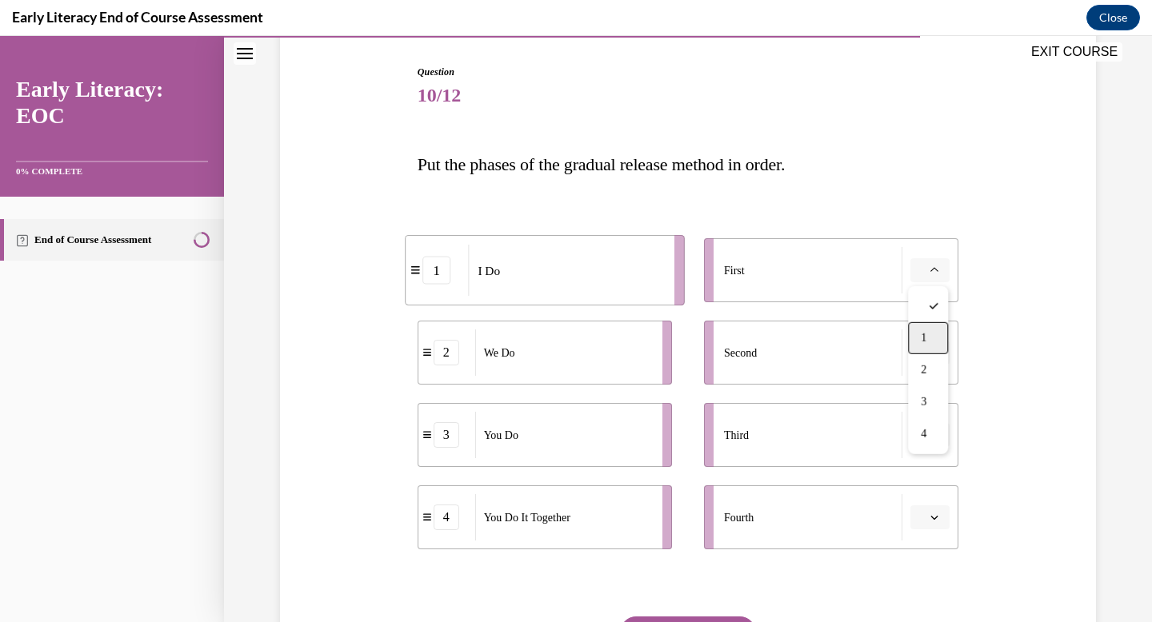
click at [930, 339] on div "1" at bounding box center [928, 338] width 40 height 32
click at [926, 358] on button "button" at bounding box center [929, 353] width 39 height 24
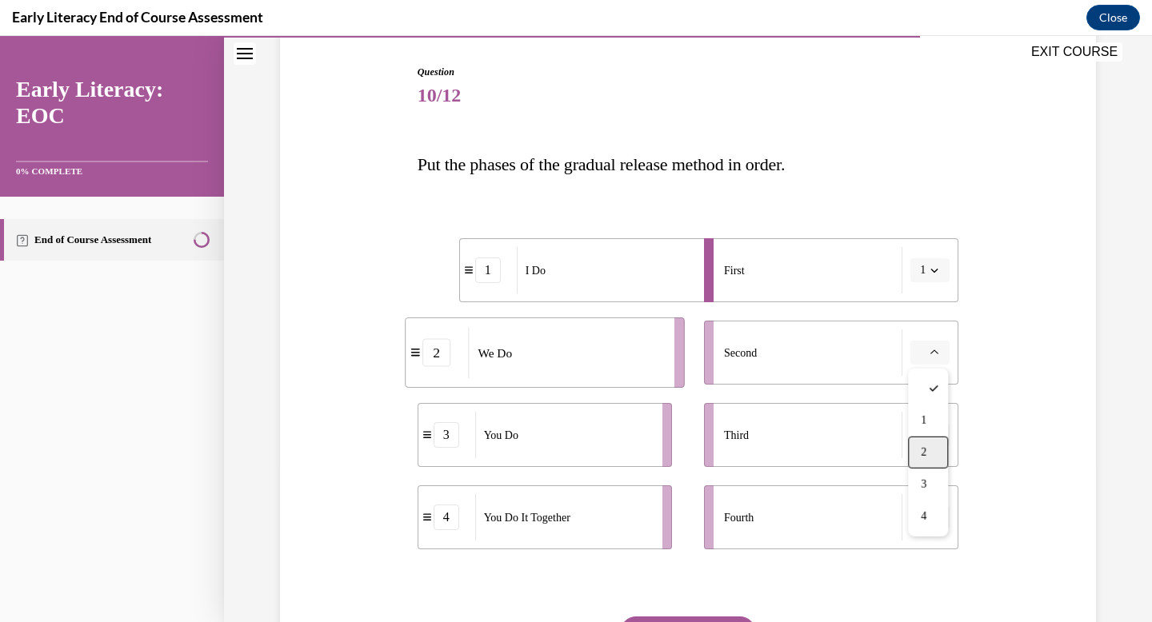
click at [930, 446] on div "2" at bounding box center [928, 453] width 40 height 32
click at [937, 516] on icon "button" at bounding box center [934, 517] width 8 height 8
click at [932, 453] on div "3" at bounding box center [928, 450] width 40 height 32
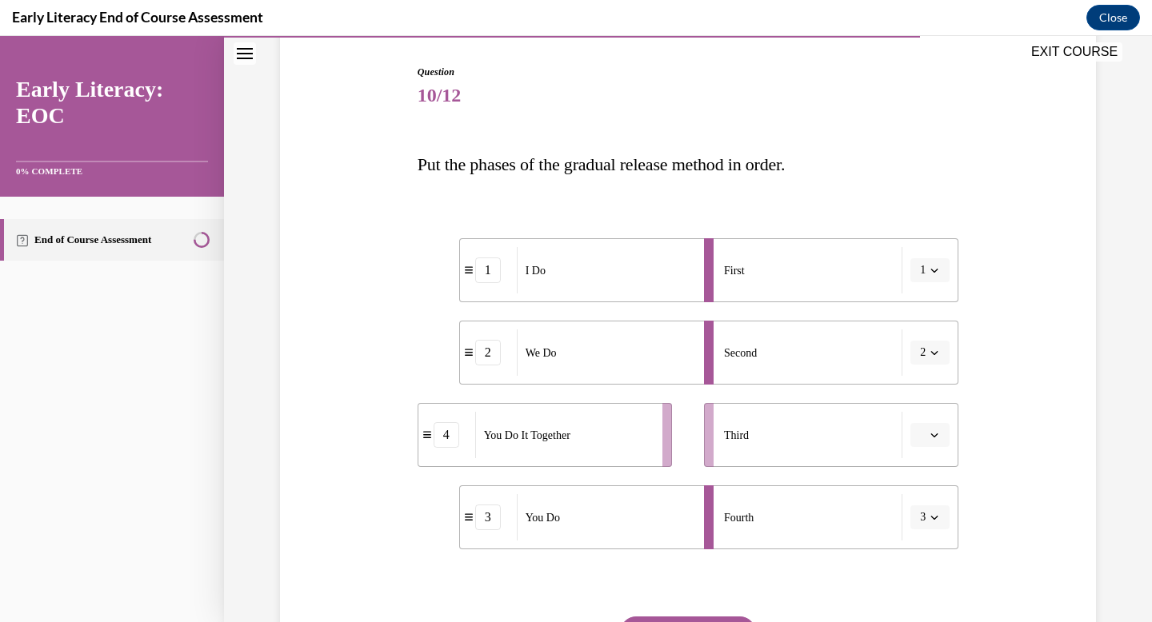
click at [933, 505] on button "3" at bounding box center [929, 517] width 39 height 24
click at [921, 437] on div "3" at bounding box center [925, 450] width 40 height 32
click at [934, 442] on button "button" at bounding box center [929, 435] width 39 height 24
click at [940, 594] on div "4" at bounding box center [928, 599] width 40 height 32
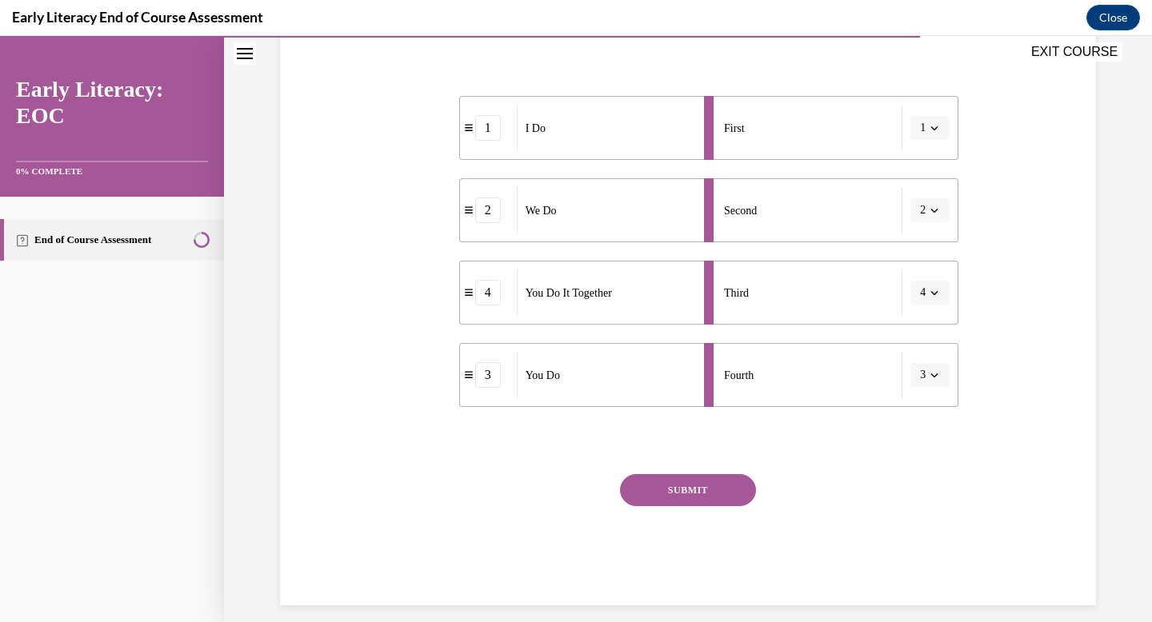
click at [705, 499] on button "SUBMIT" at bounding box center [688, 490] width 136 height 32
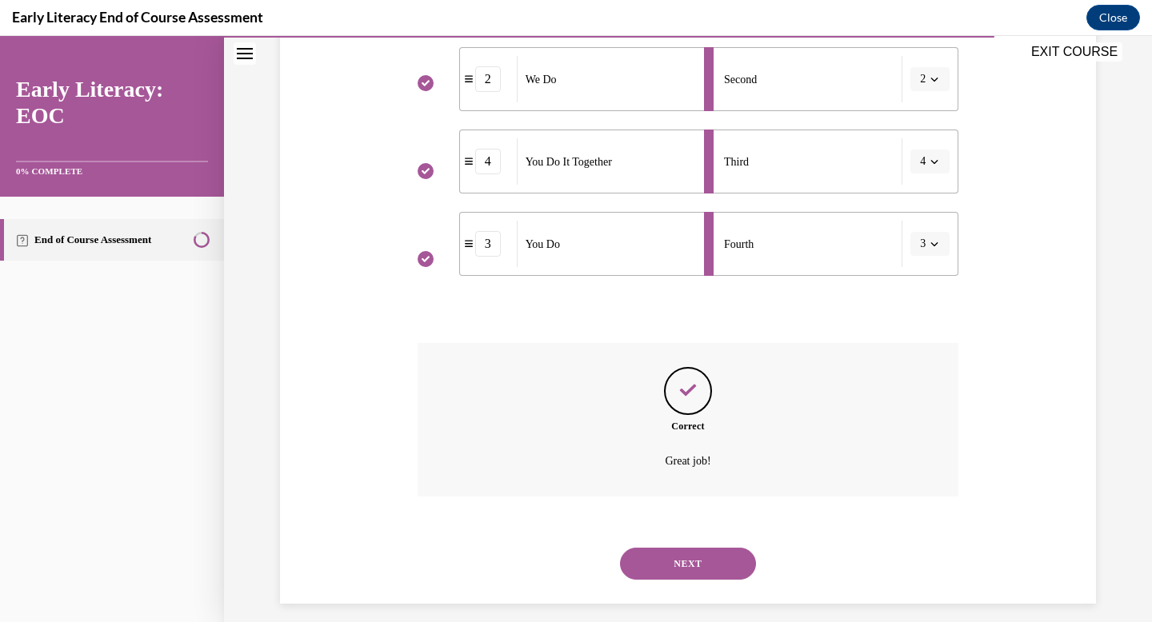
scroll to position [445, 0]
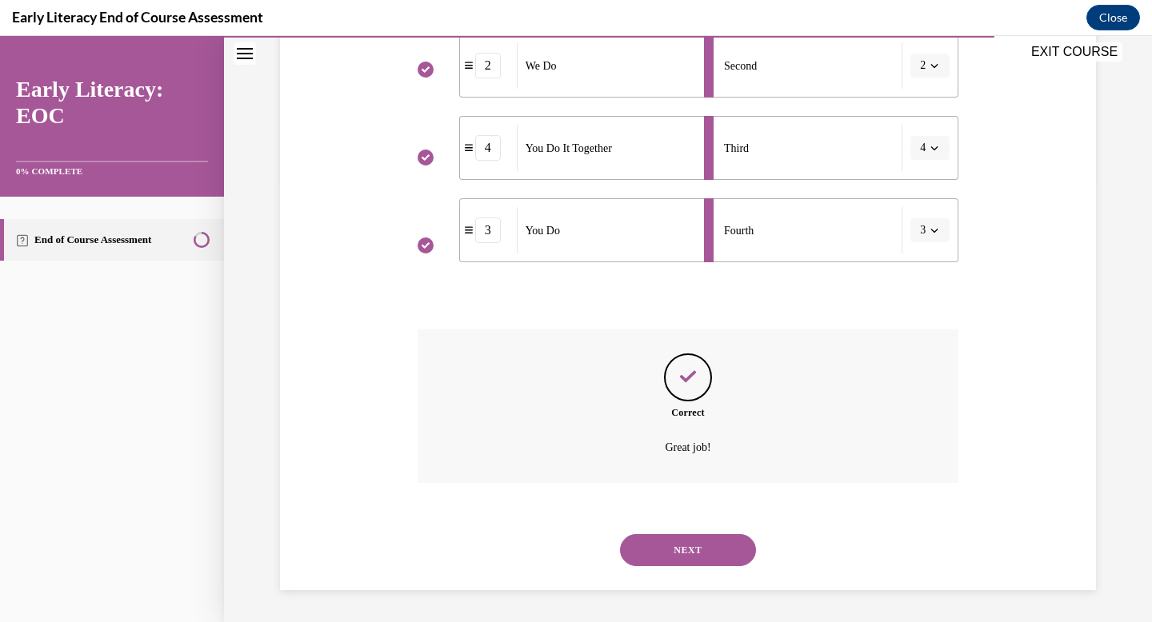
click at [710, 541] on button "NEXT" at bounding box center [688, 550] width 136 height 32
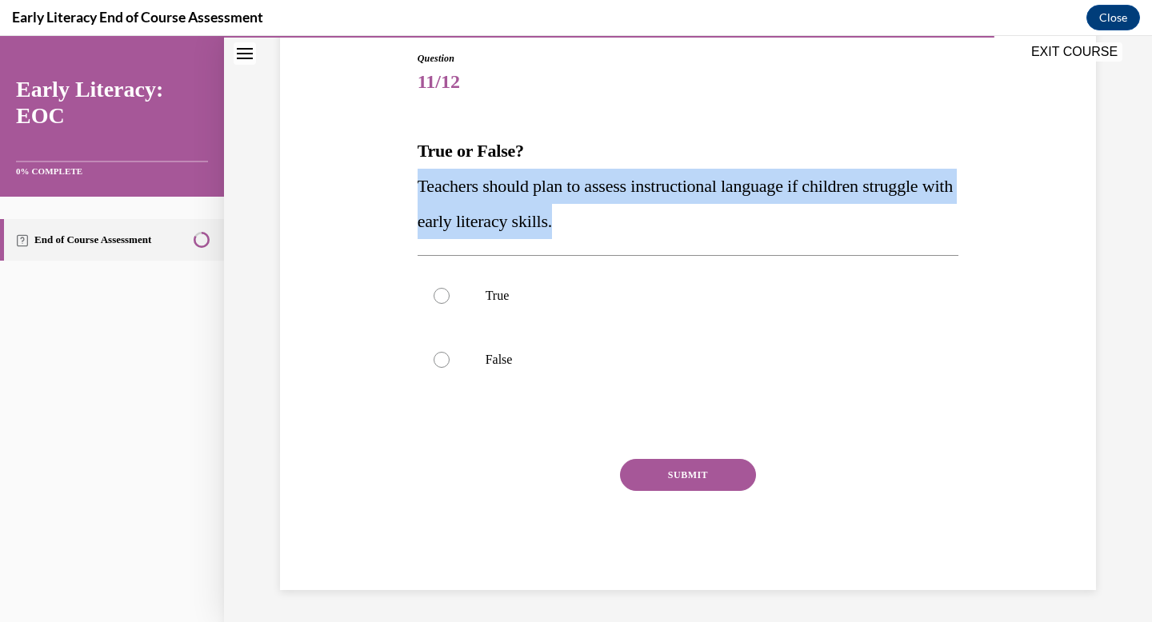
drag, startPoint x: 626, startPoint y: 229, endPoint x: 383, endPoint y: 188, distance: 246.5
click at [383, 188] on div "Question 11/12 True or False? Teachers should plan to assess instructional lang…" at bounding box center [688, 296] width 824 height 587
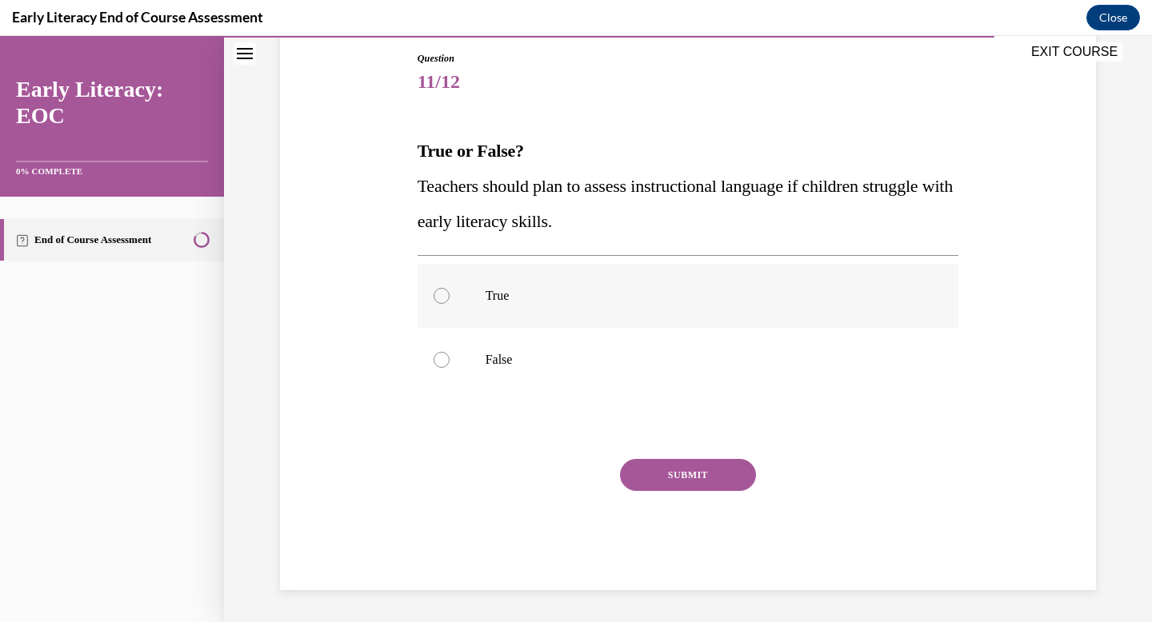
click at [522, 316] on div at bounding box center [688, 296] width 541 height 64
click at [687, 477] on button "SUBMIT" at bounding box center [688, 475] width 136 height 32
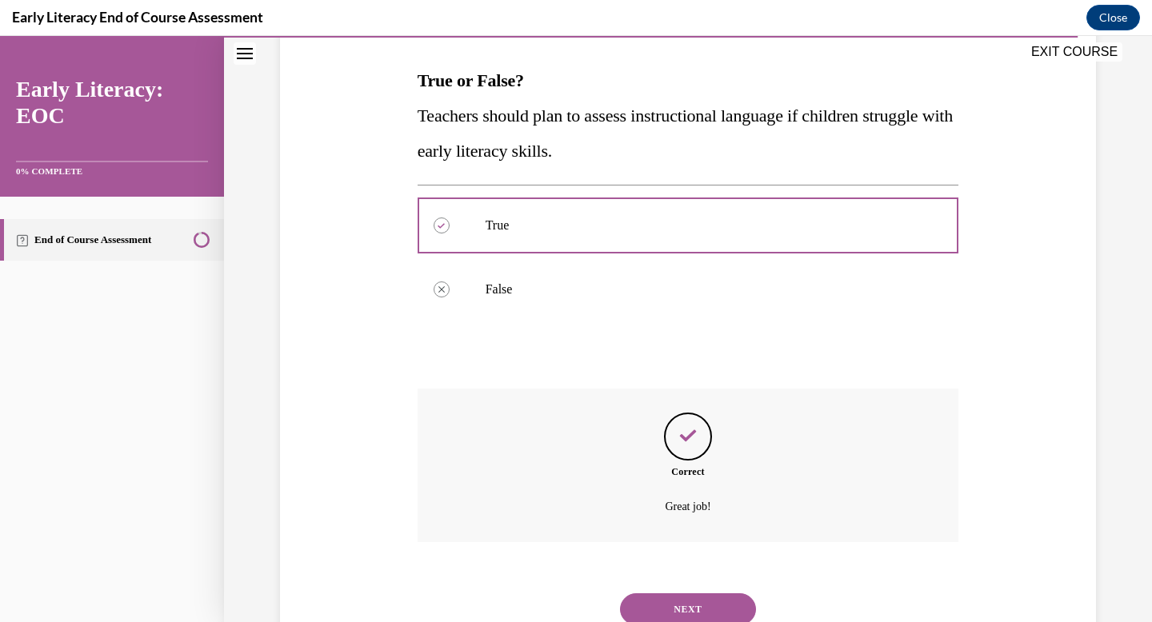
scroll to position [301, 0]
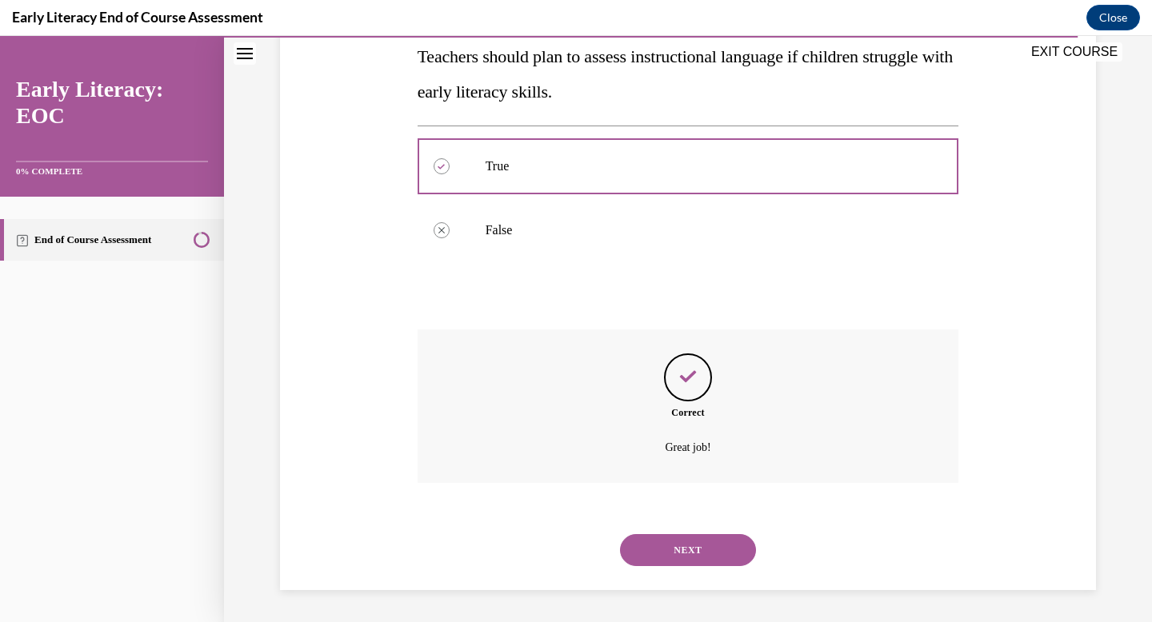
click at [699, 541] on button "NEXT" at bounding box center [688, 550] width 136 height 32
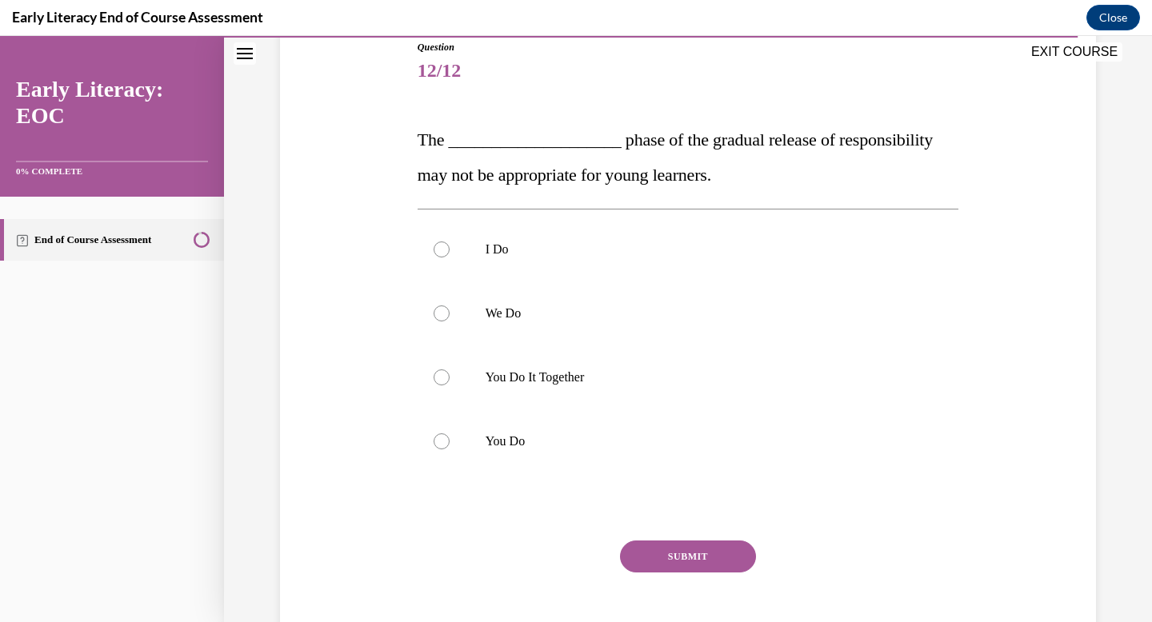
scroll to position [185, 0]
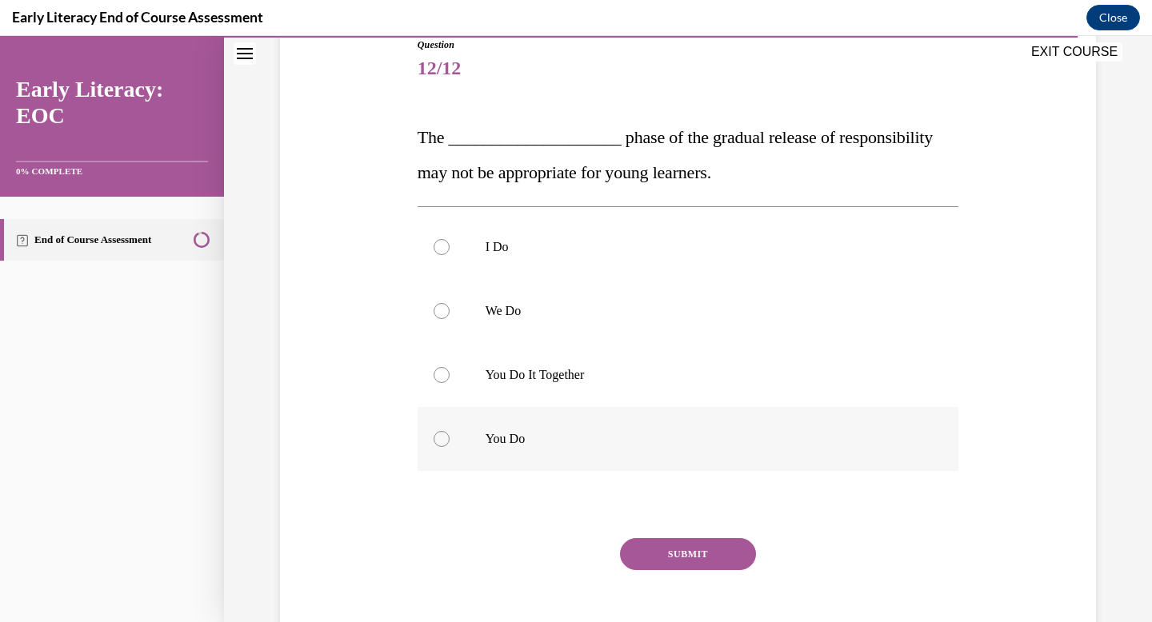
click at [565, 454] on div at bounding box center [688, 439] width 541 height 64
click at [675, 553] on button "SUBMIT" at bounding box center [688, 554] width 136 height 32
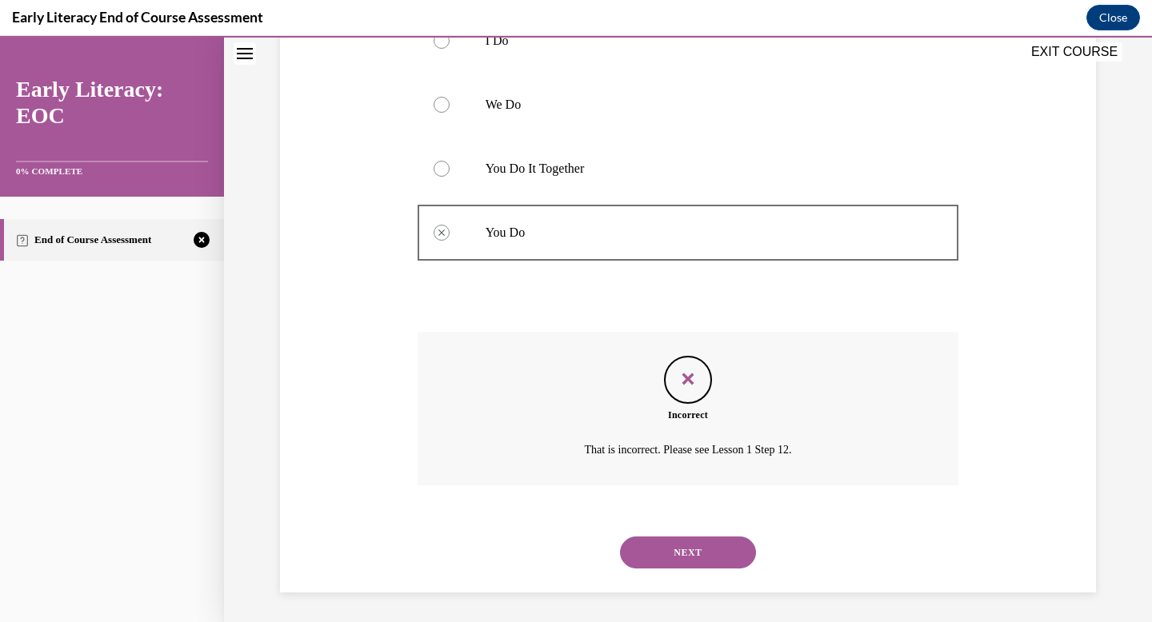
scroll to position [394, 0]
click at [689, 550] on button "NEXT" at bounding box center [688, 550] width 136 height 32
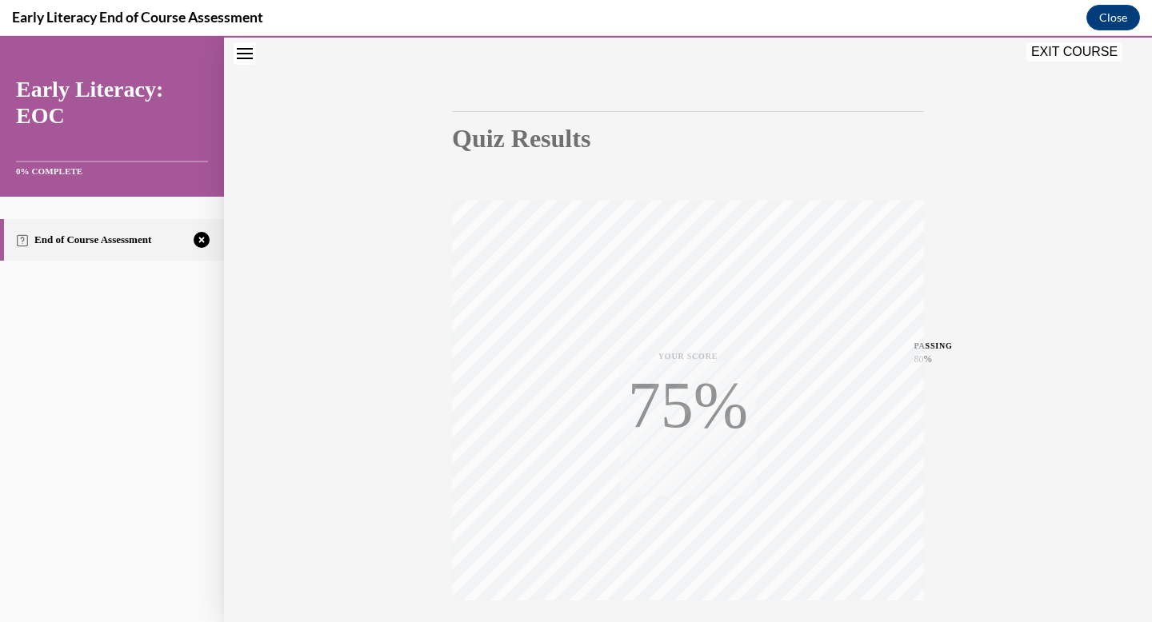
scroll to position [234, 0]
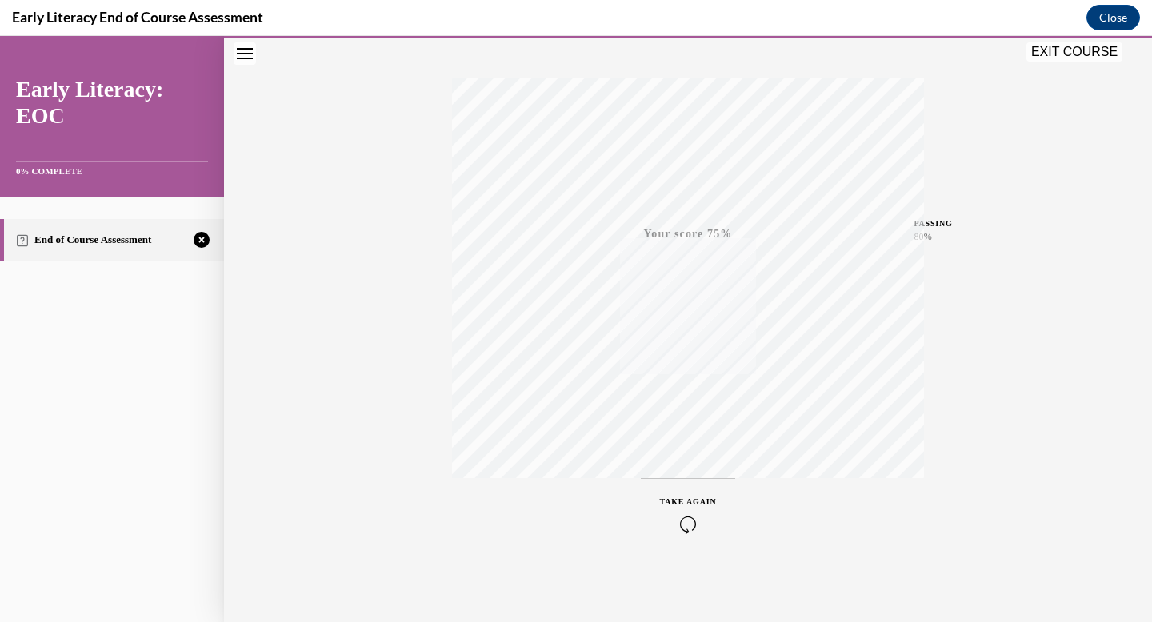
click at [682, 527] on icon "button" at bounding box center [688, 525] width 57 height 18
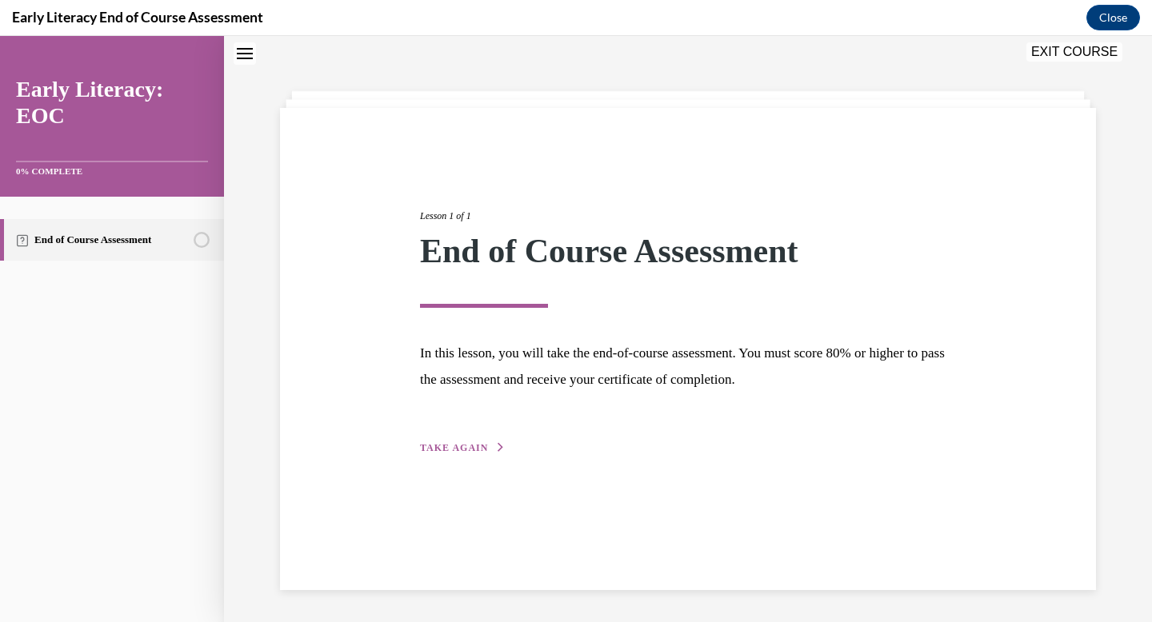
scroll to position [50, 0]
click at [446, 448] on span "TAKE AGAIN" at bounding box center [454, 447] width 68 height 11
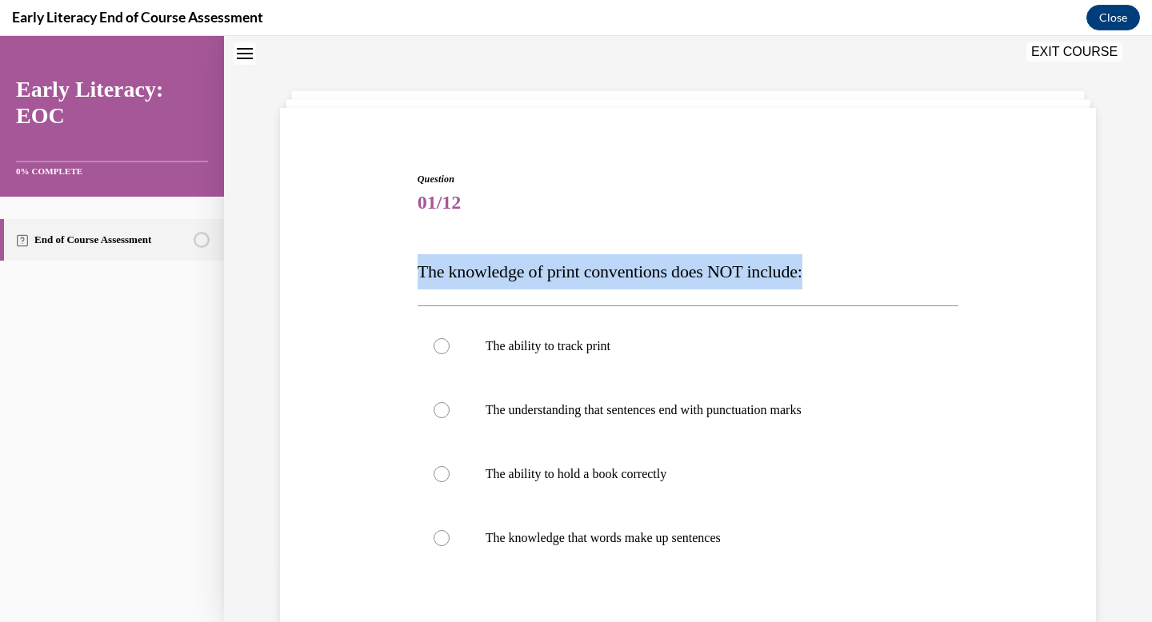
drag, startPoint x: 837, startPoint y: 268, endPoint x: 358, endPoint y: 276, distance: 478.4
click at [358, 276] on div "Question 01/12 The knowledge of print conventions does NOT include: The ability…" at bounding box center [688, 446] width 824 height 645
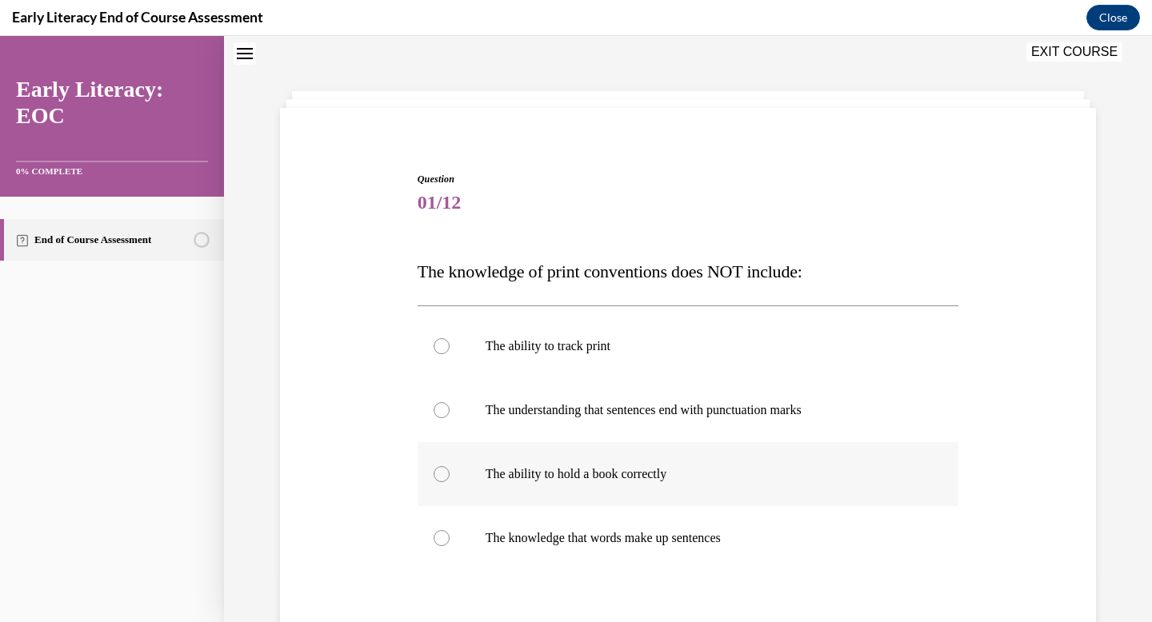
click at [450, 462] on div at bounding box center [688, 474] width 541 height 64
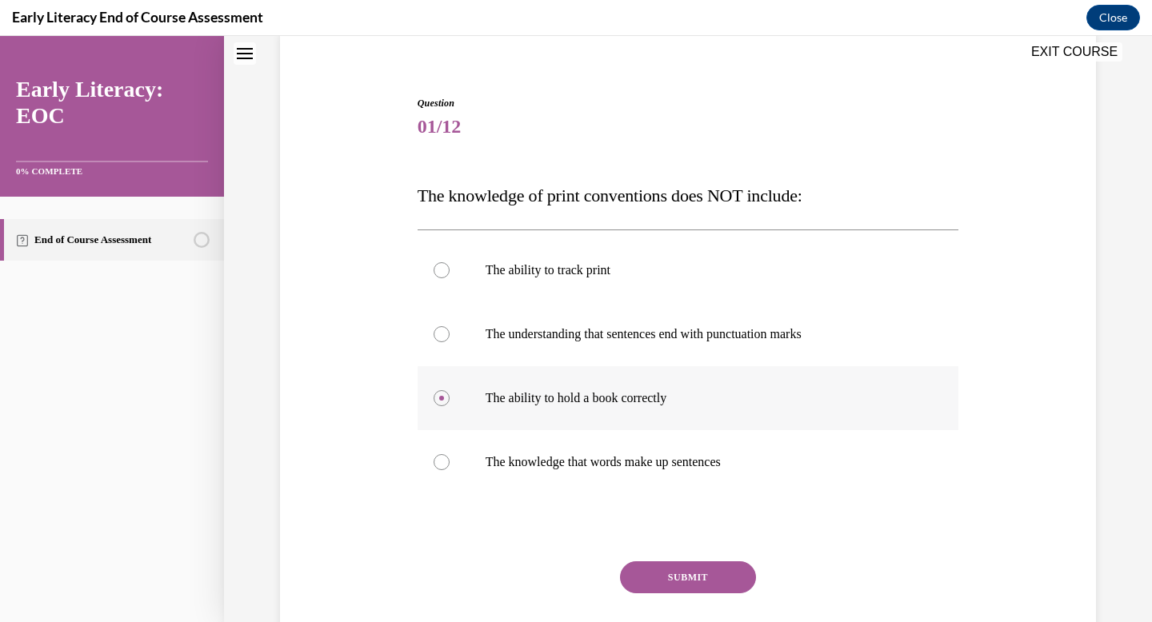
scroll to position [229, 0]
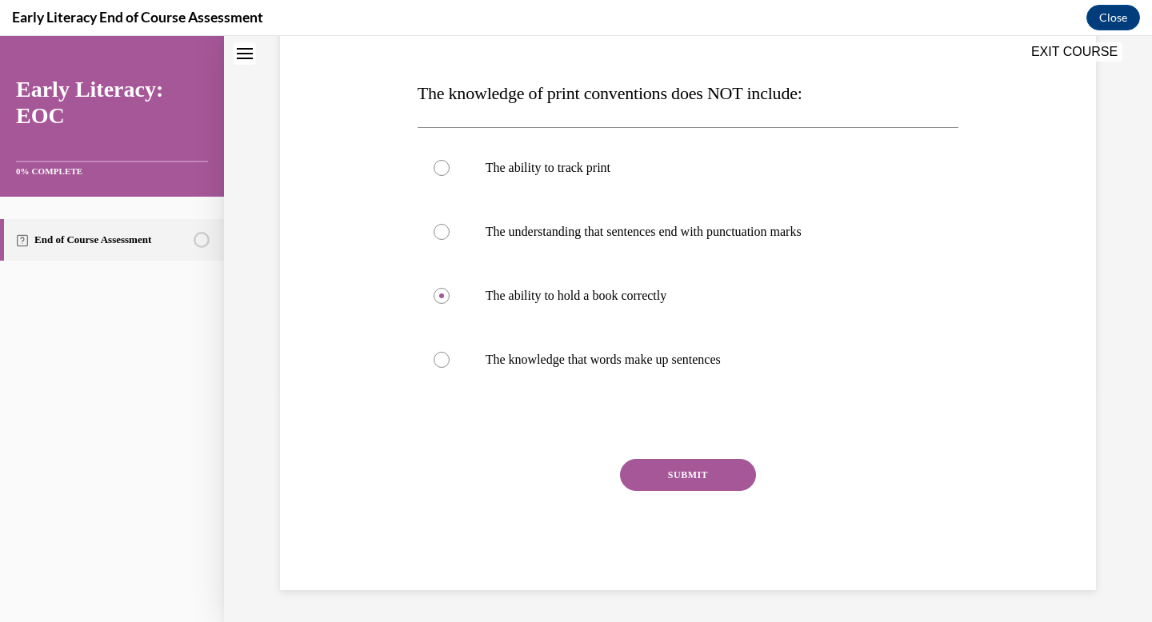
click at [712, 478] on button "SUBMIT" at bounding box center [688, 475] width 136 height 32
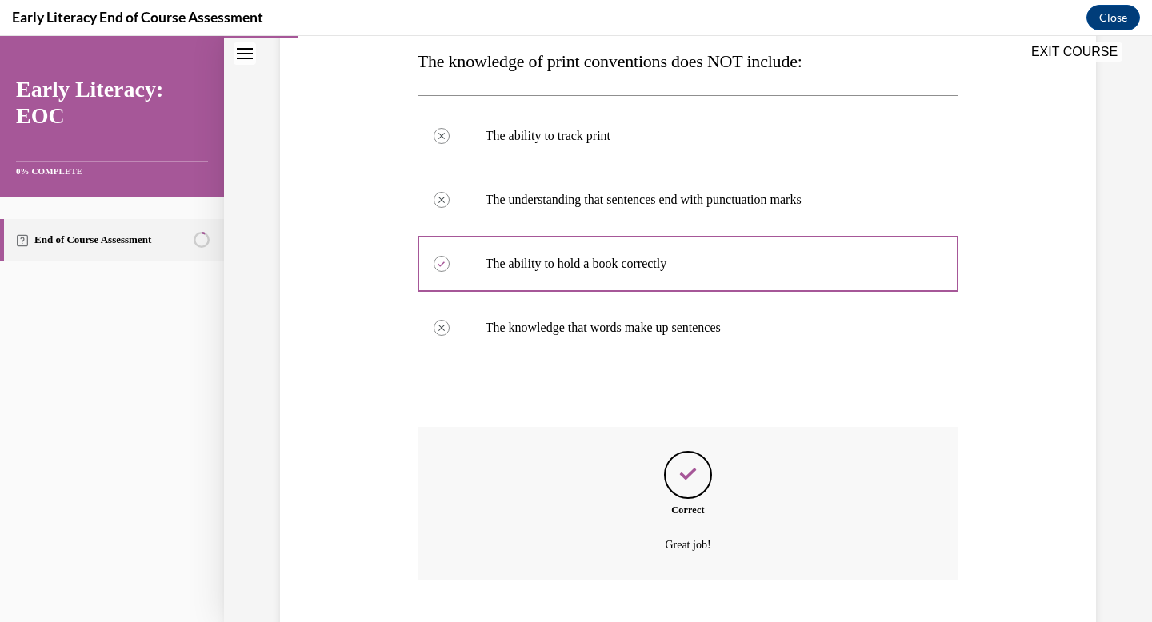
scroll to position [358, 0]
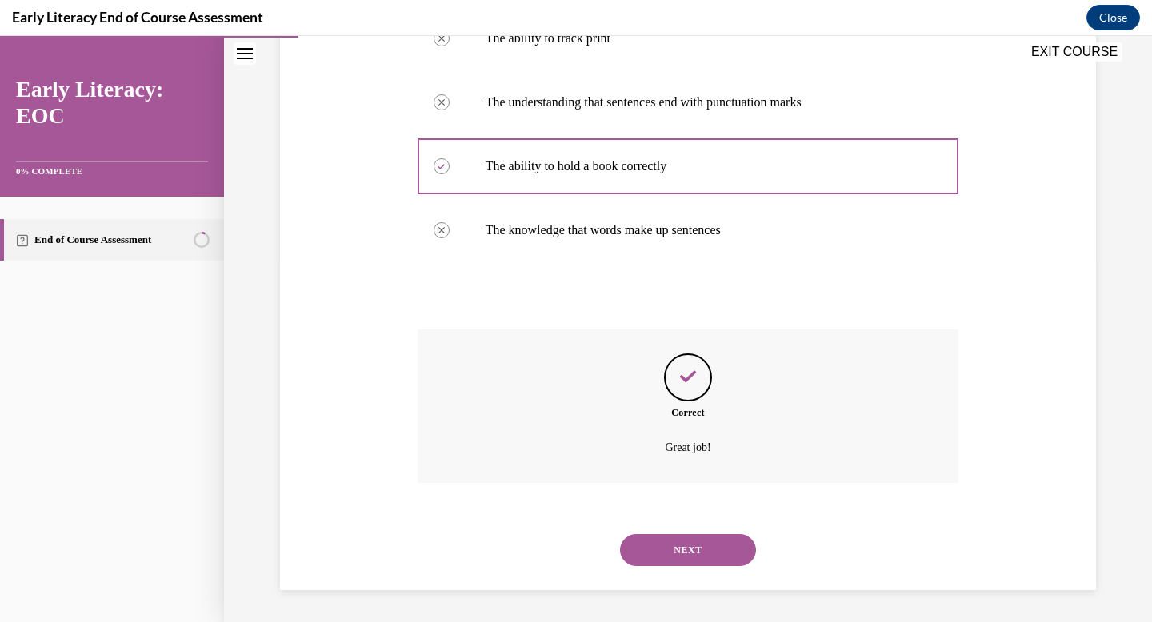
click at [712, 545] on button "NEXT" at bounding box center [688, 550] width 136 height 32
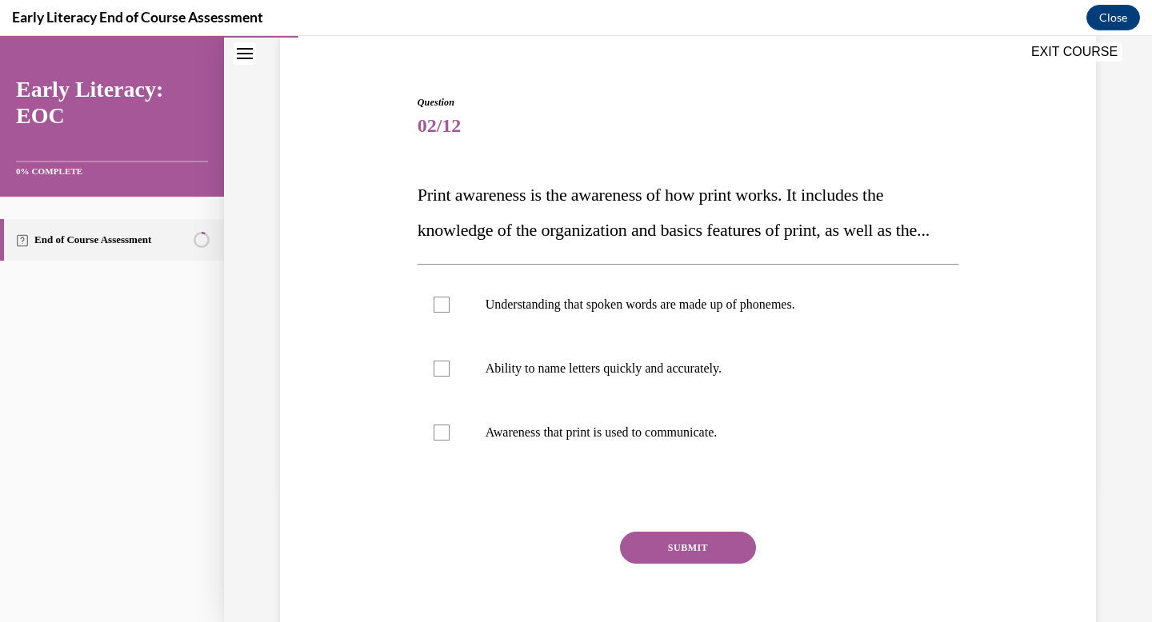
scroll to position [133, 0]
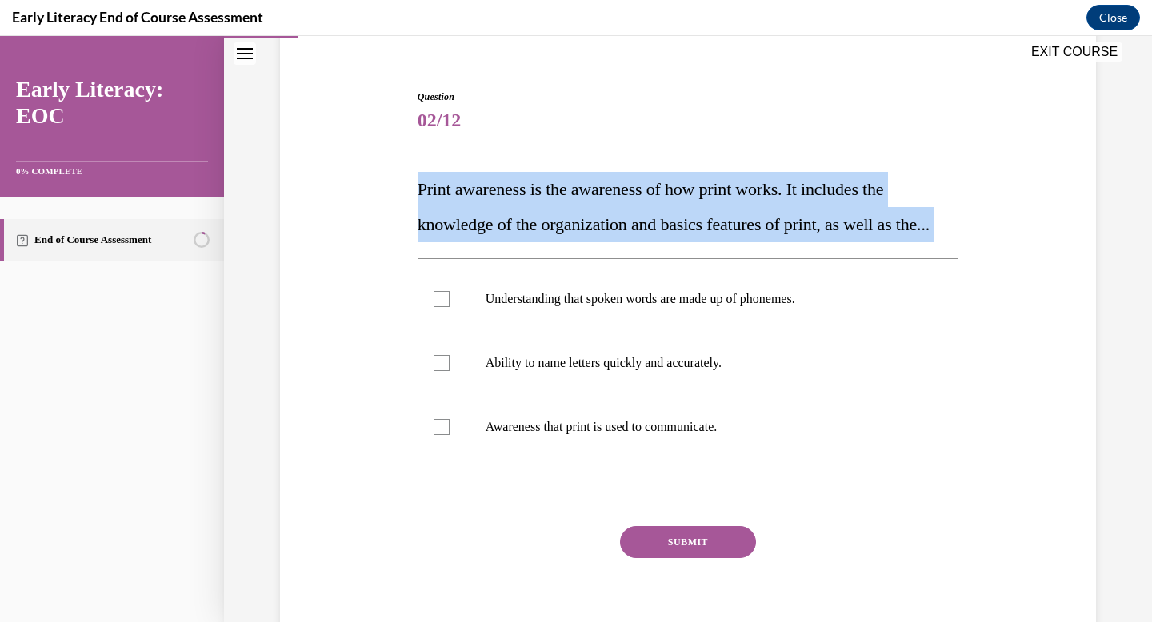
drag, startPoint x: 489, startPoint y: 278, endPoint x: 386, endPoint y: 183, distance: 140.4
click at [386, 183] on div "Question 02/12 Print awareness is the awareness of how print works. It includes…" at bounding box center [688, 350] width 824 height 616
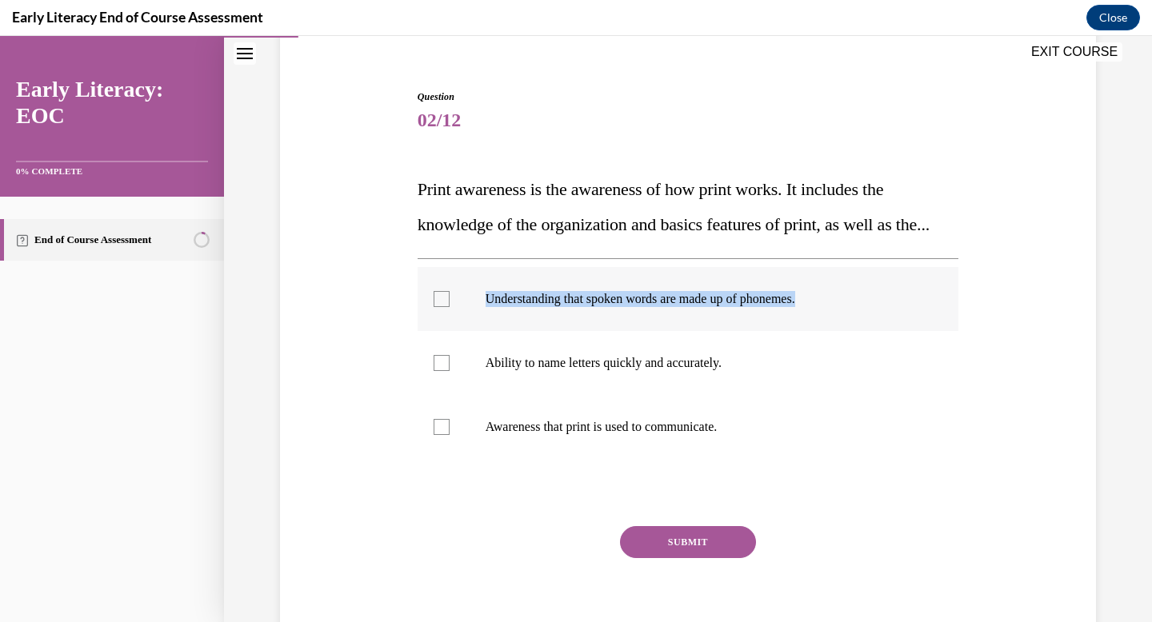
drag, startPoint x: 826, startPoint y: 333, endPoint x: 569, endPoint y: 348, distance: 258.0
click at [569, 331] on li "Understanding that spoken words are made up of phonemes." at bounding box center [688, 299] width 541 height 64
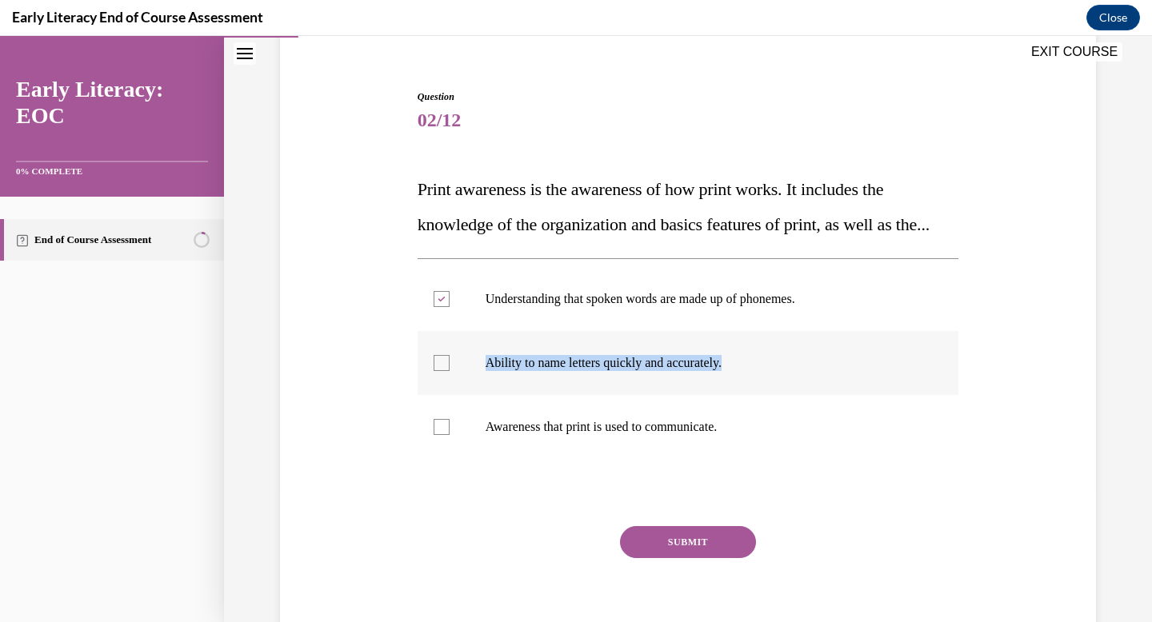
drag, startPoint x: 738, startPoint y: 392, endPoint x: 495, endPoint y: 407, distance: 243.6
click at [494, 395] on li "Ability to name letters quickly and accurately." at bounding box center [688, 363] width 541 height 64
drag, startPoint x: 794, startPoint y: 480, endPoint x: 553, endPoint y: 457, distance: 241.9
click at [486, 458] on li "Awareness that print is used to communicate." at bounding box center [688, 427] width 541 height 64
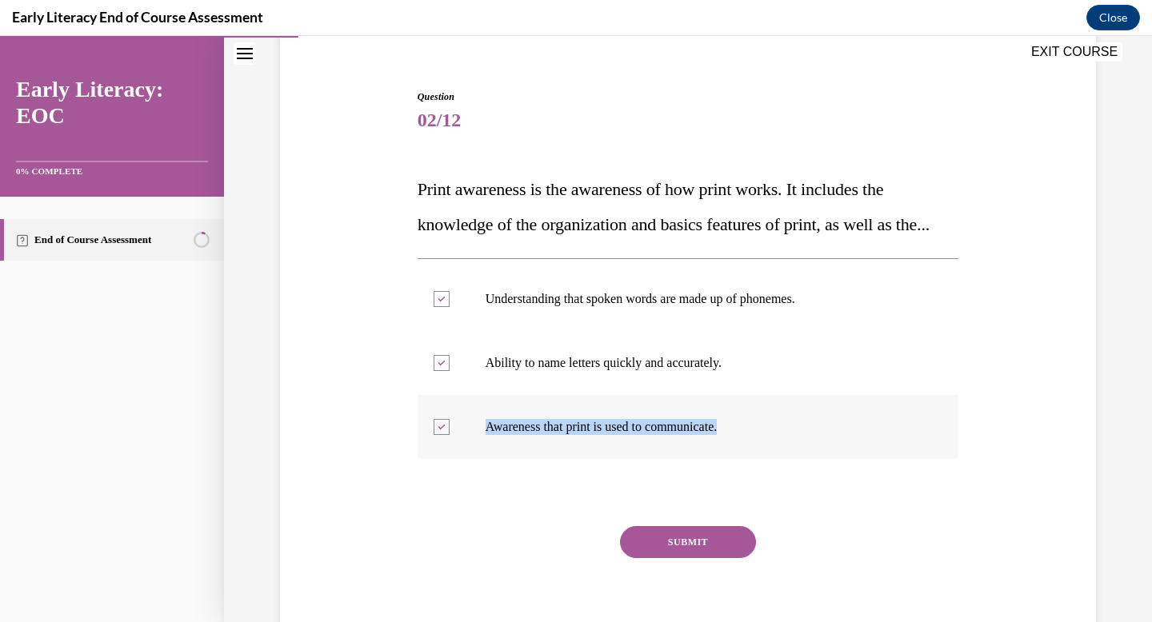
drag, startPoint x: 787, startPoint y: 461, endPoint x: 467, endPoint y: 466, distance: 320.0
click at [467, 459] on li "Awareness that print is used to communicate." at bounding box center [688, 427] width 541 height 64
click at [471, 459] on div at bounding box center [688, 427] width 541 height 64
click at [452, 395] on div at bounding box center [688, 363] width 541 height 64
click at [444, 307] on div at bounding box center [442, 299] width 16 height 16
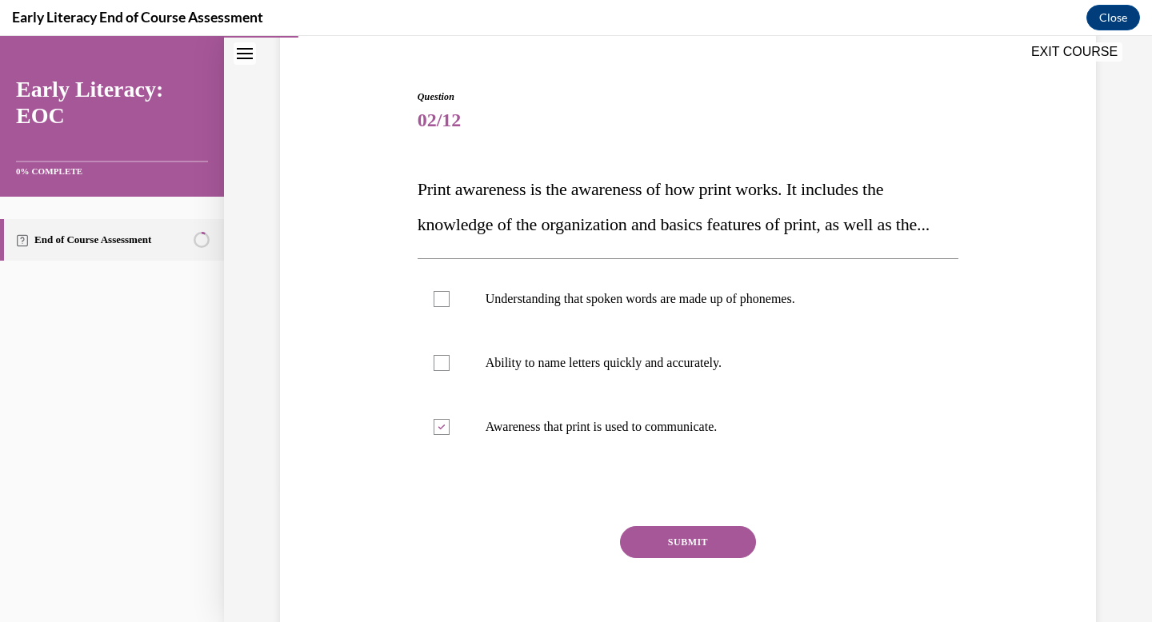
click at [696, 558] on button "SUBMIT" at bounding box center [688, 542] width 136 height 32
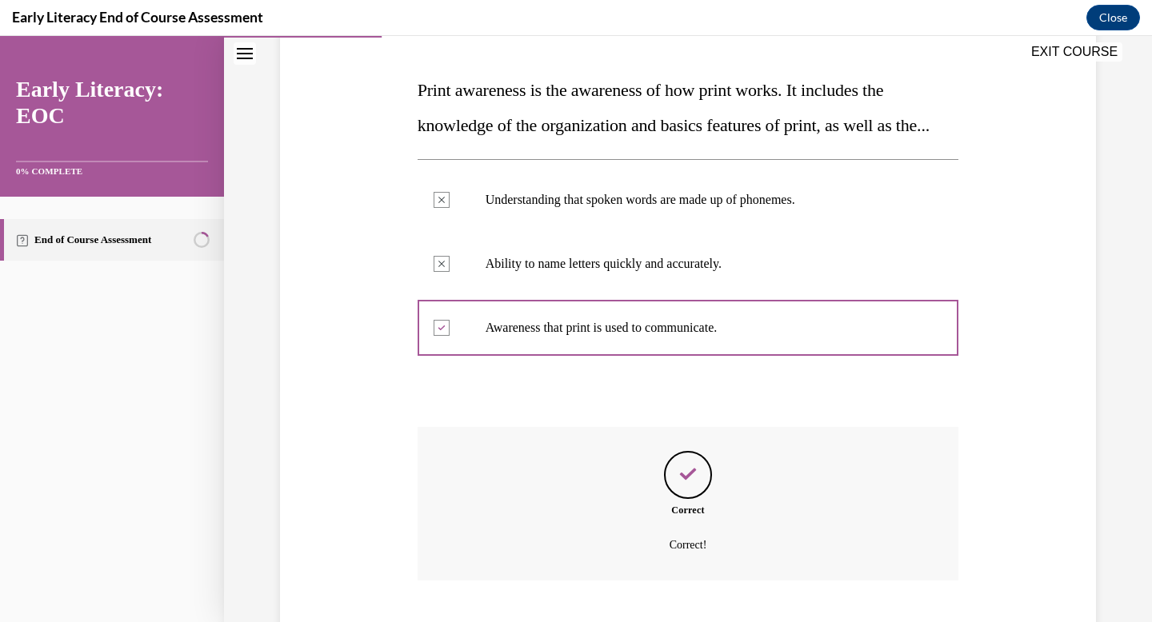
scroll to position [365, 0]
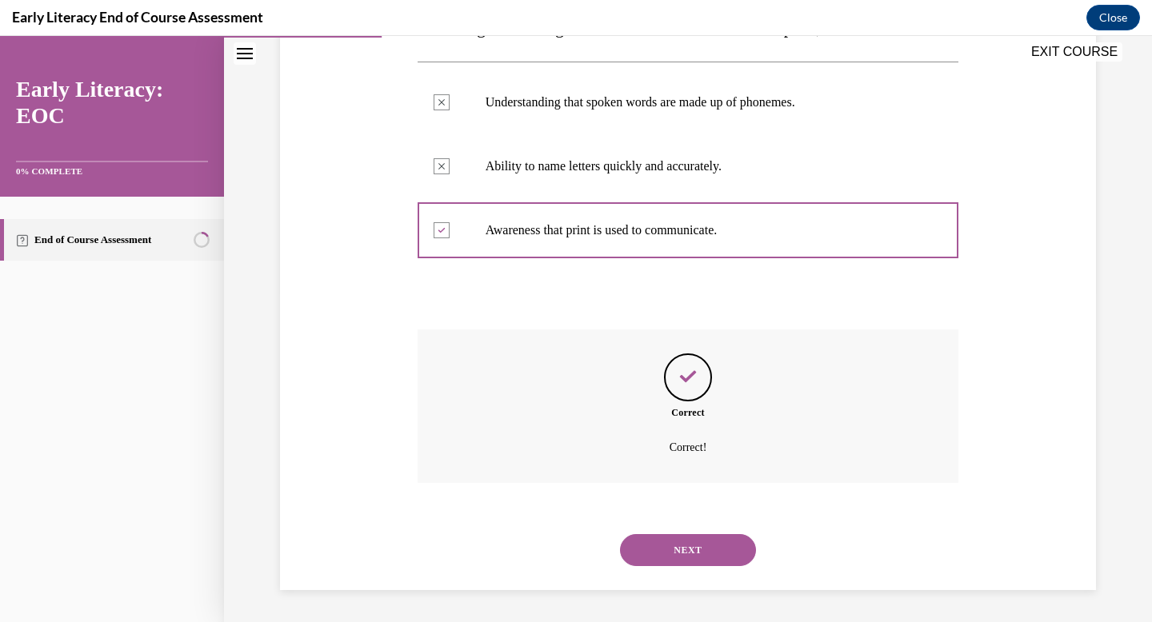
click at [709, 557] on button "NEXT" at bounding box center [688, 550] width 136 height 32
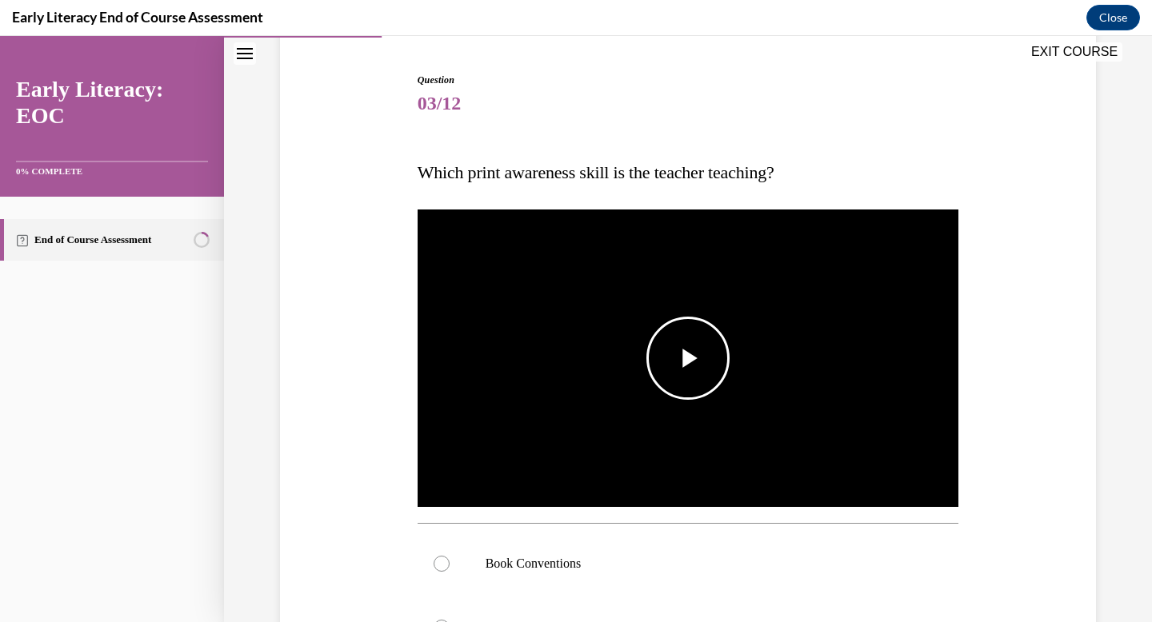
scroll to position [145, 0]
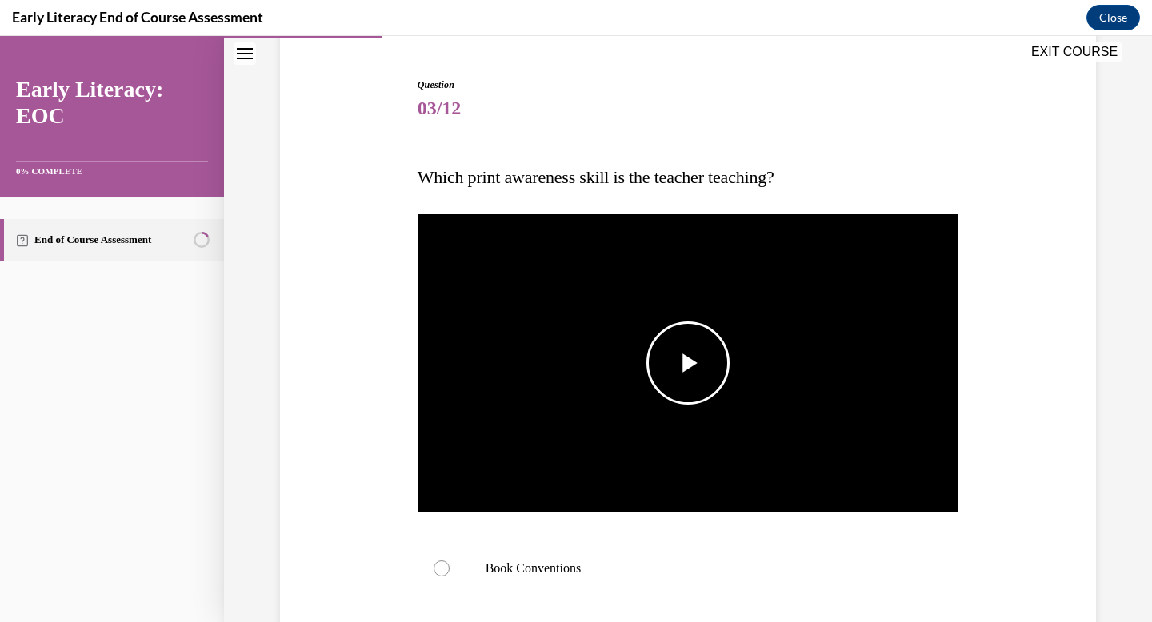
click at [688, 363] on span "Video player" at bounding box center [688, 363] width 0 height 0
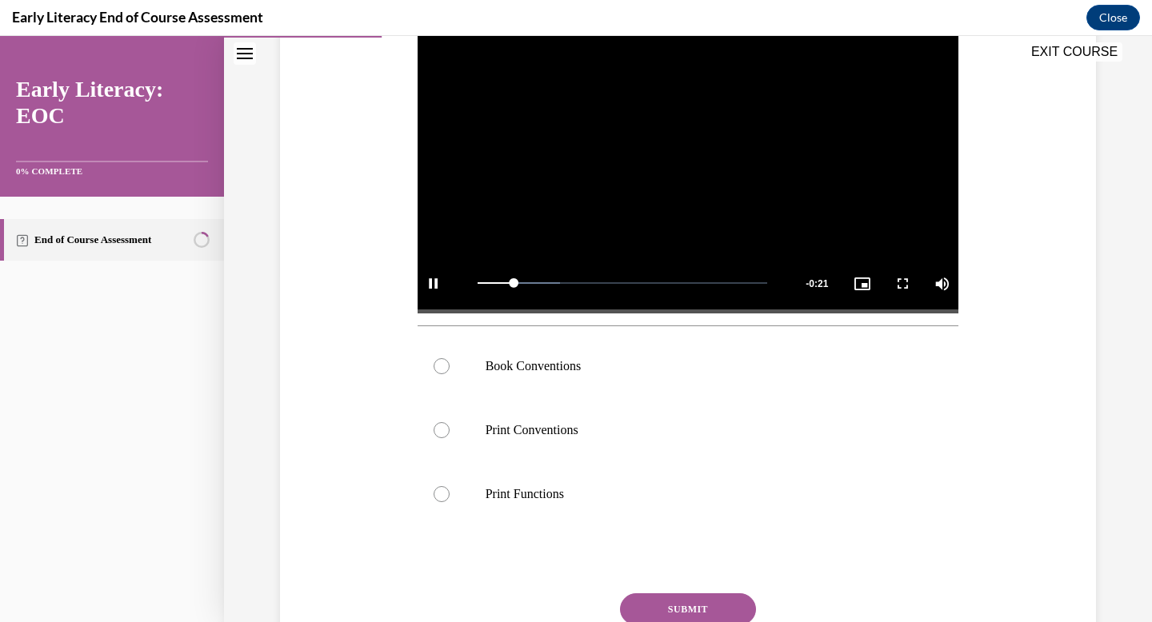
scroll to position [350, 0]
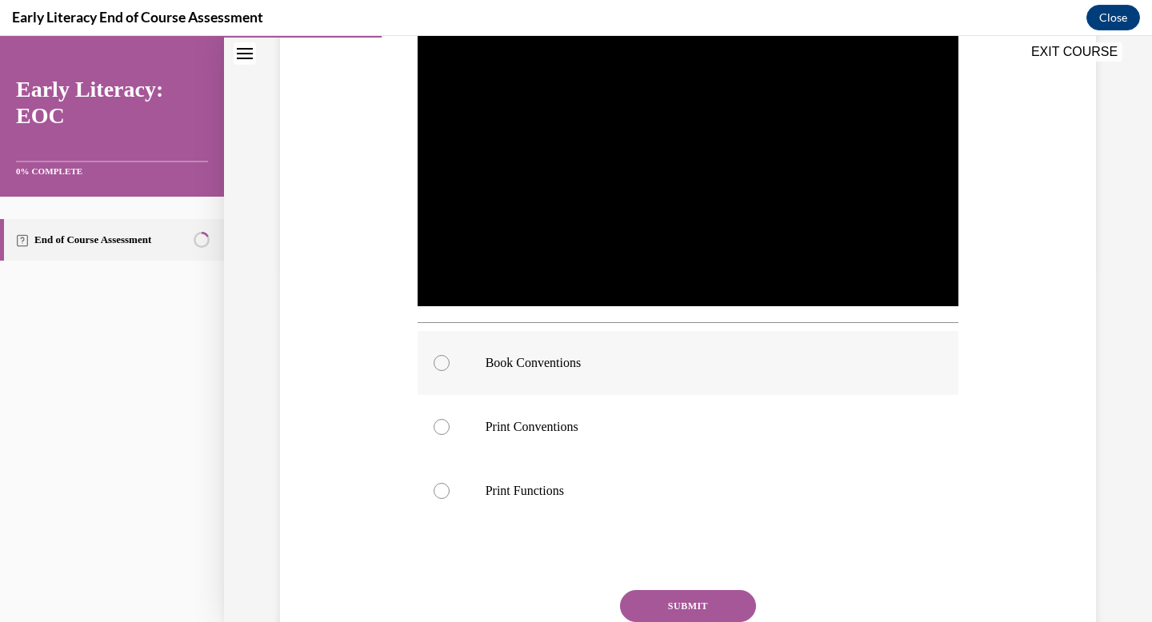
click at [749, 362] on p "Book Conventions" at bounding box center [702, 363] width 434 height 16
click at [701, 600] on button "SUBMIT" at bounding box center [688, 606] width 136 height 32
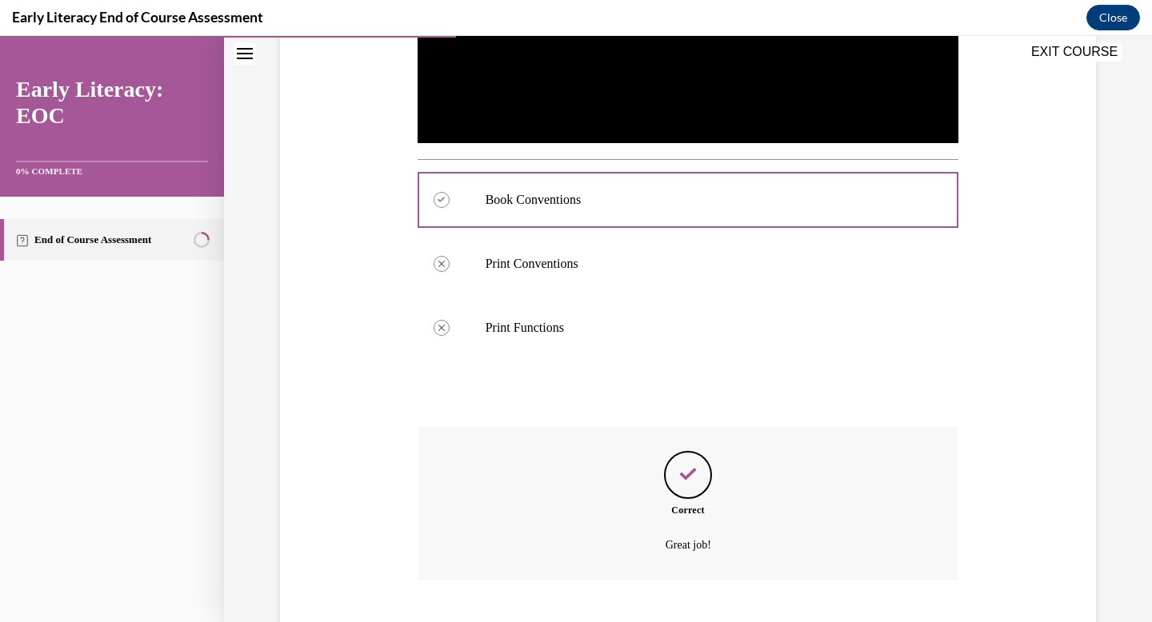
scroll to position [610, 0]
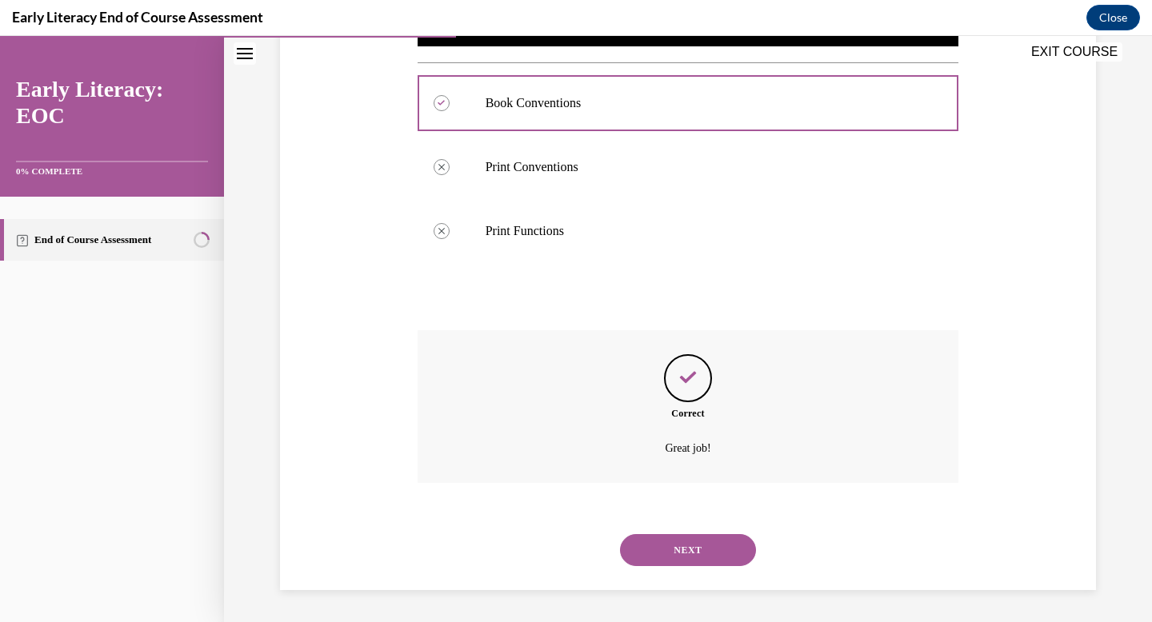
click at [720, 545] on button "NEXT" at bounding box center [688, 550] width 136 height 32
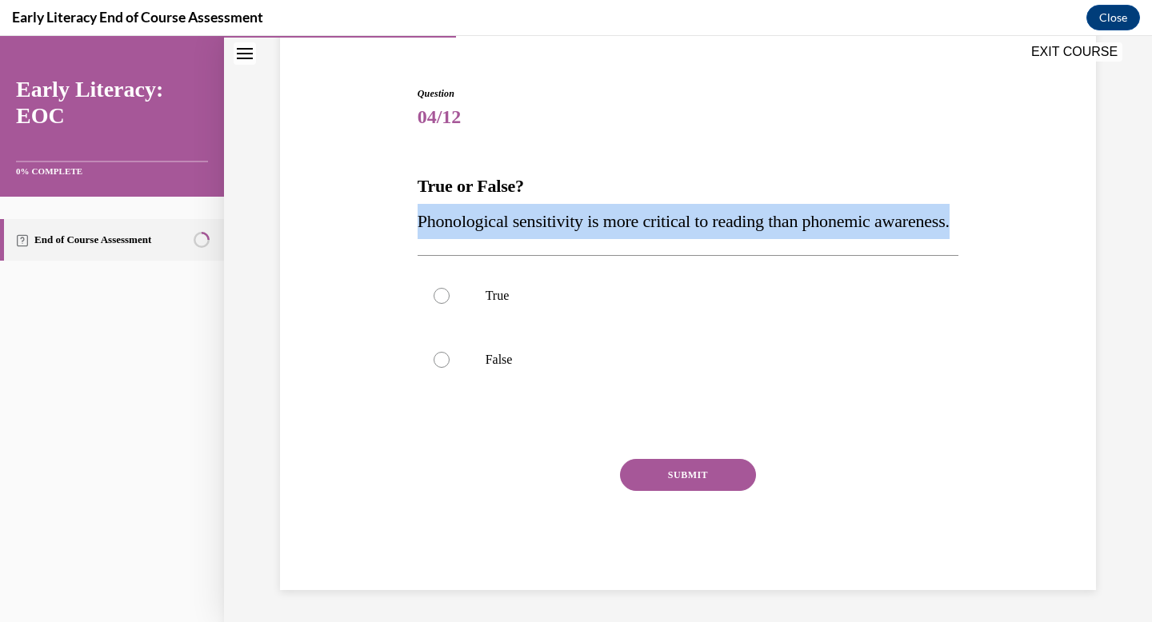
drag, startPoint x: 555, startPoint y: 224, endPoint x: 385, endPoint y: 185, distance: 174.8
click at [385, 185] on div "Question 04/12 True or False? Phonological sensitivity is more critical to read…" at bounding box center [688, 314] width 824 height 552
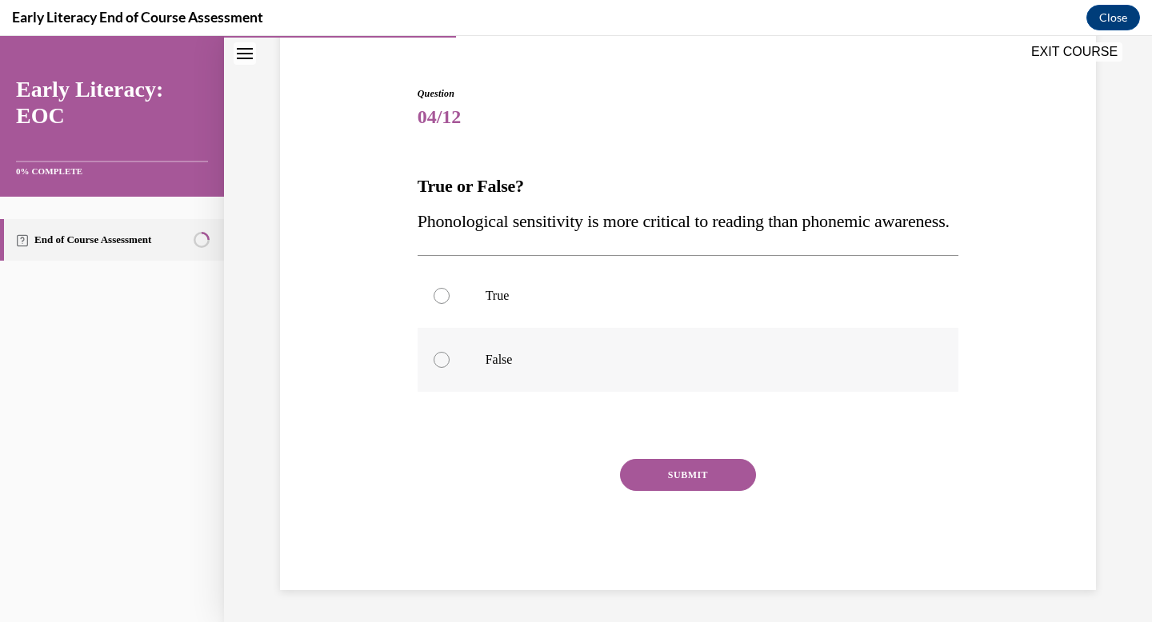
click at [454, 365] on div at bounding box center [688, 360] width 541 height 64
click at [663, 474] on button "SUBMIT" at bounding box center [688, 475] width 136 height 32
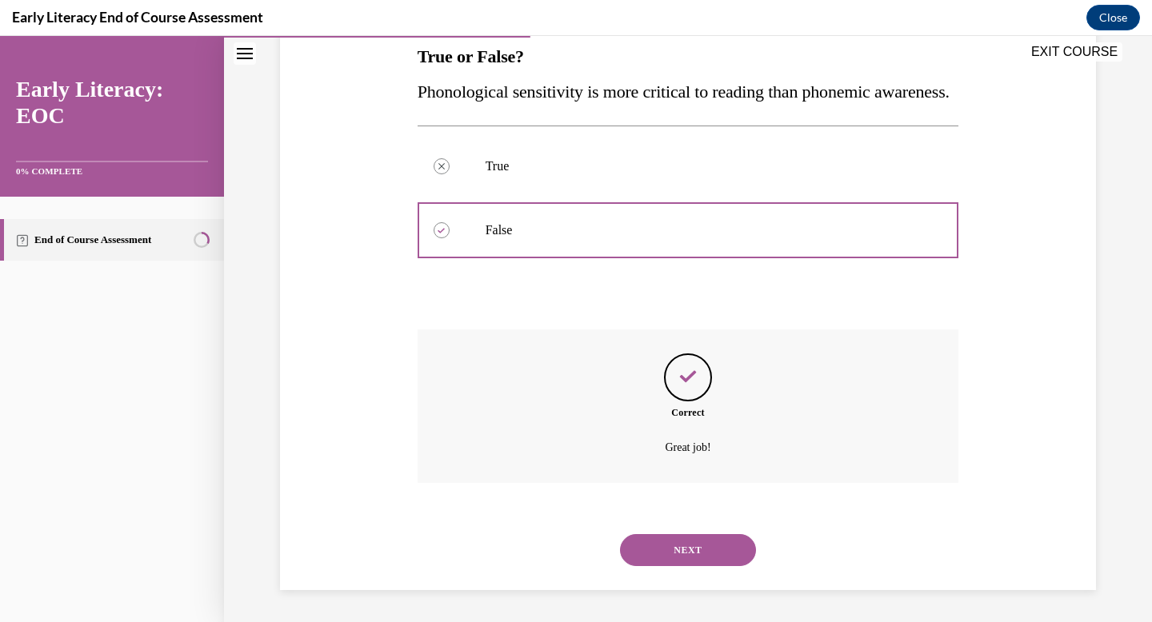
scroll to position [301, 0]
click at [696, 540] on button "NEXT" at bounding box center [688, 550] width 136 height 32
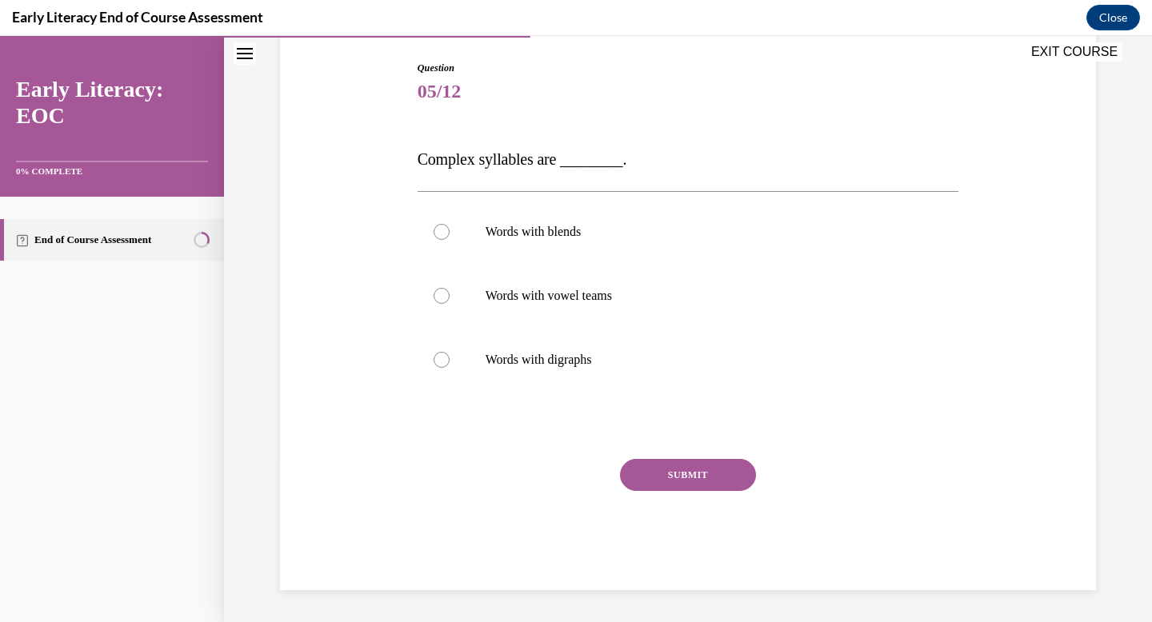
scroll to position [162, 0]
drag, startPoint x: 619, startPoint y: 157, endPoint x: 350, endPoint y: 158, distance: 268.7
click at [350, 158] on div "Question 05/12 Complex syllables are ________. Words with blends Words with vow…" at bounding box center [688, 301] width 824 height 577
click at [634, 279] on div at bounding box center [688, 296] width 541 height 64
drag, startPoint x: 637, startPoint y: 294, endPoint x: 456, endPoint y: 308, distance: 181.3
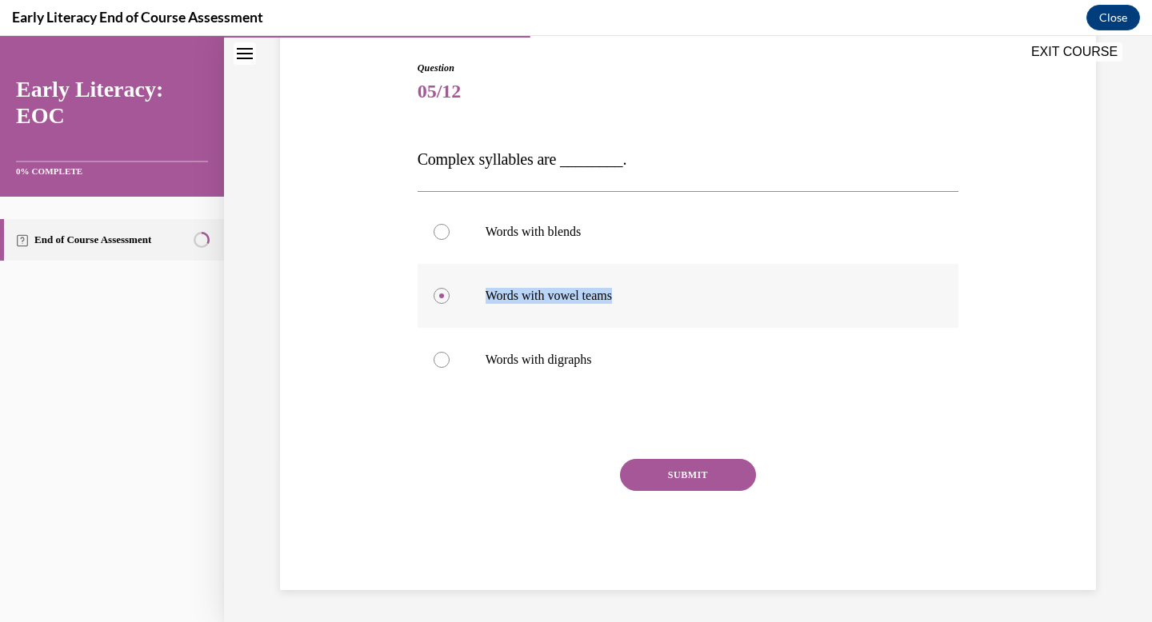
click at [456, 308] on div "Words with vowel teams" at bounding box center [688, 296] width 541 height 64
drag, startPoint x: 607, startPoint y: 350, endPoint x: 487, endPoint y: 369, distance: 121.4
click at [487, 369] on div at bounding box center [688, 360] width 541 height 64
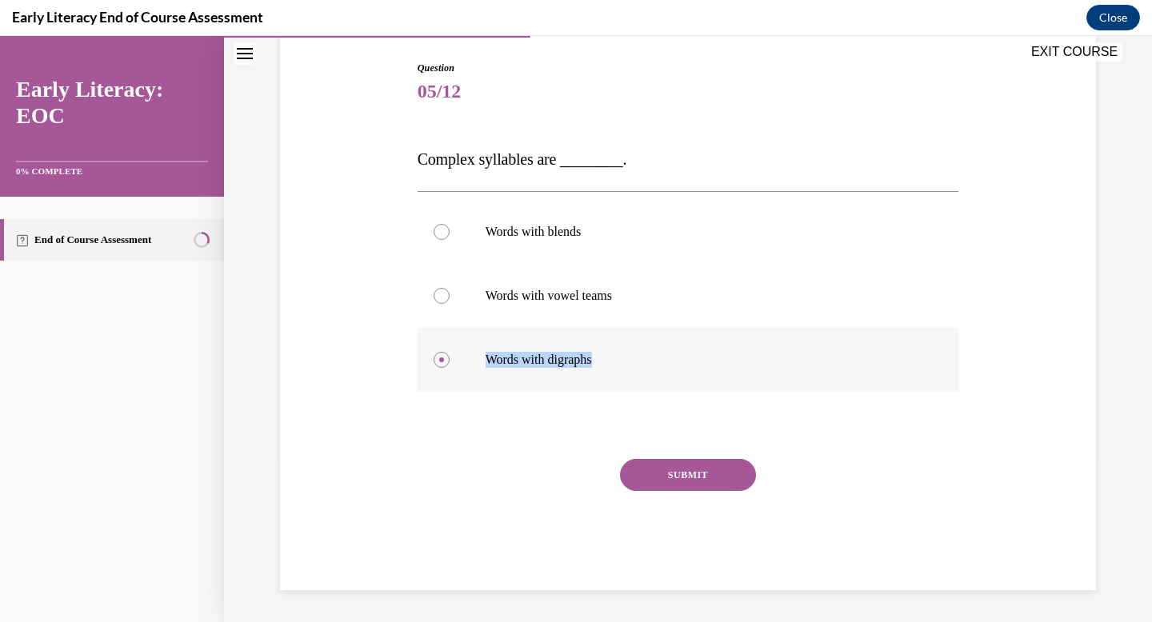
drag, startPoint x: 639, startPoint y: 361, endPoint x: 475, endPoint y: 370, distance: 164.2
click at [475, 370] on div "Words with digraphs" at bounding box center [688, 360] width 541 height 64
click at [514, 225] on p "Words with blends" at bounding box center [702, 232] width 434 height 16
click at [722, 479] on button "SUBMIT" at bounding box center [688, 475] width 136 height 32
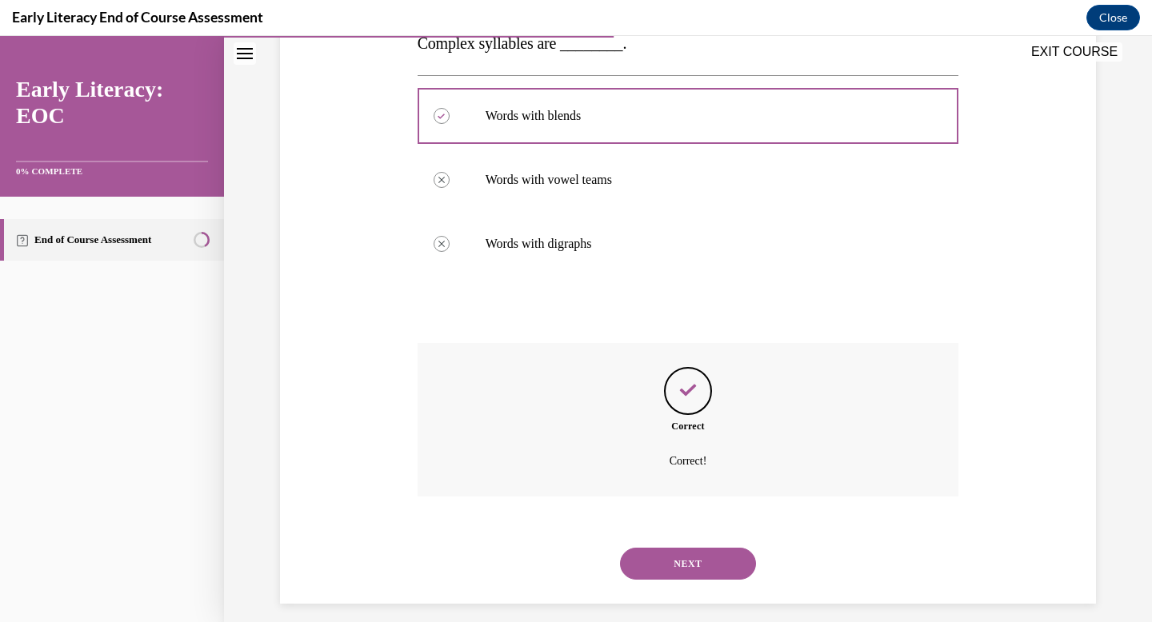
scroll to position [291, 0]
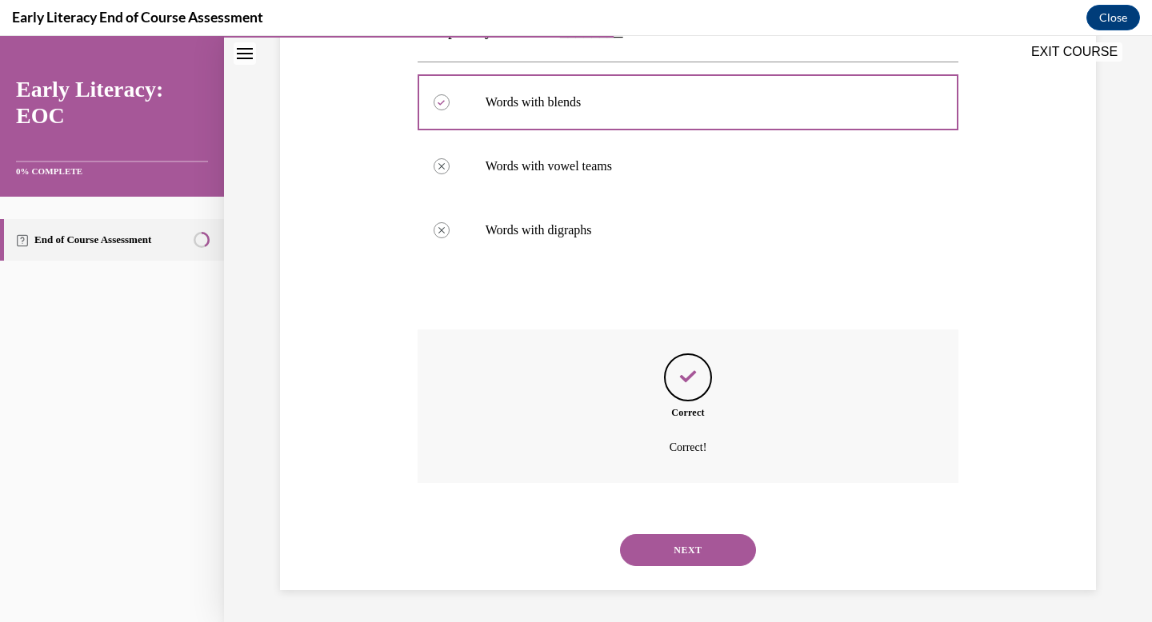
click at [680, 535] on button "NEXT" at bounding box center [688, 550] width 136 height 32
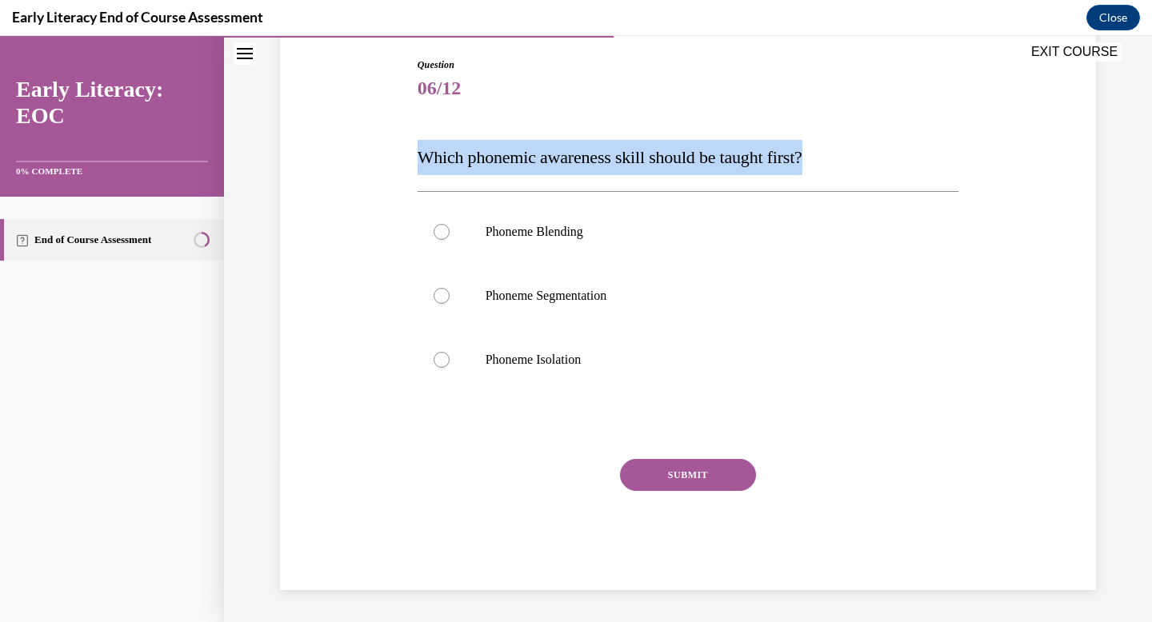
drag, startPoint x: 833, startPoint y: 154, endPoint x: 288, endPoint y: 171, distance: 544.9
click at [288, 171] on div "Question 06/12 Which phonemic awareness skill should be taught first? Phoneme B…" at bounding box center [688, 300] width 824 height 581
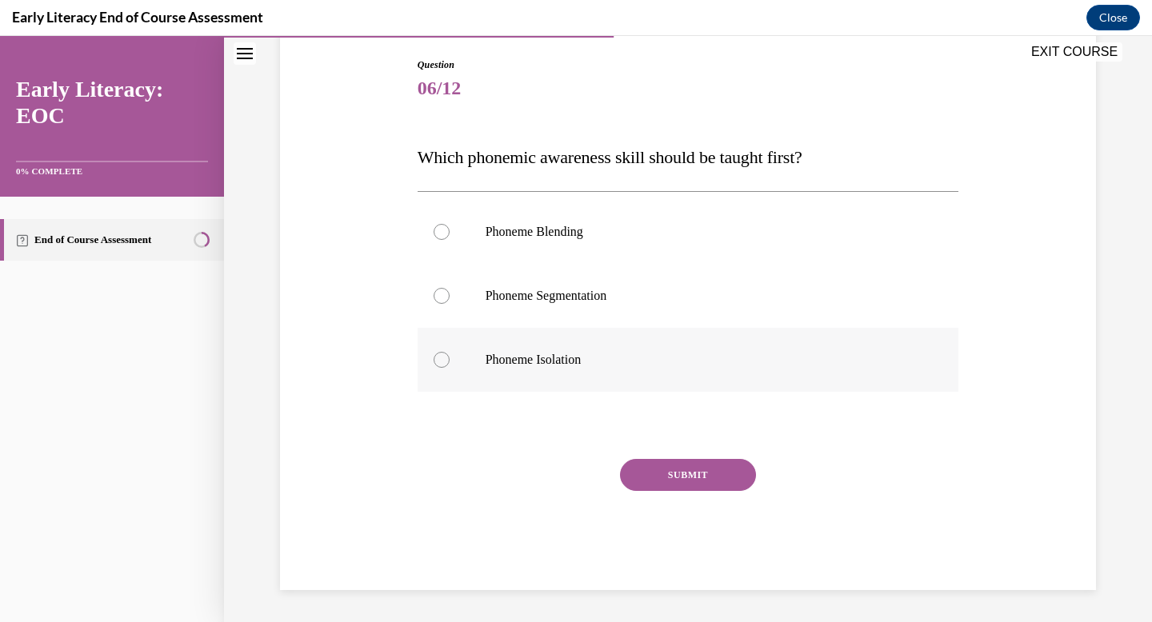
click at [563, 358] on p "Phoneme Isolation" at bounding box center [702, 360] width 434 height 16
click at [681, 476] on button "SUBMIT" at bounding box center [688, 475] width 136 height 32
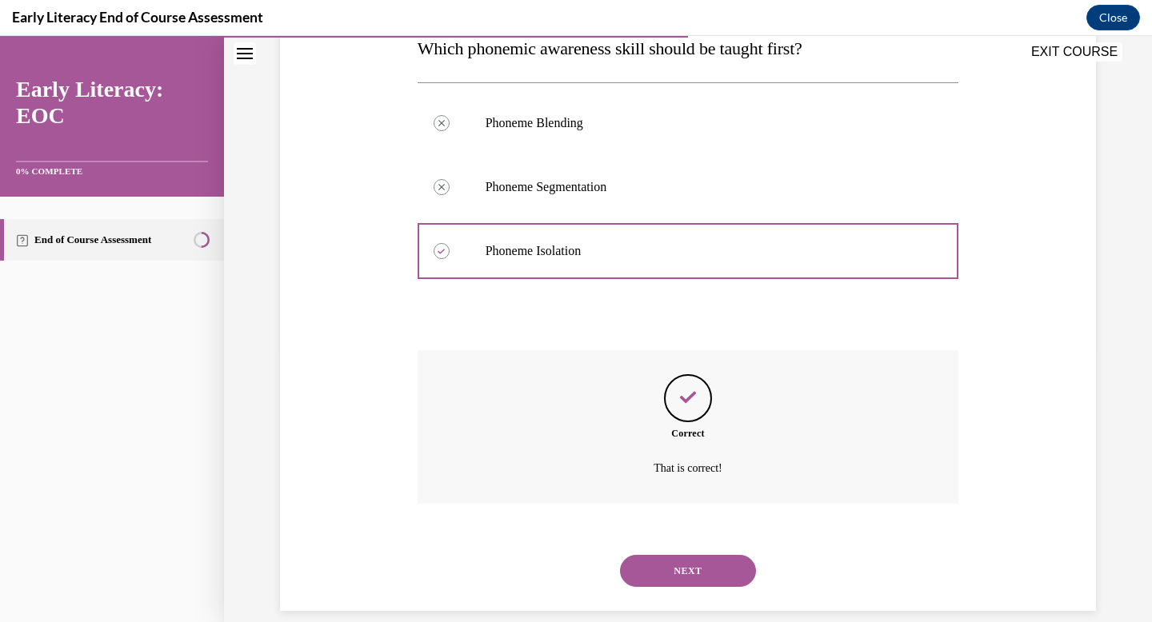
scroll to position [294, 0]
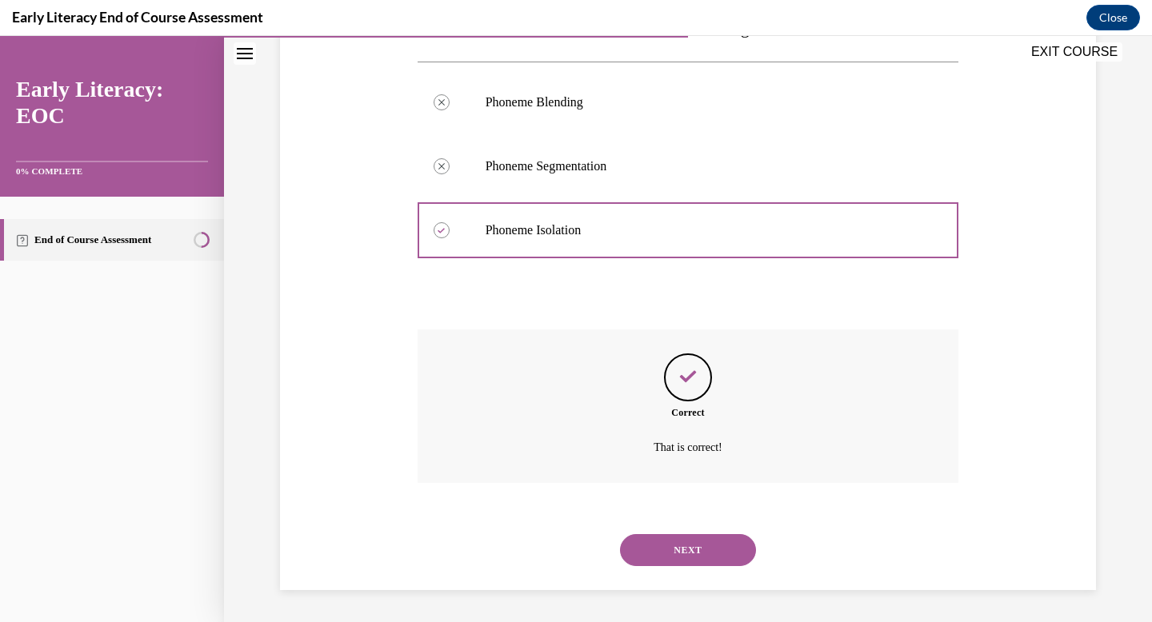
click at [661, 546] on button "NEXT" at bounding box center [688, 550] width 136 height 32
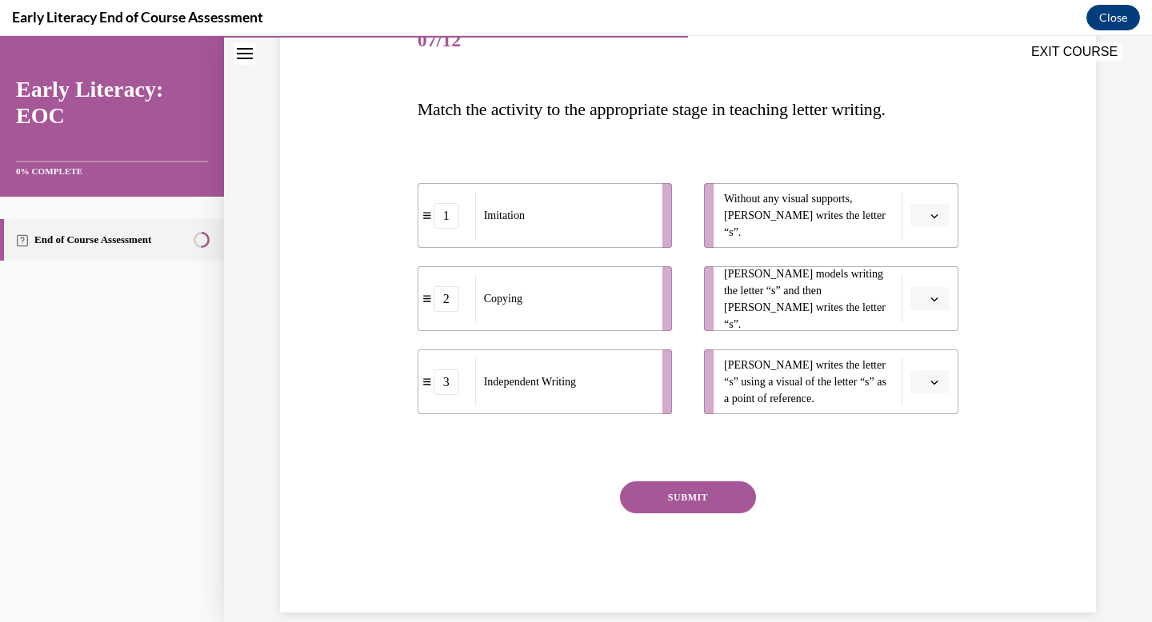
scroll to position [212, 0]
click at [930, 292] on button "button" at bounding box center [929, 300] width 39 height 24
click at [925, 361] on span "1" at bounding box center [924, 367] width 6 height 13
click at [933, 374] on button "button" at bounding box center [929, 383] width 39 height 24
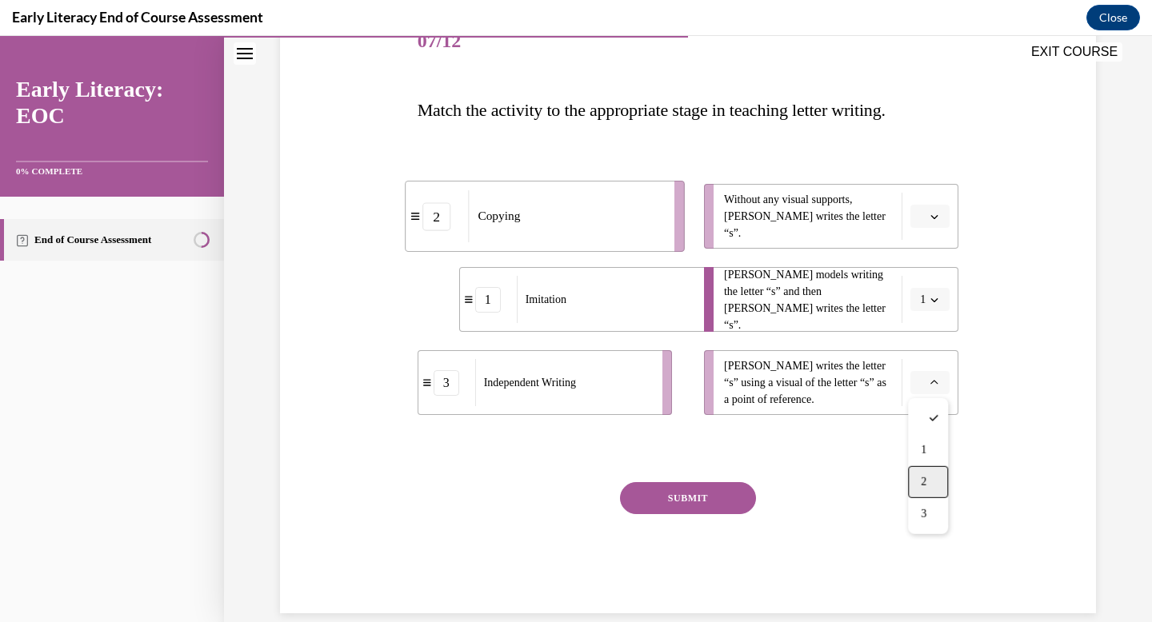
click at [918, 477] on div "2" at bounding box center [928, 482] width 40 height 32
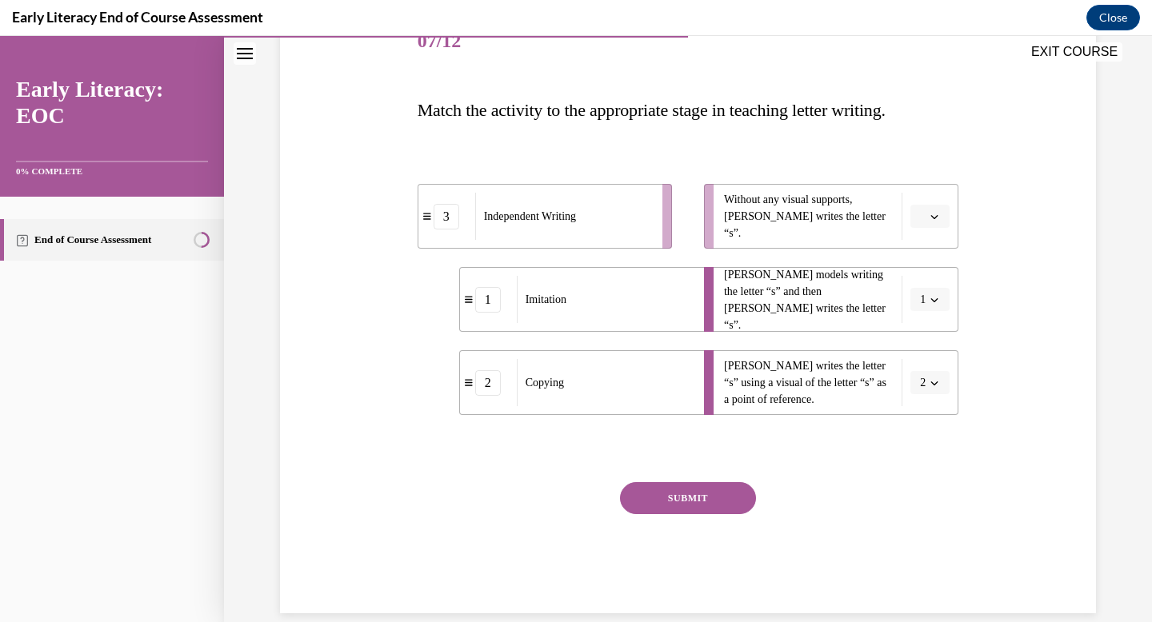
click at [937, 228] on li "Without any visual supports, Tina writes the letter “s”." at bounding box center [831, 216] width 254 height 65
click at [935, 199] on li "Without any visual supports, Tina writes the letter “s”." at bounding box center [831, 216] width 254 height 65
click at [932, 214] on icon "button" at bounding box center [934, 217] width 8 height 8
click at [922, 344] on span "3" at bounding box center [924, 348] width 6 height 13
click at [713, 478] on div "Question 07/12 Match the activity to the appropriate stage in teaching letter w…" at bounding box center [688, 311] width 541 height 603
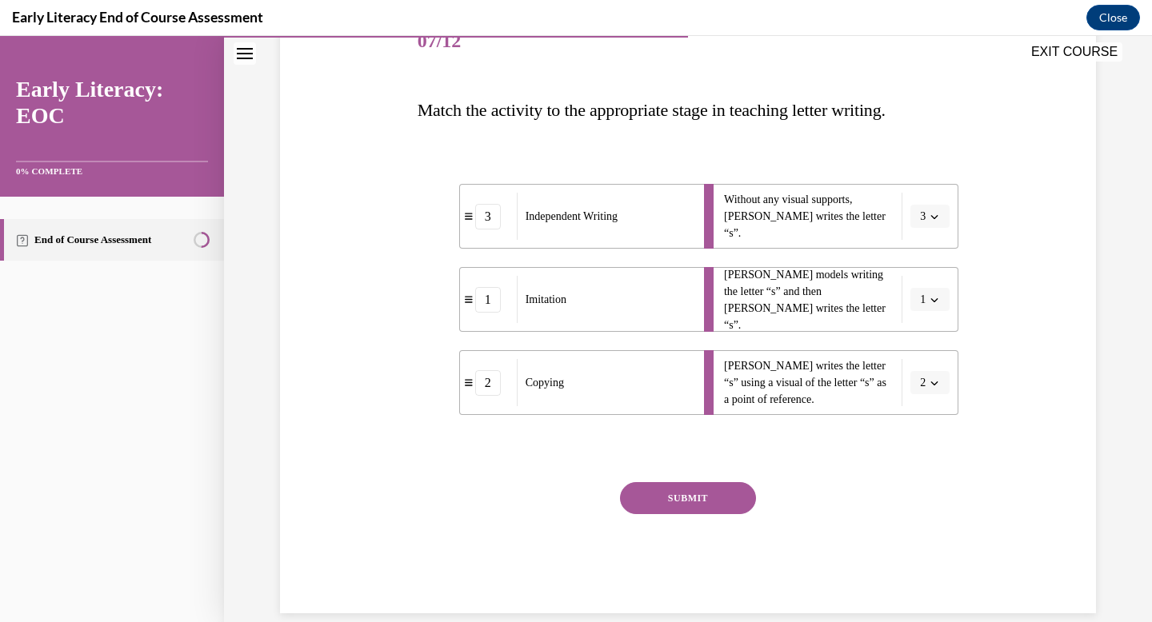
click at [717, 497] on button "SUBMIT" at bounding box center [688, 498] width 136 height 32
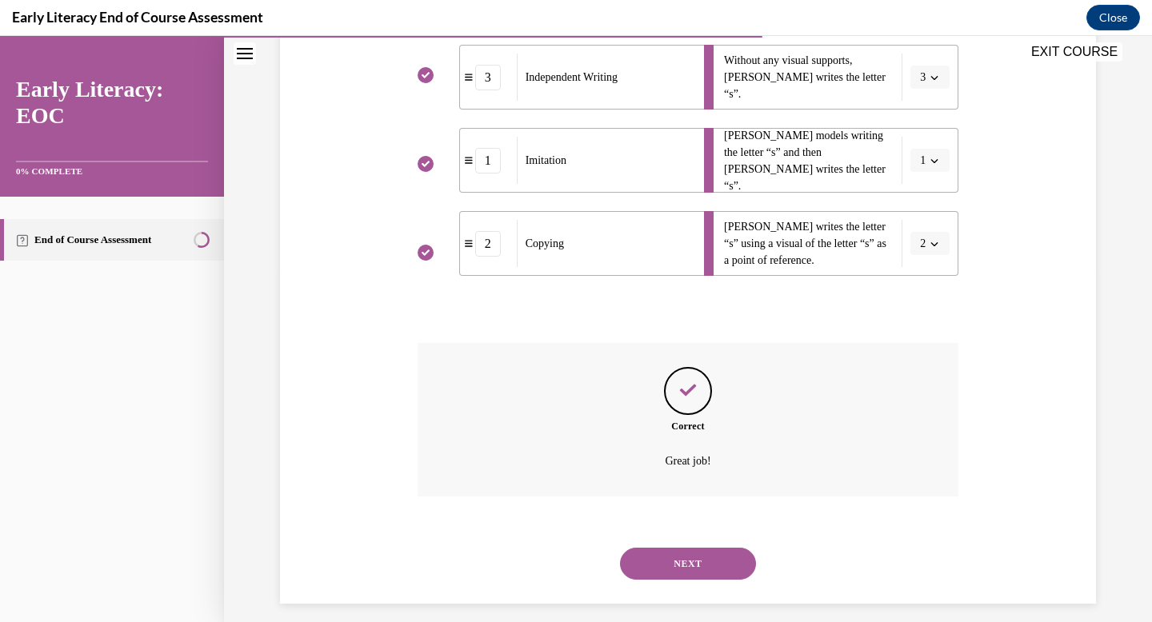
scroll to position [365, 0]
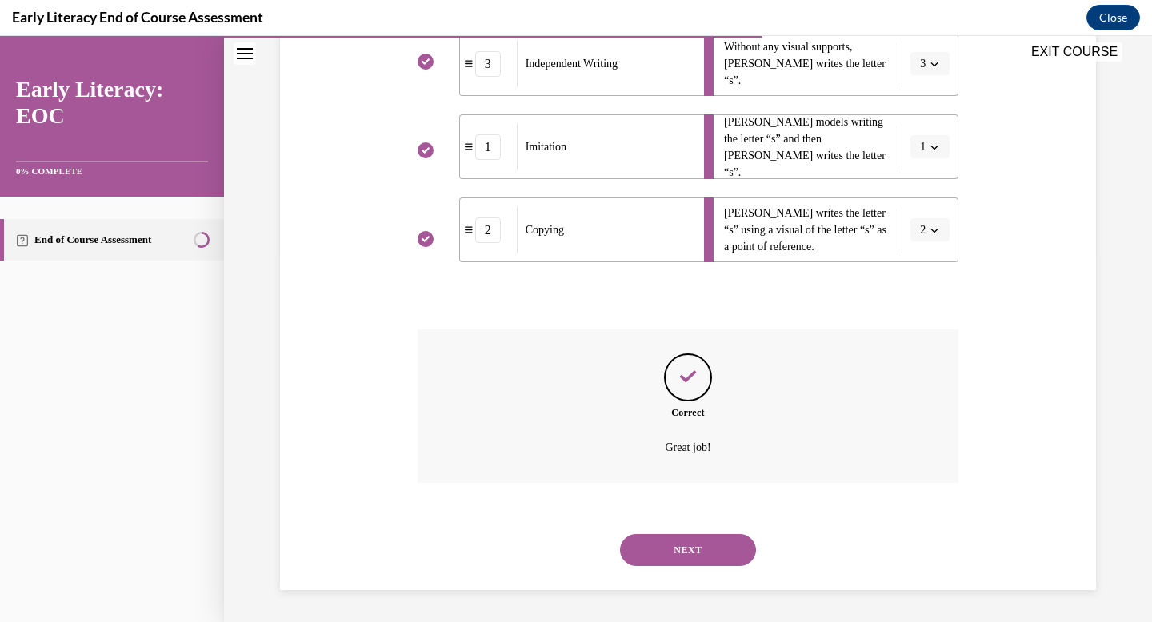
click at [698, 551] on button "NEXT" at bounding box center [688, 550] width 136 height 32
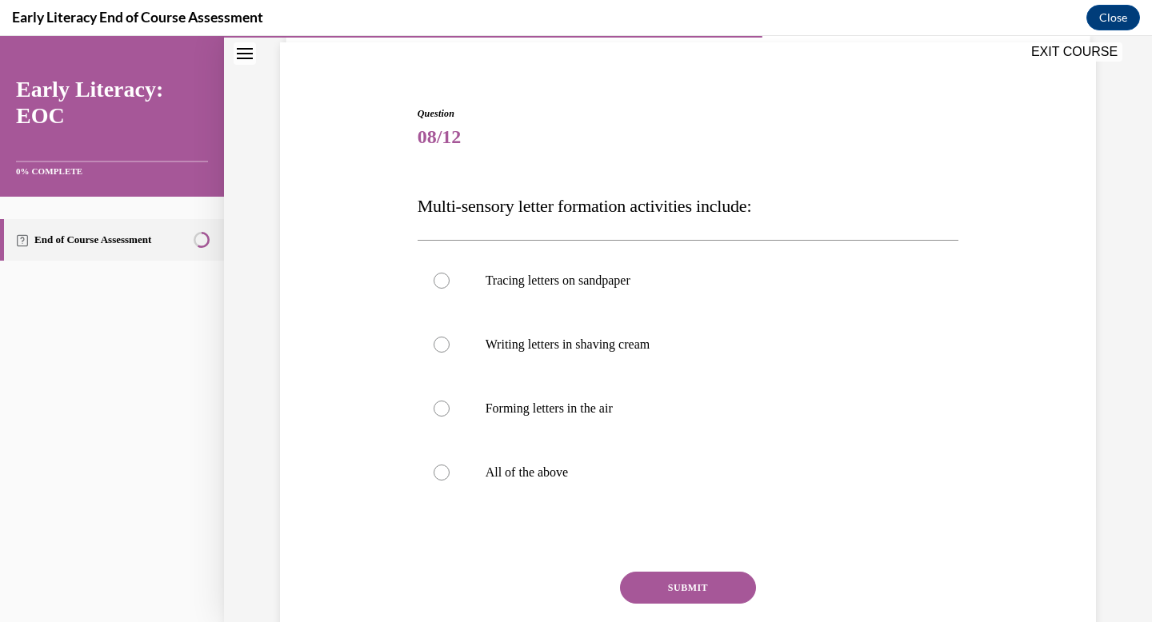
scroll to position [120, 0]
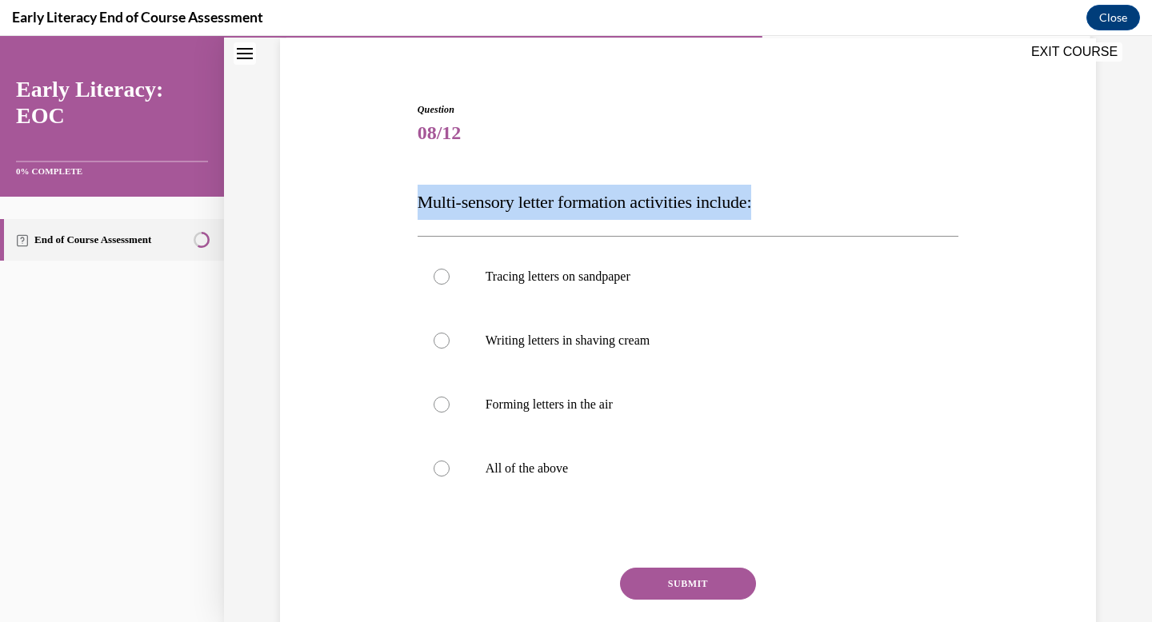
drag, startPoint x: 789, startPoint y: 202, endPoint x: 310, endPoint y: 213, distance: 480.0
click at [310, 213] on div "Question 08/12 Multi-sensory letter formation activities include: Tracing lette…" at bounding box center [688, 376] width 824 height 645
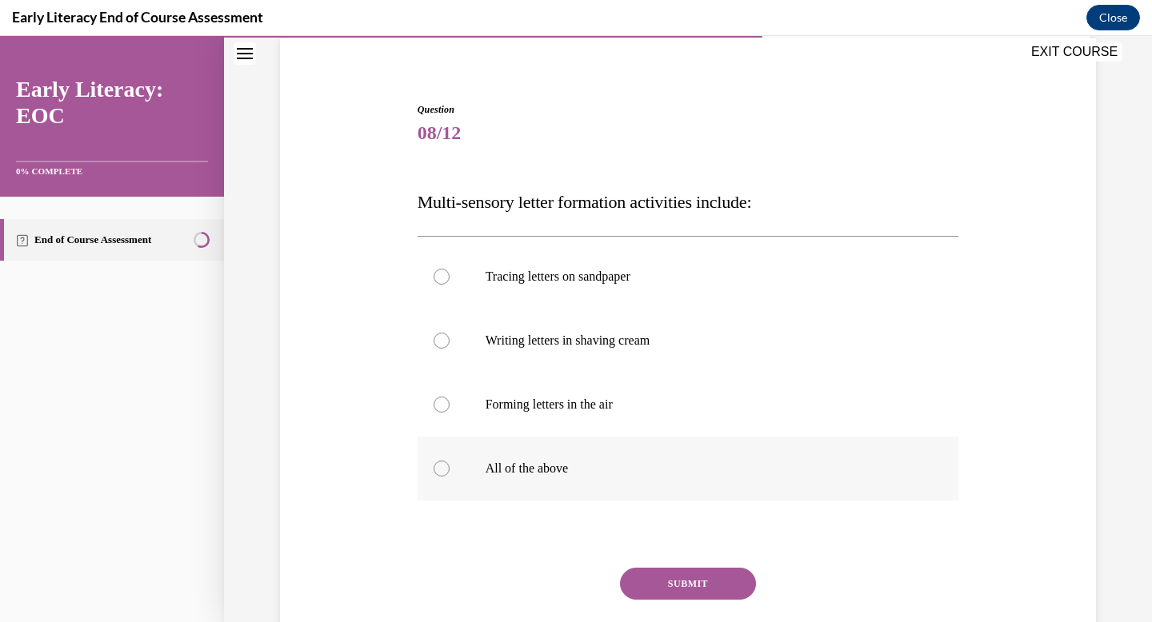
click at [513, 470] on p "All of the above" at bounding box center [702, 469] width 434 height 16
click at [675, 568] on button "SUBMIT" at bounding box center [688, 584] width 136 height 32
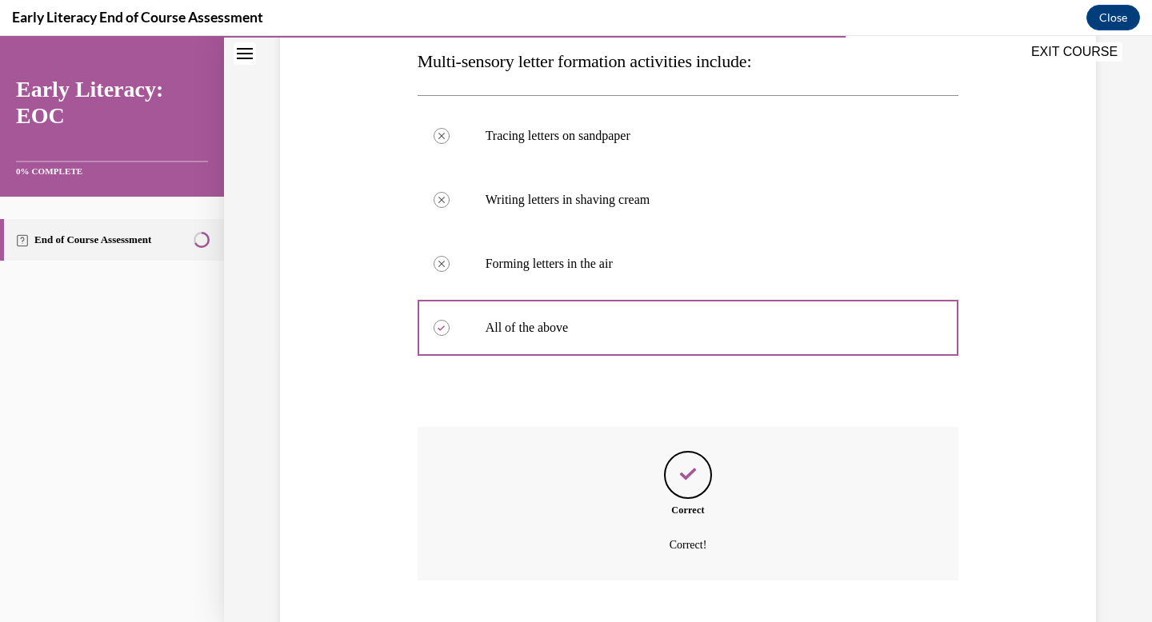
scroll to position [358, 0]
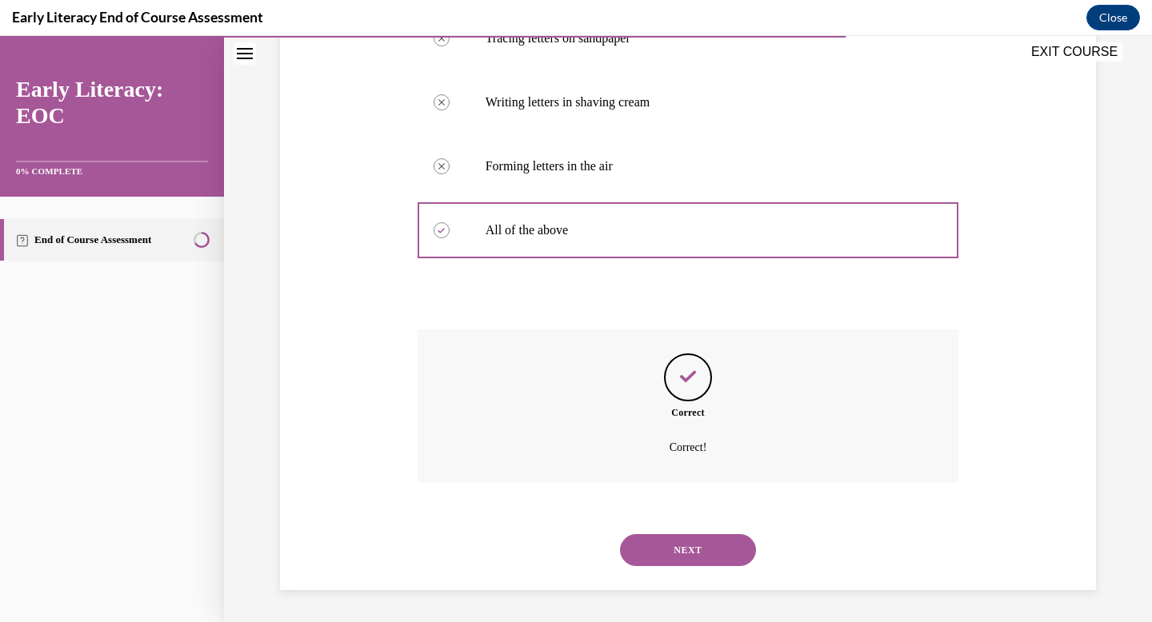
click at [694, 557] on button "NEXT" at bounding box center [688, 550] width 136 height 32
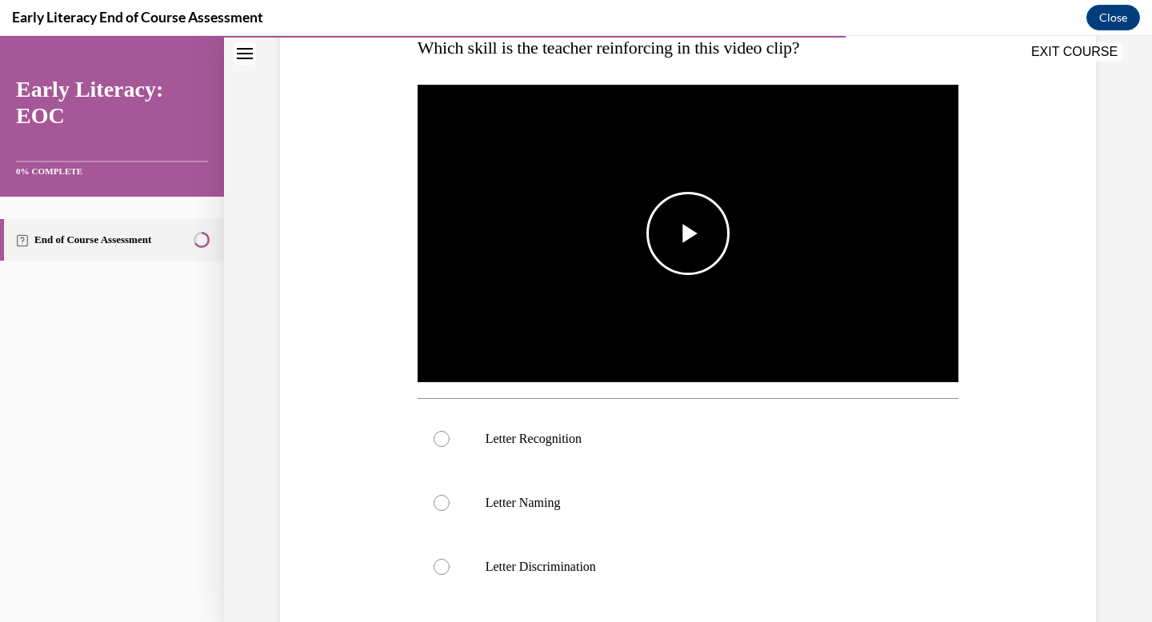
scroll to position [276, 0]
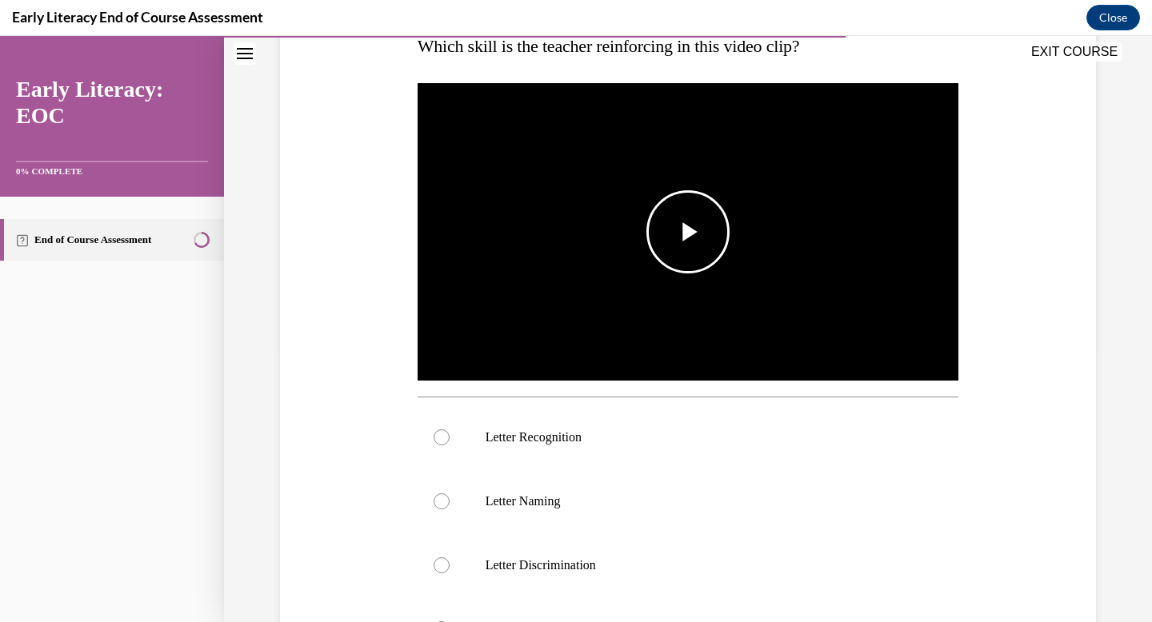
click at [688, 232] on span "Video player" at bounding box center [688, 232] width 0 height 0
click at [710, 461] on div at bounding box center [688, 438] width 541 height 64
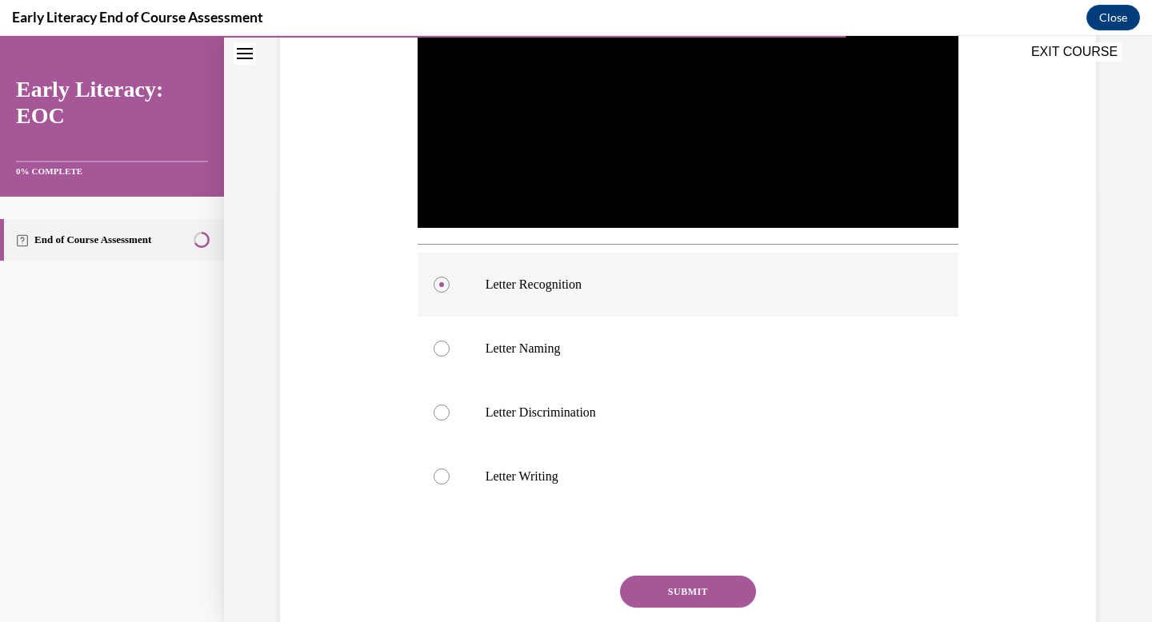
scroll to position [545, 0]
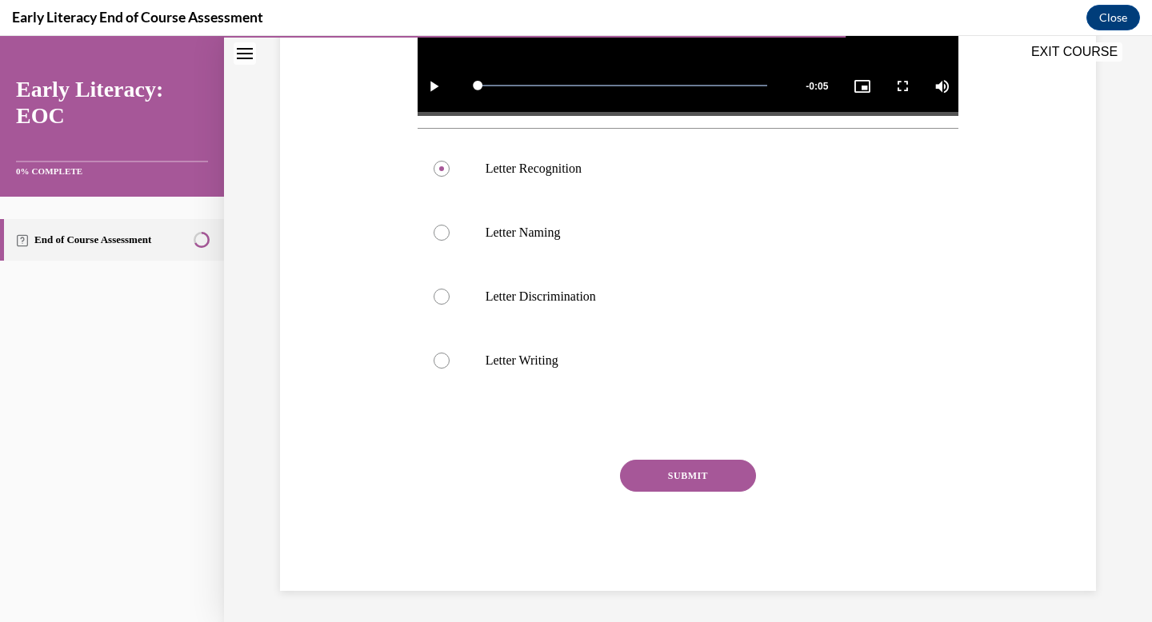
click at [737, 475] on button "SUBMIT" at bounding box center [688, 476] width 136 height 32
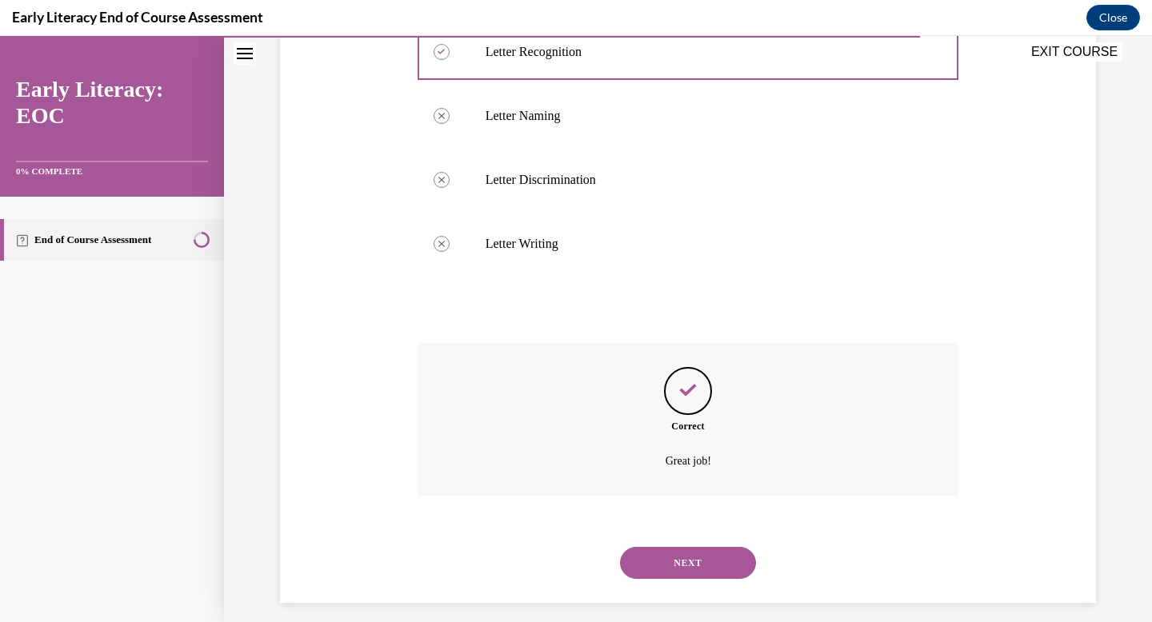
scroll to position [674, 0]
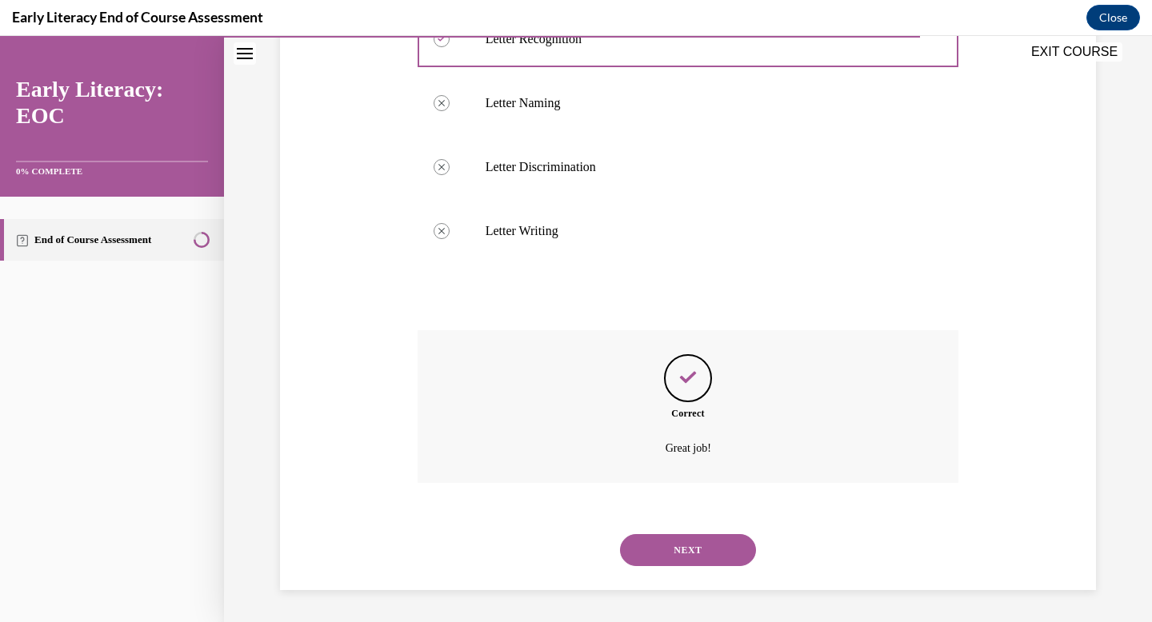
click at [719, 557] on button "NEXT" at bounding box center [688, 550] width 136 height 32
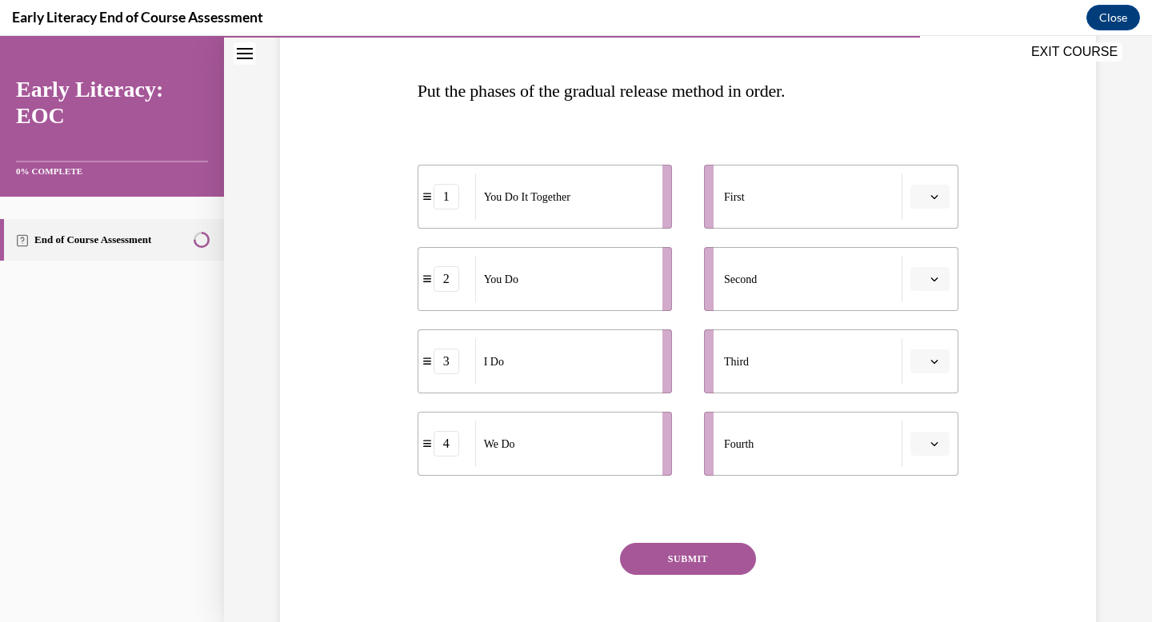
scroll to position [246, 0]
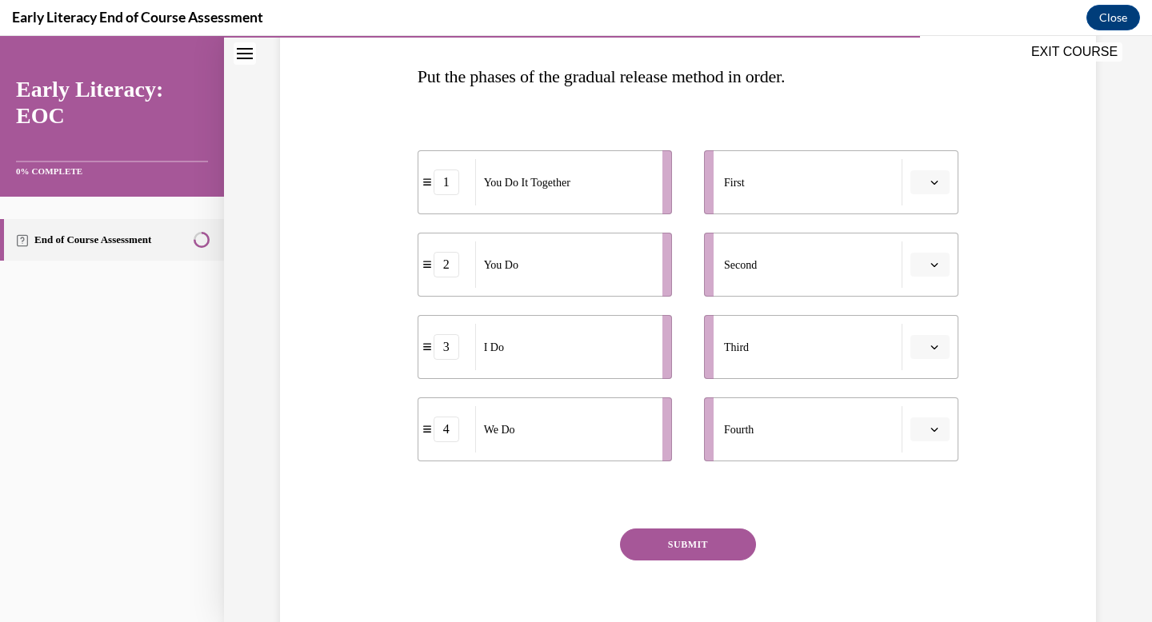
click at [941, 353] on button "button" at bounding box center [929, 347] width 39 height 24
click at [936, 415] on div "1" at bounding box center [928, 415] width 40 height 32
click at [940, 179] on span "button" at bounding box center [934, 182] width 11 height 11
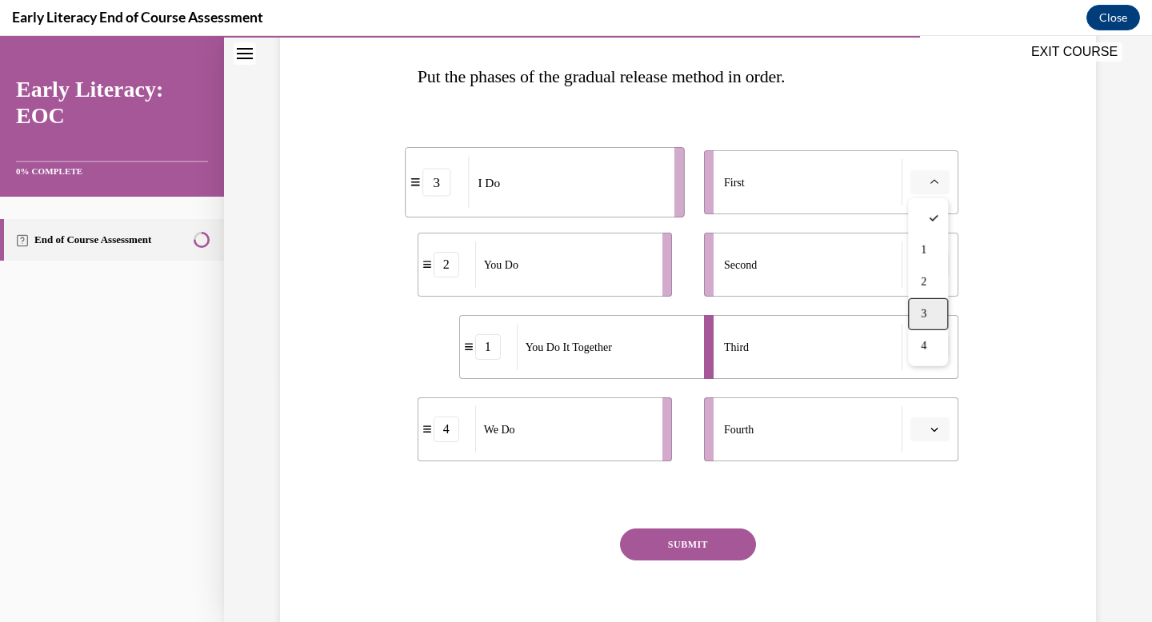
click at [932, 306] on div "3" at bounding box center [928, 314] width 40 height 32
click at [925, 421] on button "button" at bounding box center [929, 430] width 39 height 24
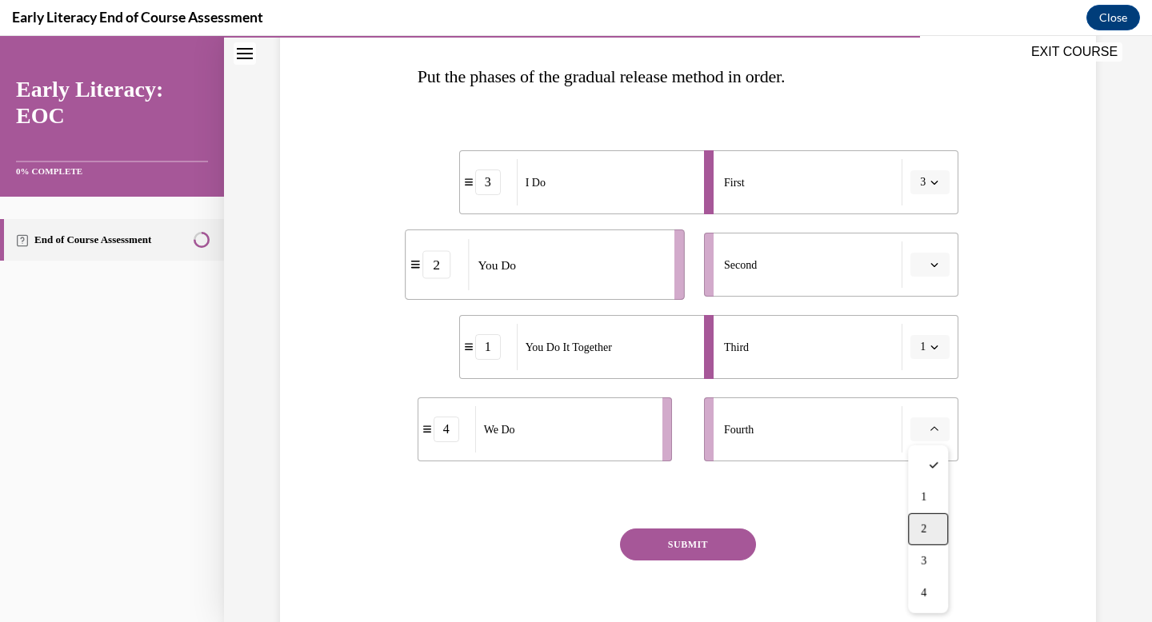
click at [938, 526] on div "2" at bounding box center [928, 529] width 40 height 32
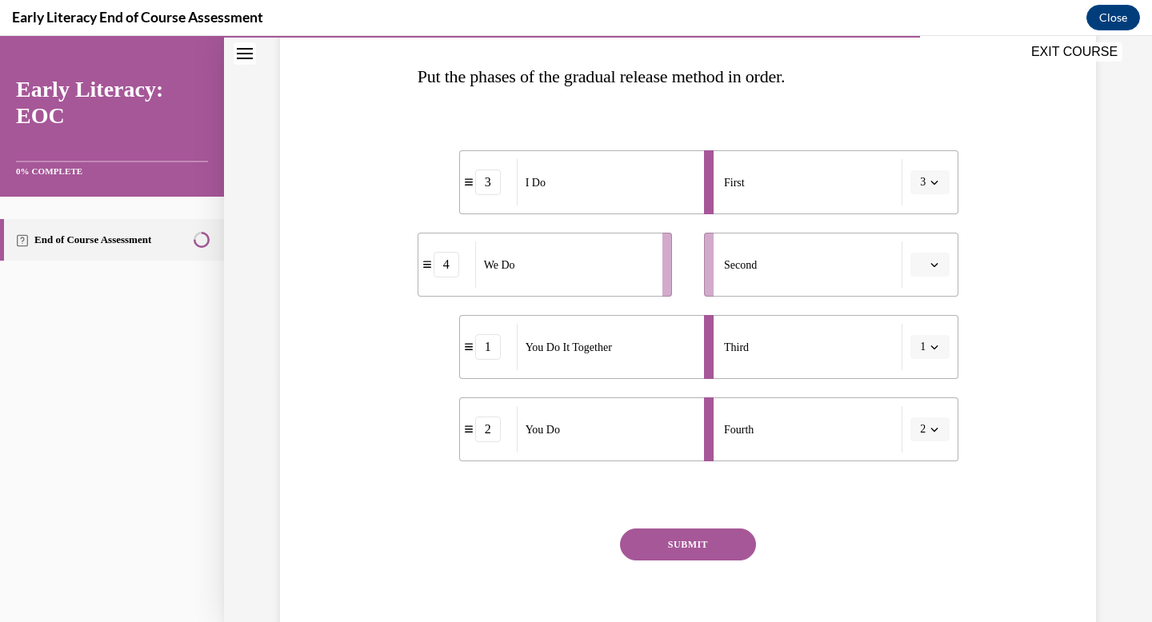
click at [940, 270] on button "button" at bounding box center [929, 265] width 39 height 24
click at [929, 371] on div "2" at bounding box center [928, 365] width 40 height 32
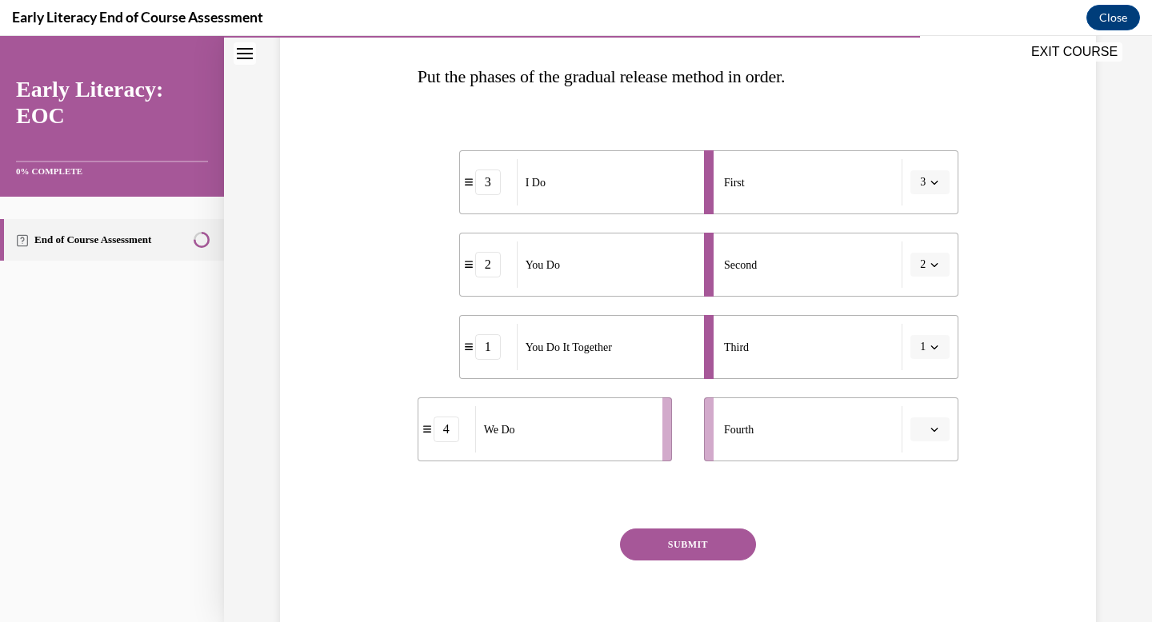
click at [933, 426] on icon "button" at bounding box center [934, 430] width 8 height 8
click at [923, 540] on div "2" at bounding box center [928, 529] width 40 height 32
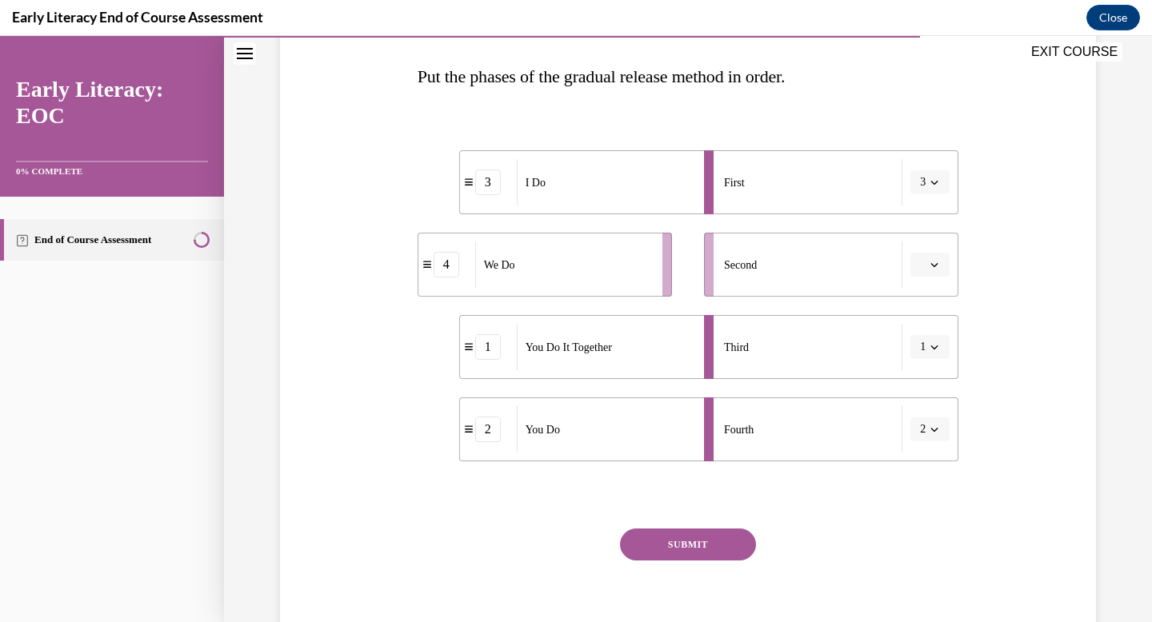
click at [937, 270] on button "button" at bounding box center [929, 265] width 39 height 24
click at [921, 439] on div "4" at bounding box center [928, 429] width 40 height 32
click at [673, 538] on button "SUBMIT" at bounding box center [688, 545] width 136 height 32
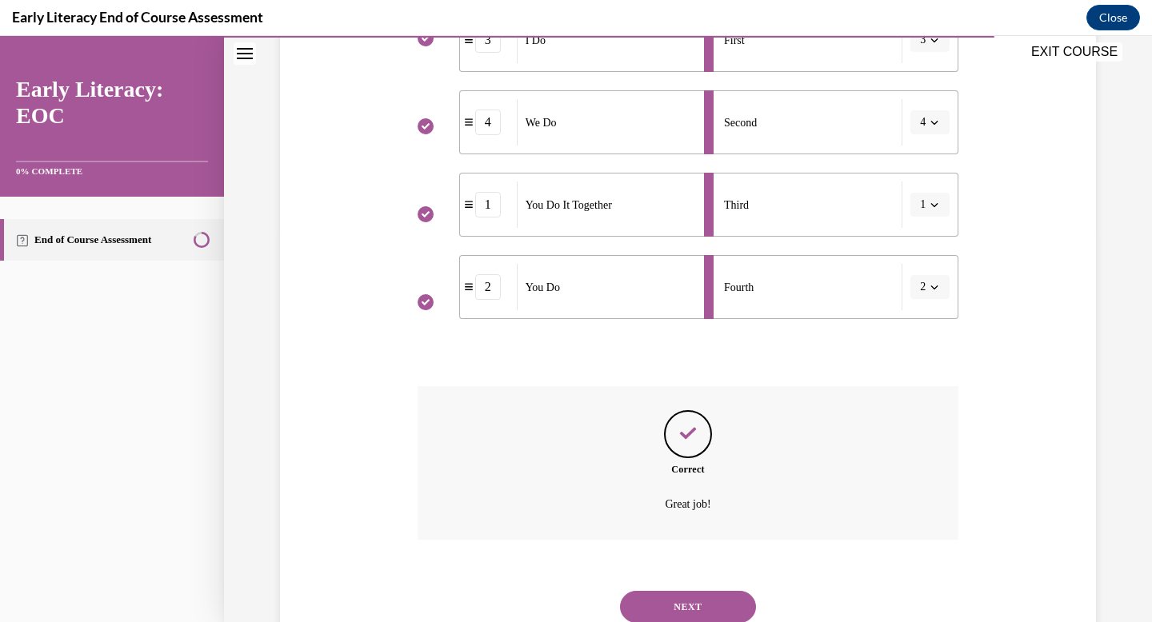
scroll to position [445, 0]
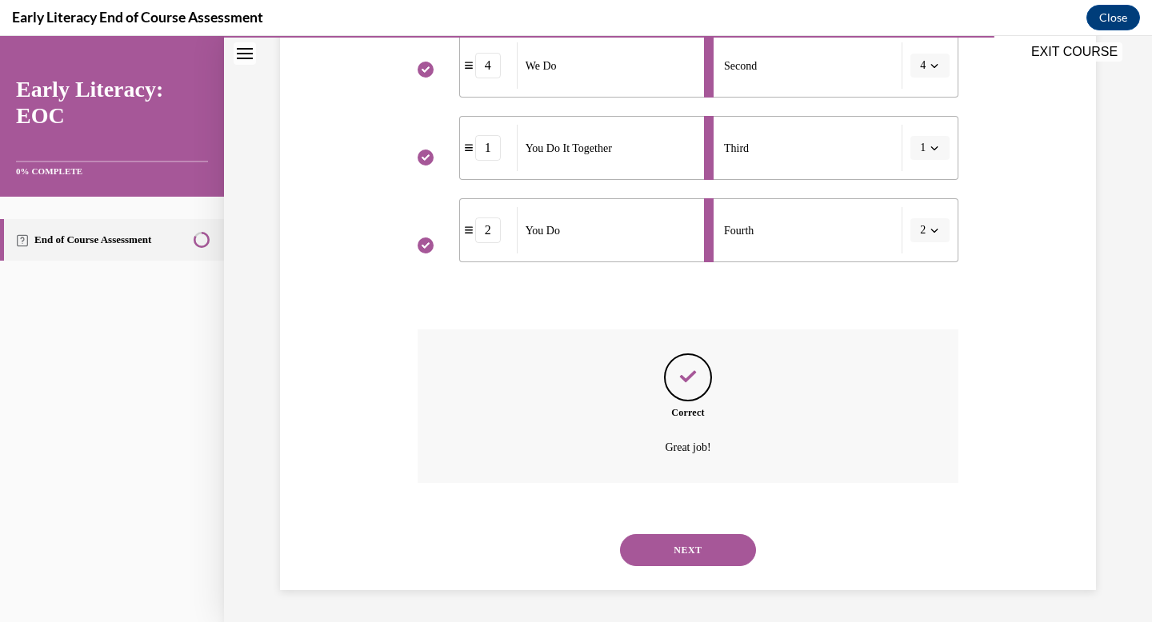
click at [715, 552] on button "NEXT" at bounding box center [688, 550] width 136 height 32
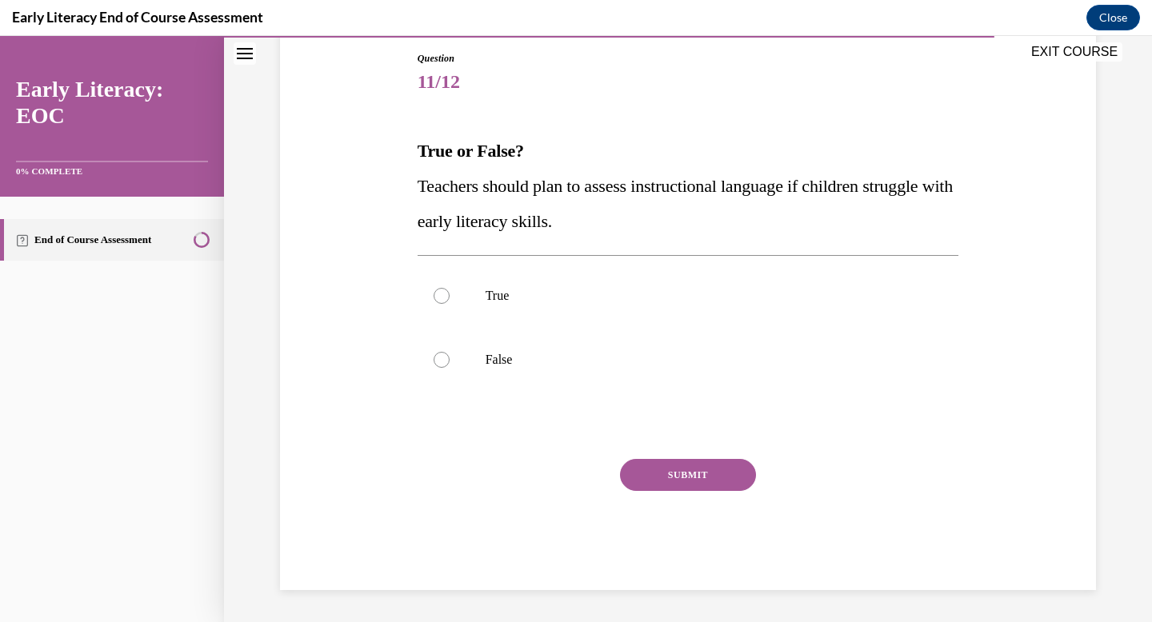
scroll to position [171, 0]
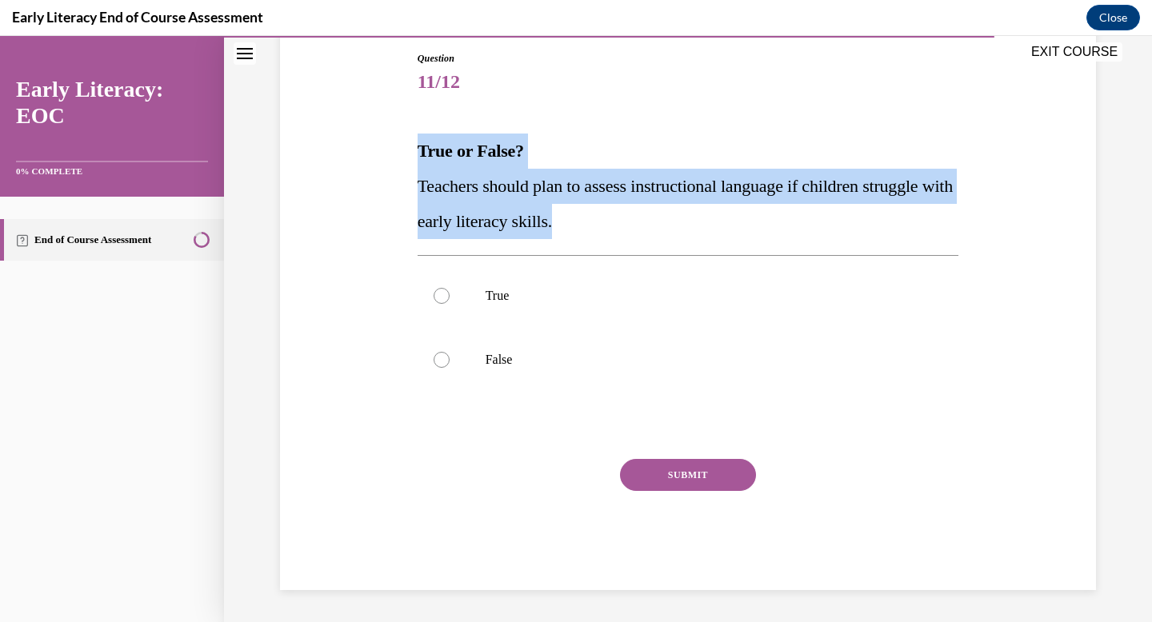
drag, startPoint x: 618, startPoint y: 223, endPoint x: 371, endPoint y: 147, distance: 258.6
click at [371, 147] on div "Question 11/12 True or False? Teachers should plan to assess instructional lang…" at bounding box center [688, 296] width 824 height 587
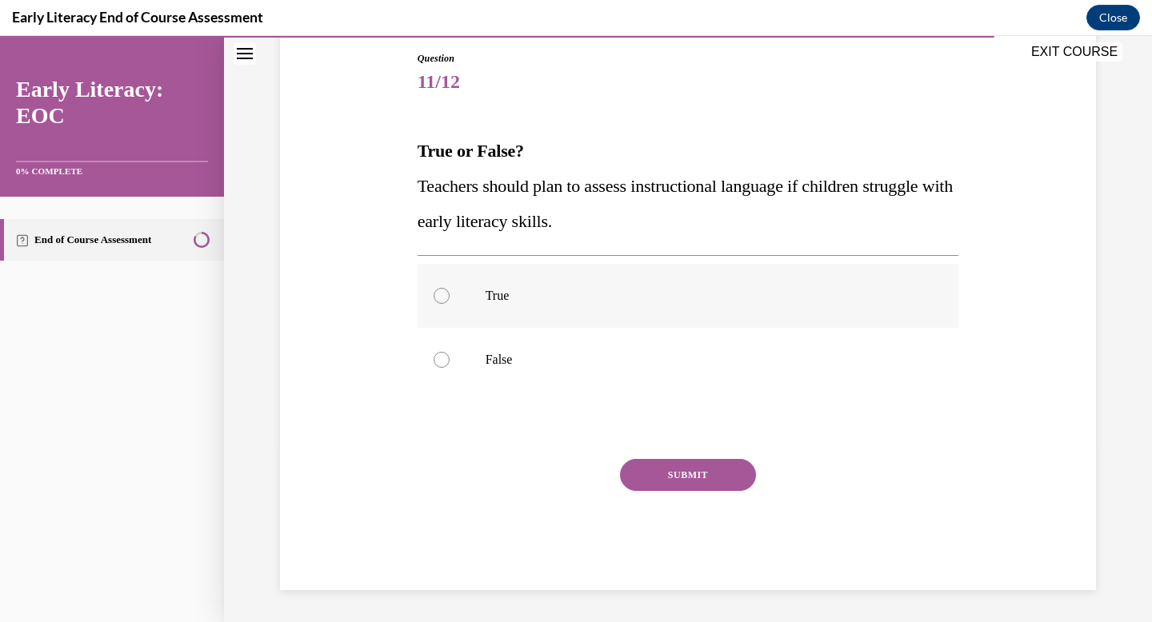
click at [470, 288] on div at bounding box center [688, 296] width 541 height 64
click at [670, 471] on button "SUBMIT" at bounding box center [688, 475] width 136 height 32
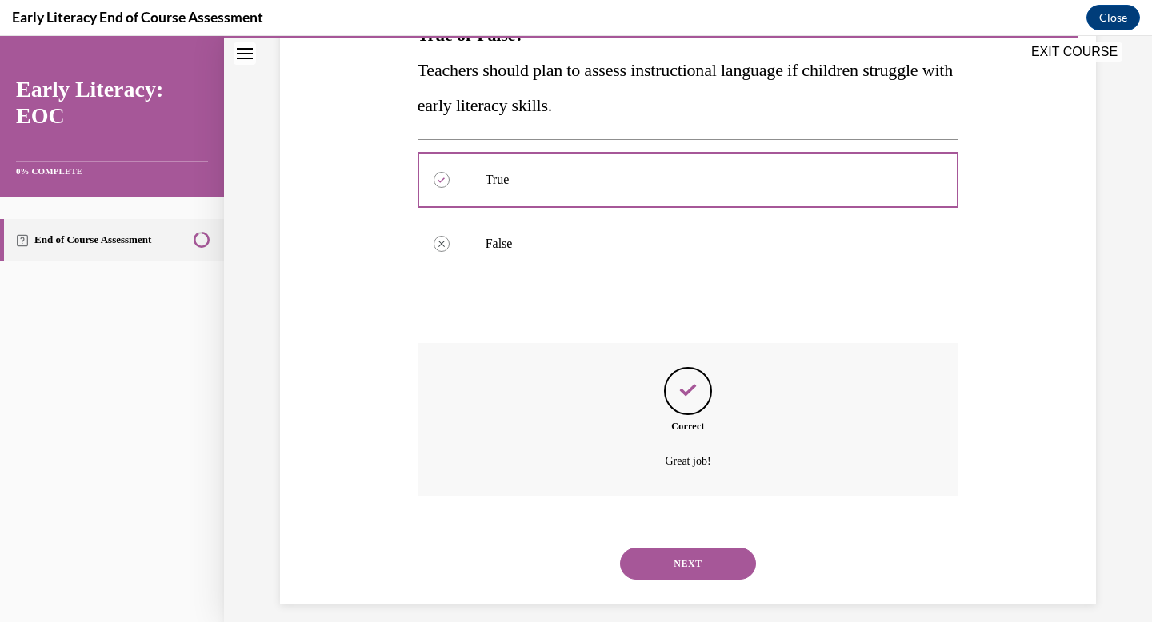
scroll to position [301, 0]
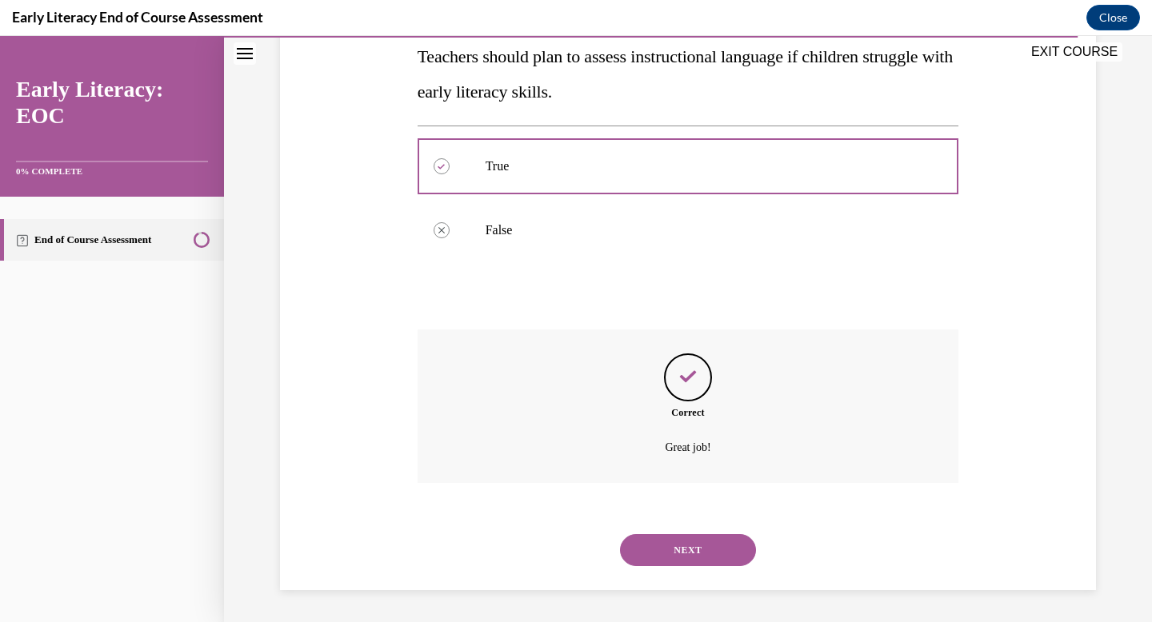
click at [695, 557] on button "NEXT" at bounding box center [688, 550] width 136 height 32
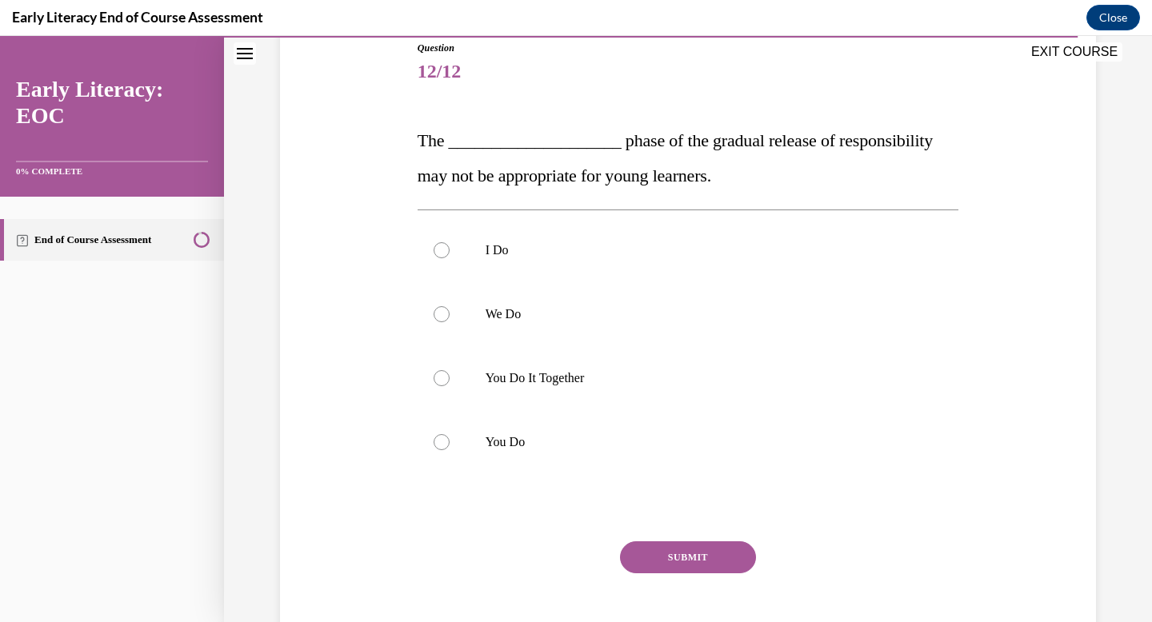
scroll to position [184, 0]
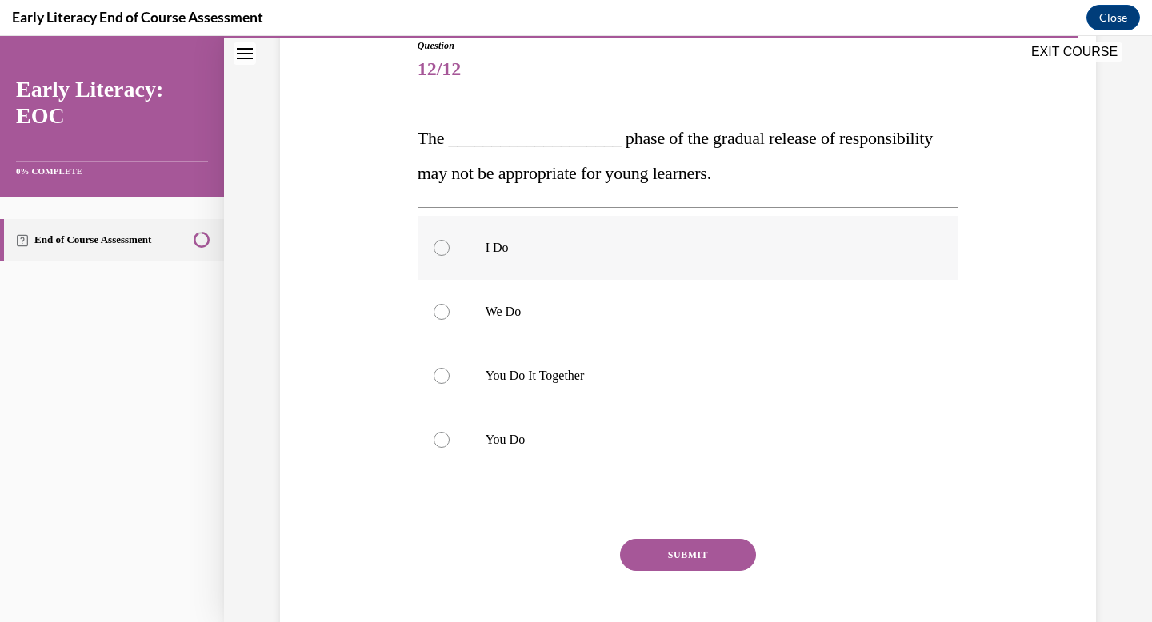
click at [638, 278] on div at bounding box center [688, 248] width 541 height 64
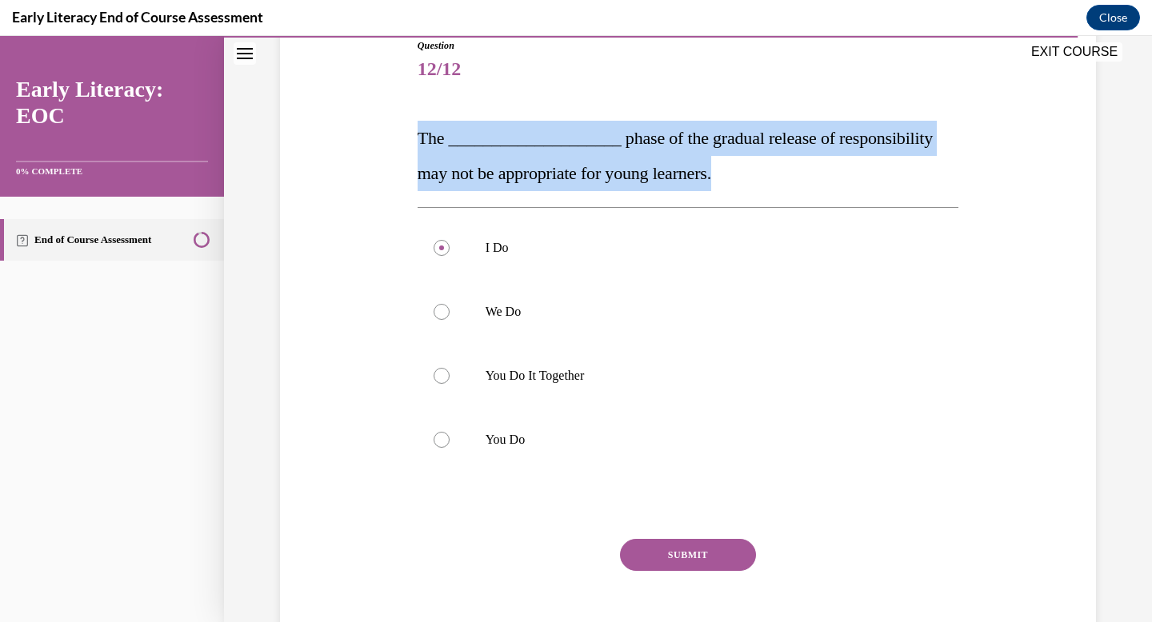
drag, startPoint x: 712, startPoint y: 171, endPoint x: 351, endPoint y: 121, distance: 364.2
click at [351, 121] on div "Question 12/12 The ____________________ phase of the gradual release of respons…" at bounding box center [688, 330] width 824 height 680
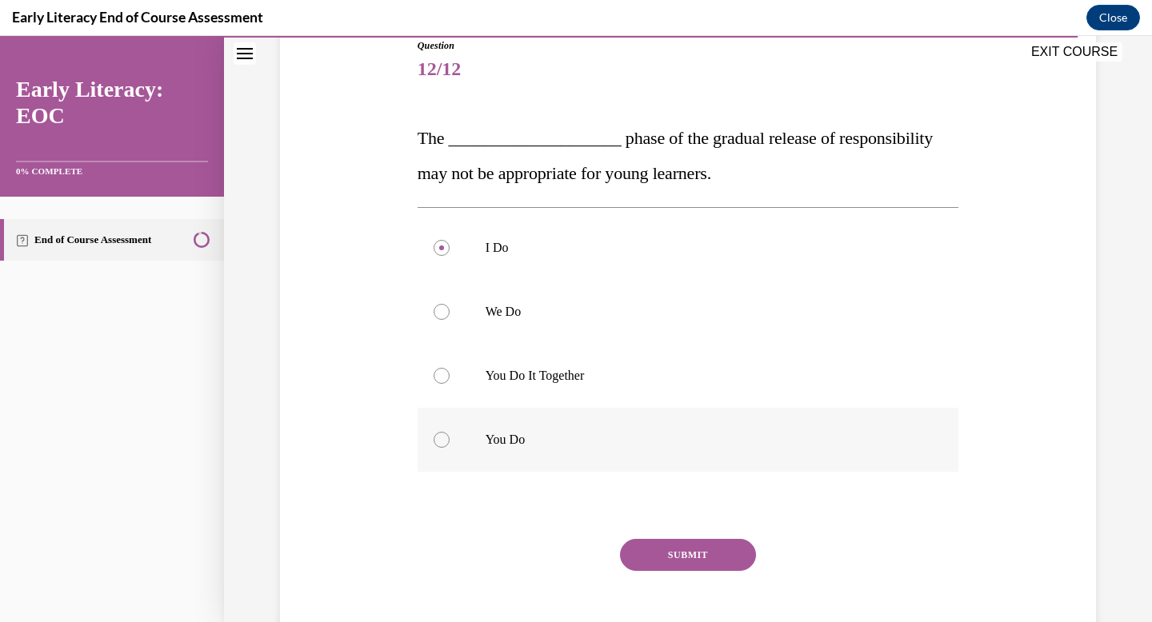
click at [478, 430] on div at bounding box center [688, 440] width 541 height 64
click at [645, 541] on button "SUBMIT" at bounding box center [688, 555] width 136 height 32
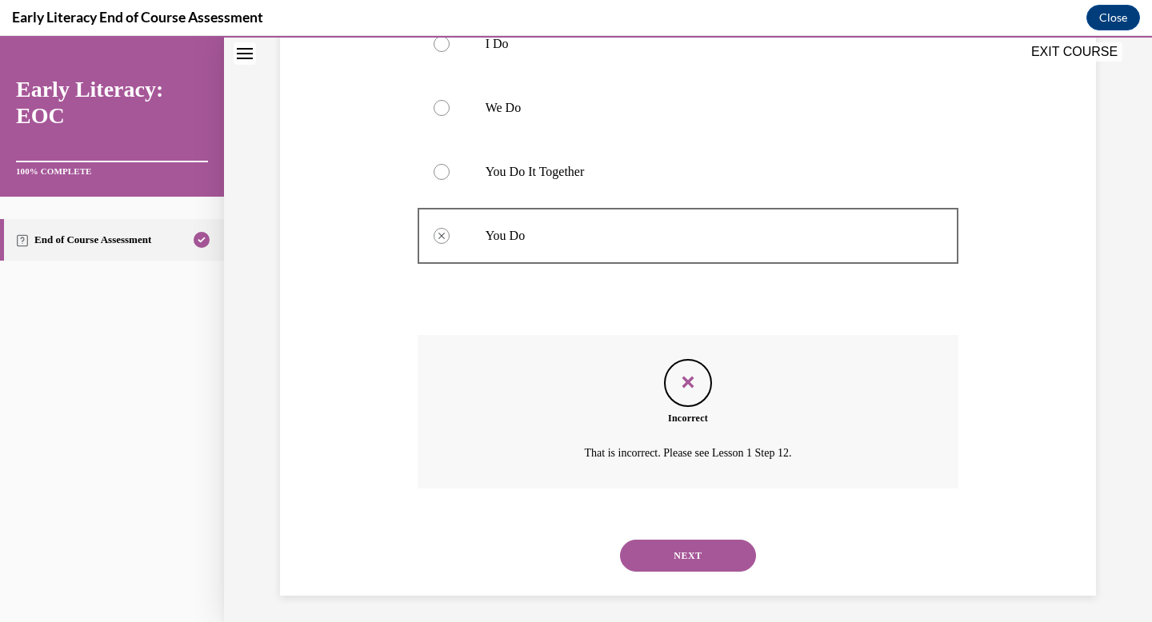
scroll to position [394, 0]
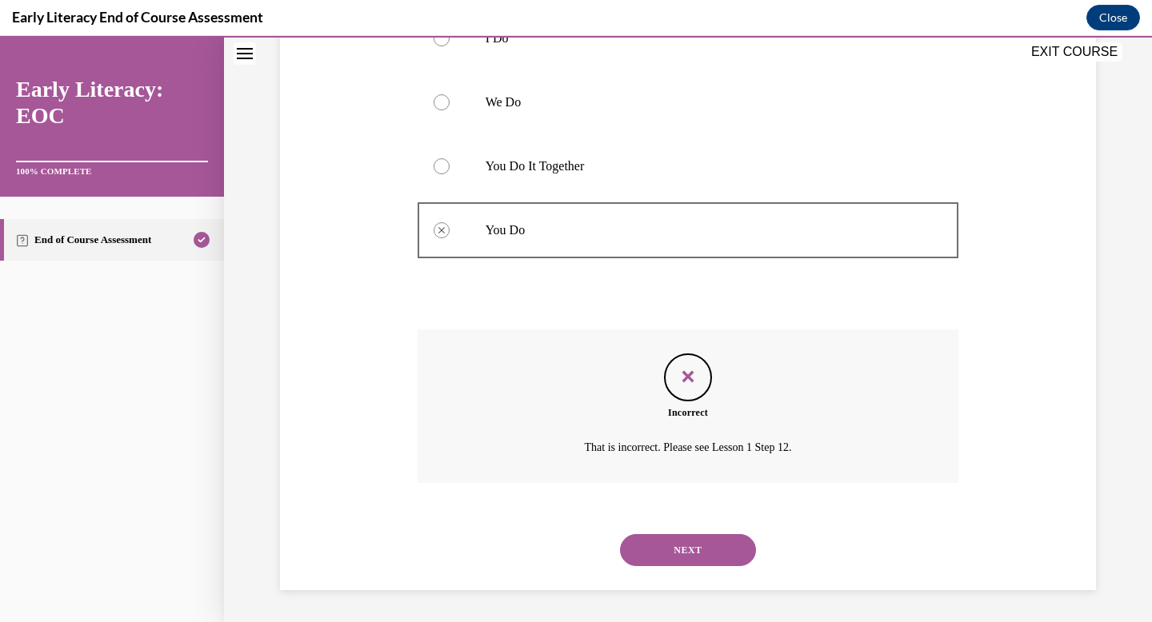
click at [677, 537] on button "NEXT" at bounding box center [688, 550] width 136 height 32
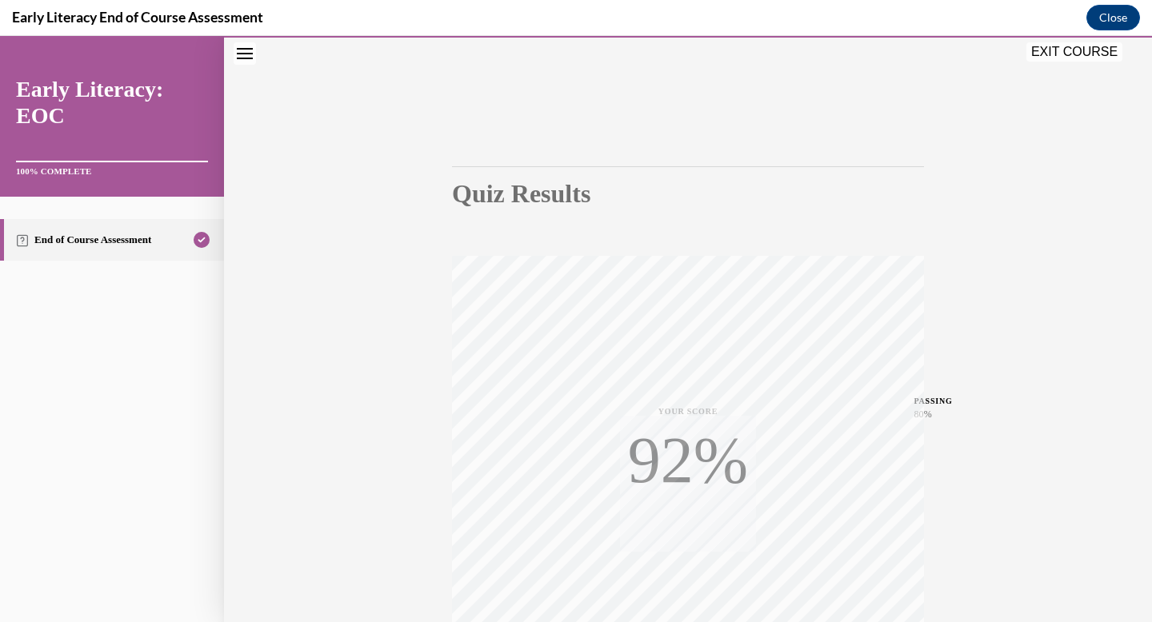
scroll to position [234, 0]
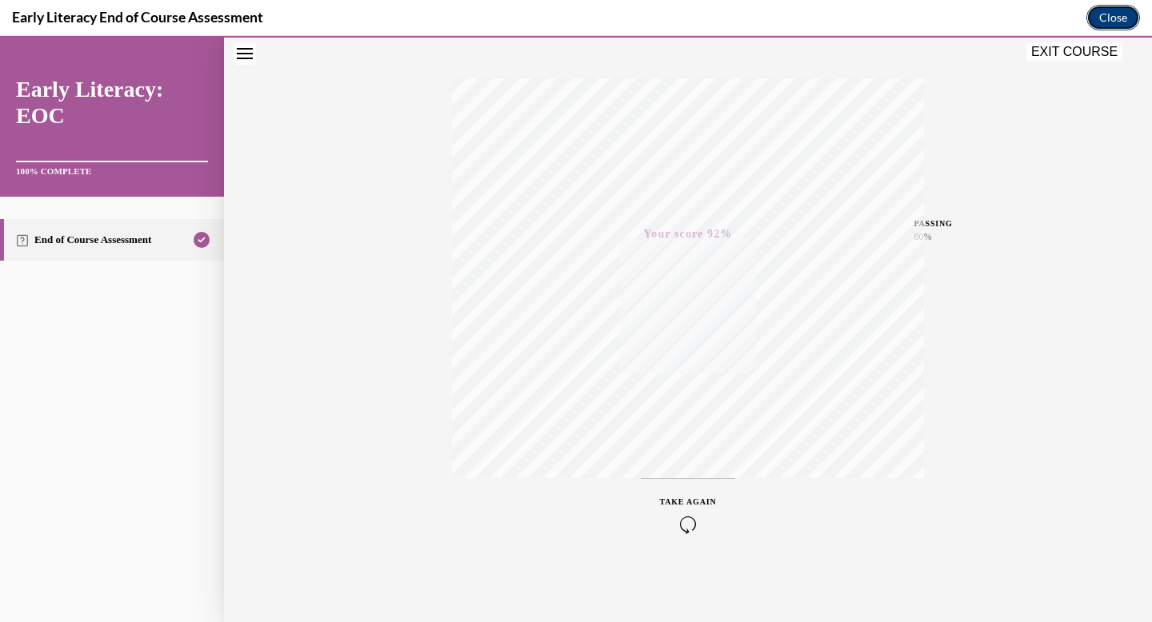
click at [1092, 19] on button "Close" at bounding box center [1113, 18] width 54 height 26
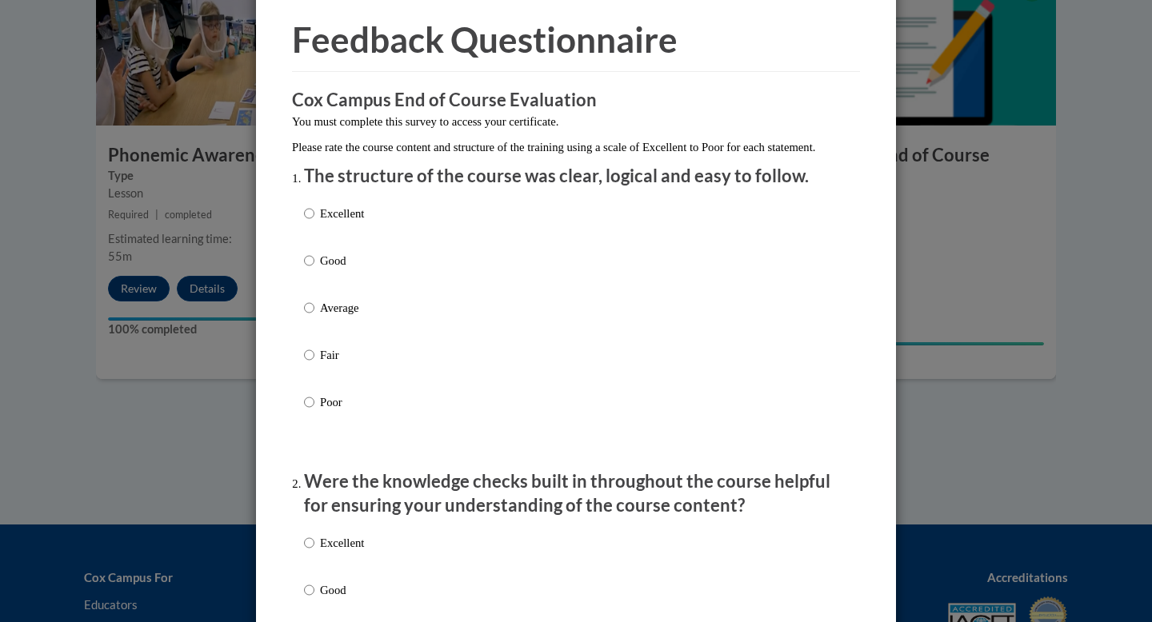
scroll to position [78, 0]
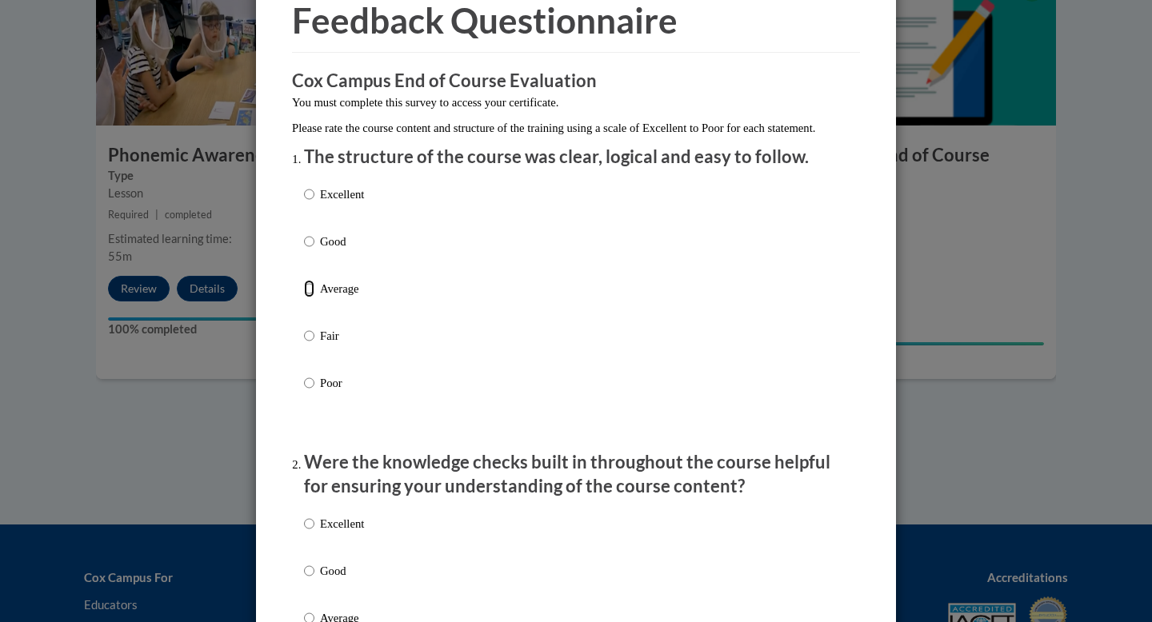
click at [306, 298] on input "Average" at bounding box center [309, 289] width 10 height 18
radio input "true"
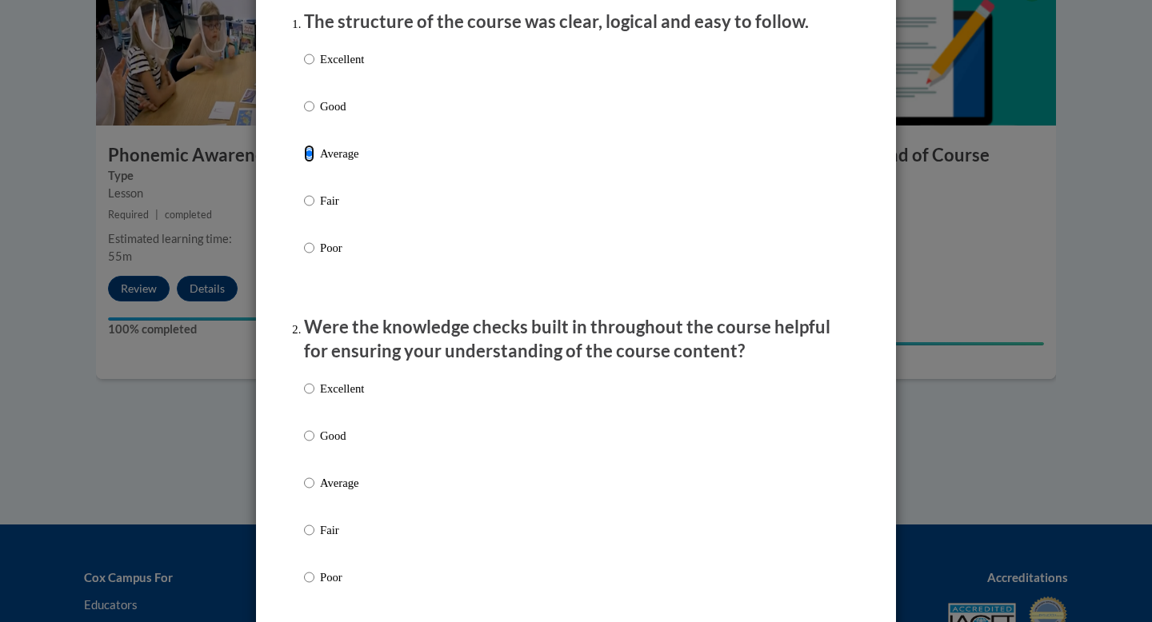
scroll to position [286, 0]
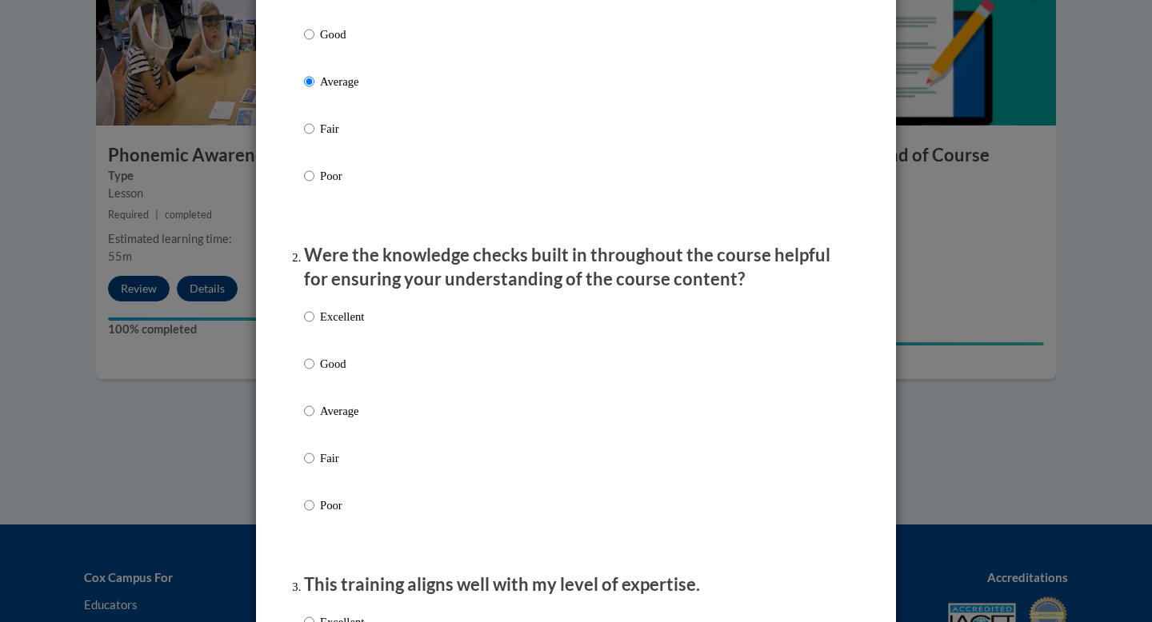
click at [326, 420] on p "Average" at bounding box center [342, 411] width 44 height 18
click at [314, 420] on input "Average" at bounding box center [309, 411] width 10 height 18
radio input "true"
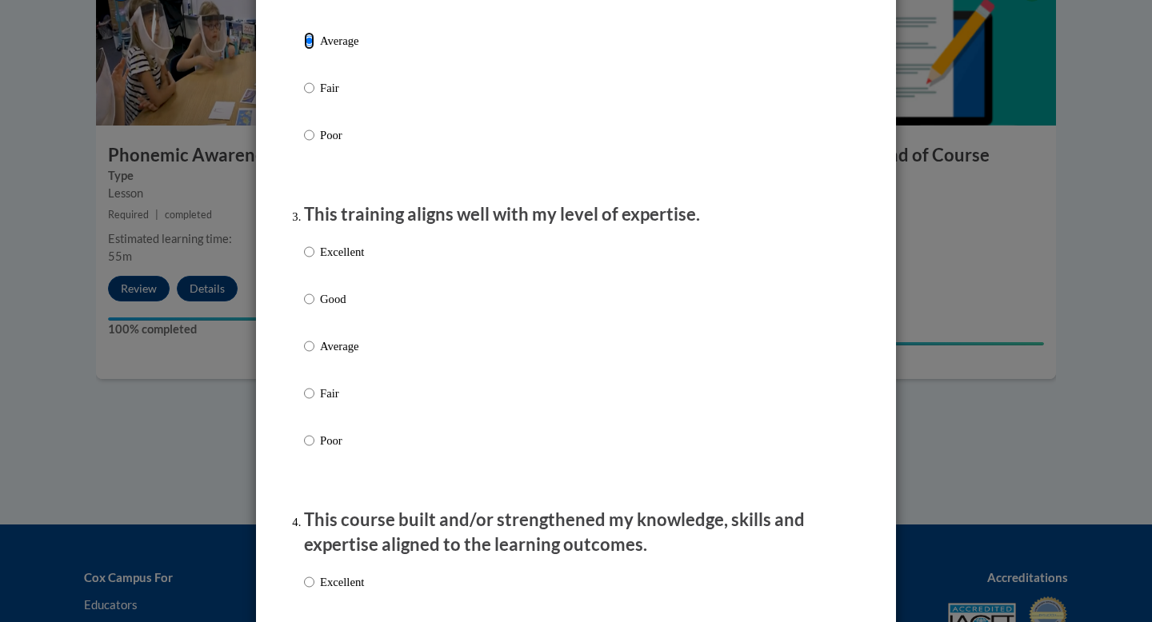
scroll to position [657, 0]
click at [313, 354] on input "Average" at bounding box center [309, 346] width 10 height 18
radio input "true"
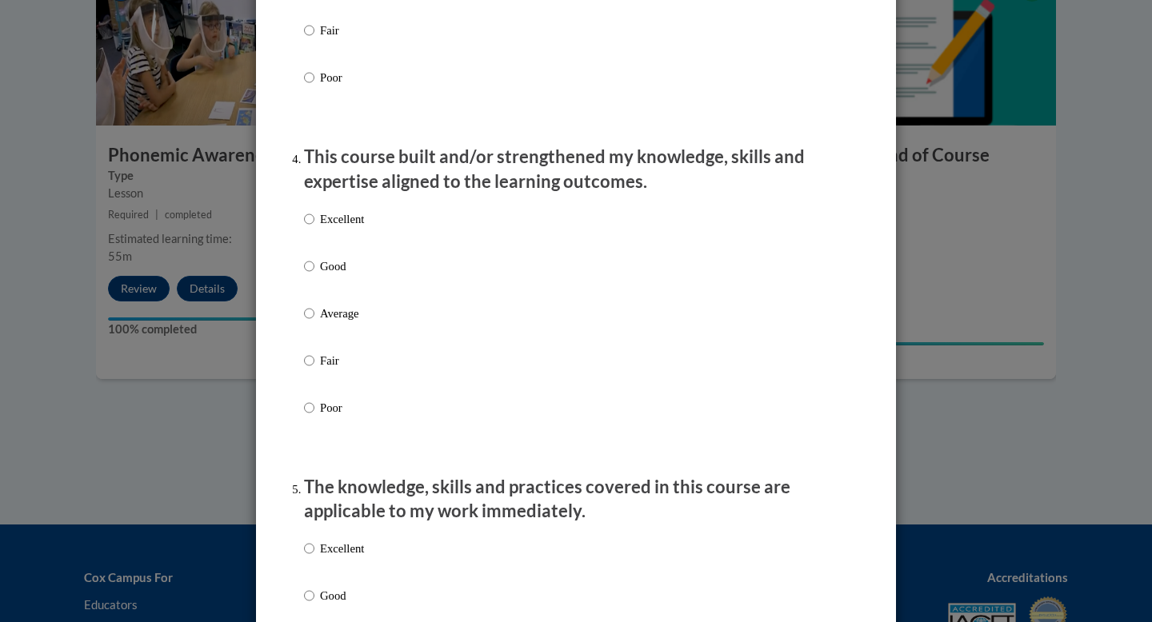
scroll to position [1045, 0]
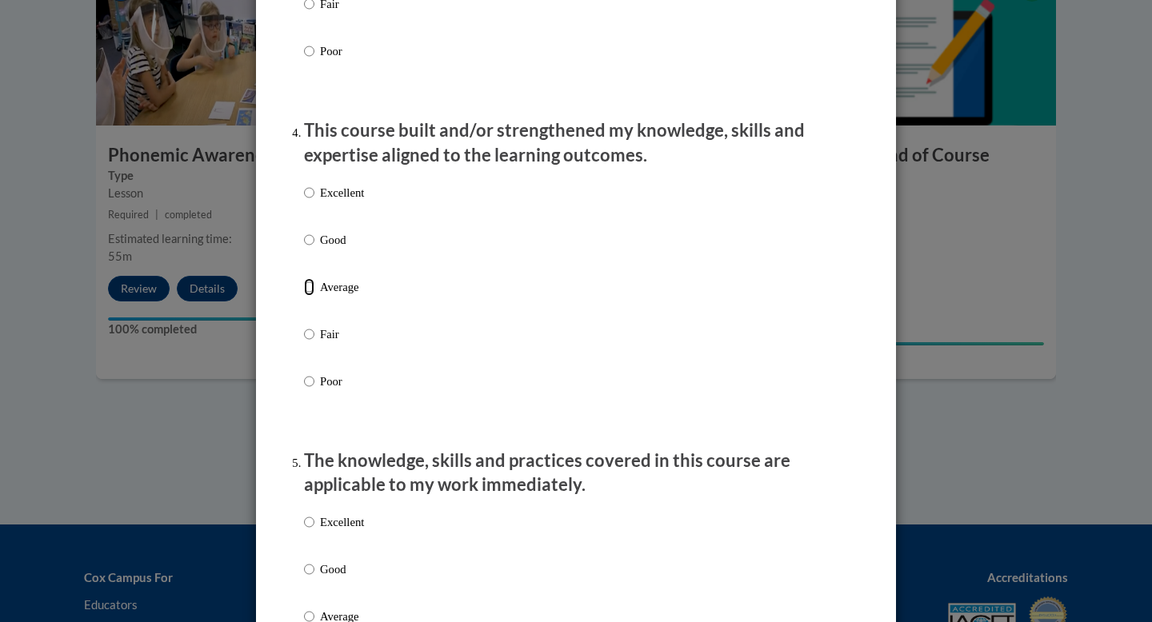
click at [314, 296] on input "Average" at bounding box center [309, 287] width 10 height 18
radio input "true"
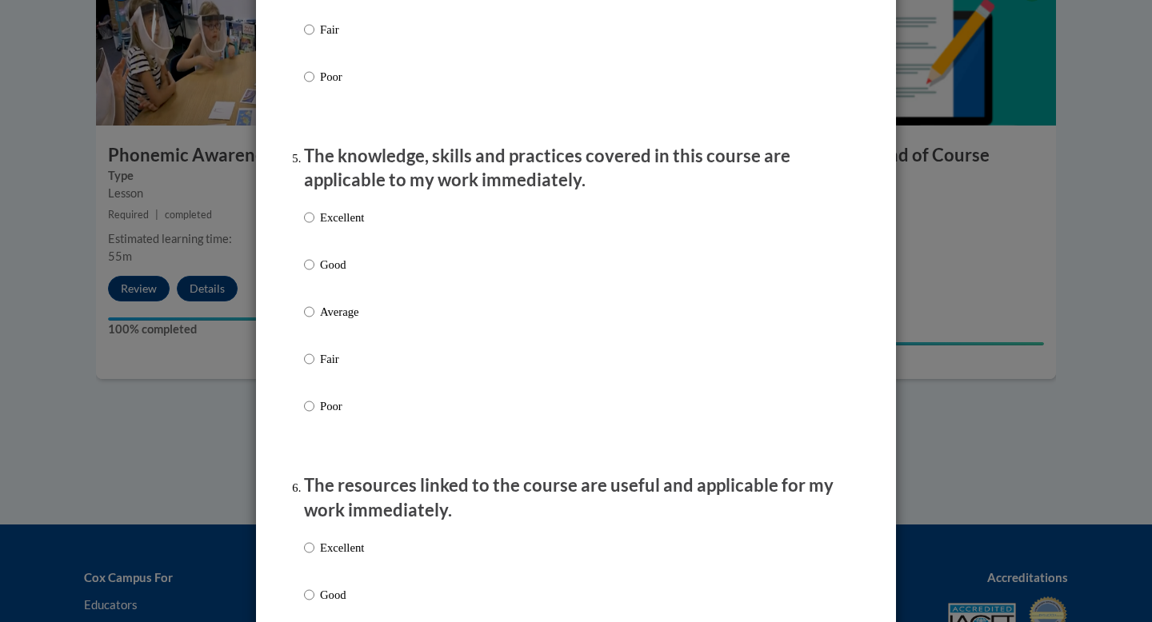
scroll to position [1381, 0]
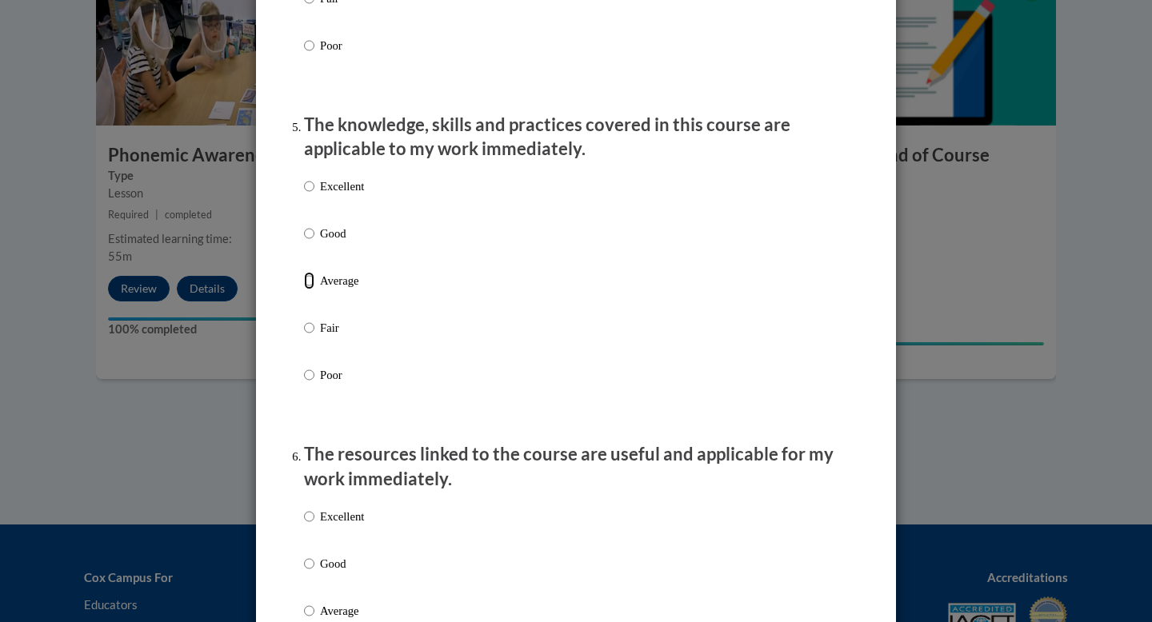
click at [311, 290] on input "Average" at bounding box center [309, 281] width 10 height 18
radio input "true"
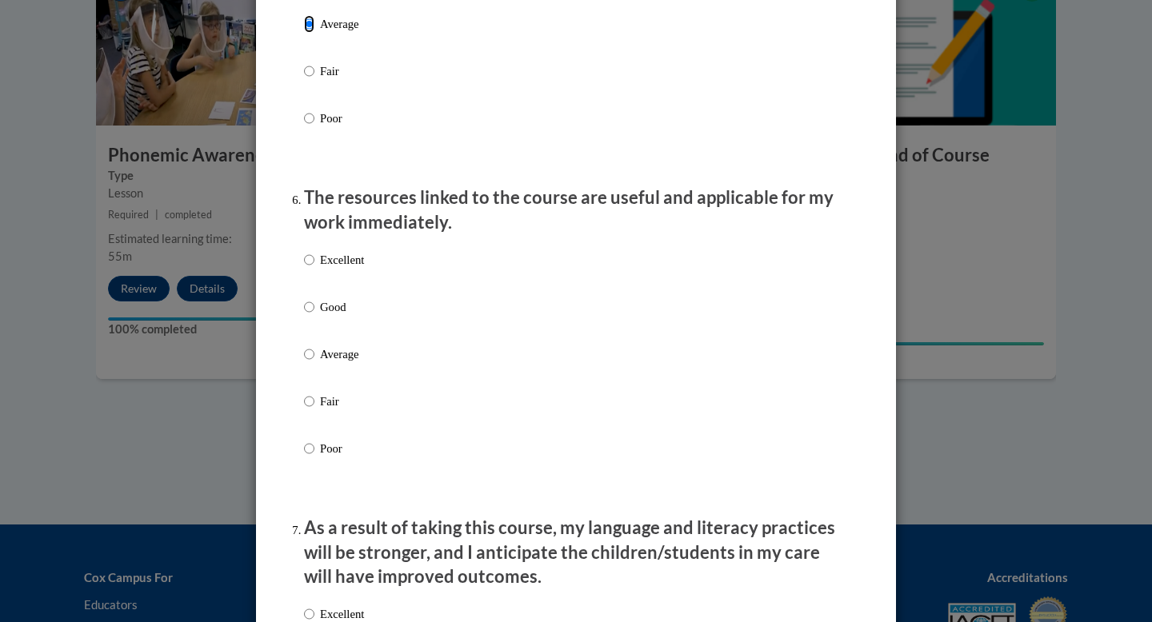
scroll to position [1665, 0]
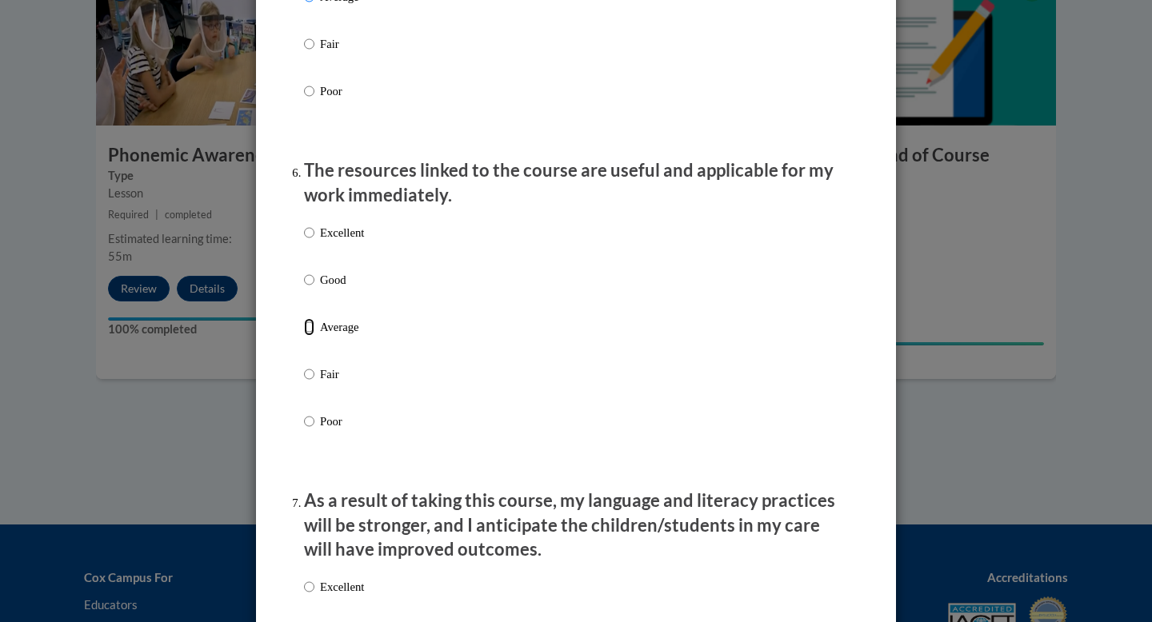
click at [311, 336] on input "Average" at bounding box center [309, 327] width 10 height 18
radio input "true"
click at [311, 336] on input "Average" at bounding box center [309, 327] width 10 height 18
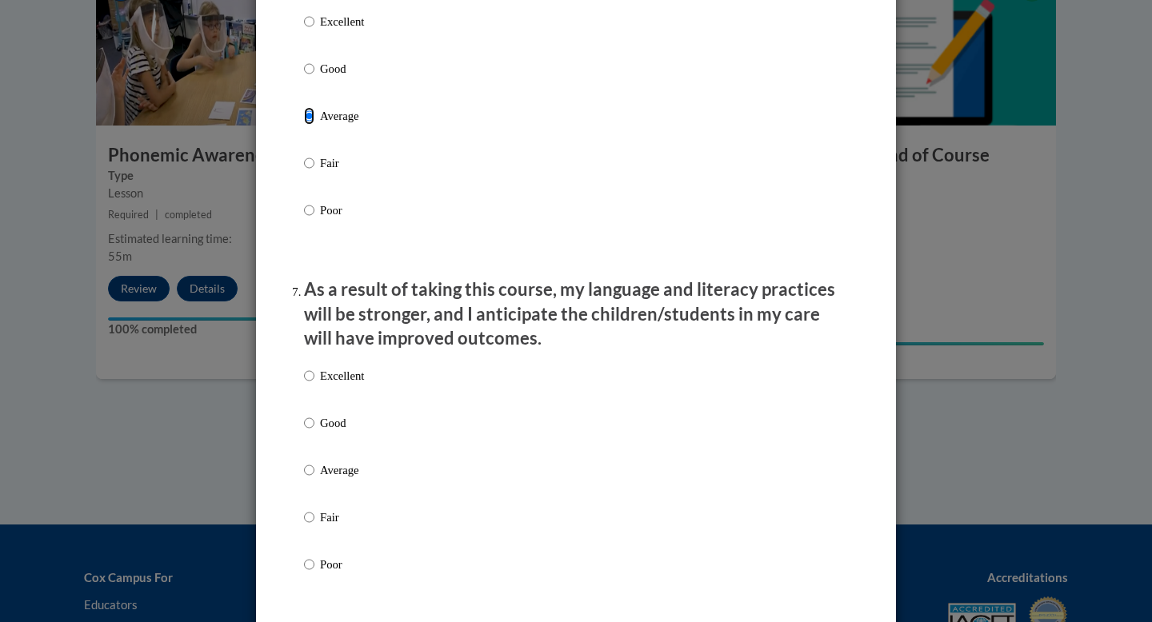
scroll to position [1890, 0]
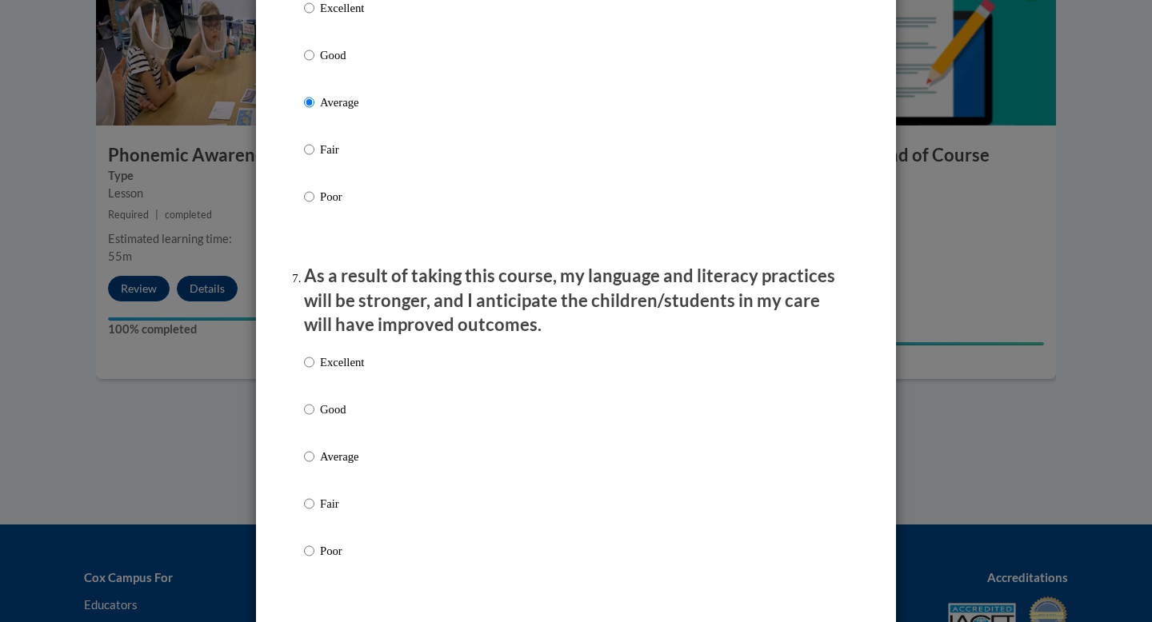
click at [315, 469] on label "Average" at bounding box center [334, 469] width 60 height 43
click at [314, 465] on input "Average" at bounding box center [309, 457] width 10 height 18
radio input "true"
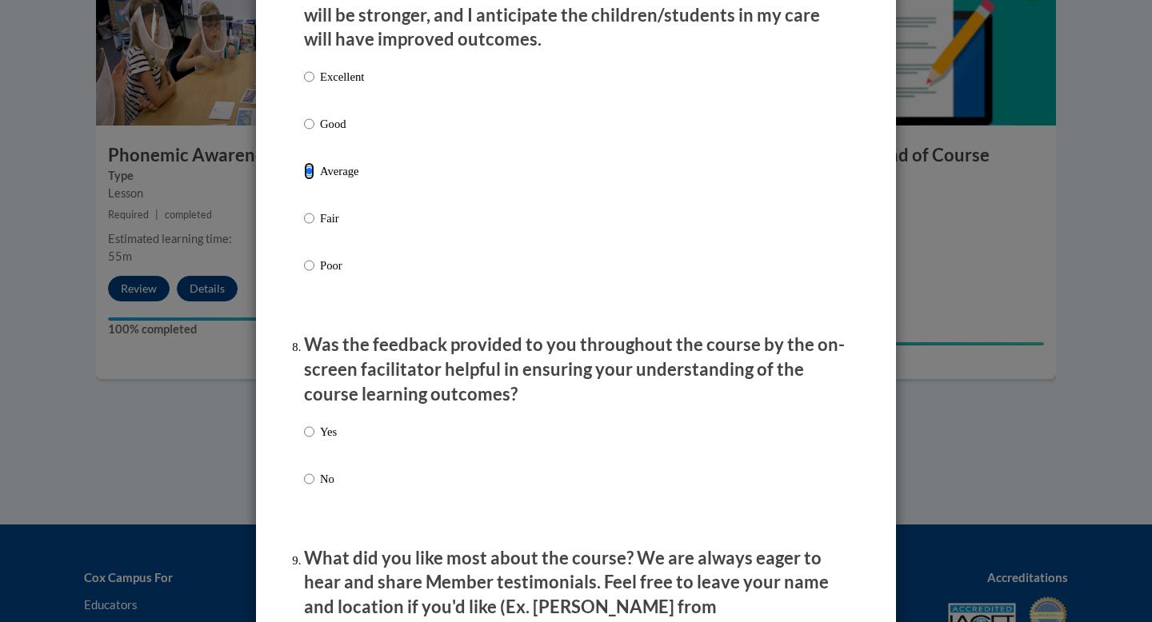
scroll to position [2230, 0]
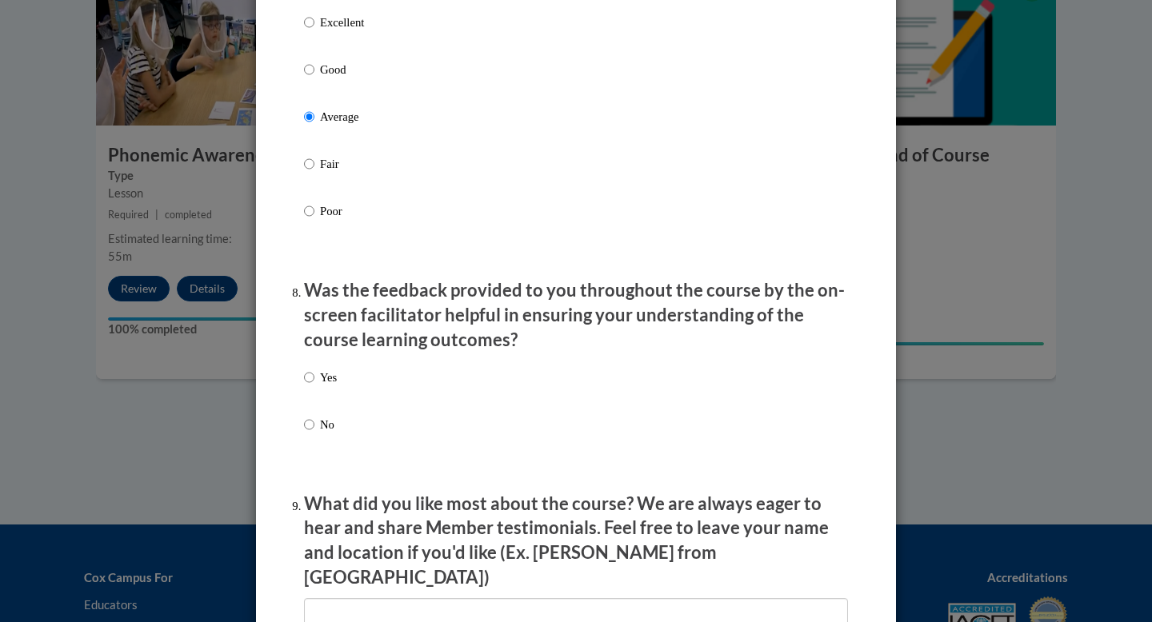
click at [323, 386] on p "Yes" at bounding box center [328, 378] width 17 height 18
click at [314, 386] on input "Yes" at bounding box center [309, 378] width 10 height 18
radio input "true"
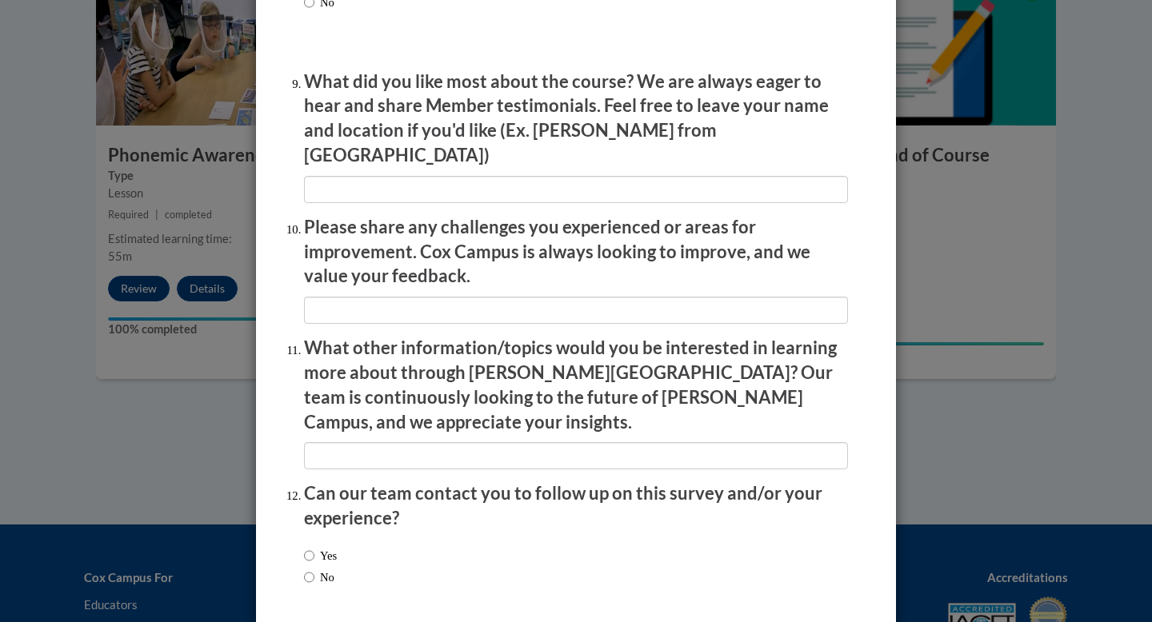
scroll to position [2705, 0]
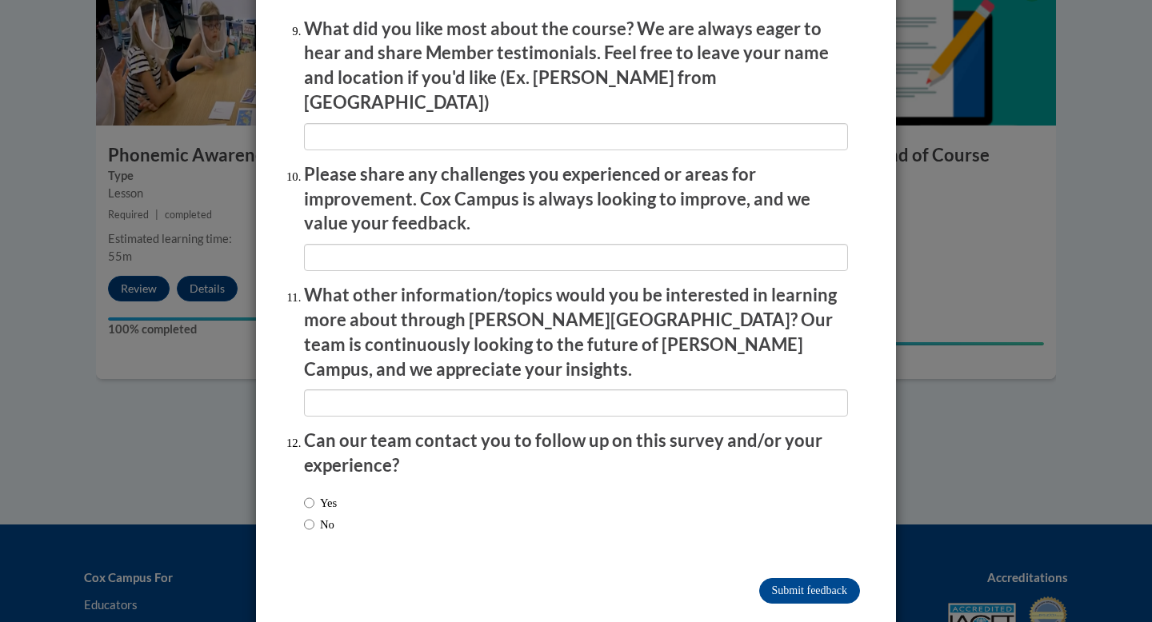
click at [334, 516] on label "No" at bounding box center [319, 525] width 30 height 18
click at [314, 516] on input "No" at bounding box center [309, 525] width 10 height 18
radio input "true"
click at [829, 578] on input "Submit feedback" at bounding box center [809, 591] width 101 height 26
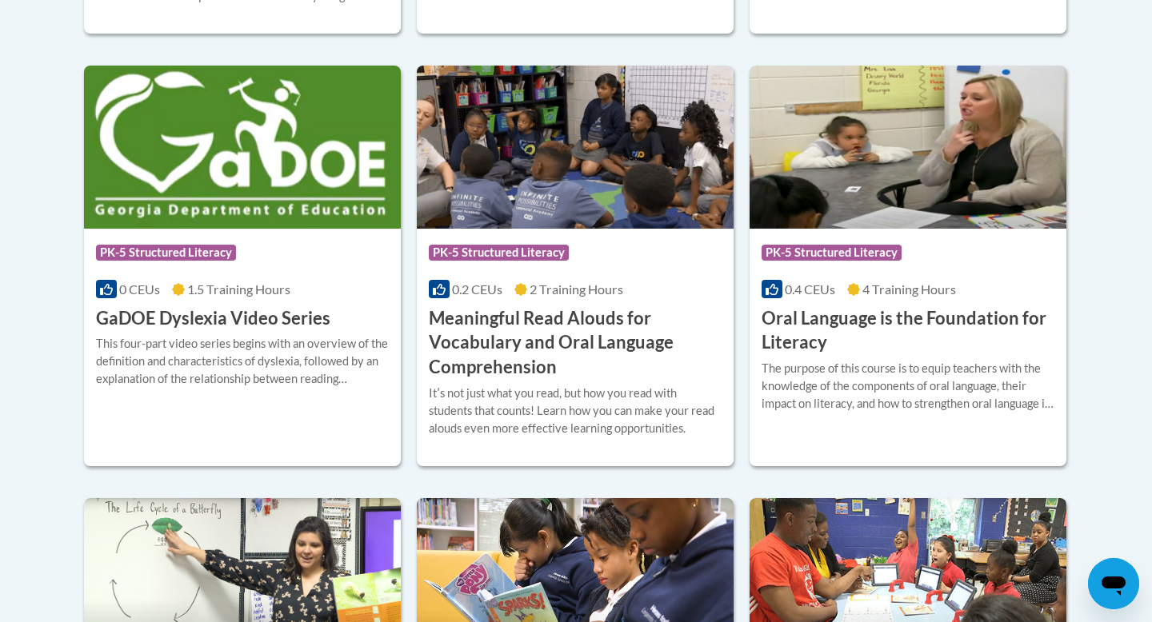
scroll to position [1054, 0]
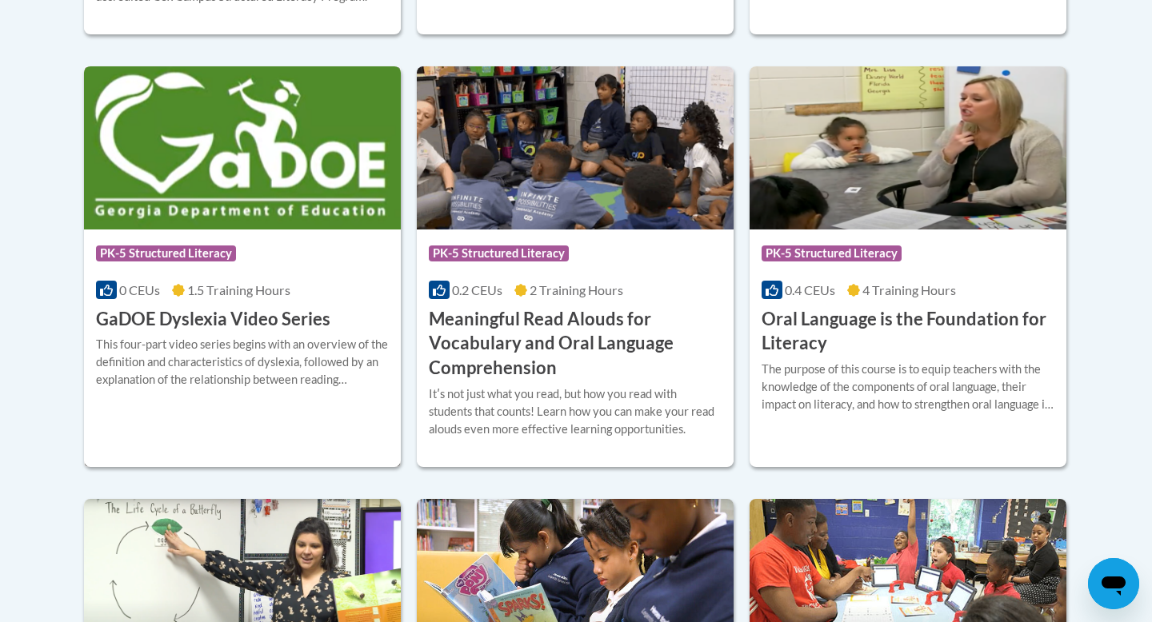
click at [266, 308] on h3 "GaDOE Dyslexia Video Series" at bounding box center [213, 319] width 234 height 25
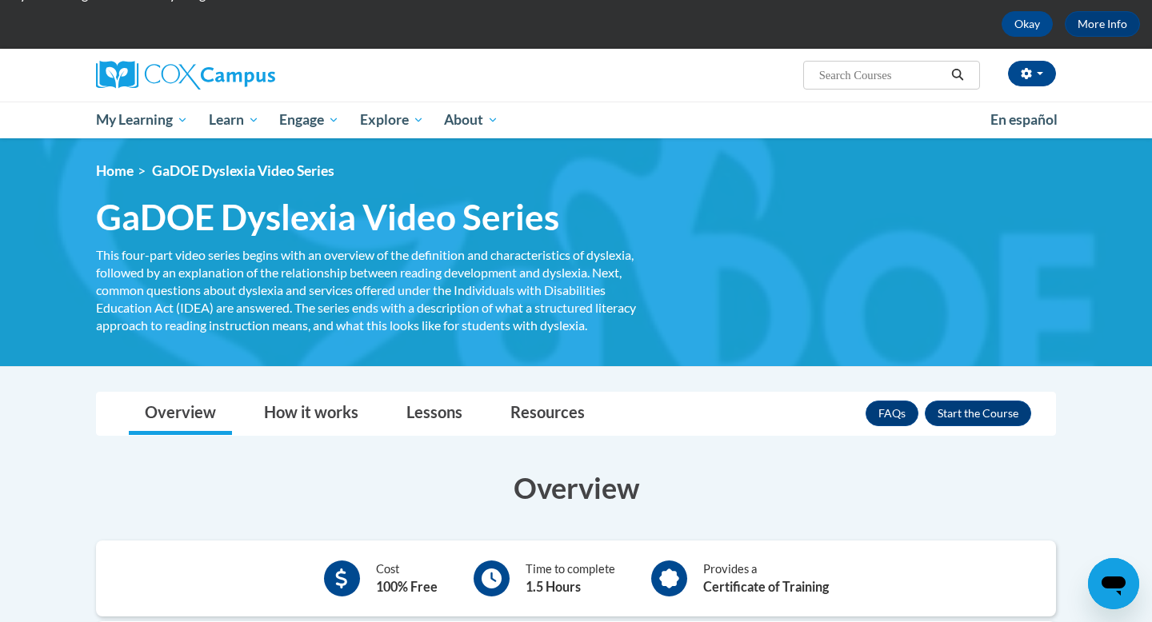
scroll to position [30, 0]
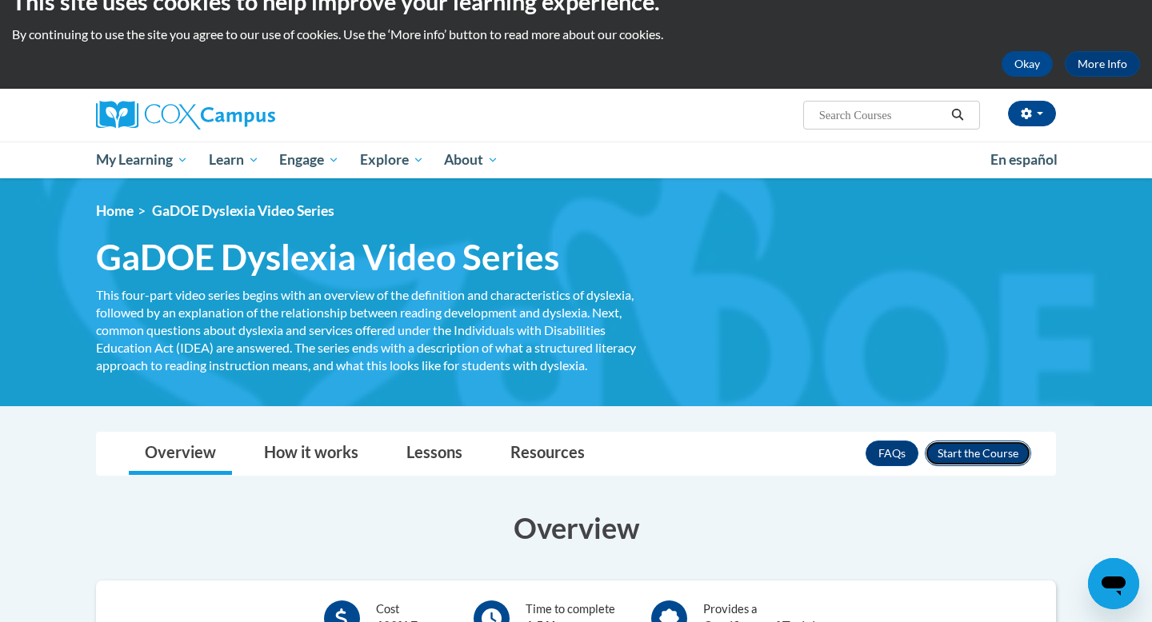
click at [981, 456] on button "Enroll" at bounding box center [978, 454] width 106 height 26
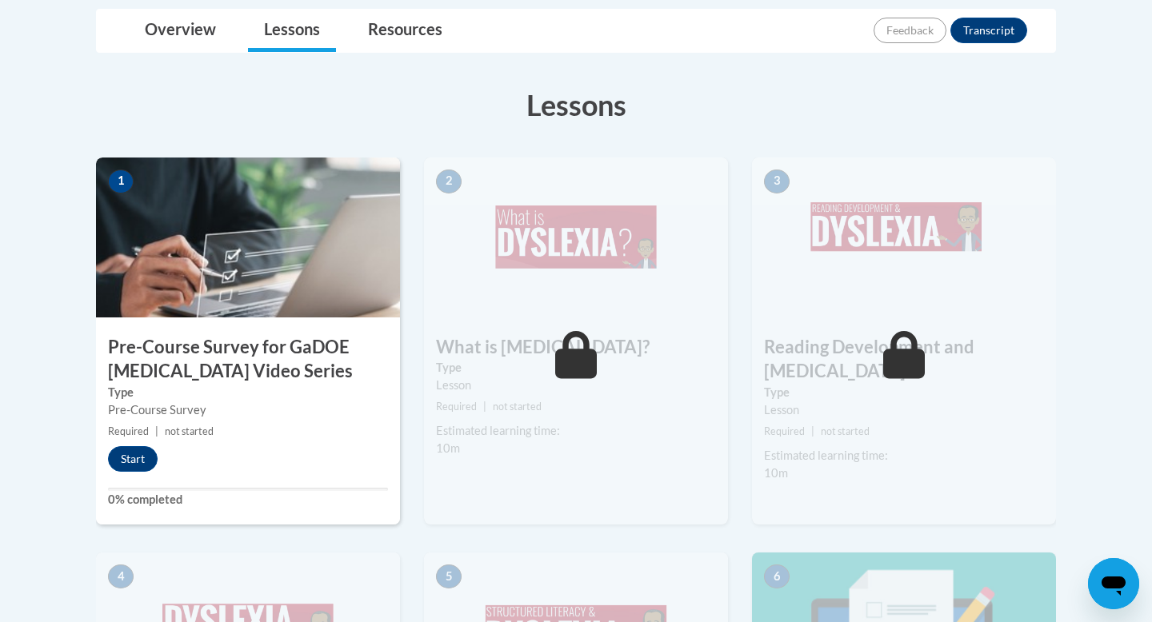
scroll to position [419, 0]
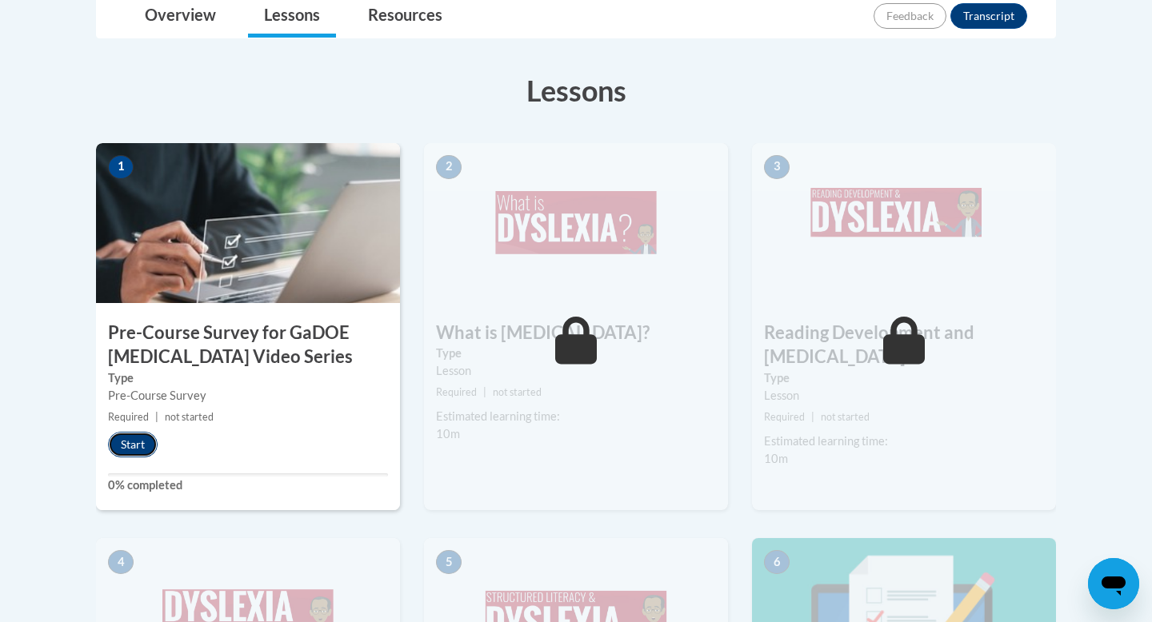
click at [130, 446] on button "Start" at bounding box center [133, 445] width 50 height 26
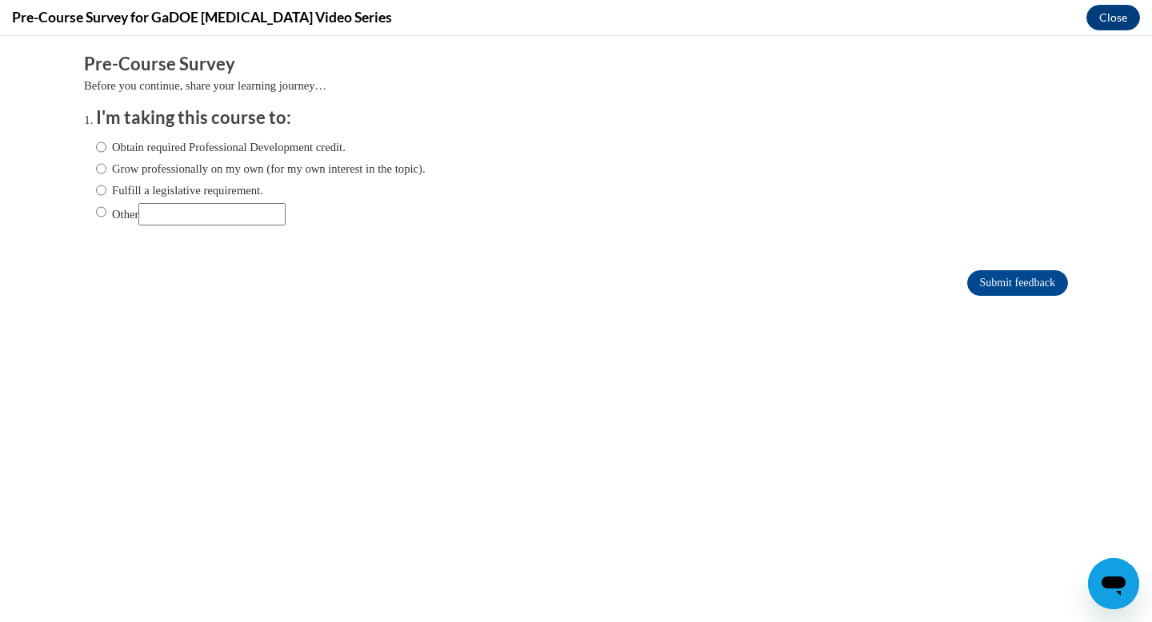
scroll to position [0, 0]
click at [99, 194] on input "Fulfill a legislative requirement." at bounding box center [101, 191] width 10 height 18
radio input "true"
click at [1016, 290] on input "Submit feedback" at bounding box center [1017, 283] width 101 height 26
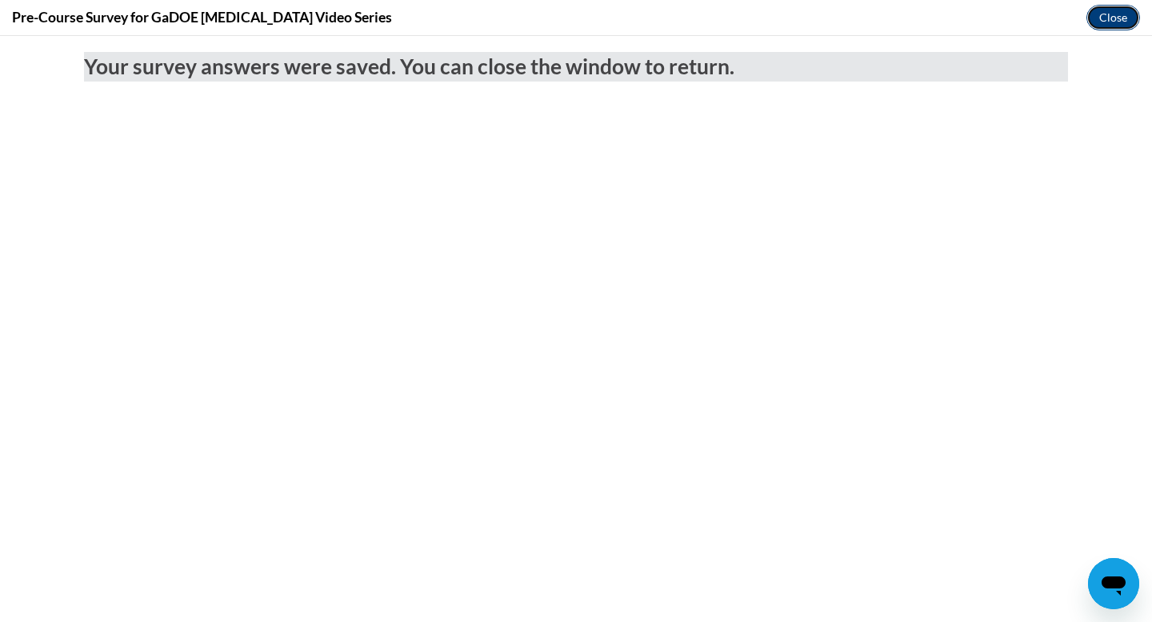
click at [1103, 18] on button "Close" at bounding box center [1113, 18] width 54 height 26
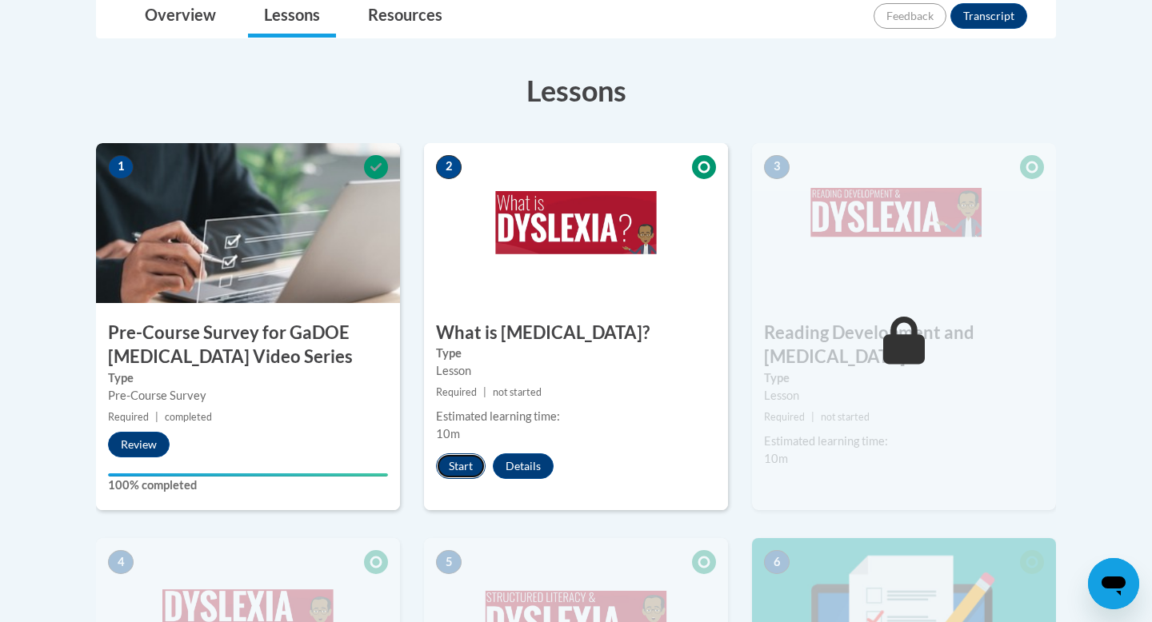
click at [466, 460] on button "Start" at bounding box center [461, 467] width 50 height 26
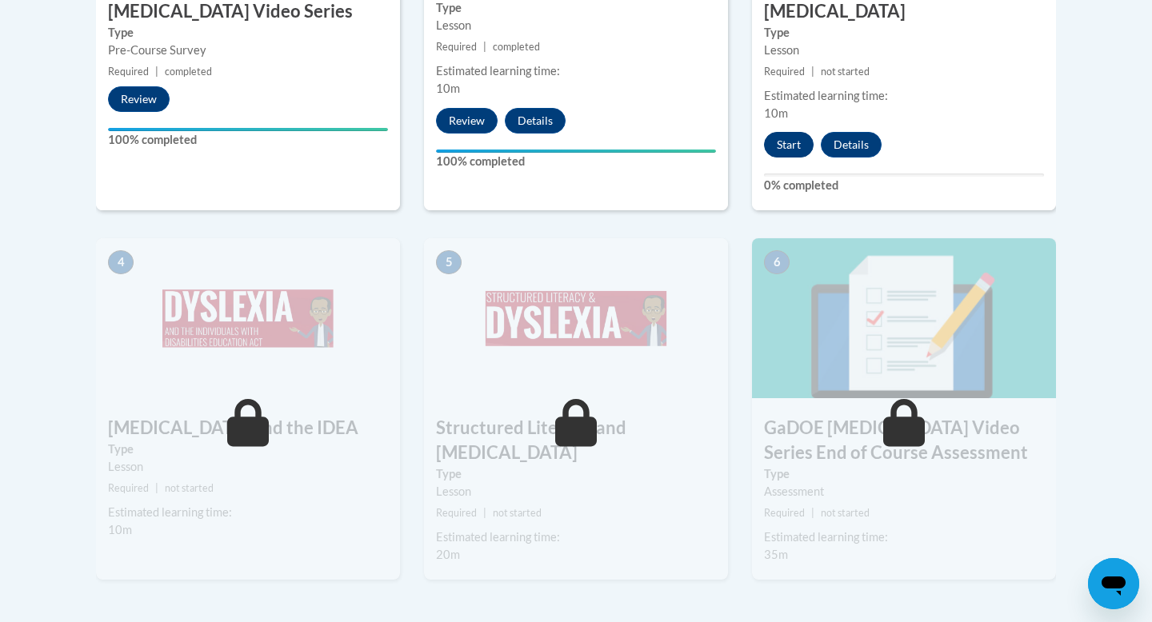
scroll to position [854, 0]
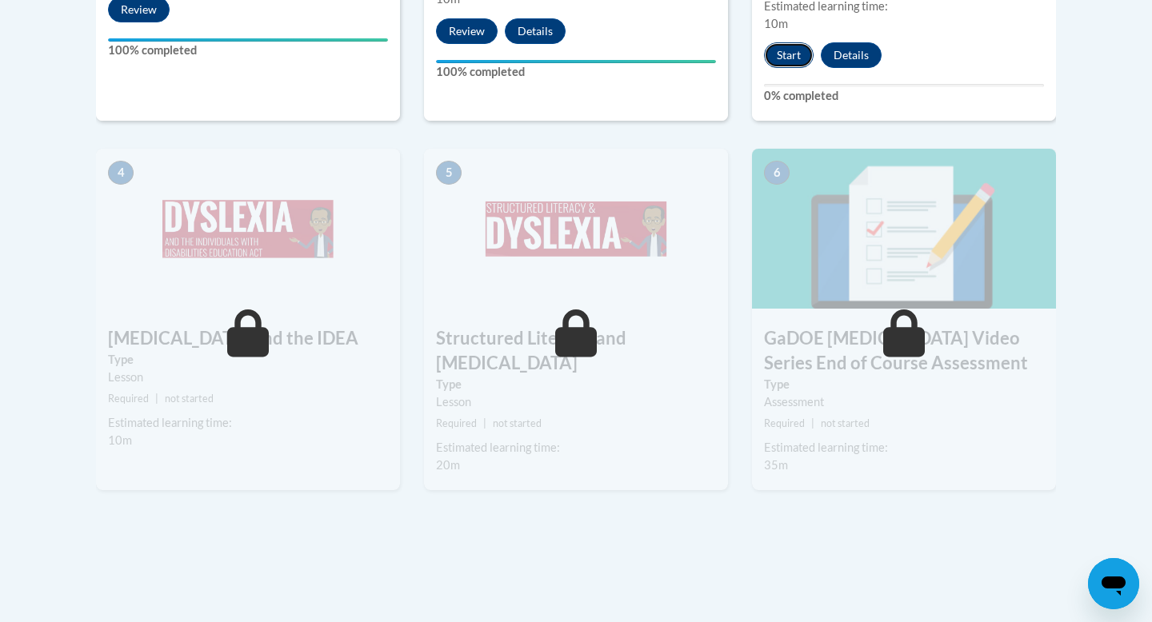
click at [795, 42] on button "Start" at bounding box center [789, 55] width 50 height 26
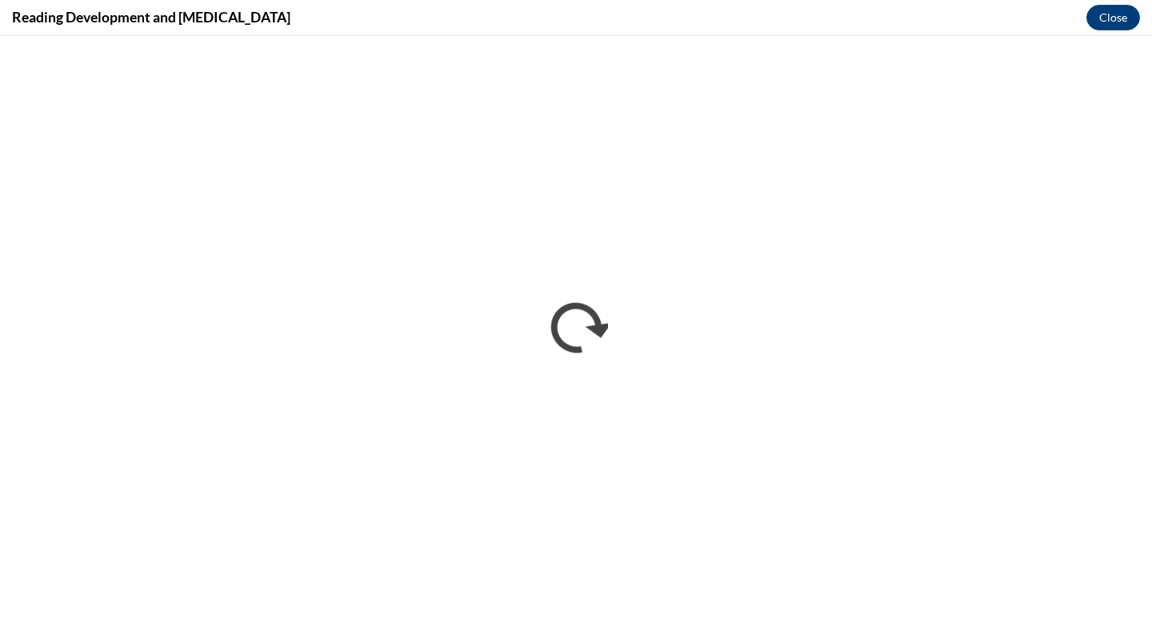
scroll to position [0, 0]
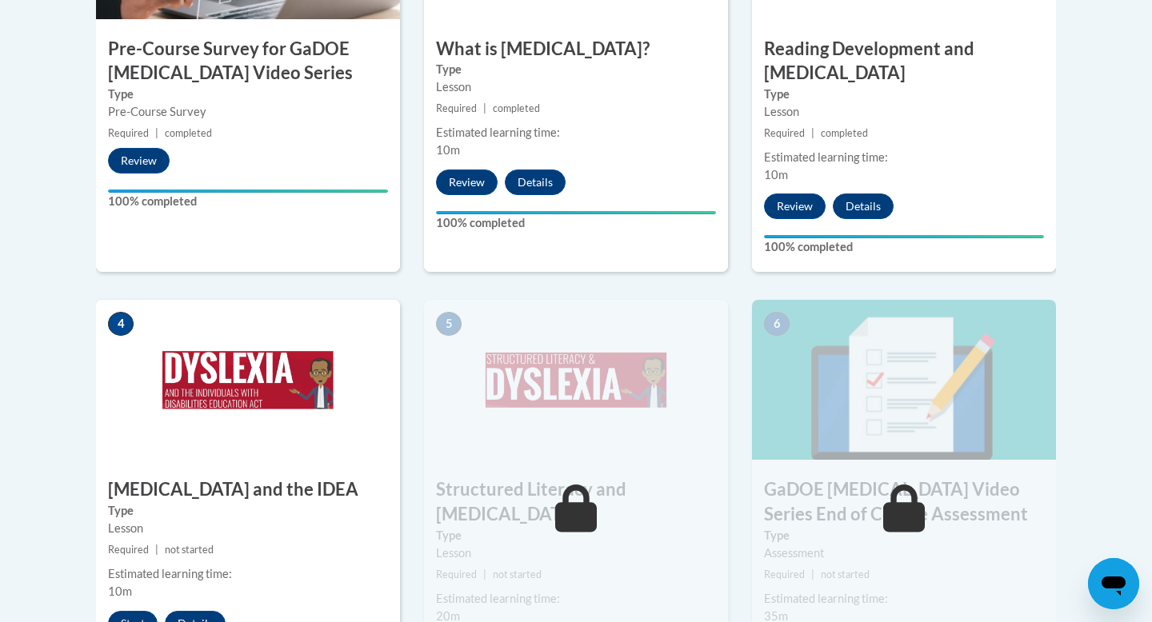
scroll to position [753, 0]
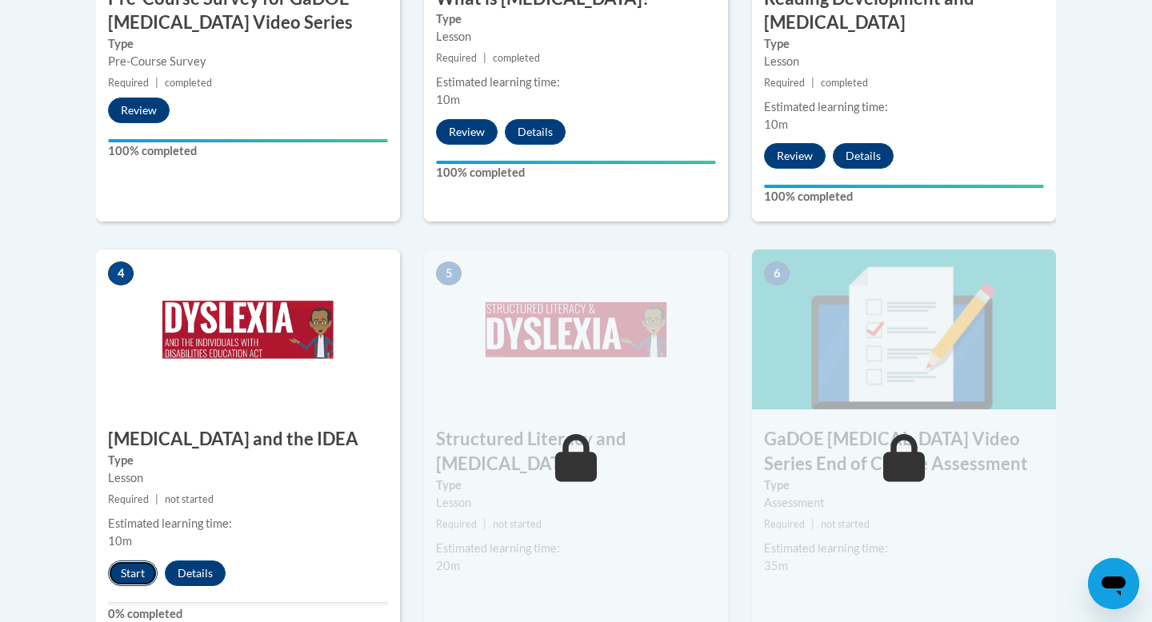
click at [132, 561] on button "Start" at bounding box center [133, 574] width 50 height 26
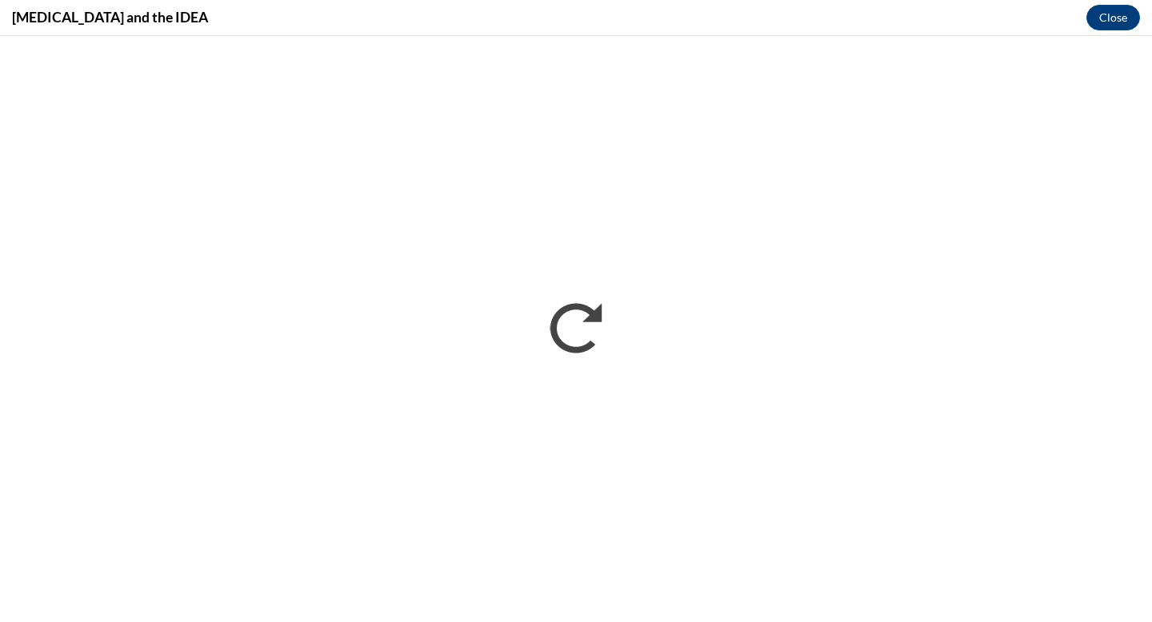
scroll to position [0, 0]
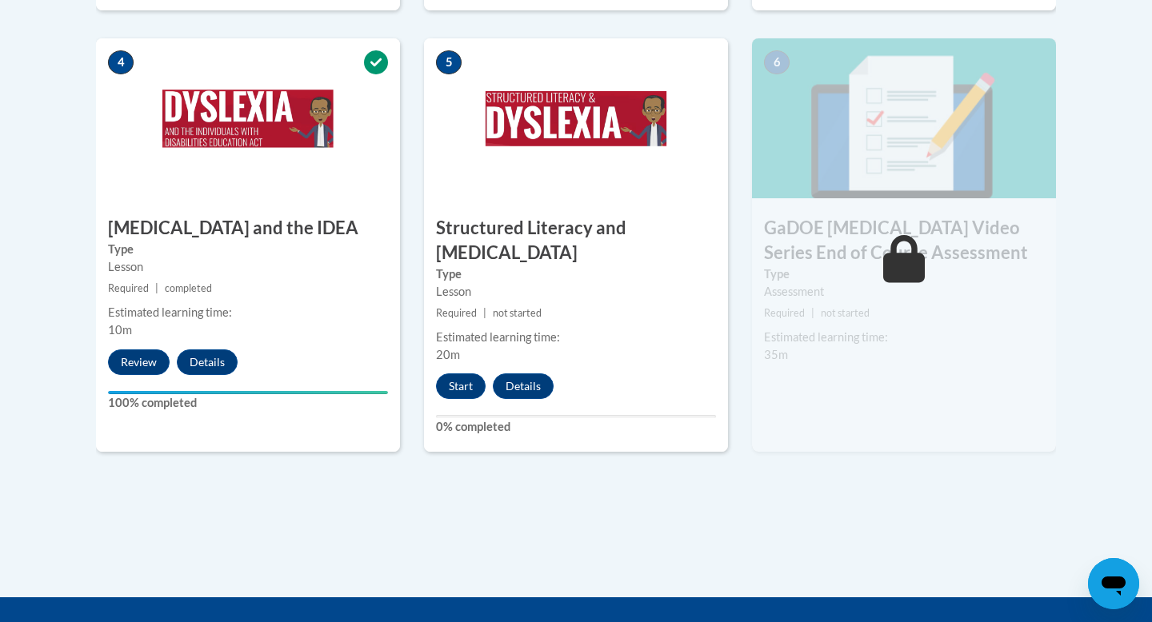
scroll to position [998, 0]
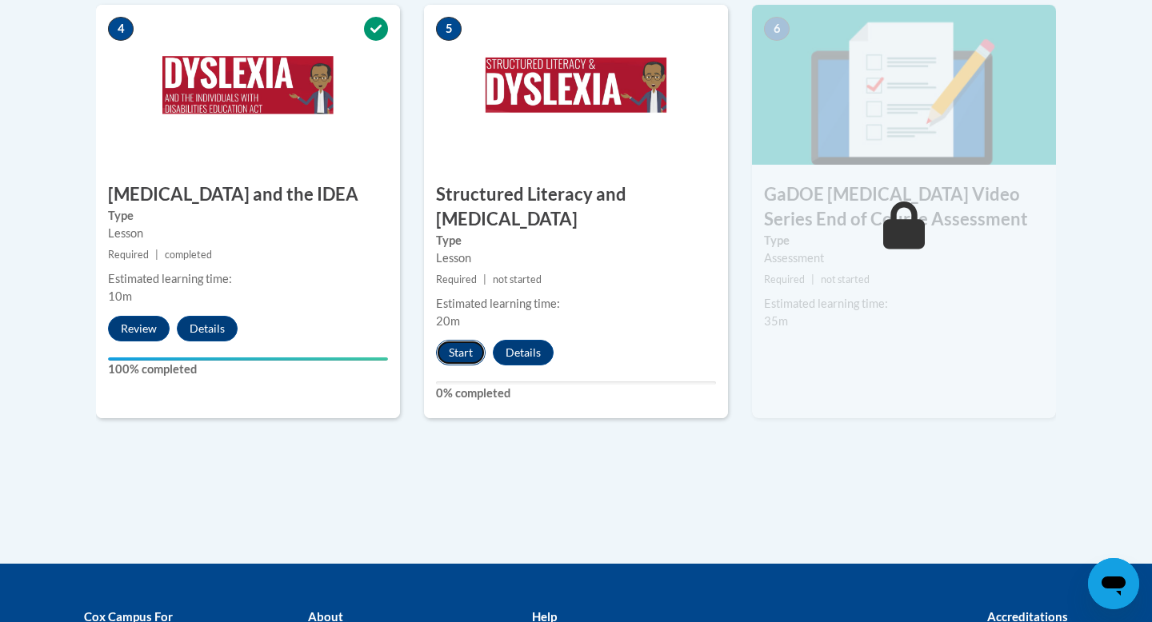
click at [461, 340] on button "Start" at bounding box center [461, 353] width 50 height 26
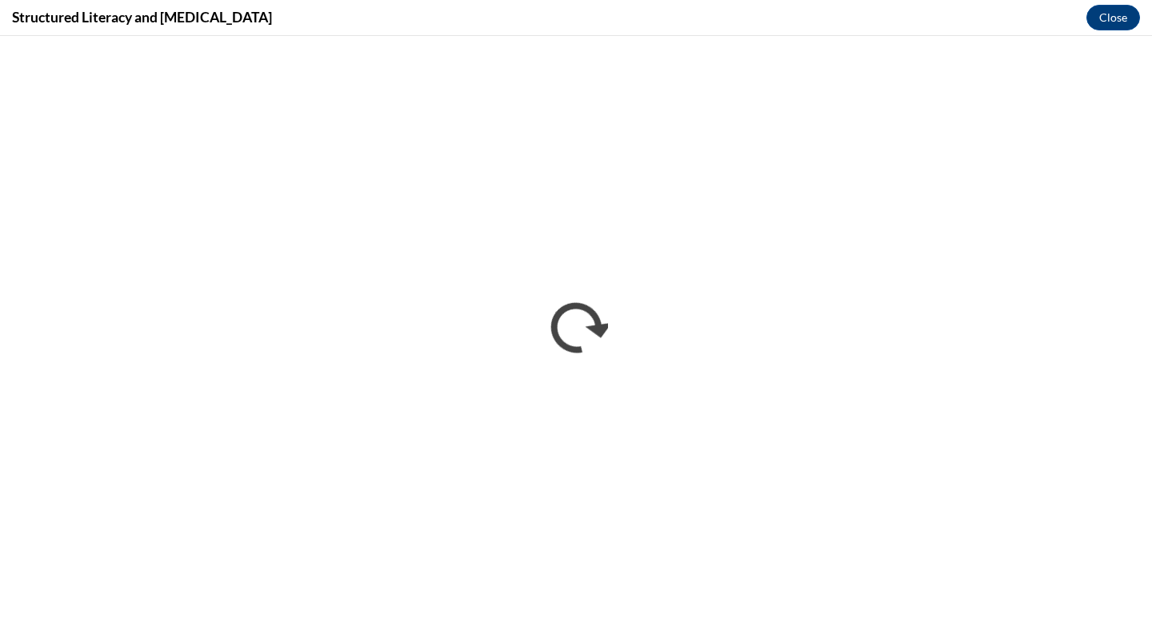
scroll to position [0, 0]
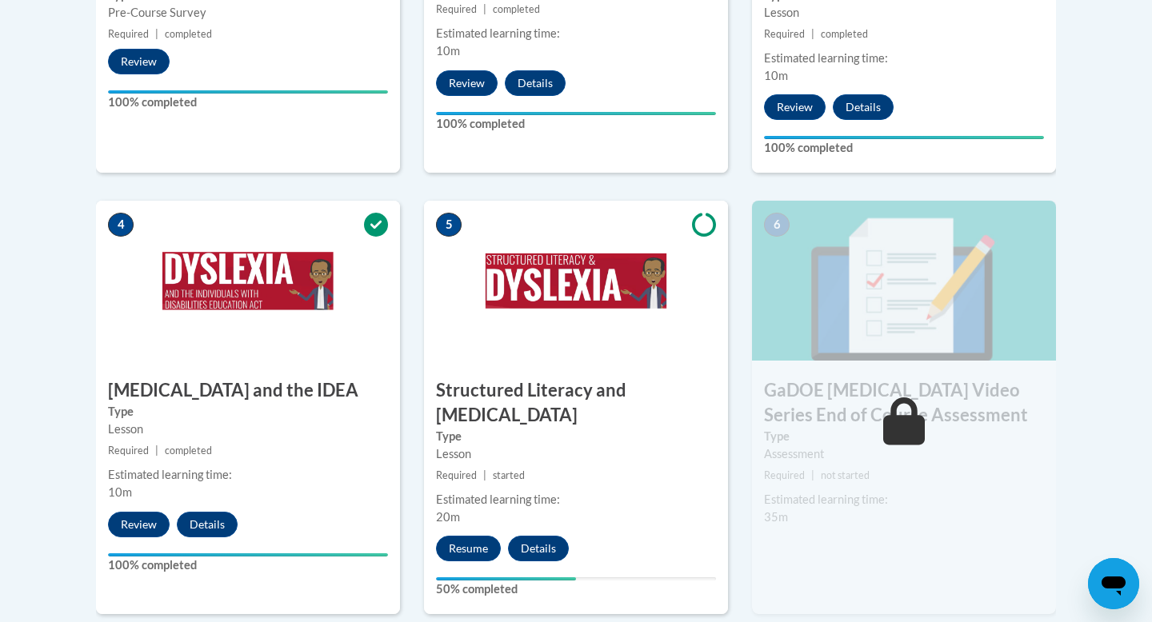
scroll to position [801, 0]
